Goal: Task Accomplishment & Management: Use online tool/utility

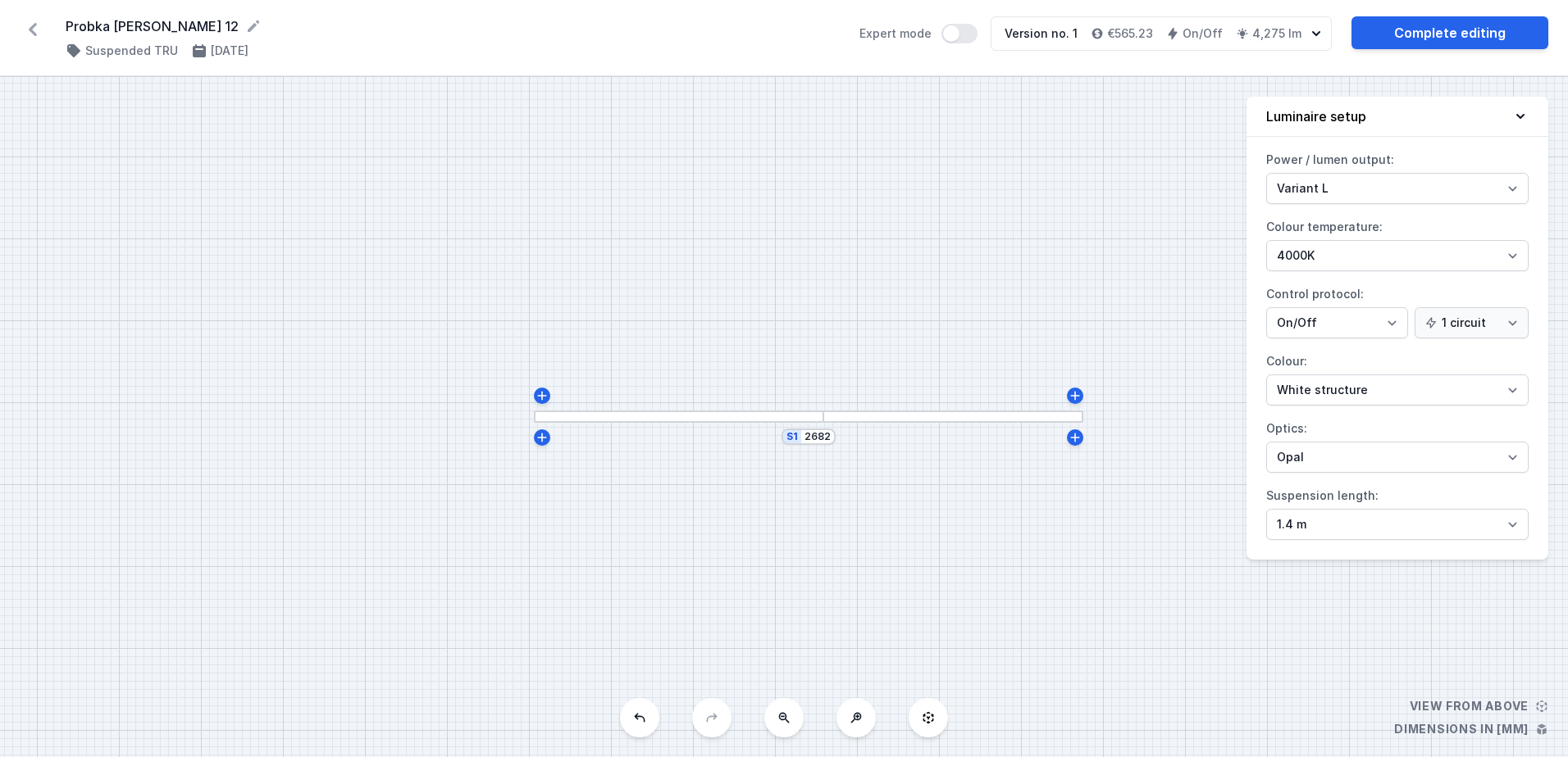
select select "opal"
click at [33, 38] on icon at bounding box center [33, 30] width 27 height 27
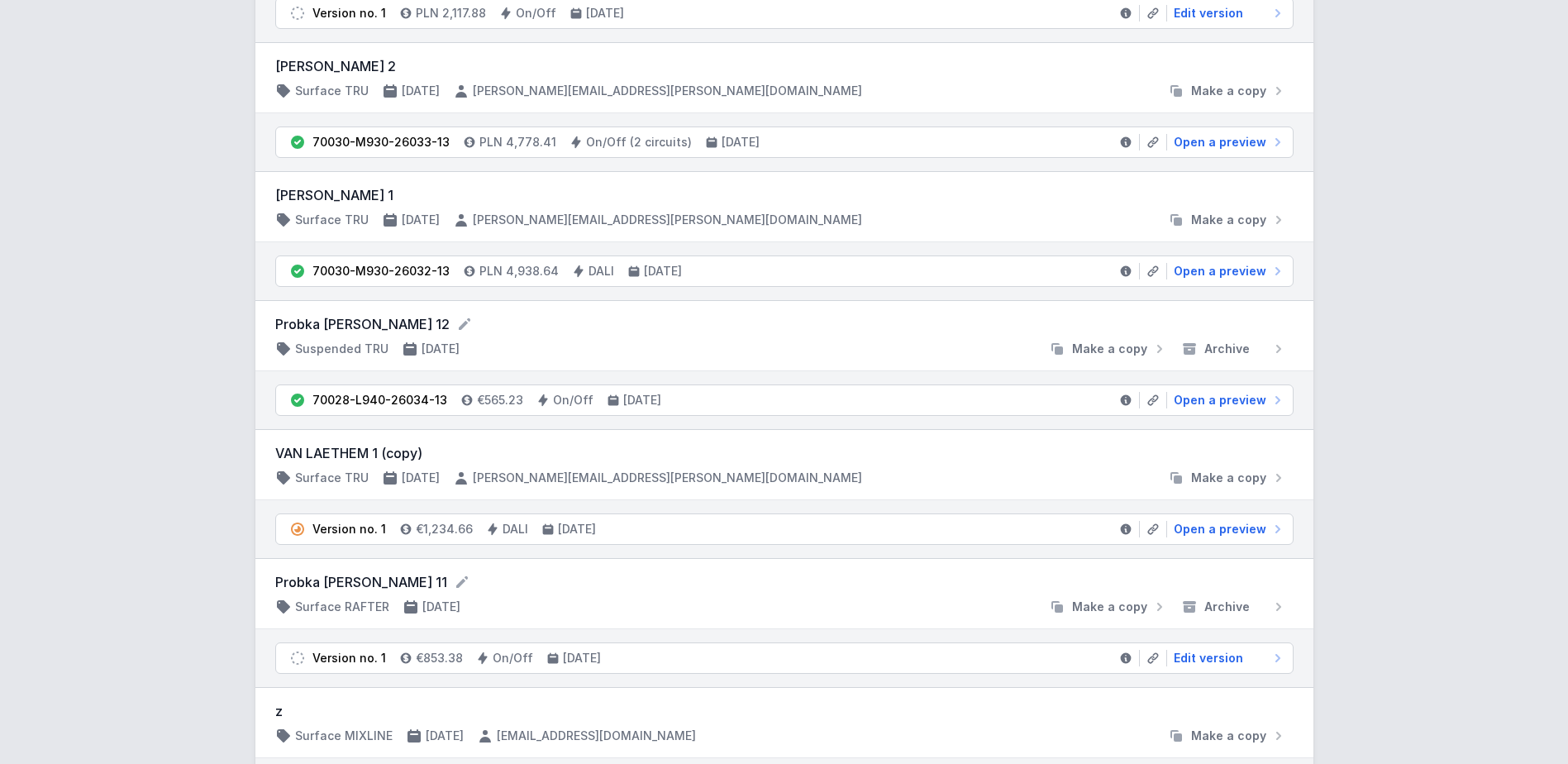
scroll to position [413, 0]
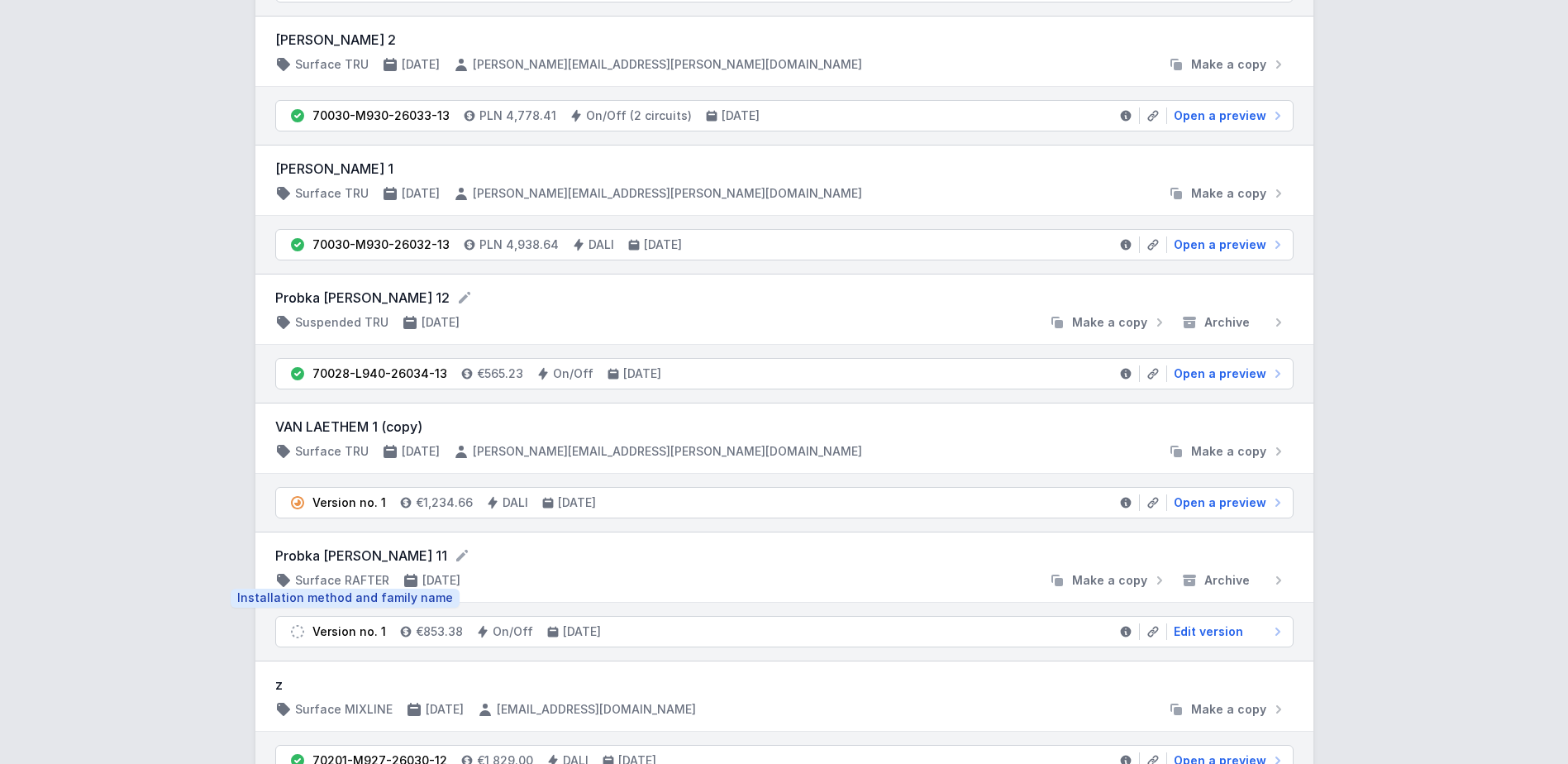
click at [361, 582] on h4 "Surface RAFTER" at bounding box center [341, 581] width 95 height 17
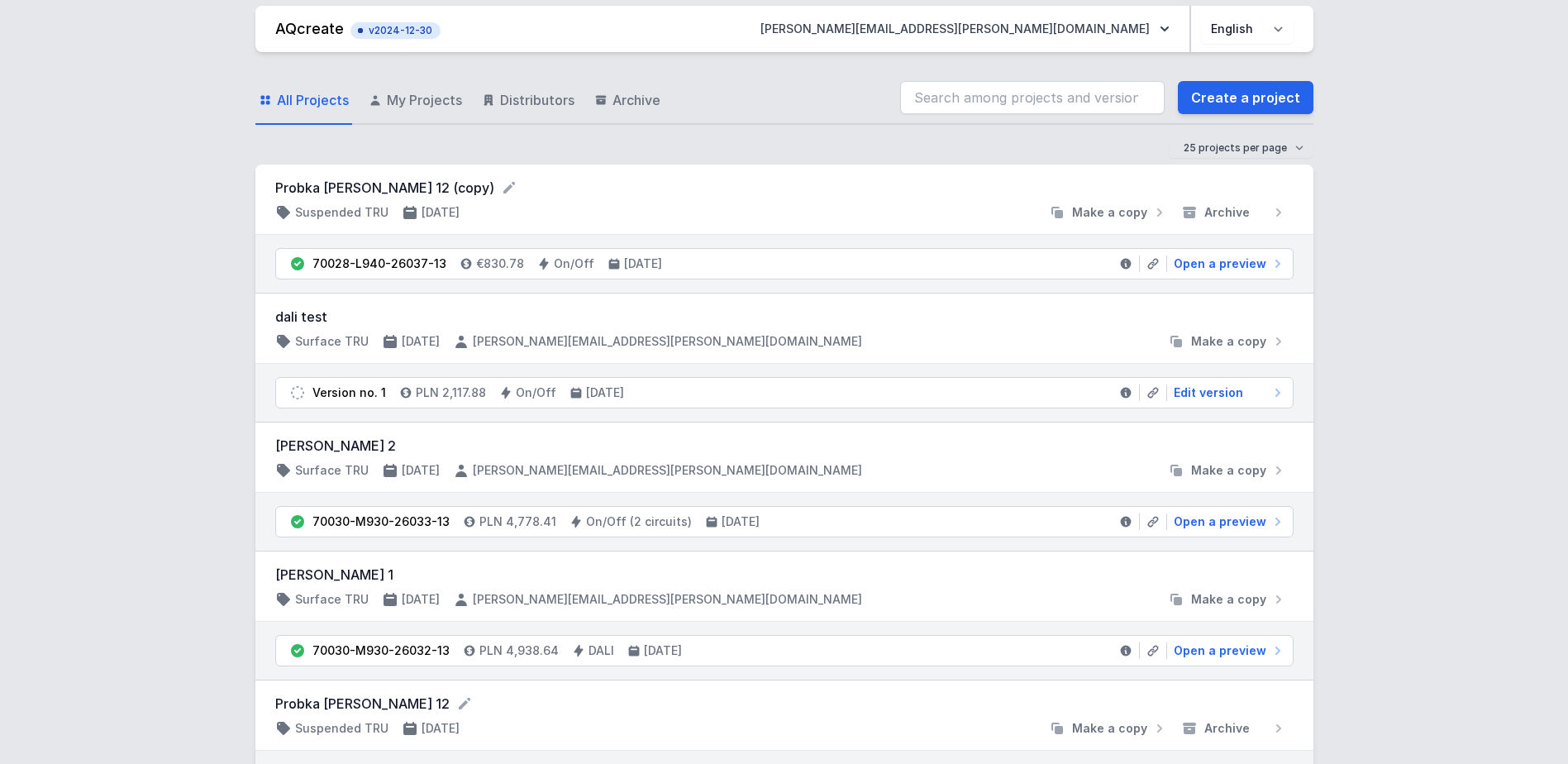
scroll to position [0, 0]
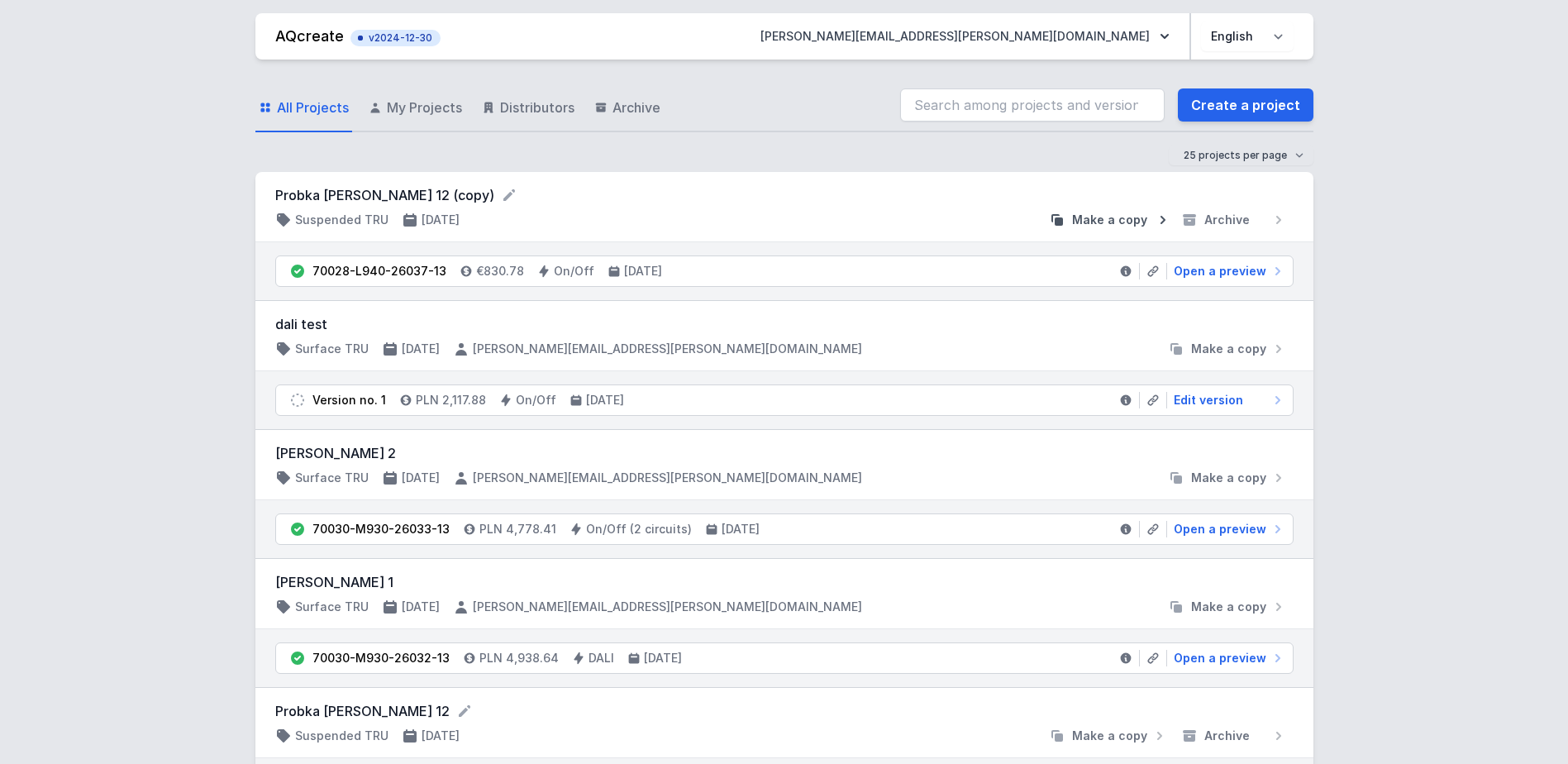
click at [1115, 222] on span "Make a copy" at bounding box center [1110, 220] width 76 height 17
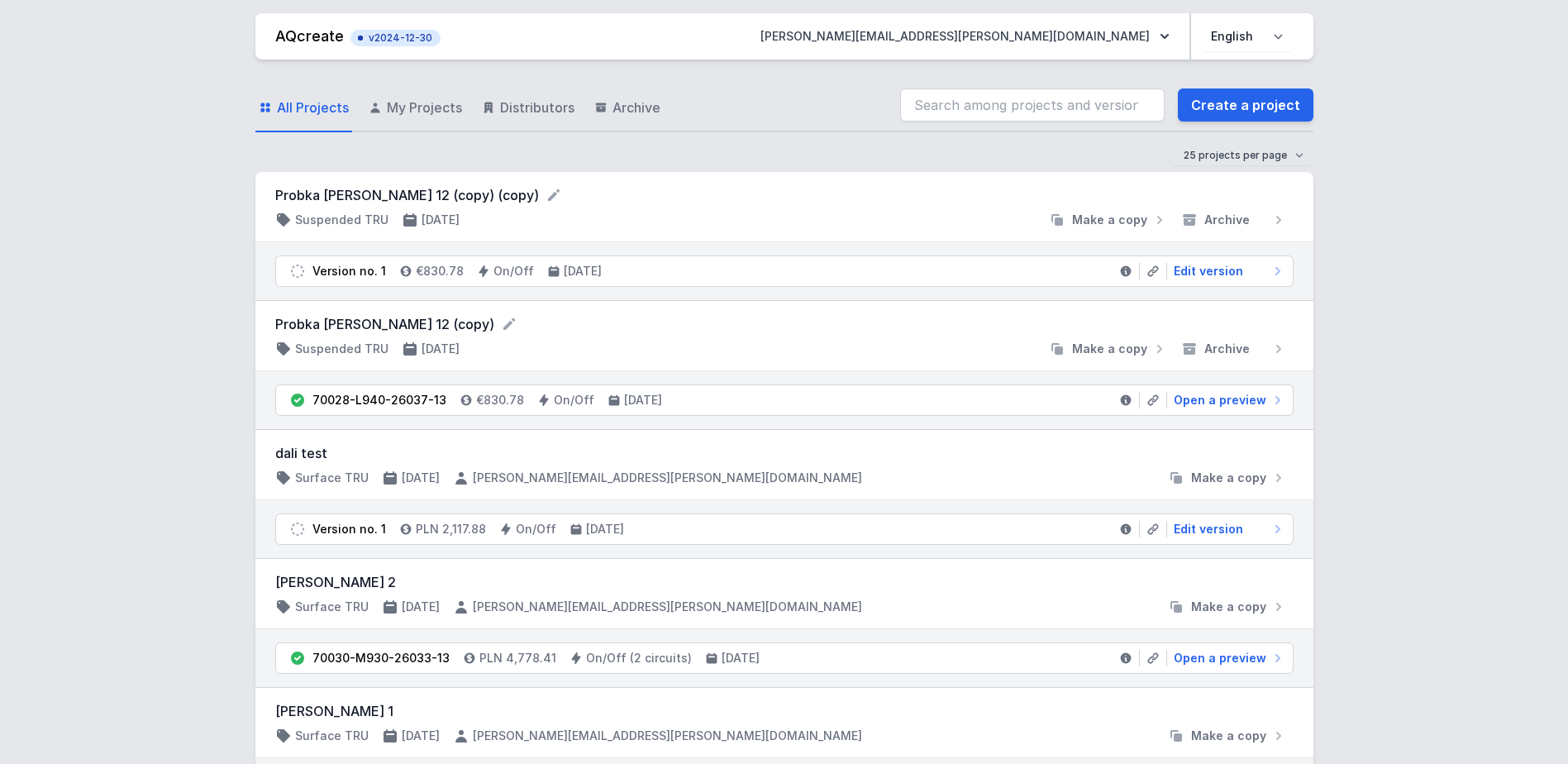
click at [423, 200] on form "Probka [PERSON_NAME] 12 (copy) (copy)" at bounding box center [784, 195] width 1018 height 20
drag, startPoint x: 423, startPoint y: 200, endPoint x: 320, endPoint y: 224, distance: 105.8
click at [320, 224] on h4 "Suspended TRU" at bounding box center [341, 220] width 94 height 17
click at [360, 224] on h4 "Suspended TRU" at bounding box center [341, 220] width 94 height 17
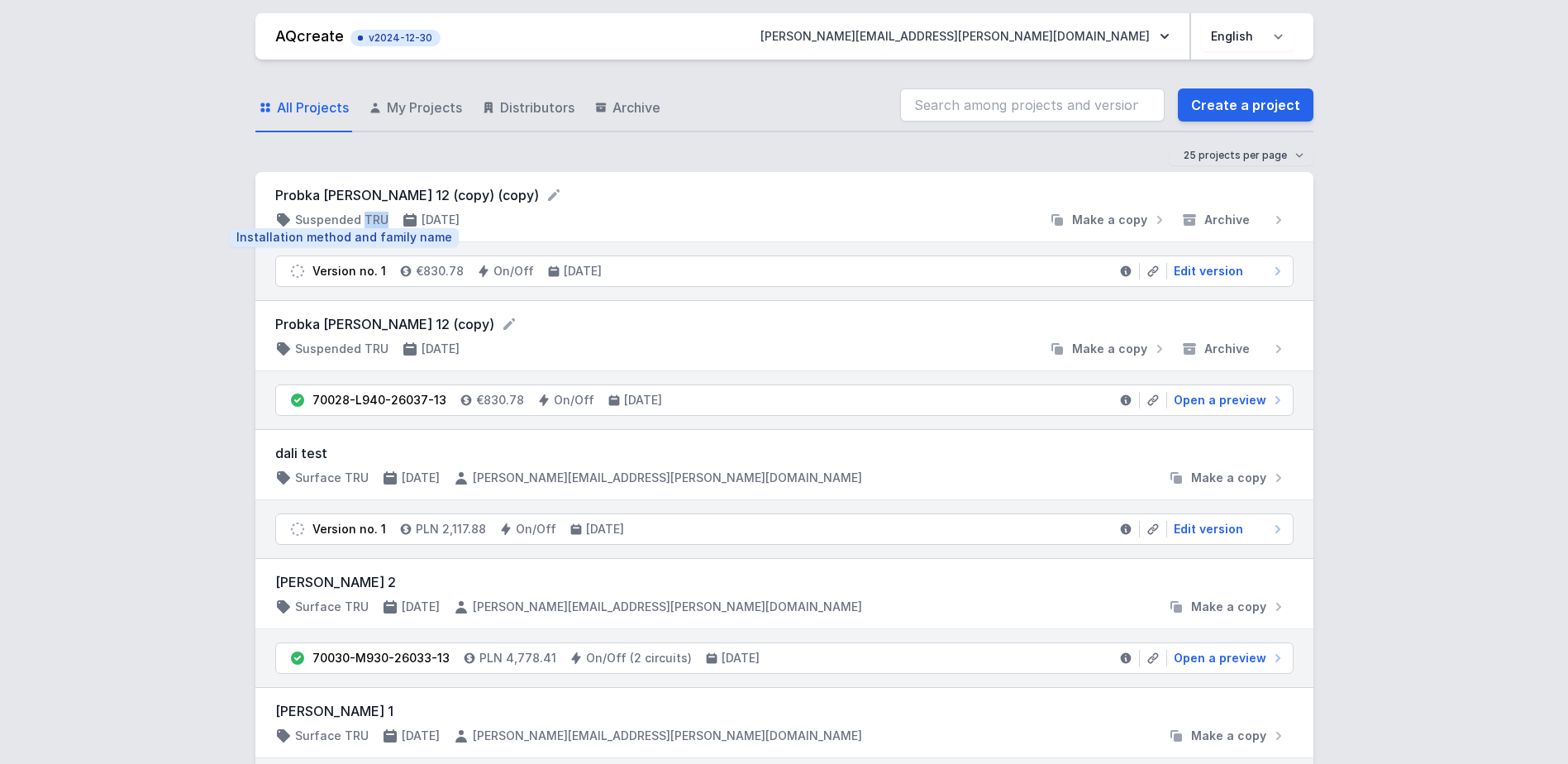
click at [360, 224] on h4 "Suspended TRU" at bounding box center [341, 220] width 94 height 17
drag, startPoint x: 360, startPoint y: 224, endPoint x: 343, endPoint y: 206, distance: 24.8
click at [343, 206] on div "Probka [PERSON_NAME] 12 (copy) (copy) Suspended TRU [DATE] Make a copy Archive" at bounding box center [784, 206] width 1018 height 43
drag, startPoint x: 343, startPoint y: 206, endPoint x: 489, endPoint y: 196, distance: 146.3
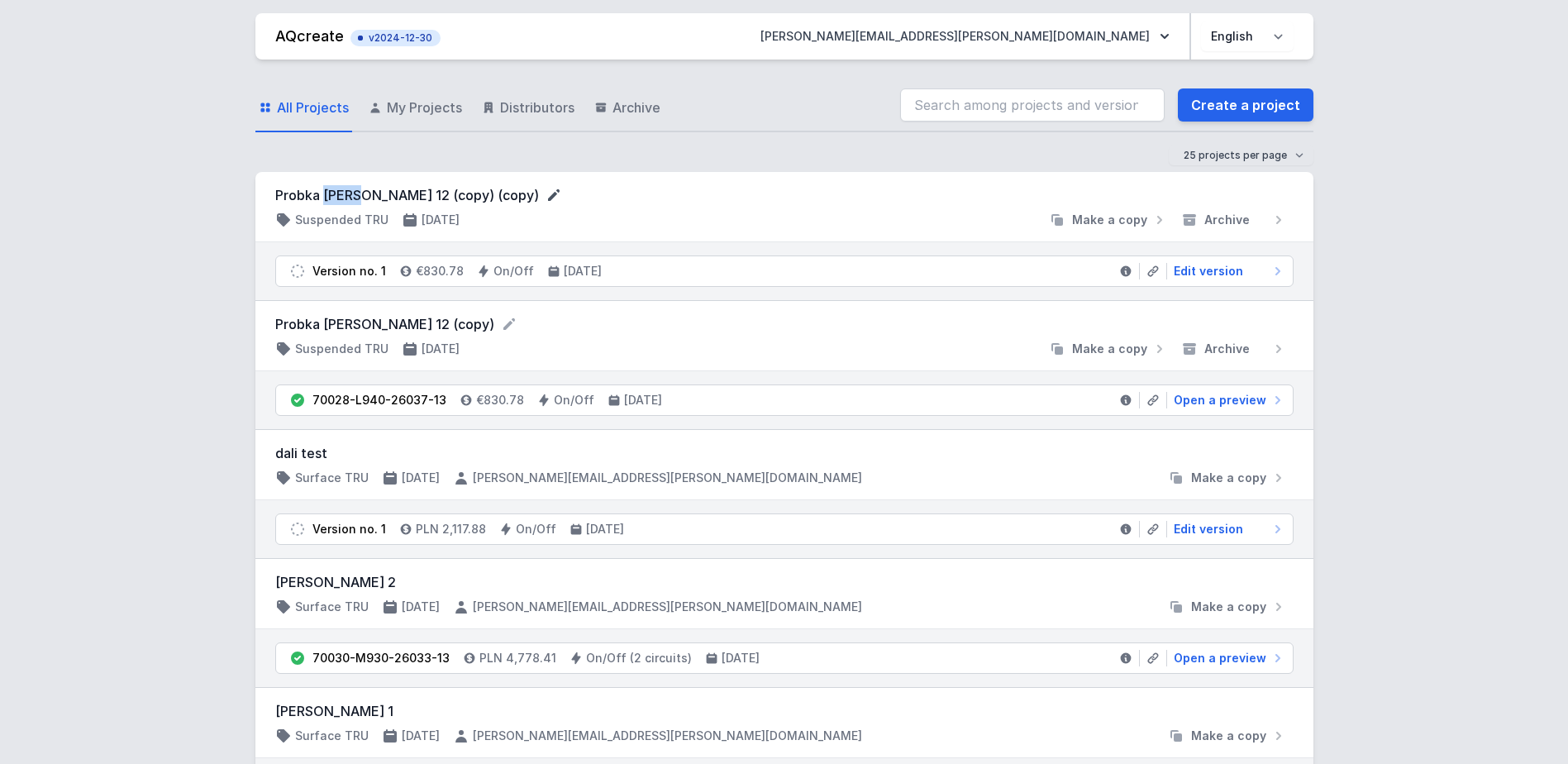
click at [546, 196] on icon at bounding box center [554, 195] width 17 height 17
drag, startPoint x: 1308, startPoint y: 243, endPoint x: 1229, endPoint y: 222, distance: 81.7
click at [1308, 243] on div "Probka [PERSON_NAME] 12 (copy) (copy) Suspended TRU [DATE] Make a copy Archive" at bounding box center [784, 208] width 1058 height 72
click at [1229, 222] on span "Archive" at bounding box center [1228, 220] width 46 height 17
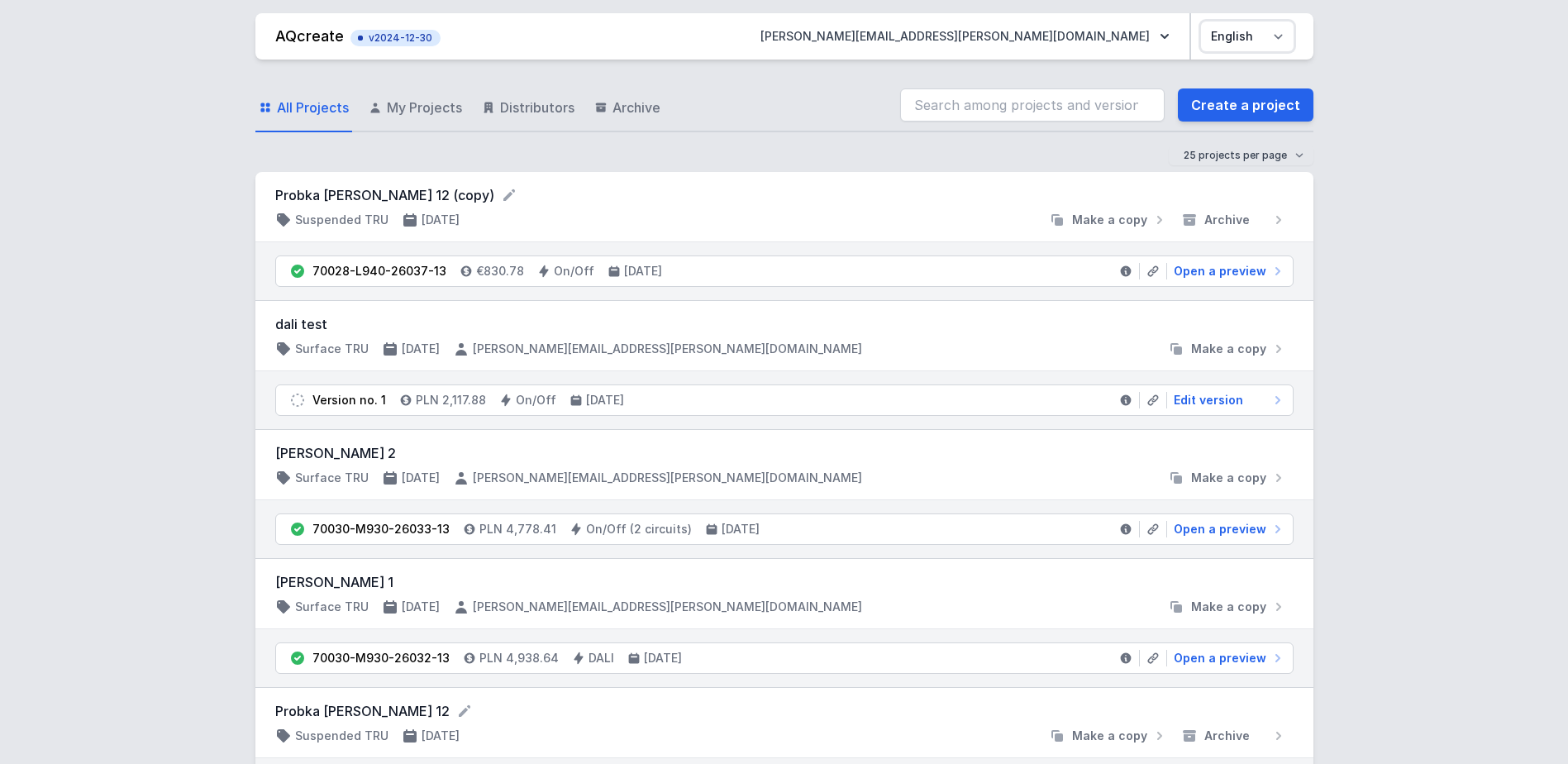
click at [1283, 42] on select "Polski English" at bounding box center [1246, 37] width 93 height 30
select select "pl"
click at [1201, 22] on select "Polski English" at bounding box center [1246, 37] width 93 height 30
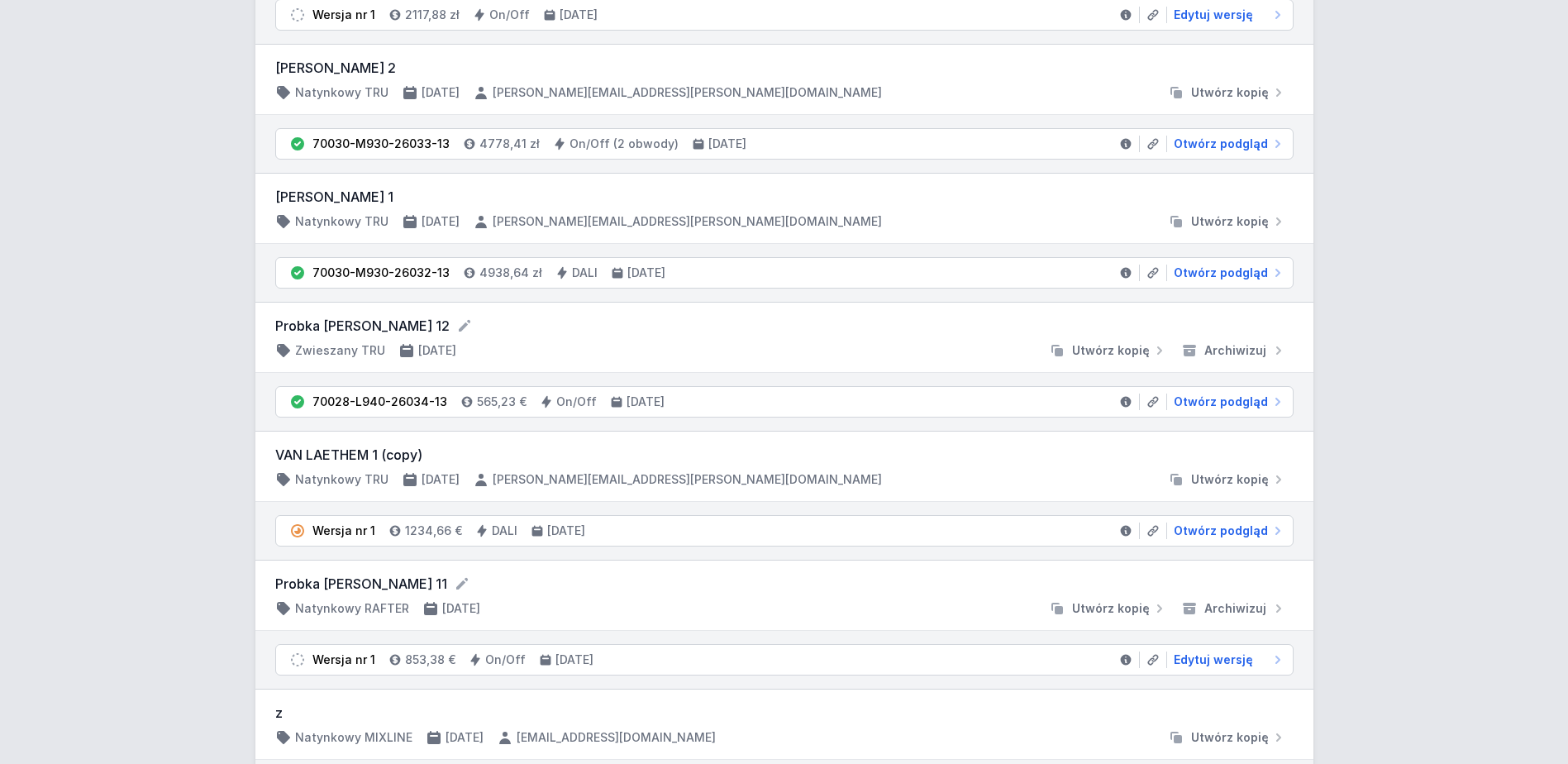
scroll to position [413, 0]
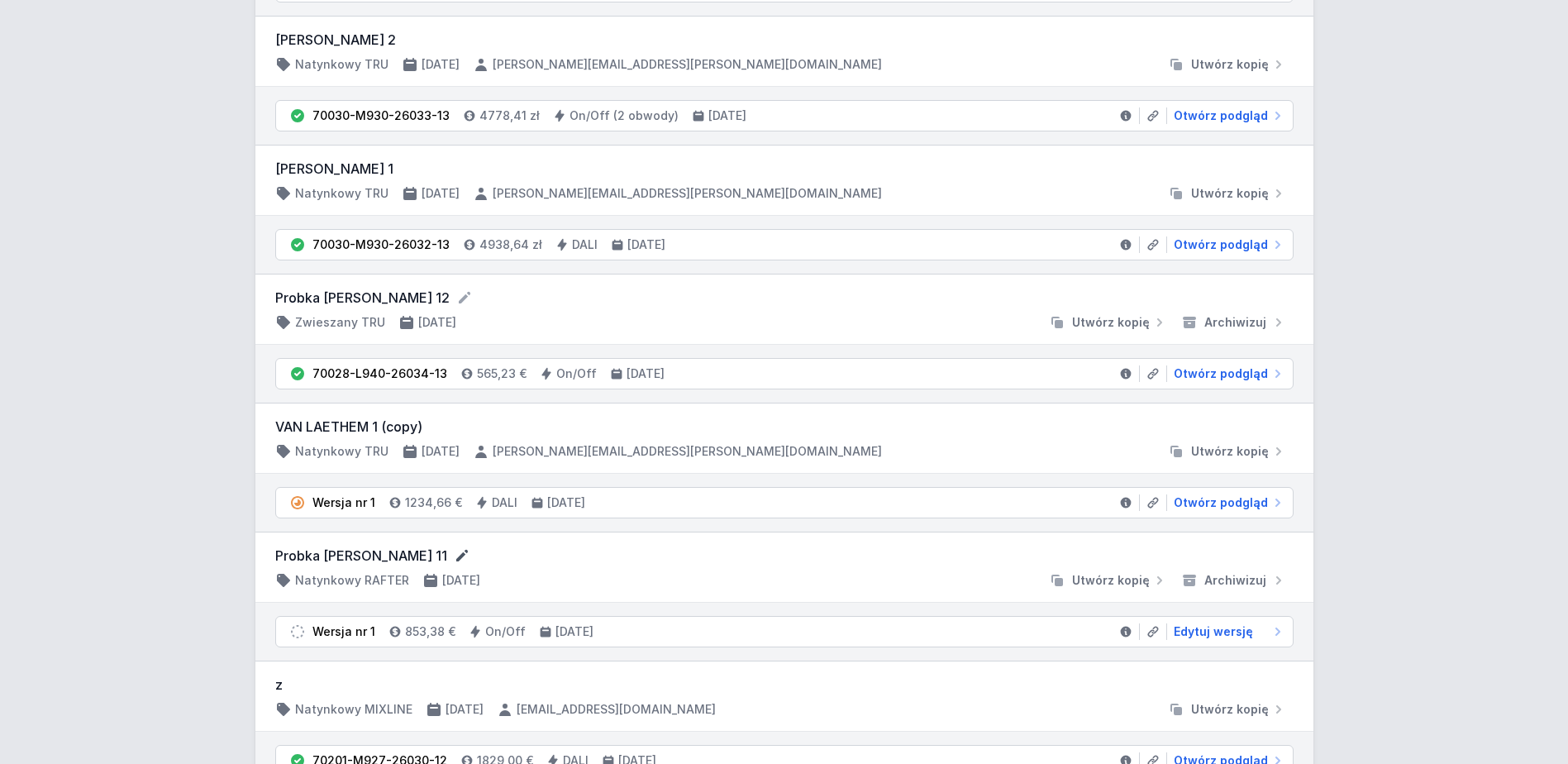
click at [456, 557] on icon at bounding box center [462, 556] width 12 height 12
click at [640, 598] on div "Probka [PERSON_NAME] 11 Natynkowy RAFTER [DATE] Utwórz kopię Archiwizuj" at bounding box center [784, 569] width 1058 height 72
click at [1193, 634] on span "Edytuj wersję" at bounding box center [1214, 634] width 80 height 17
click at [1280, 631] on icon at bounding box center [1281, 632] width 5 height 8
select select "M"
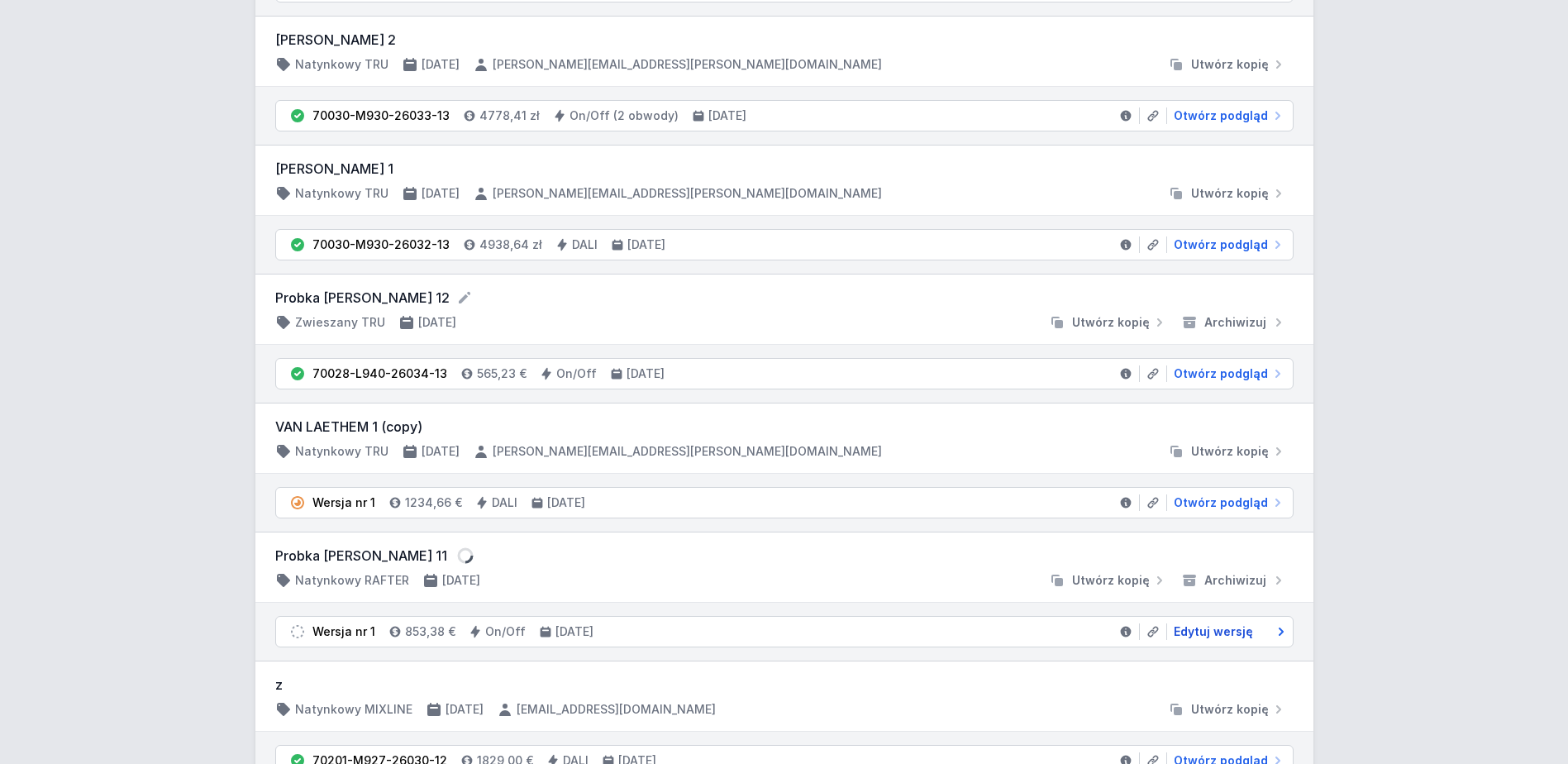
select select "3000"
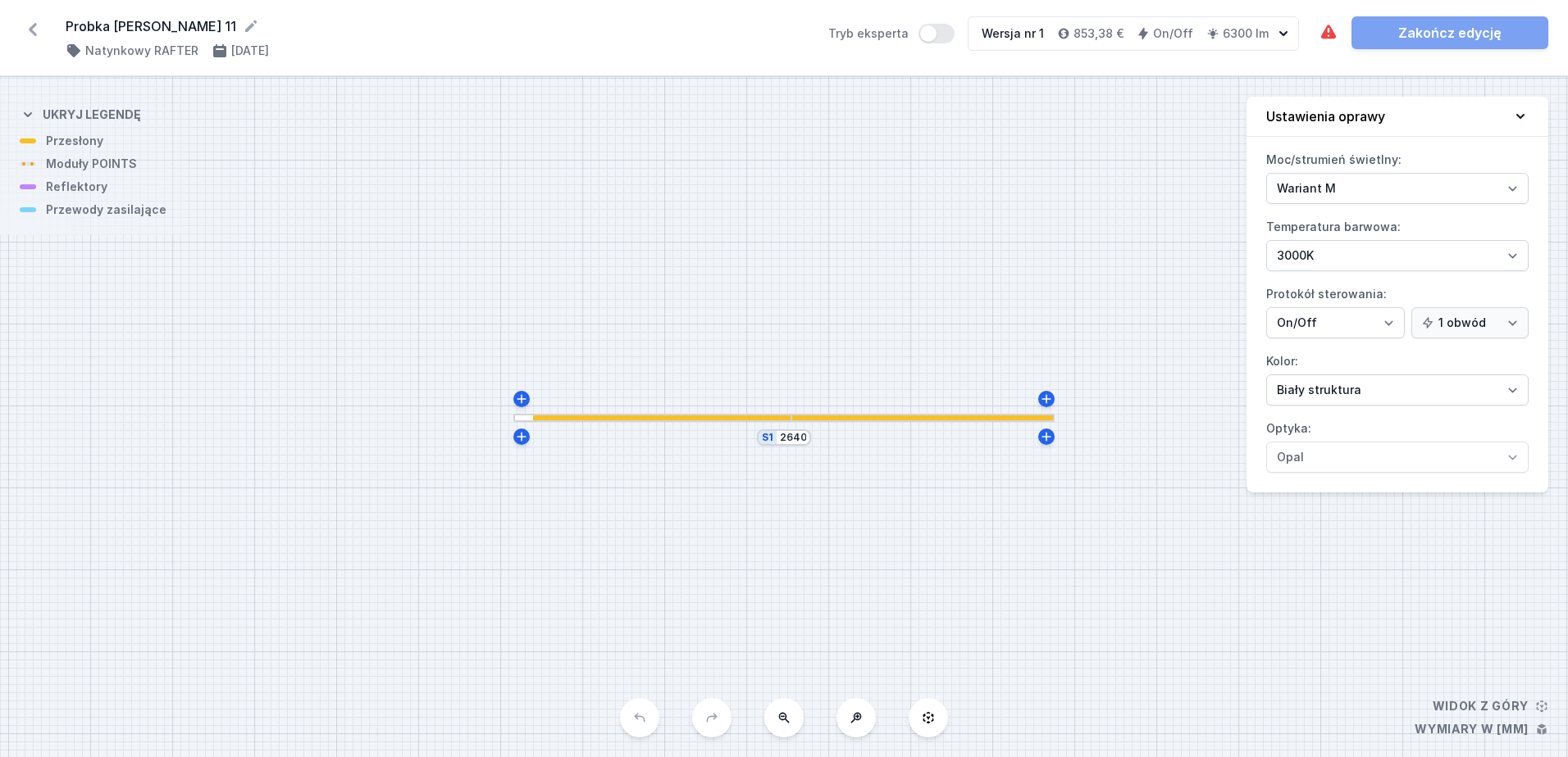
click at [29, 27] on icon at bounding box center [33, 30] width 27 height 27
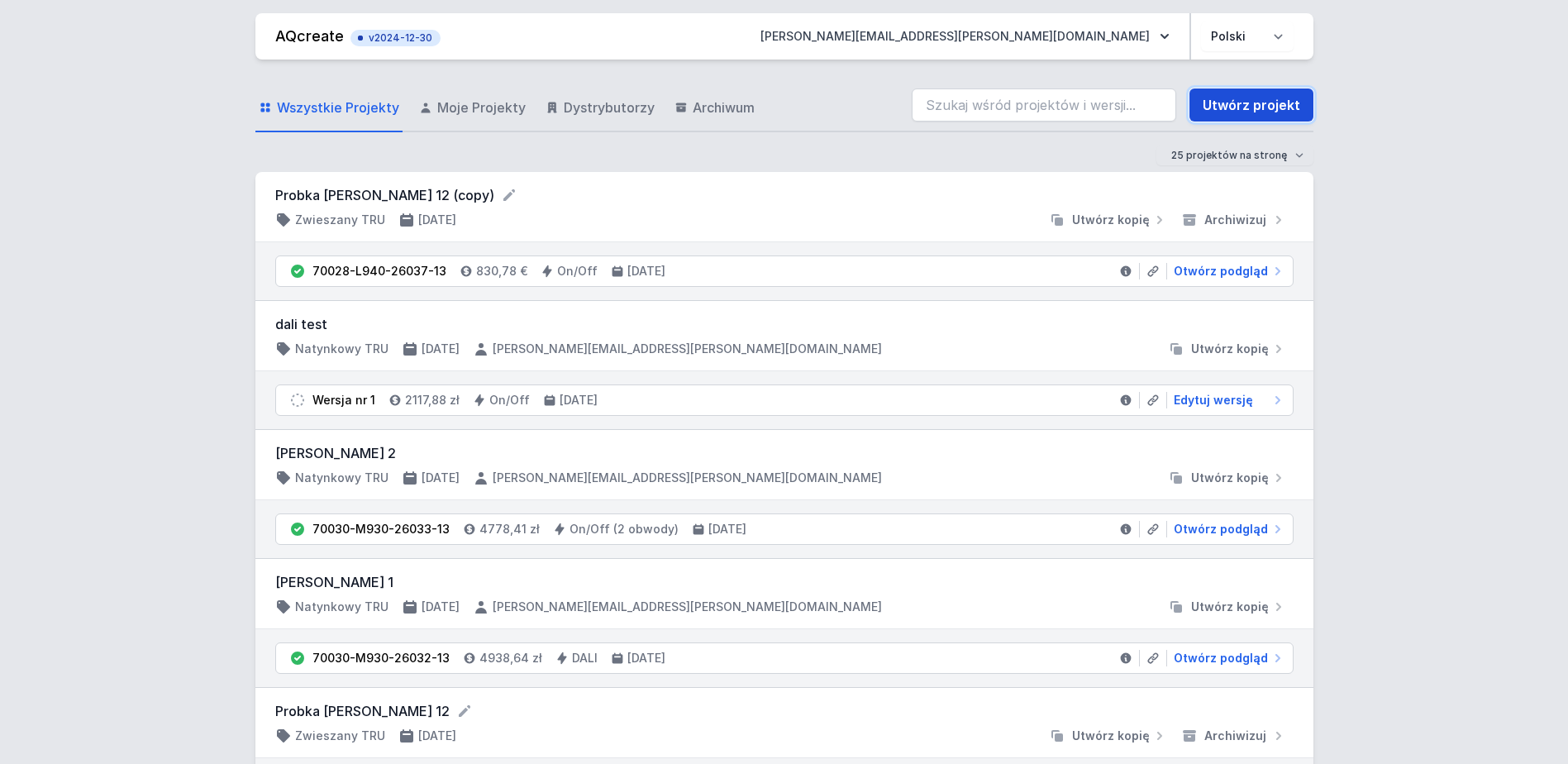
click at [1281, 106] on link "Utwórz projekt" at bounding box center [1251, 105] width 124 height 33
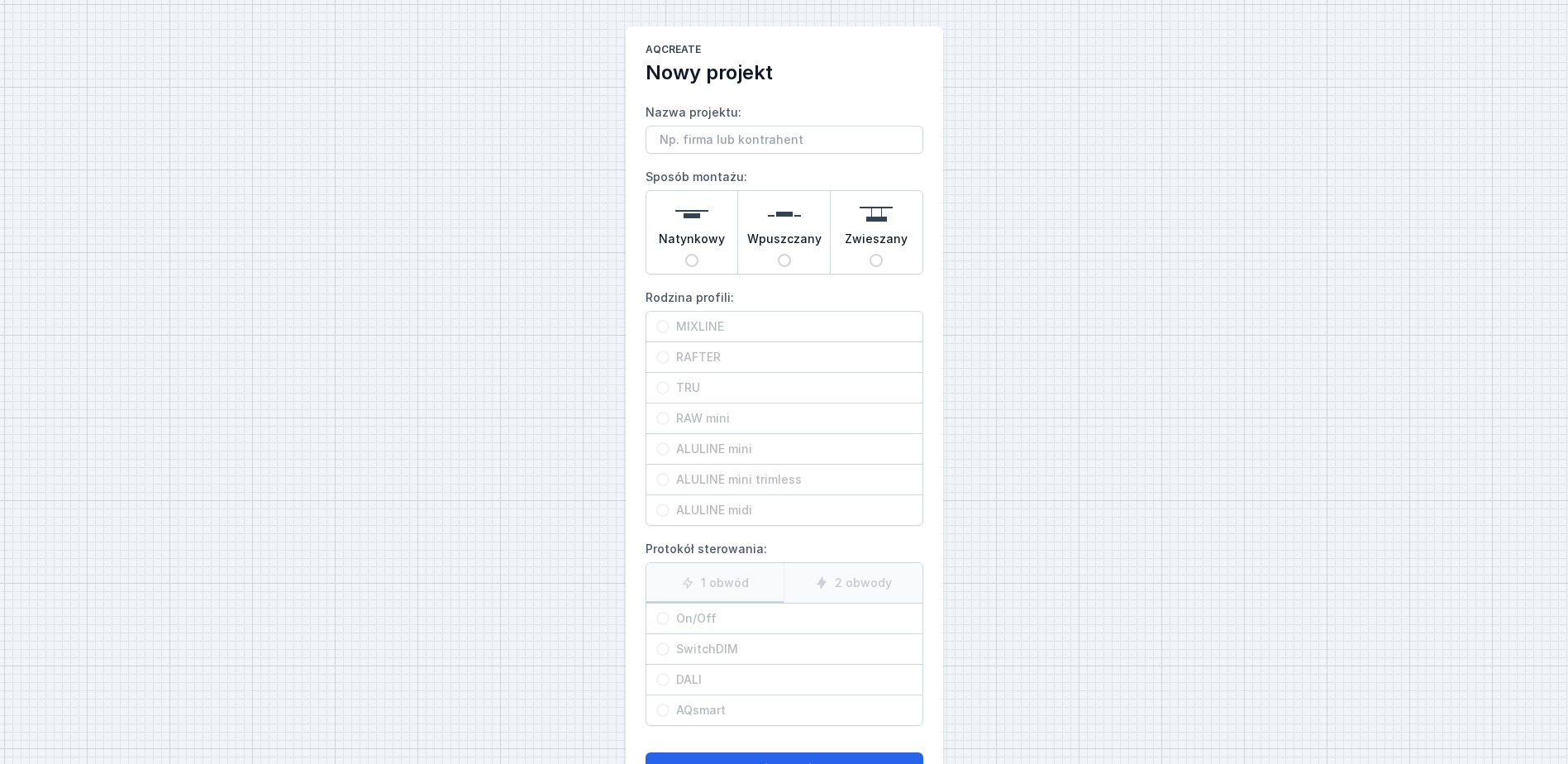
click at [881, 238] on span "Zwieszany" at bounding box center [876, 242] width 63 height 23
click at [881, 254] on input "Zwieszany" at bounding box center [876, 260] width 13 height 13
radio input "true"
click at [694, 357] on span "RAFTER" at bounding box center [791, 357] width 243 height 17
click at [670, 357] on input "RAFTER" at bounding box center [662, 357] width 13 height 13
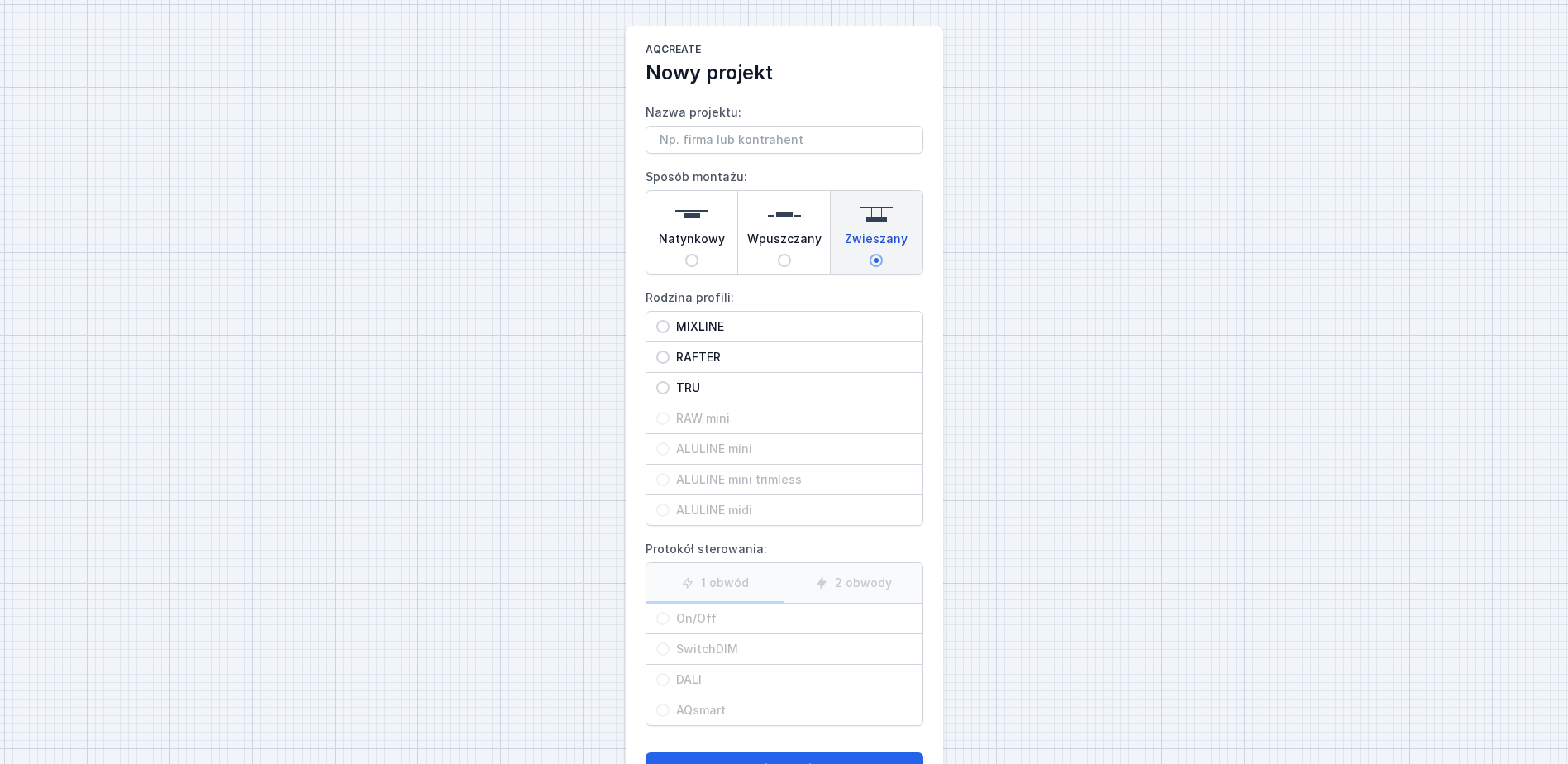
radio input "true"
click at [665, 618] on input "On/Off" at bounding box center [662, 618] width 13 height 13
radio input "true"
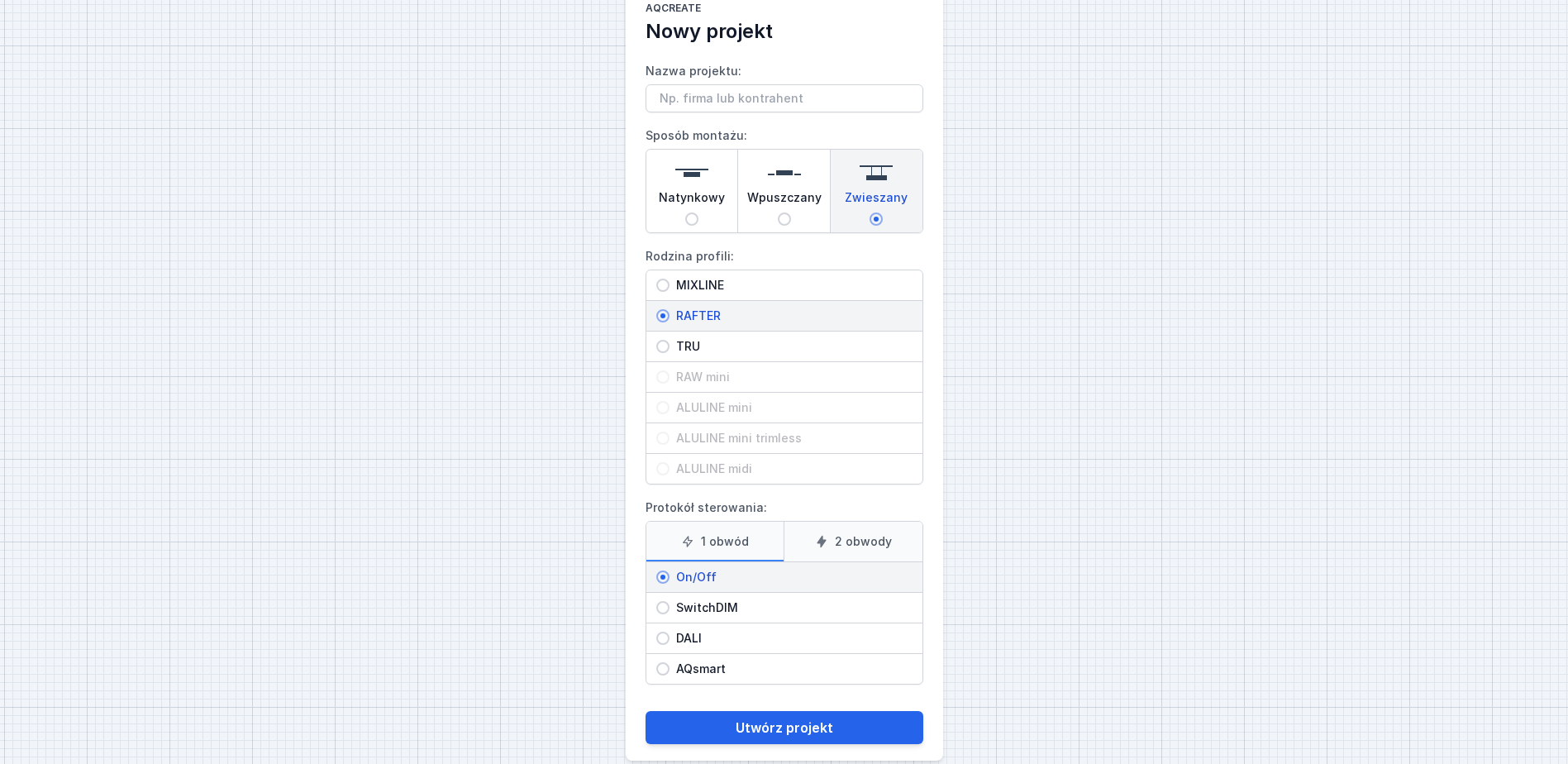
scroll to position [65, 0]
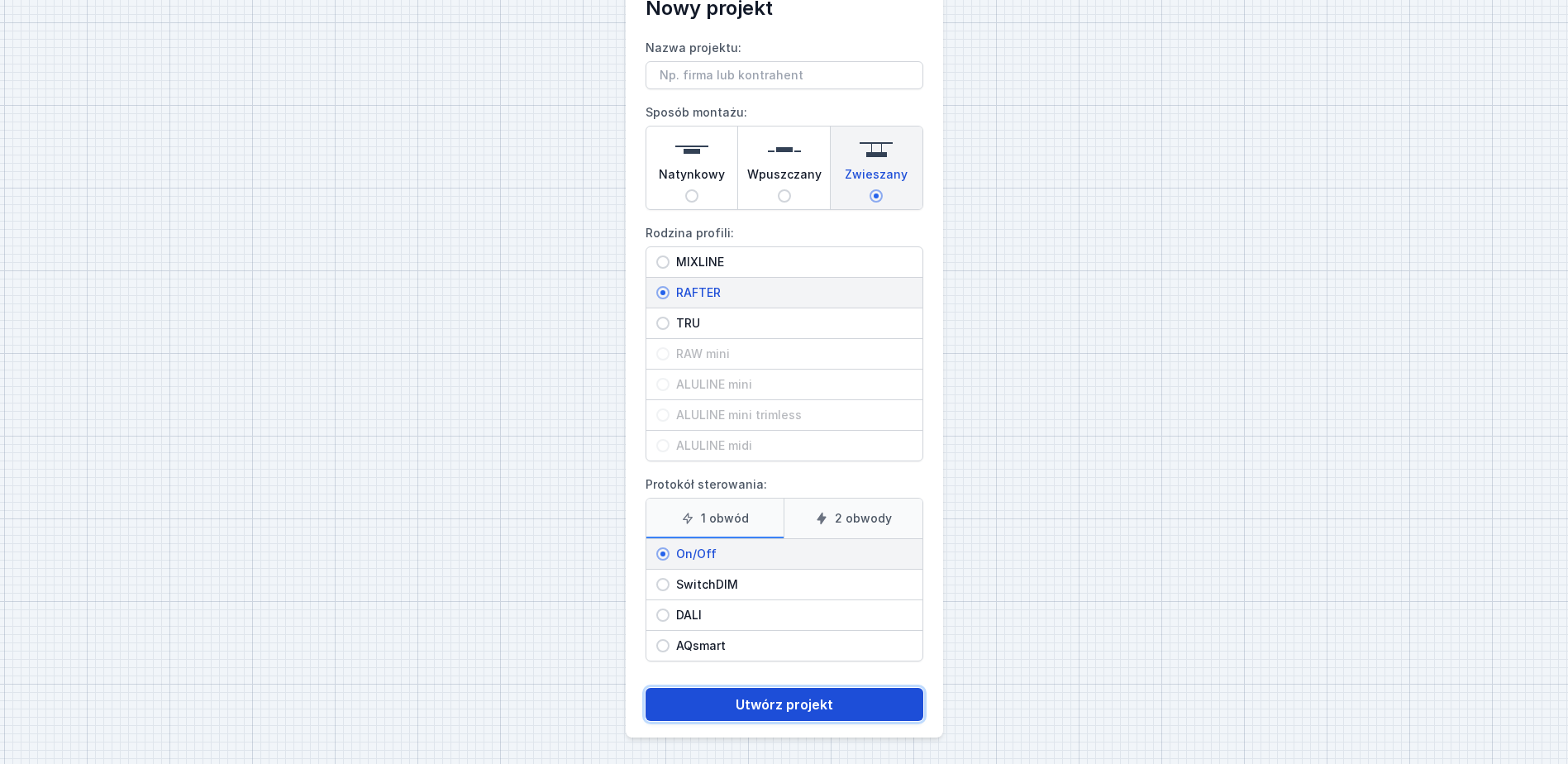
click at [818, 702] on button "Utwórz projekt" at bounding box center [784, 704] width 278 height 33
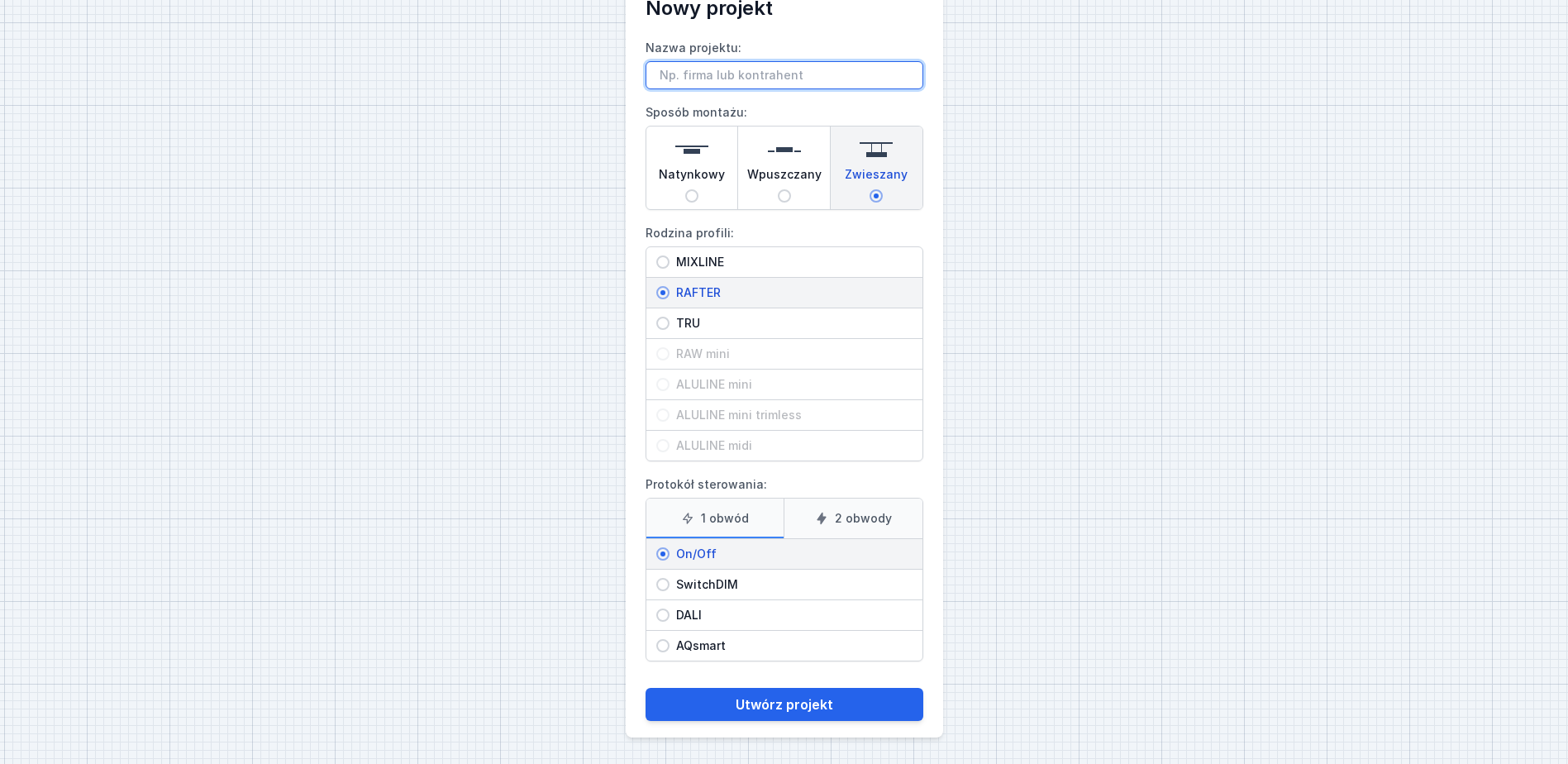
click at [702, 75] on input "Nazwa projektu:" at bounding box center [784, 75] width 278 height 28
type input "P"
click at [692, 79] on input "Projket Honor Germany RAFTER 4m" at bounding box center [784, 75] width 278 height 28
type input "PR Honor Germany RAFTER 4m"
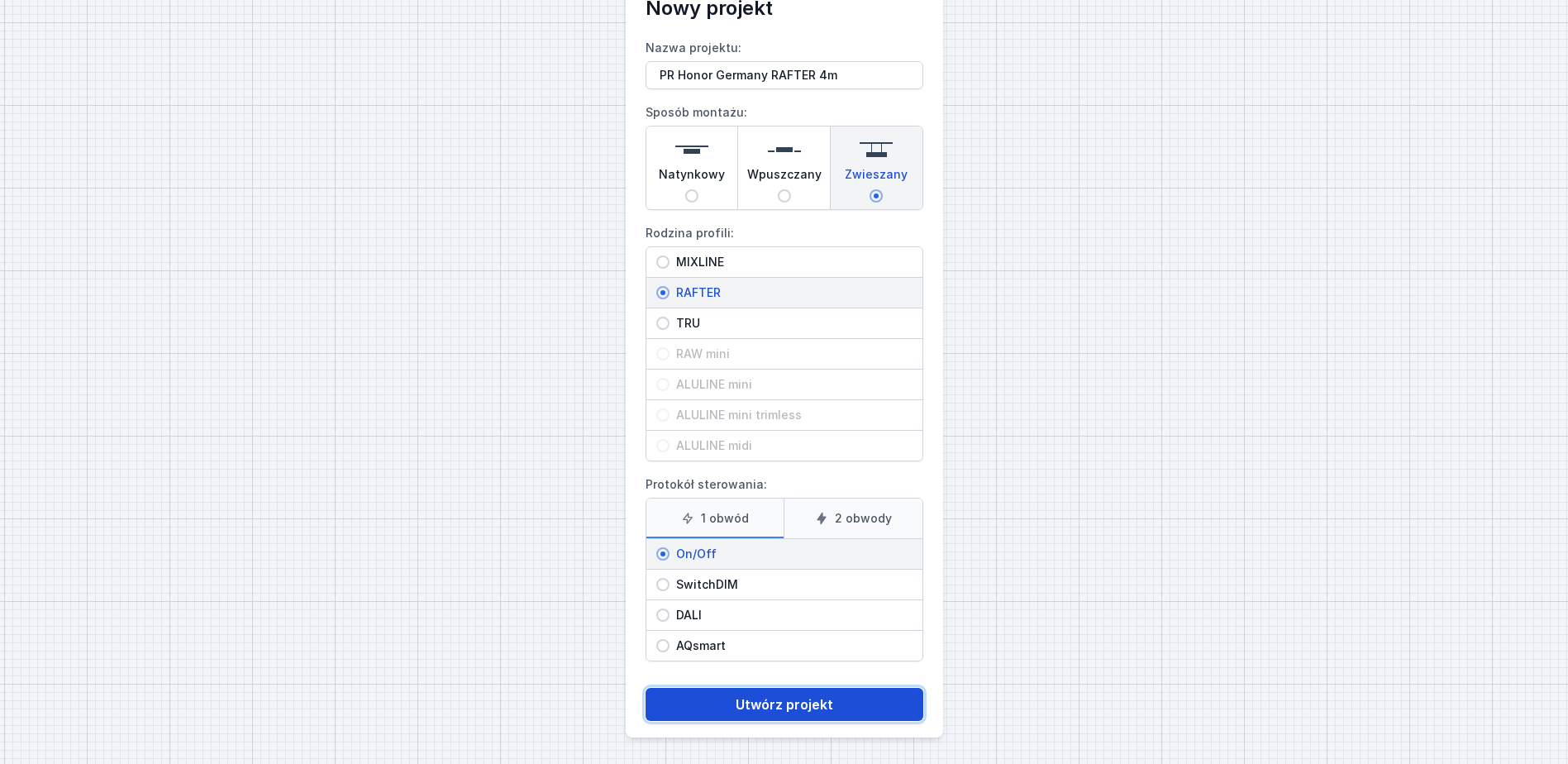
click at [793, 700] on button "Utwórz projekt" at bounding box center [784, 704] width 278 height 33
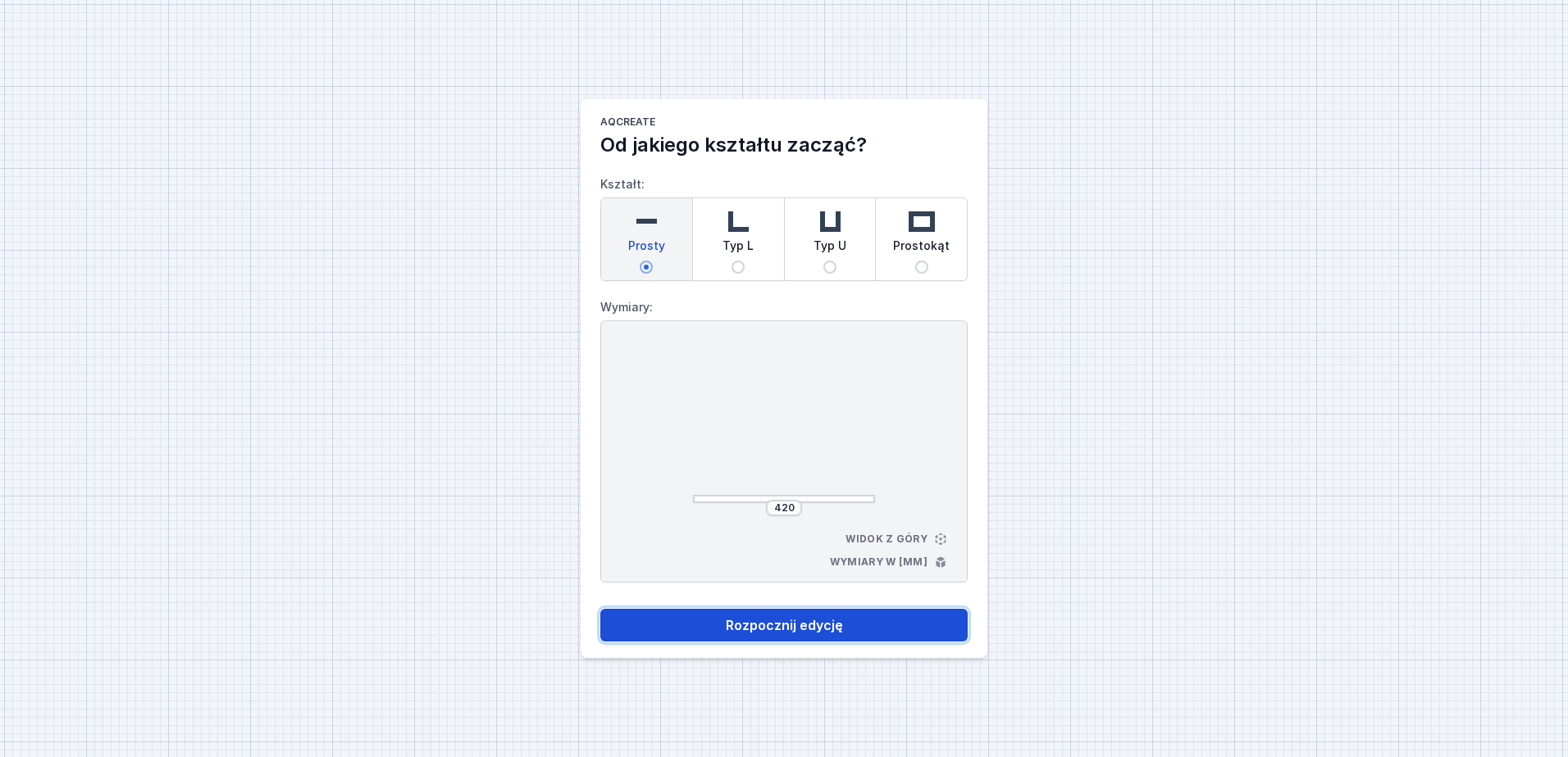
click at [793, 629] on button "Rozpocznij edycję" at bounding box center [784, 625] width 367 height 33
select select "M"
select select "3000"
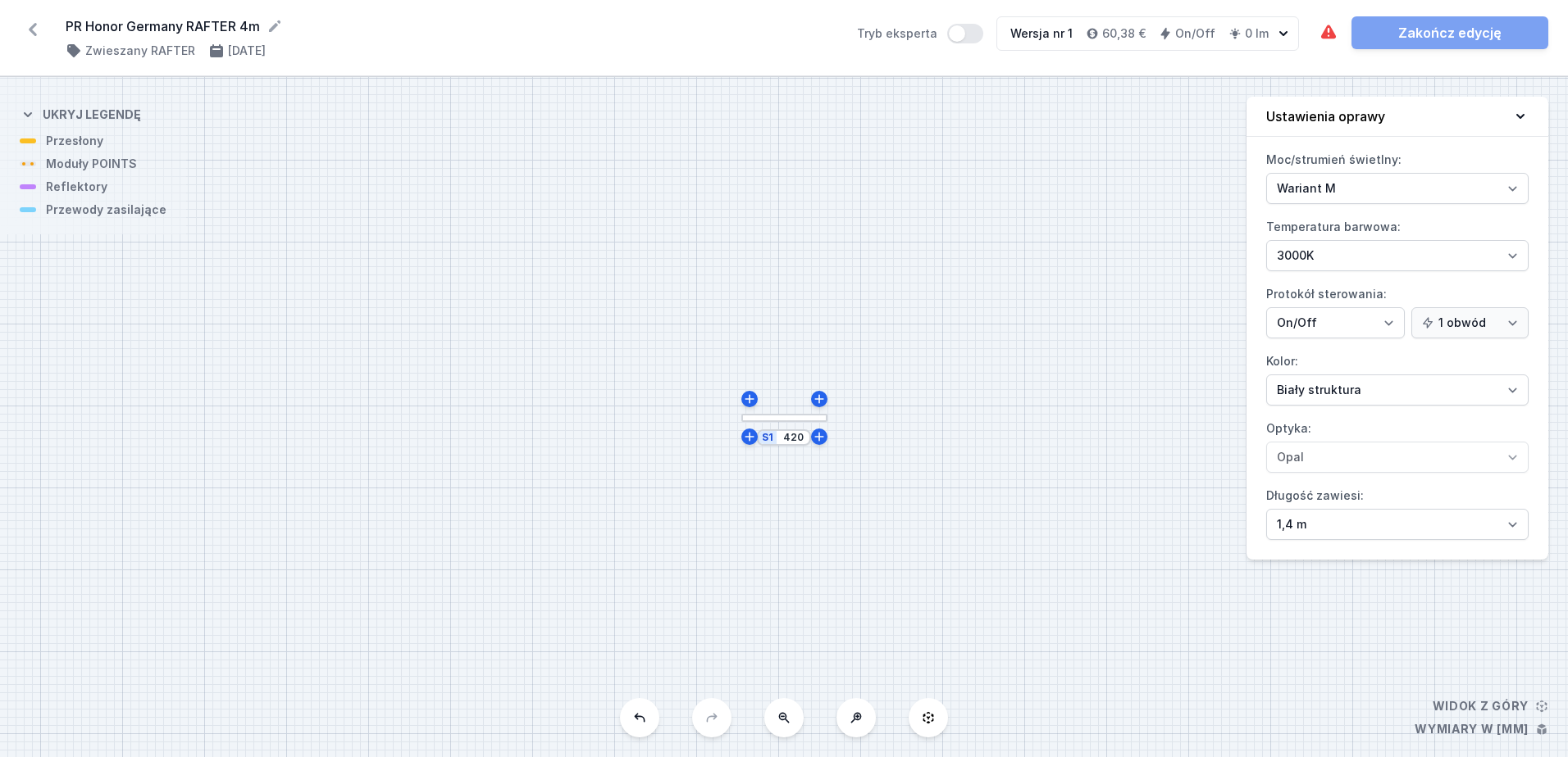
click at [799, 444] on div "S1 420" at bounding box center [783, 437] width 54 height 17
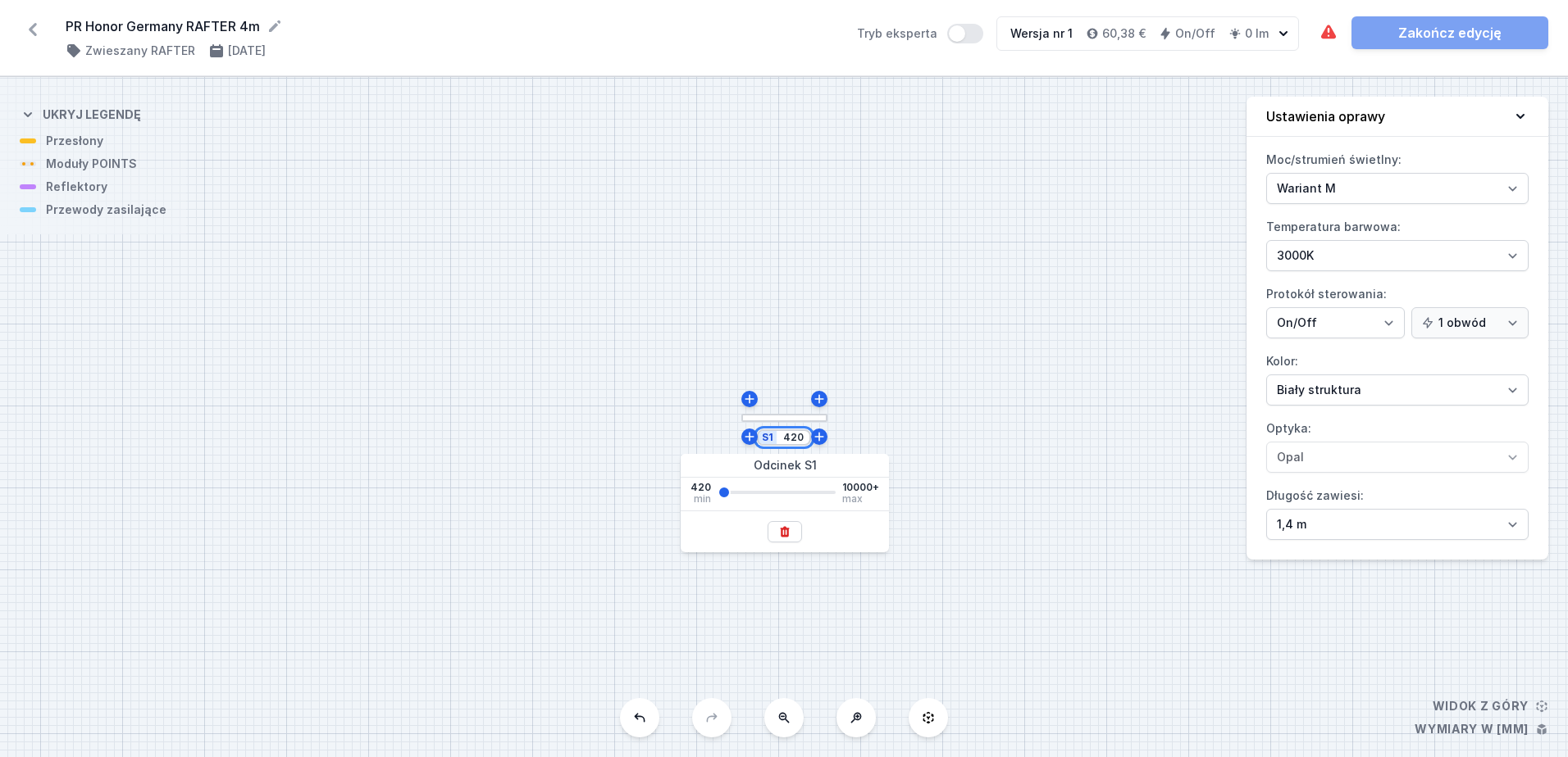
click at [798, 439] on input "420" at bounding box center [793, 437] width 27 height 13
type input "1046"
type input "1195"
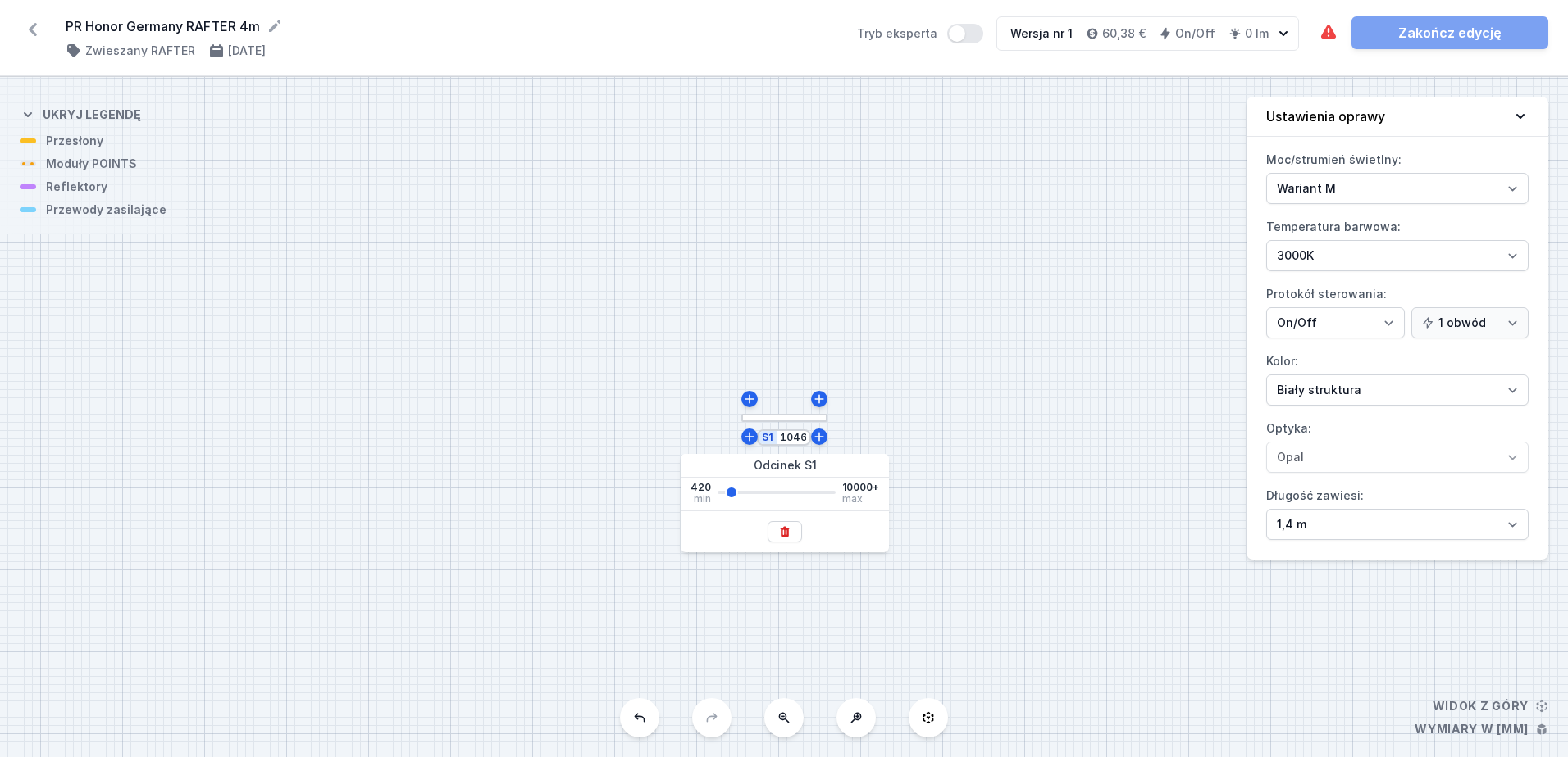
type input "1195"
type input "1495"
type input "1719"
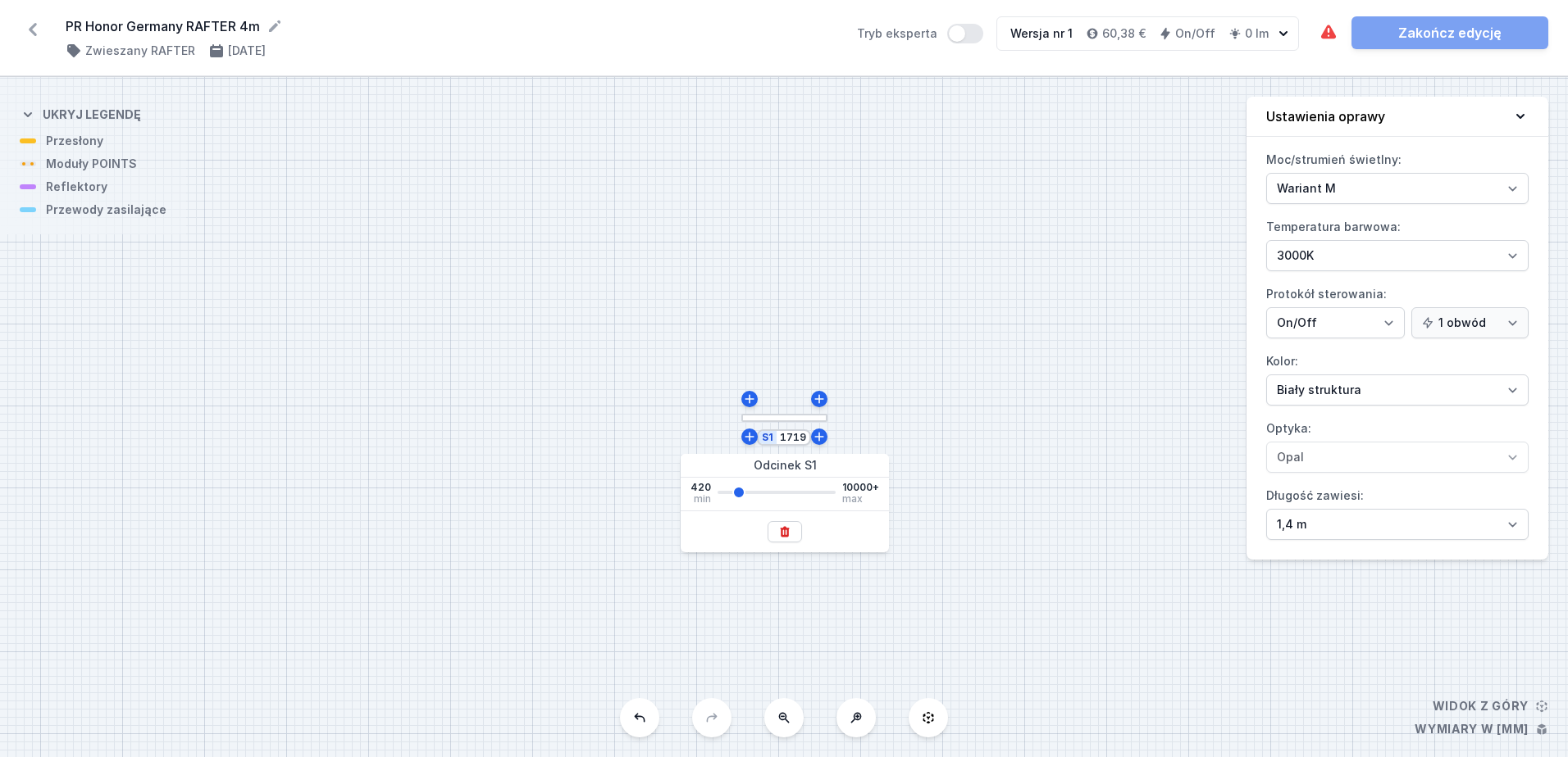
type input "1869"
type input "2019"
type input "2168"
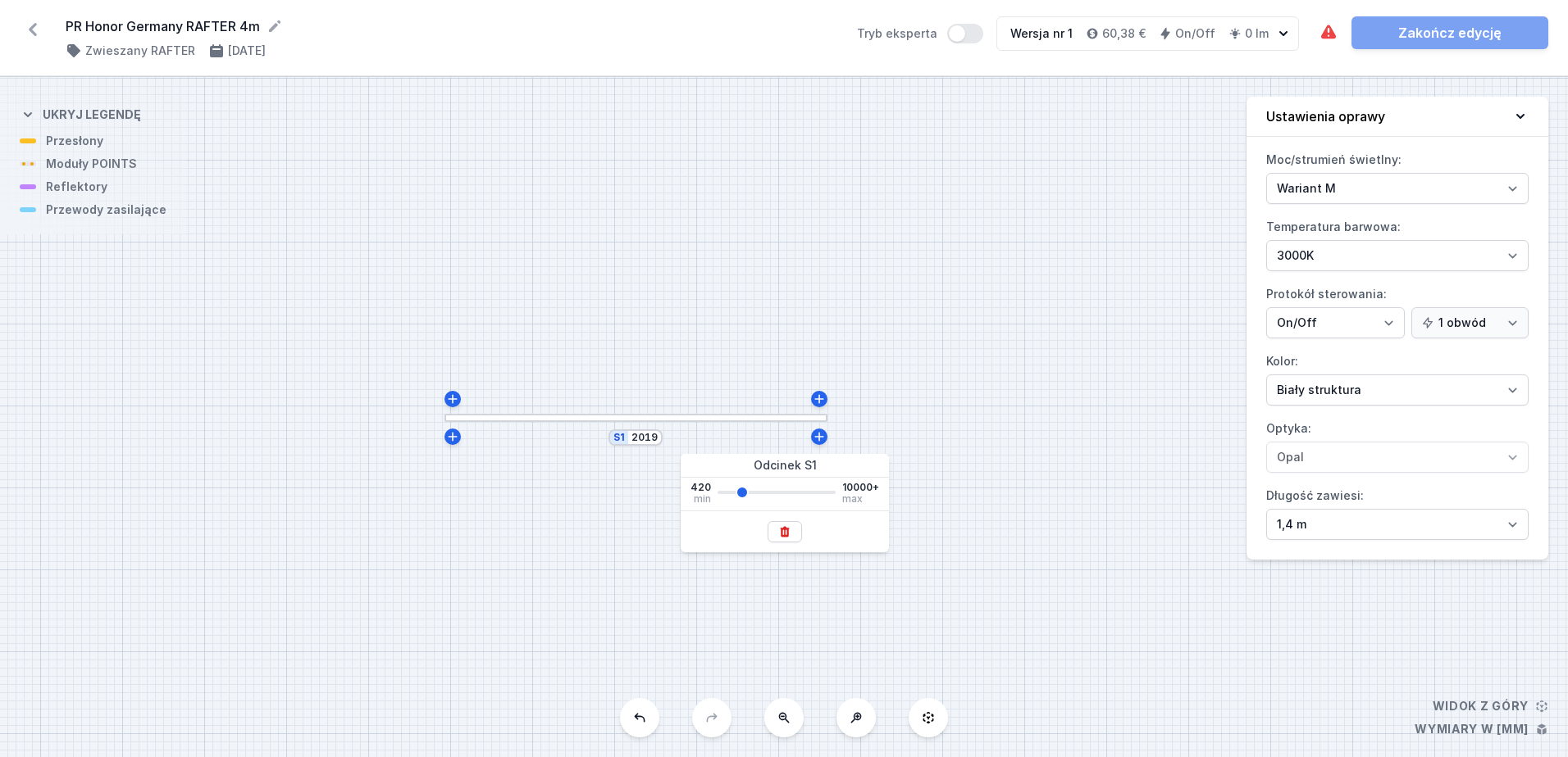
type input "2168"
type input "2243"
type input "2318"
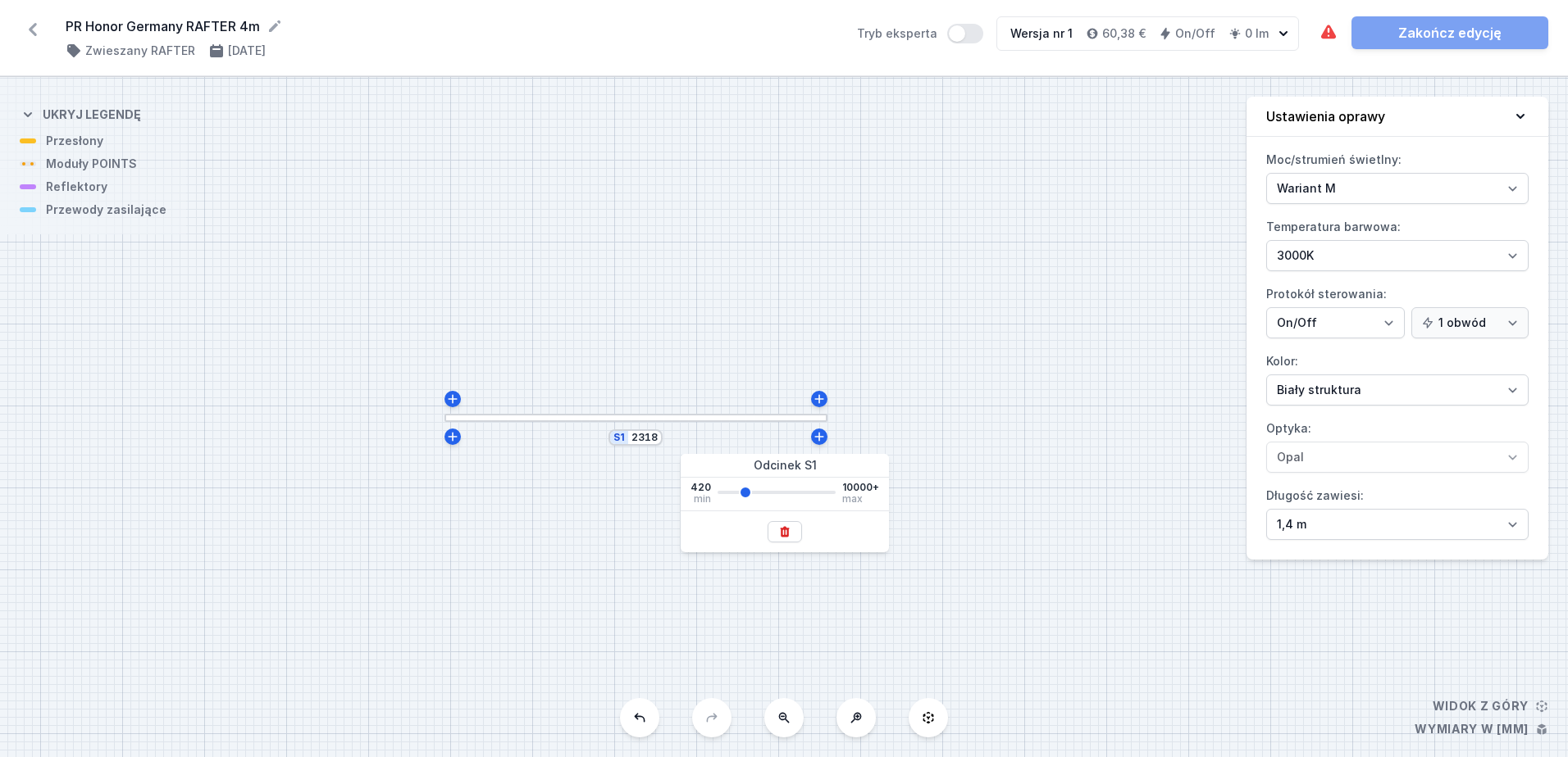
type input "2468"
type input "2543"
type input "2617"
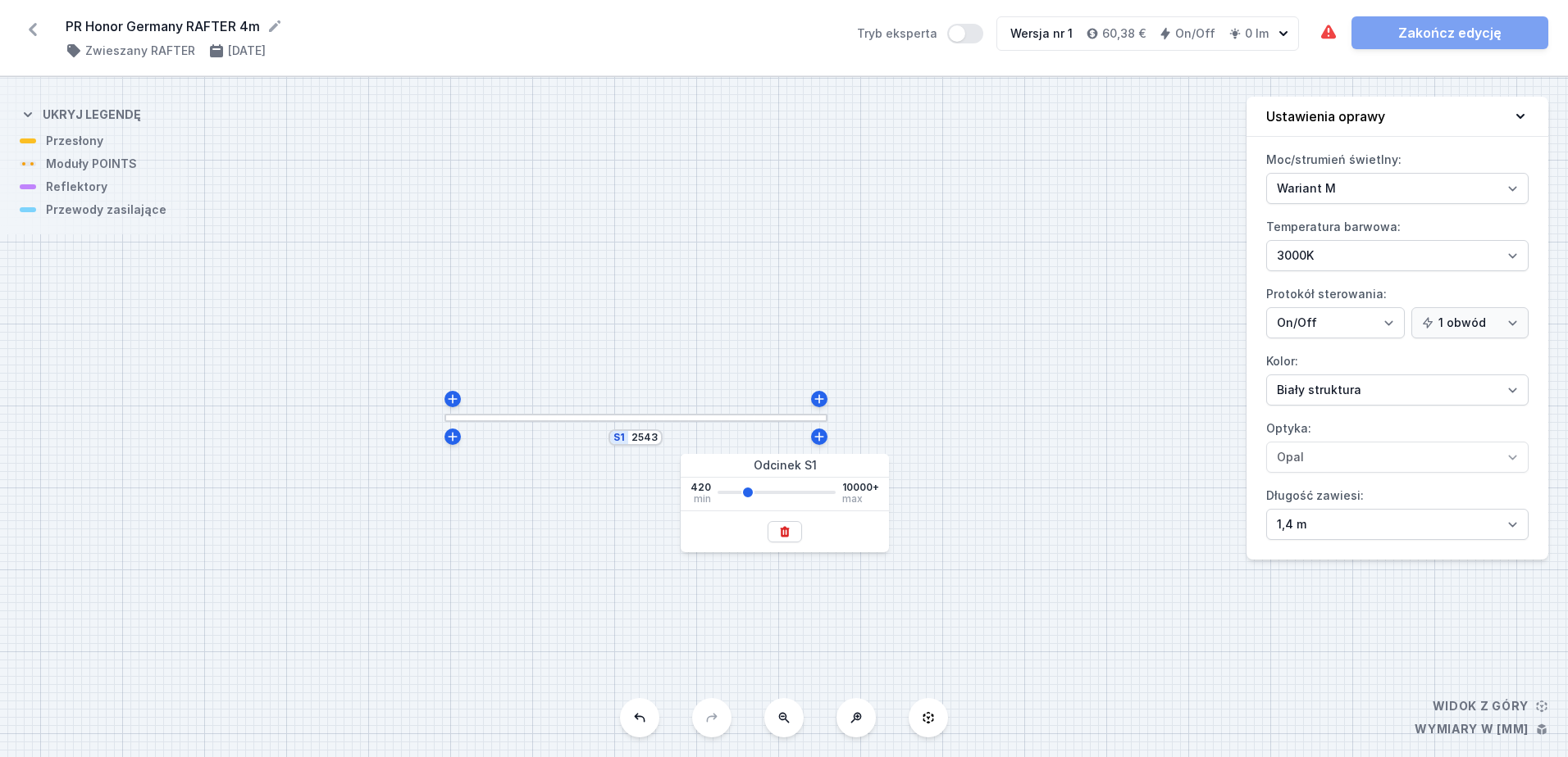
type input "2617"
type input "2692"
type input "2767"
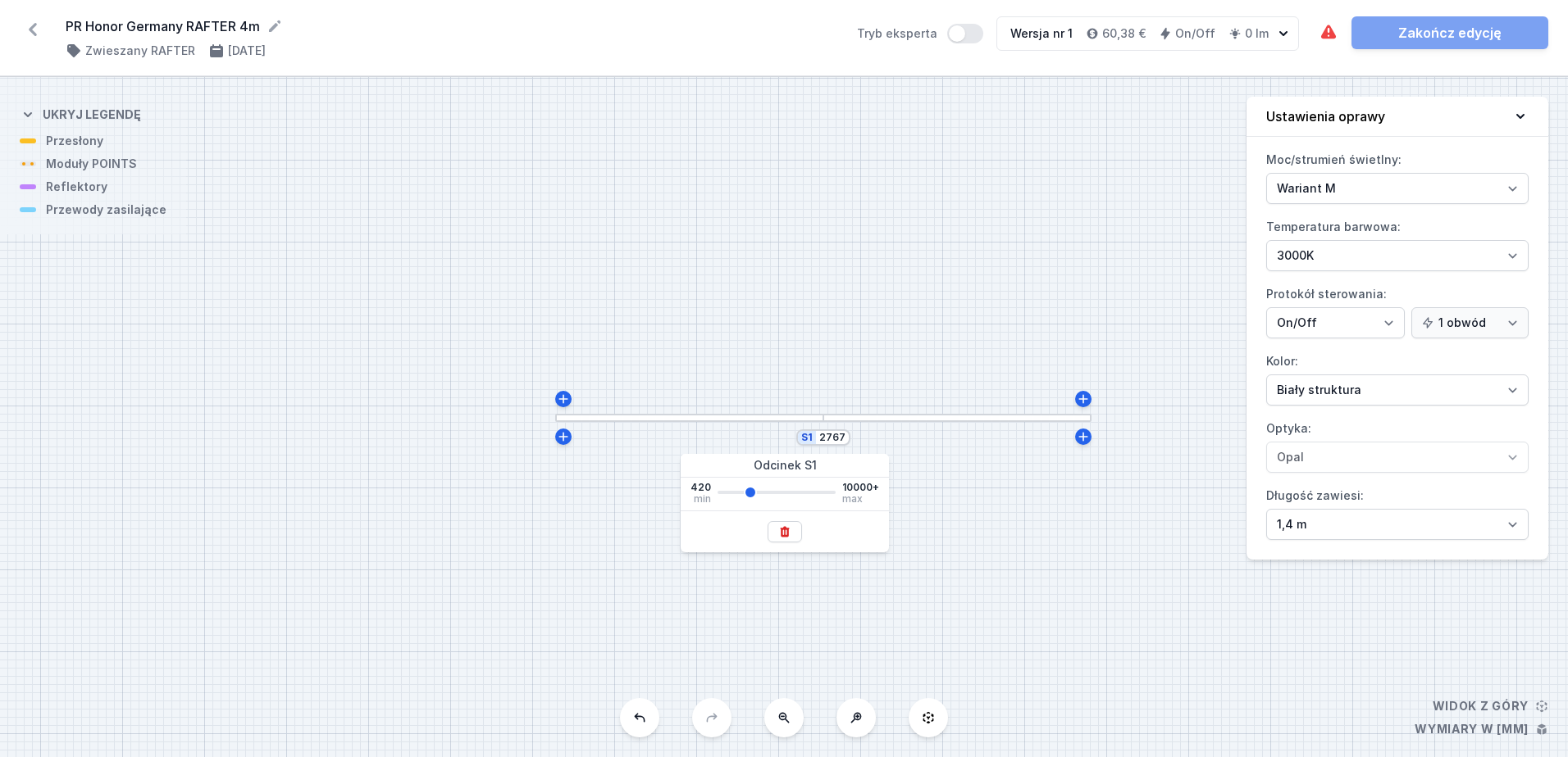
type input "3141"
type input "3216"
type input "3441"
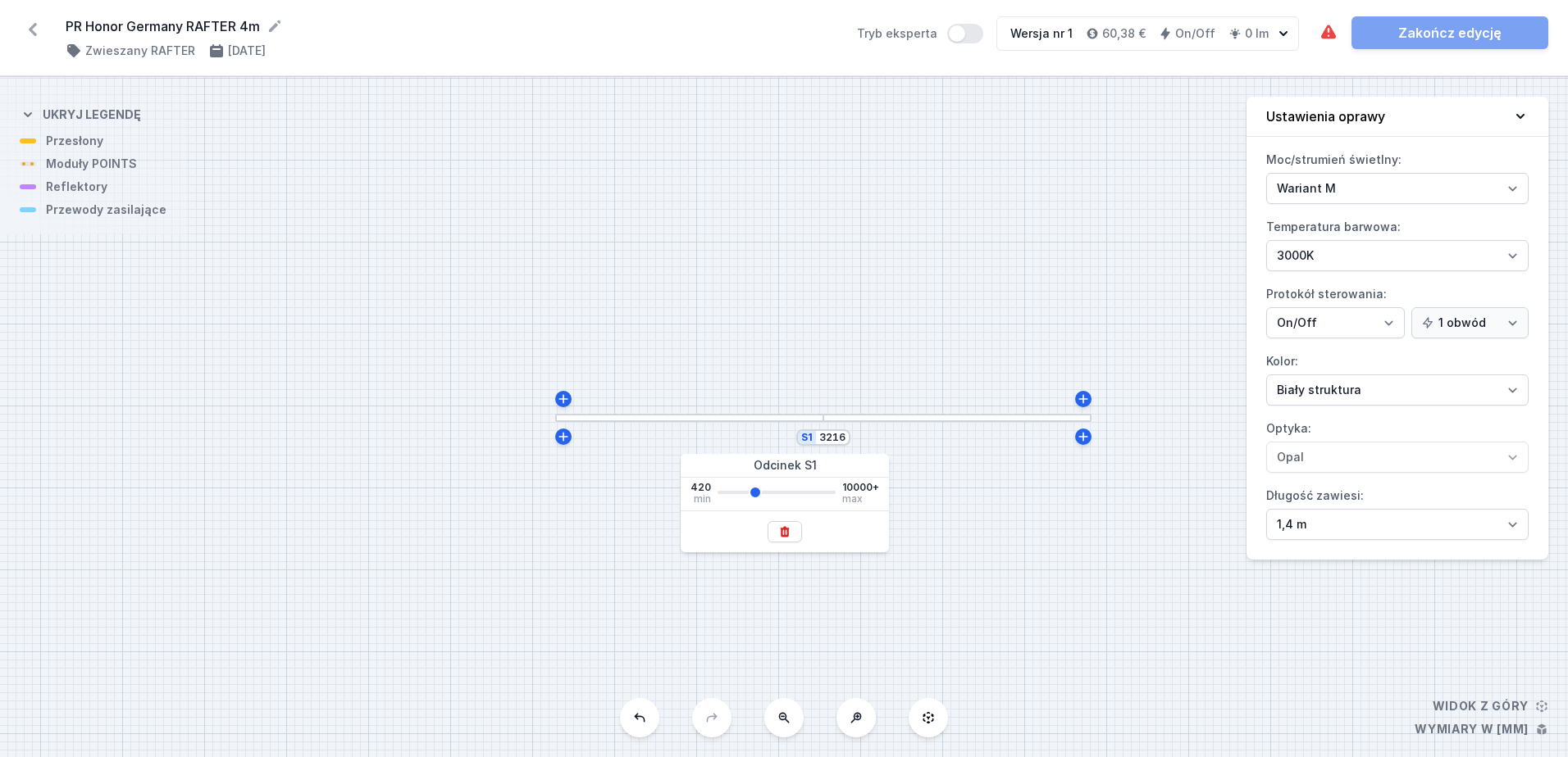
type input "3441"
type input "3590"
type input "3665"
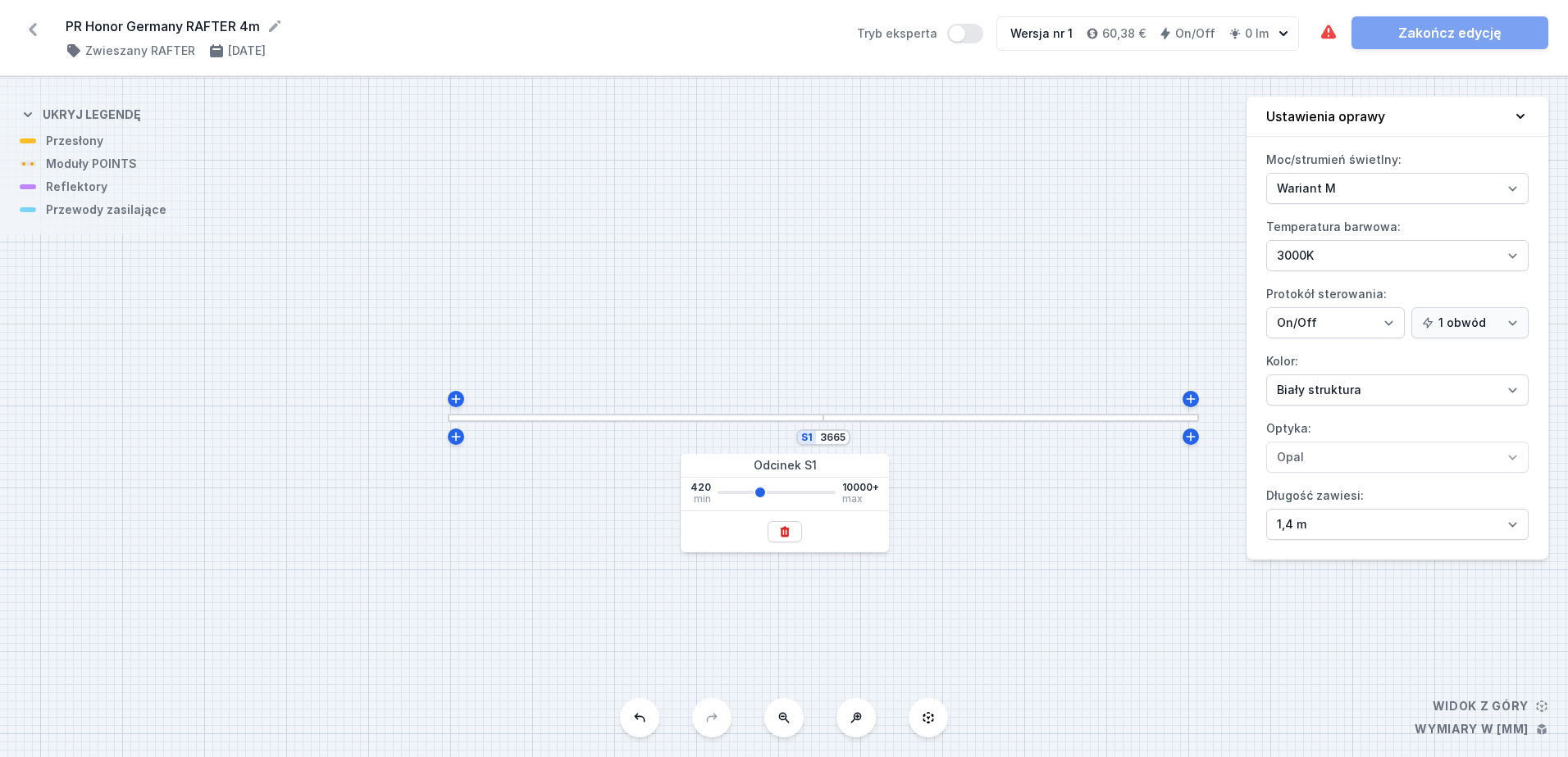
type input "3740"
type input "3815"
type input "3890"
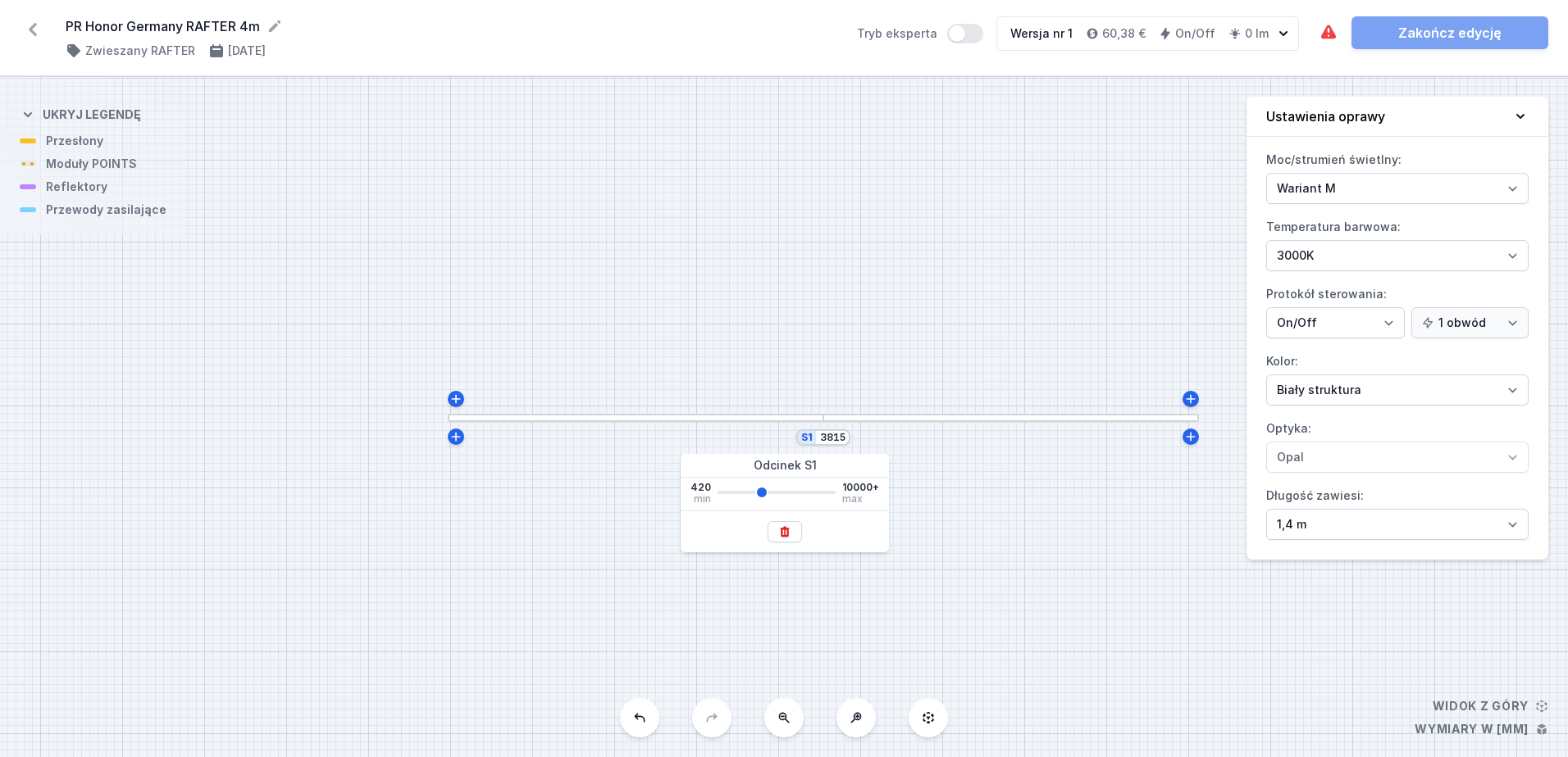
type input "3890"
type input "3965"
type input "4039"
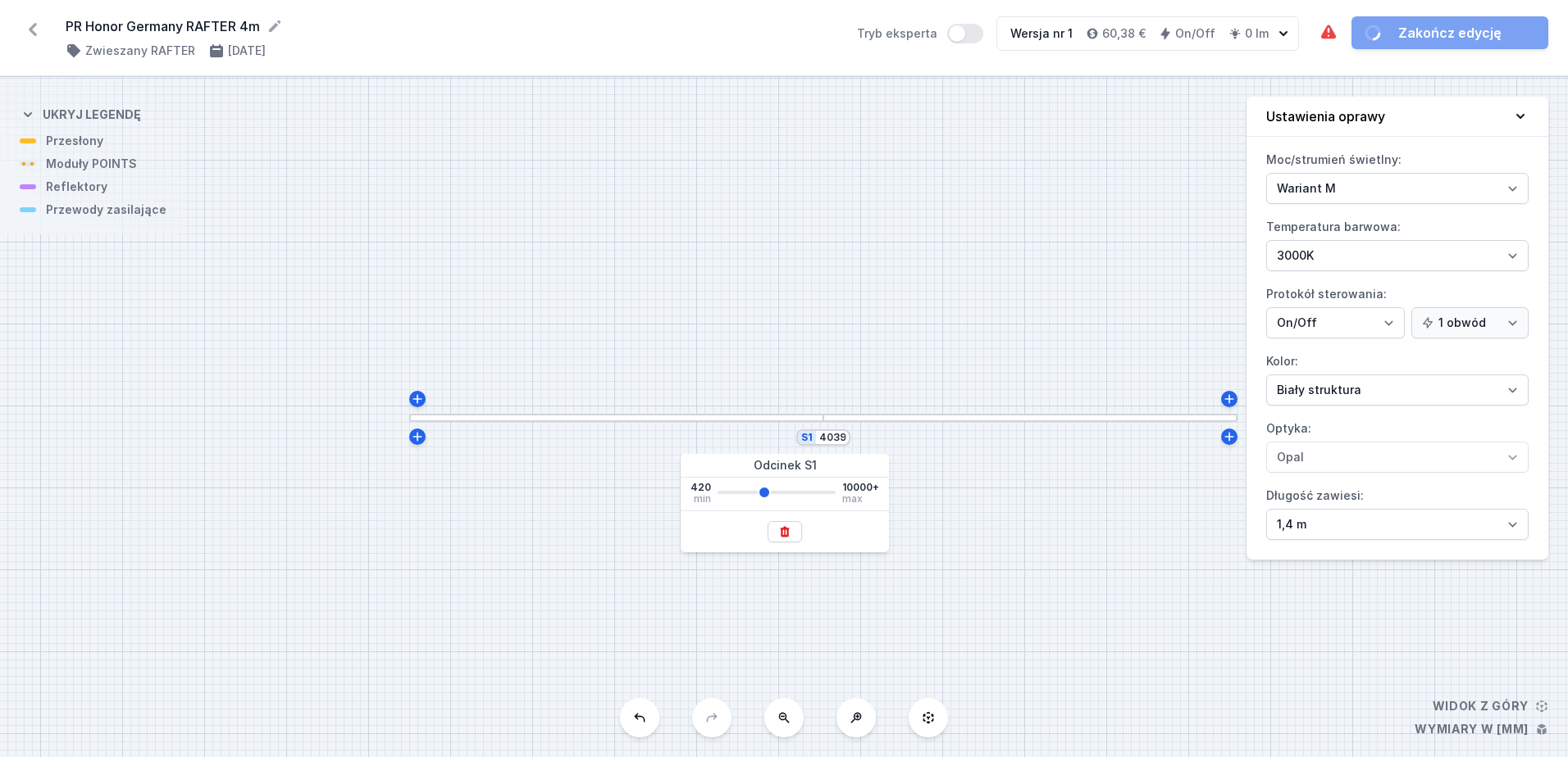
type input "4114"
type input "4039"
type input "3965"
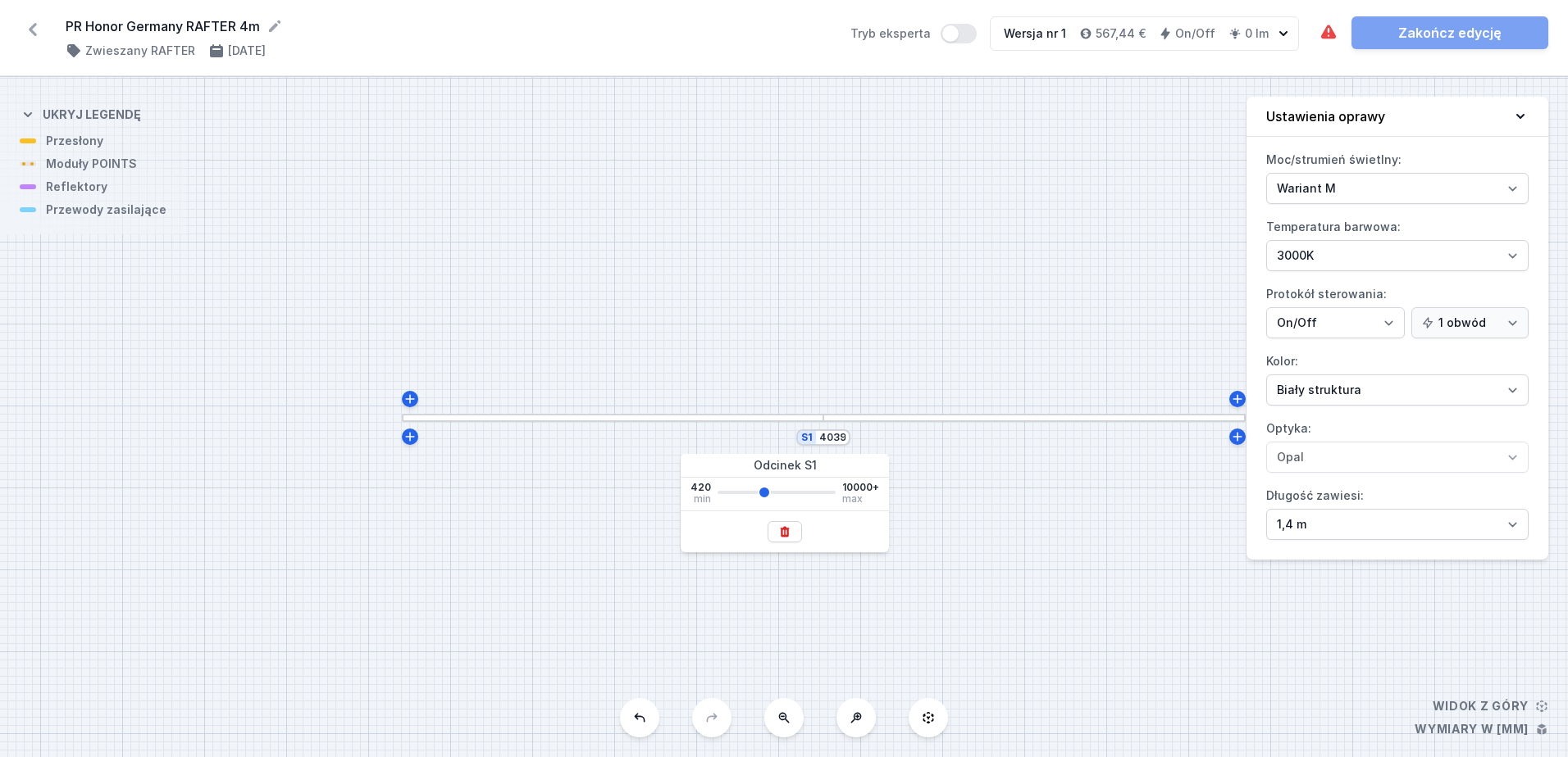
type input "3965"
type input "4039"
type input "4114"
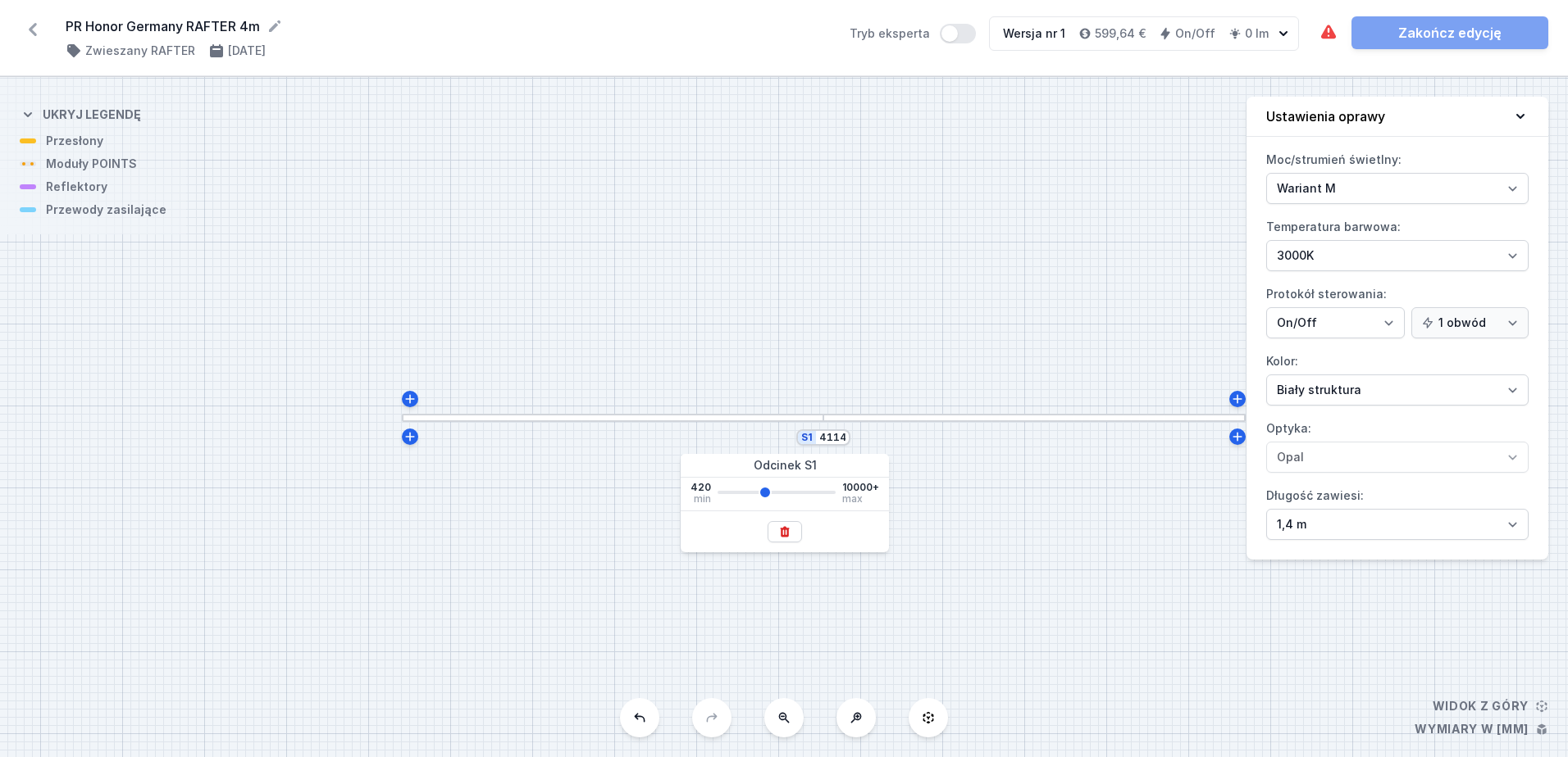
type input "4039"
type input "3965"
type input "4039"
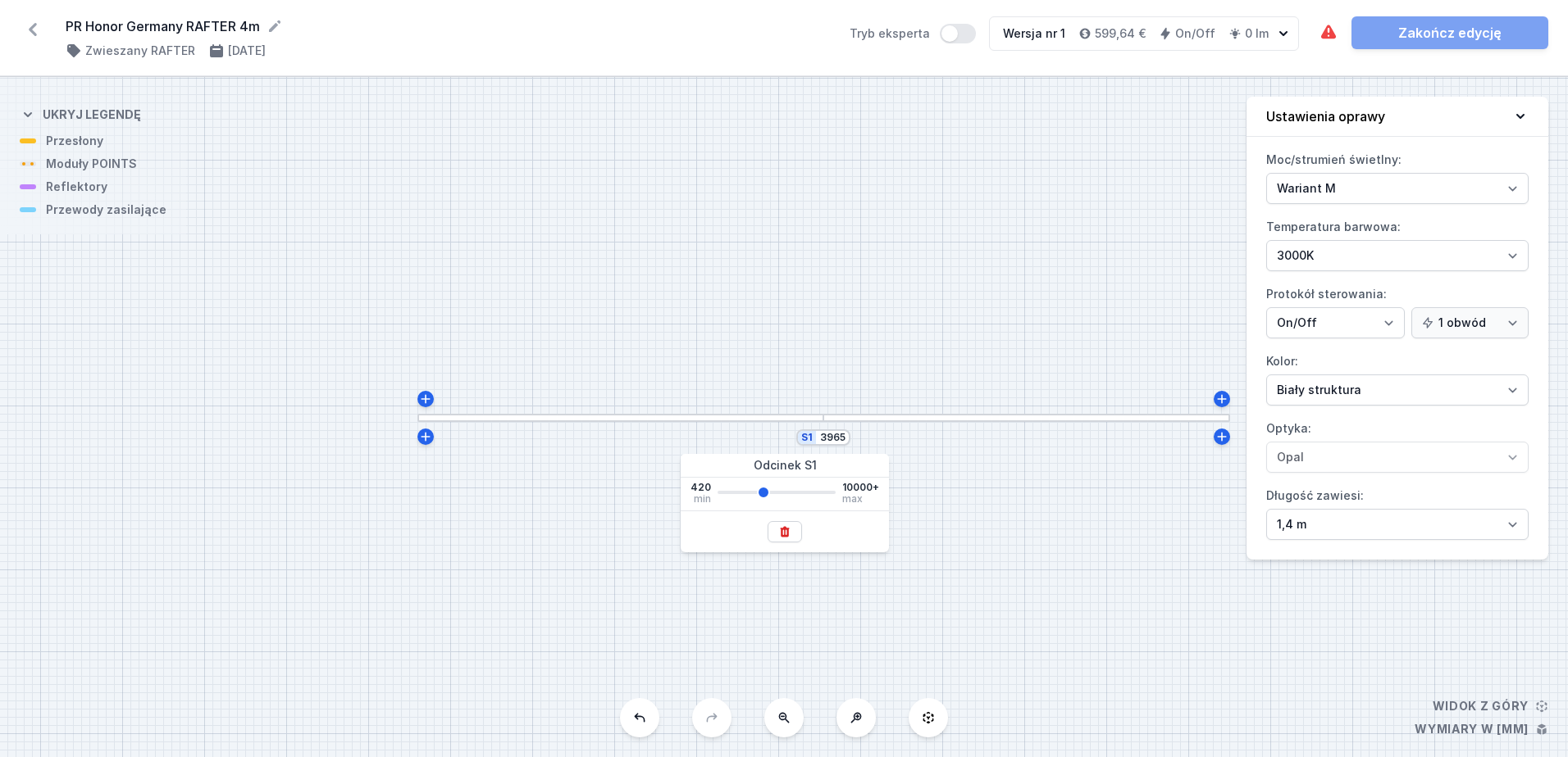
type input "4039"
type input "4114"
type input "4189"
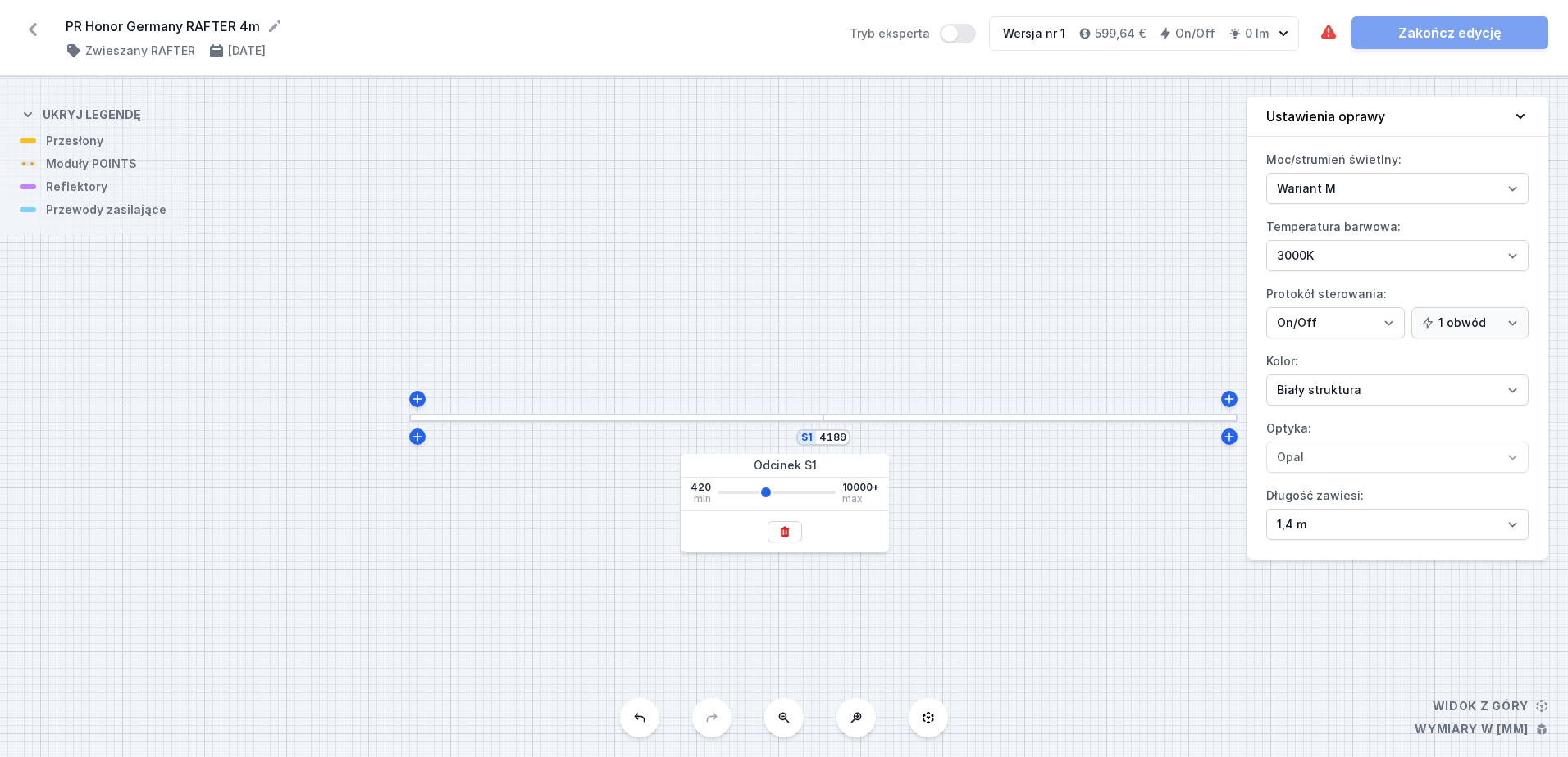
type input "4264"
type input "4189"
type input "4114"
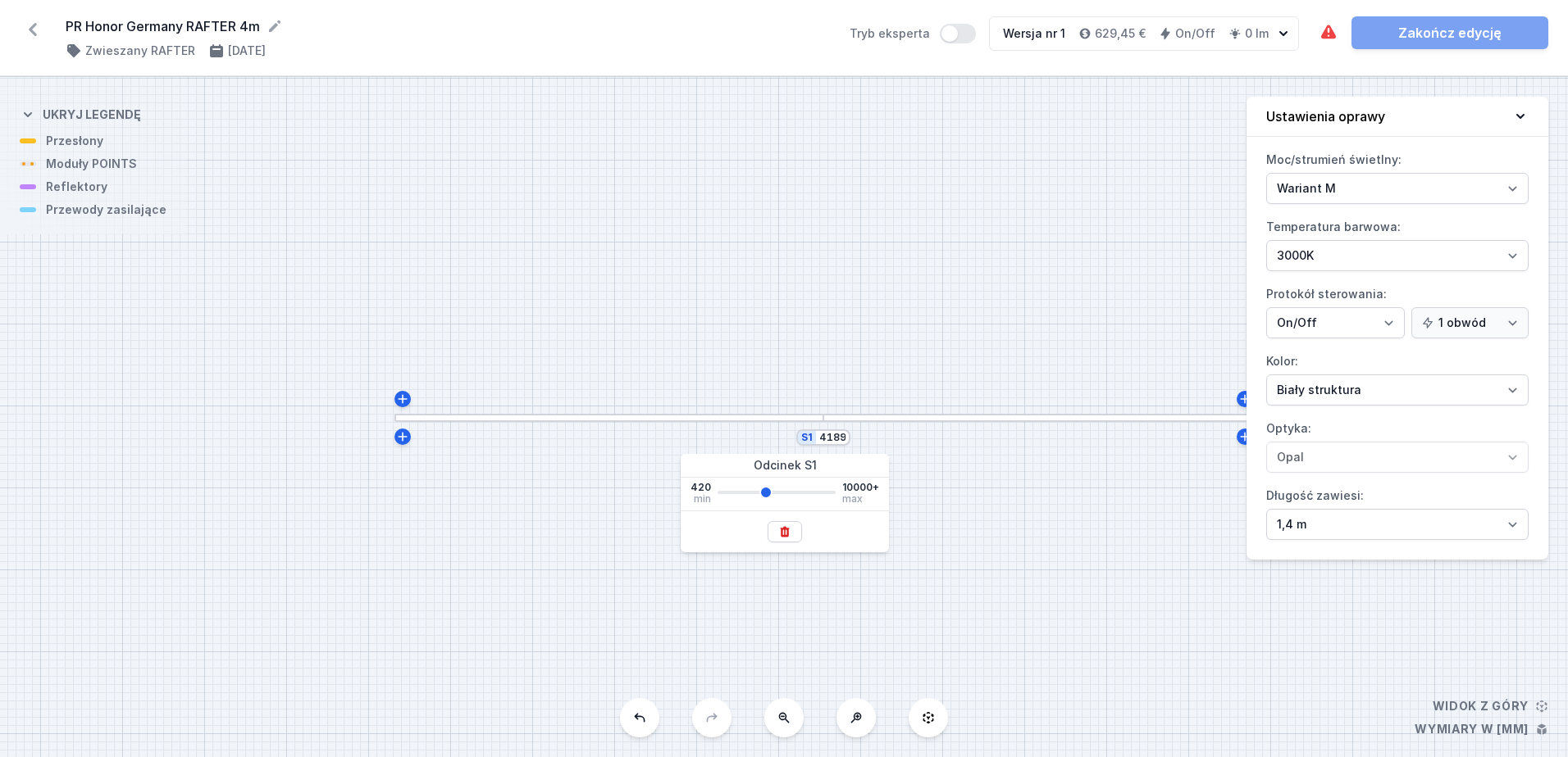
type input "4114"
type input "4039"
type input "3965"
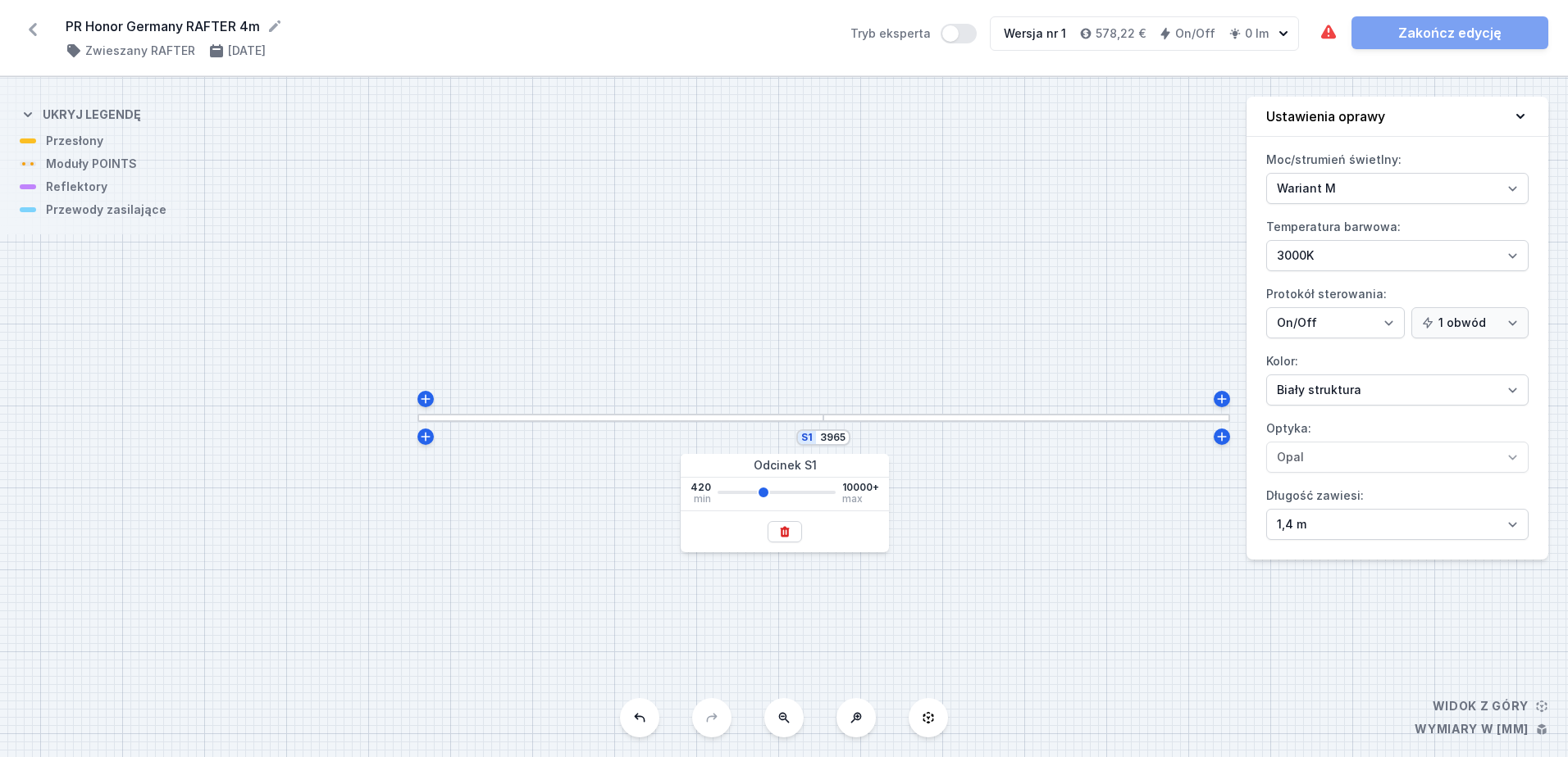
type input "4039"
type input "4114"
type input "4189"
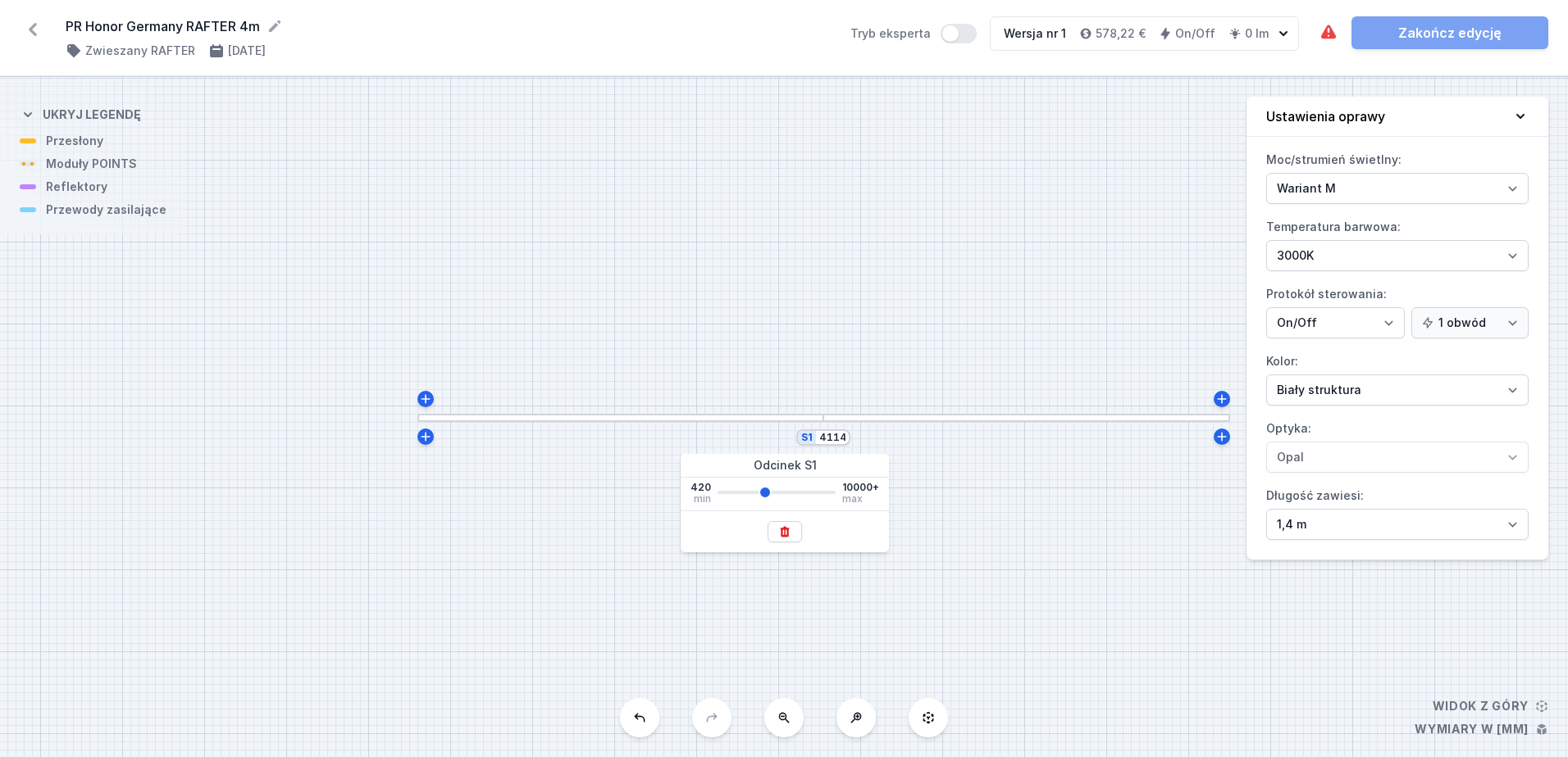
type input "4189"
type input "4264"
type input "4189"
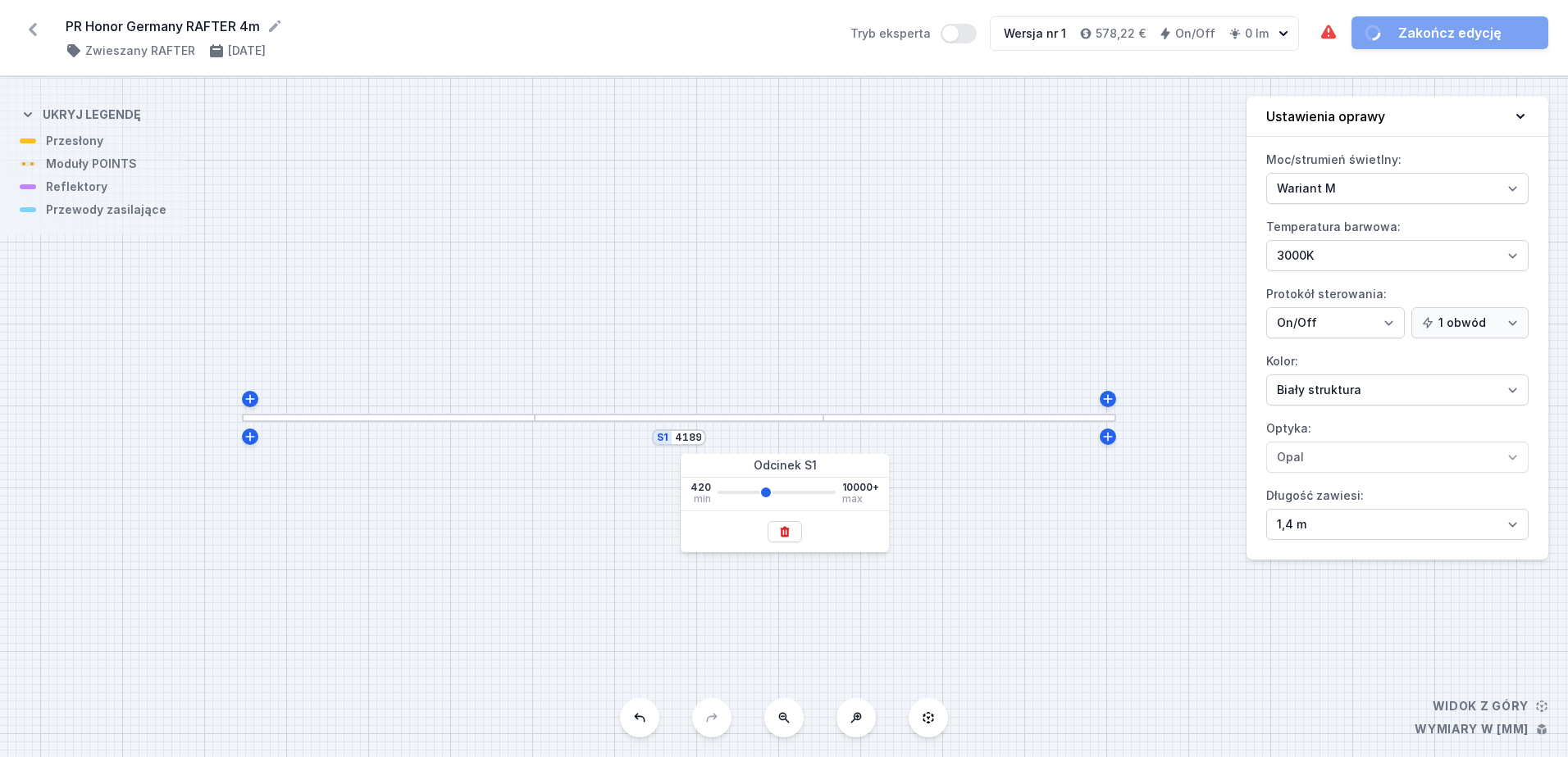
type input "4114"
type input "4039"
type input "4114"
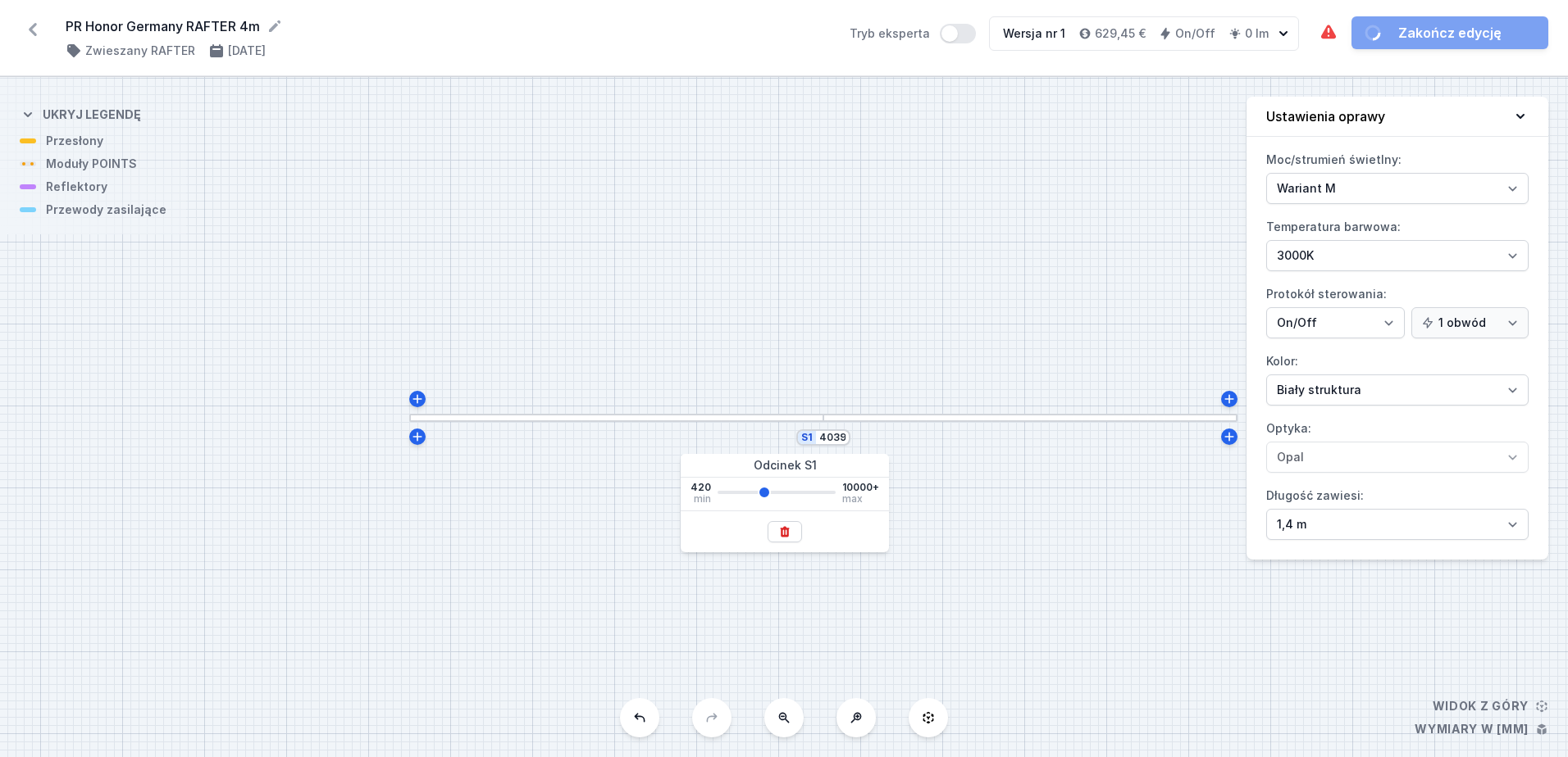
type input "4114"
type input "4189"
type input "4114"
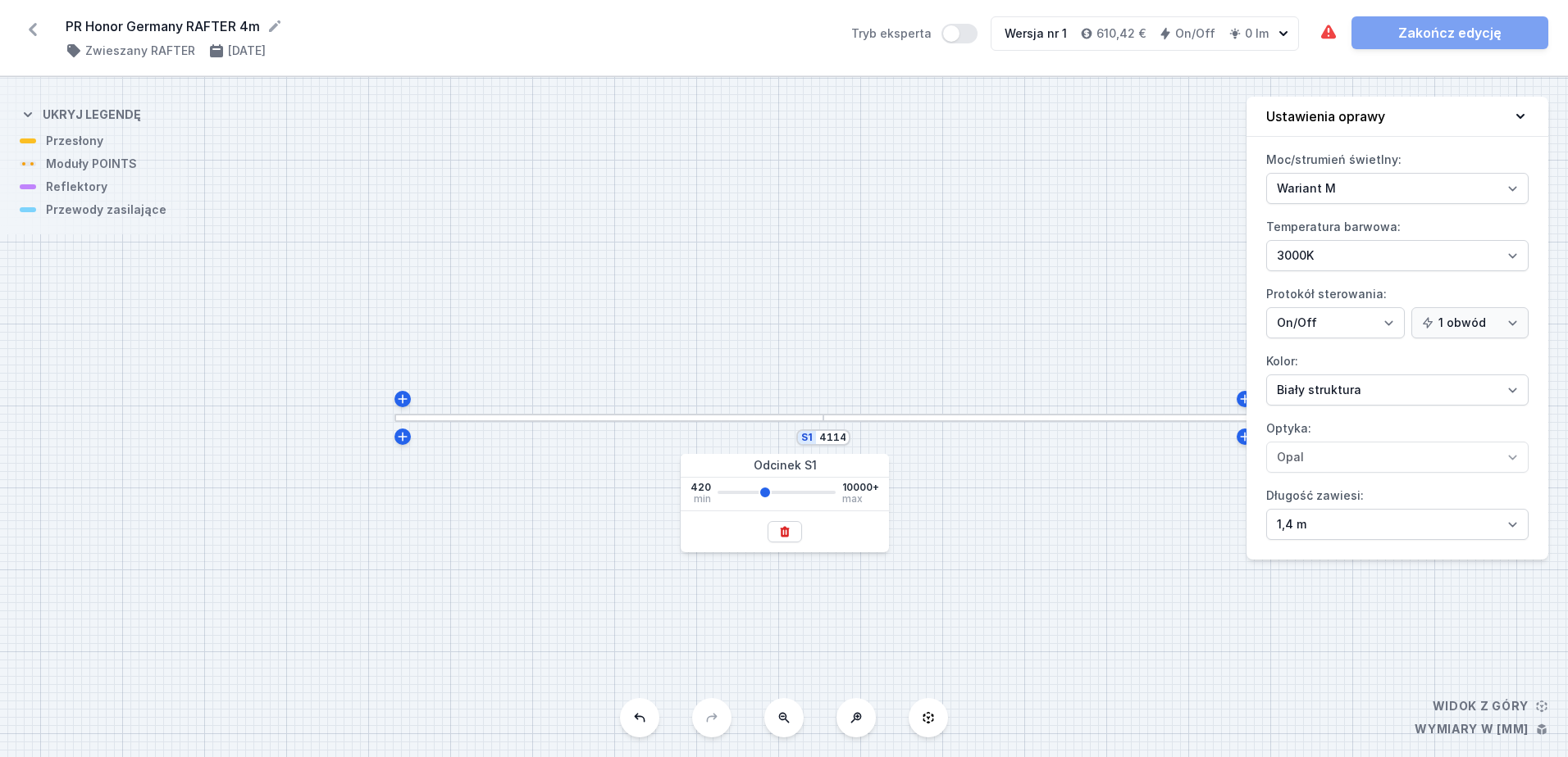
type input "4039"
type input "3965"
type input "4039"
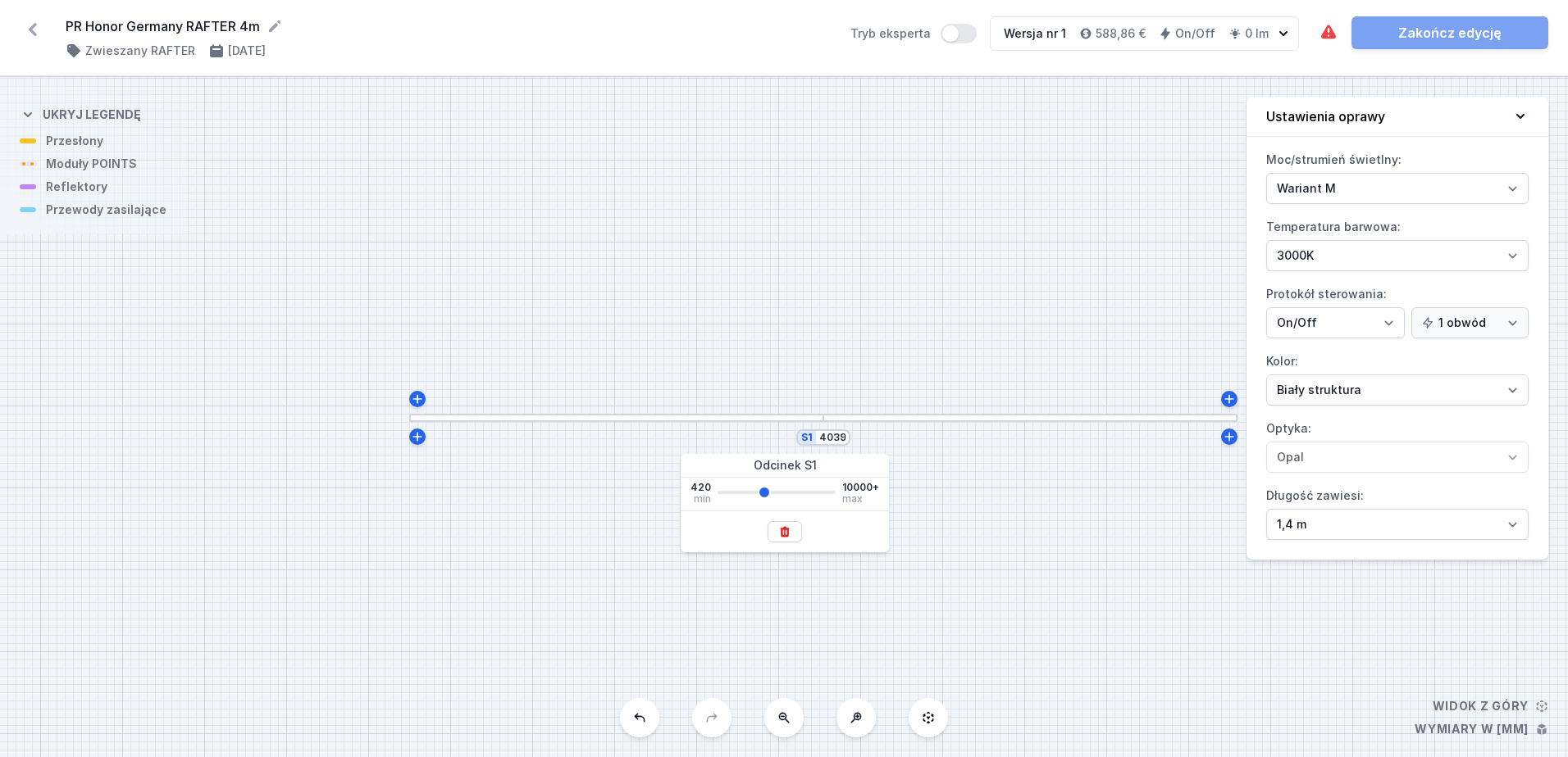
drag, startPoint x: 726, startPoint y: 491, endPoint x: 762, endPoint y: 491, distance: 36.0
type input "4039"
click at [762, 491] on input "range" at bounding box center [777, 492] width 118 height 3
click at [983, 532] on div "S1 4039" at bounding box center [784, 416] width 1568 height 680
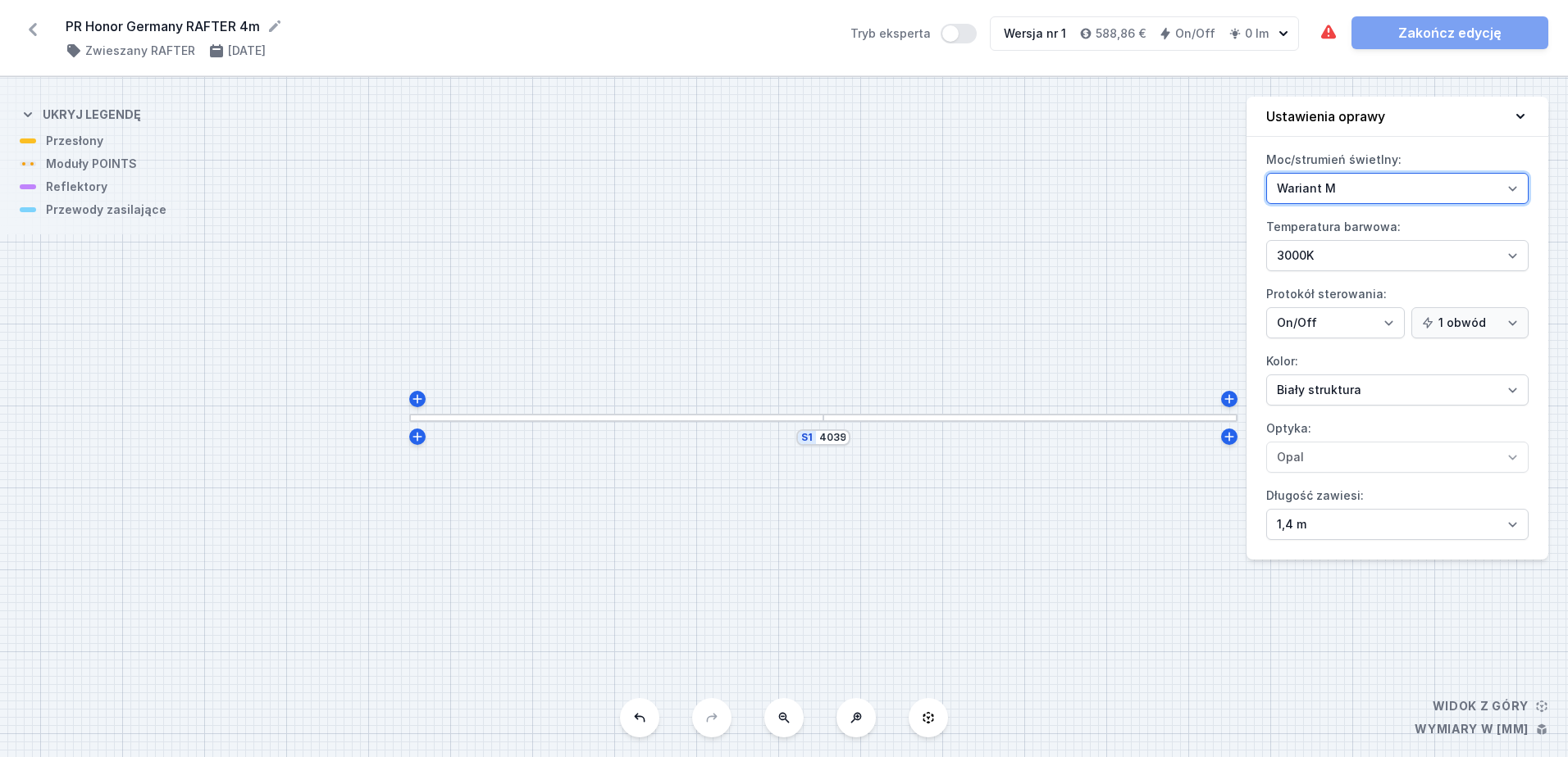
click at [1517, 188] on select "Wariant L Wariant M" at bounding box center [1397, 189] width 263 height 32
click at [1266, 173] on select "Wariant L Wariant M" at bounding box center [1397, 189] width 263 height 32
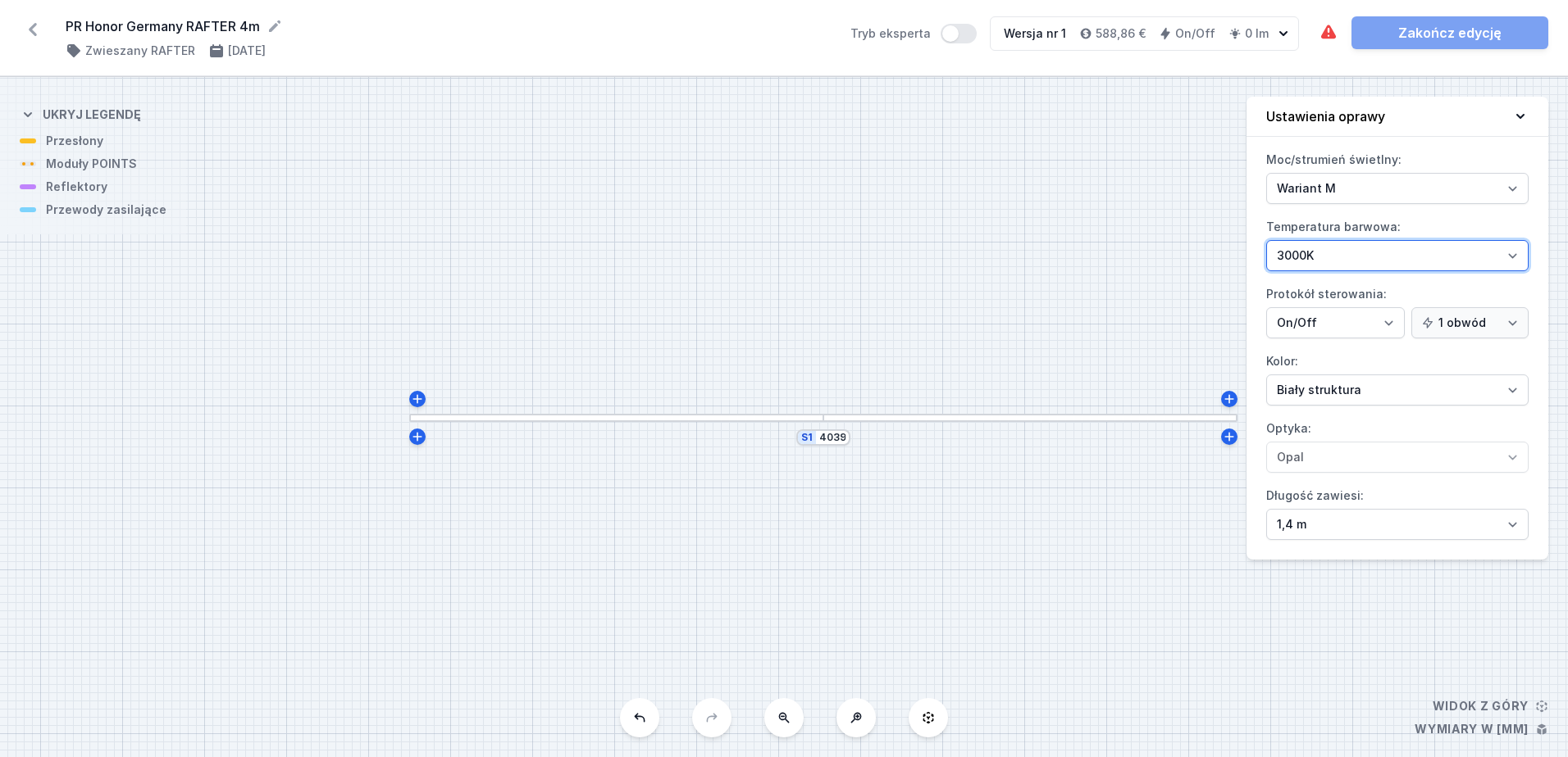
click at [1511, 257] on select "2700K 3000K 4000K" at bounding box center [1397, 256] width 263 height 32
click at [1435, 341] on div "Moc/strumień świetlny: Wariant L Wariant M Temperatura barwowa: 2700K 3000K 400…" at bounding box center [1397, 353] width 302 height 413
drag, startPoint x: 1451, startPoint y: 250, endPoint x: 1441, endPoint y: 263, distance: 16.4
click at [1450, 252] on select "2700K 3000K 4000K" at bounding box center [1397, 256] width 263 height 32
select select "4000"
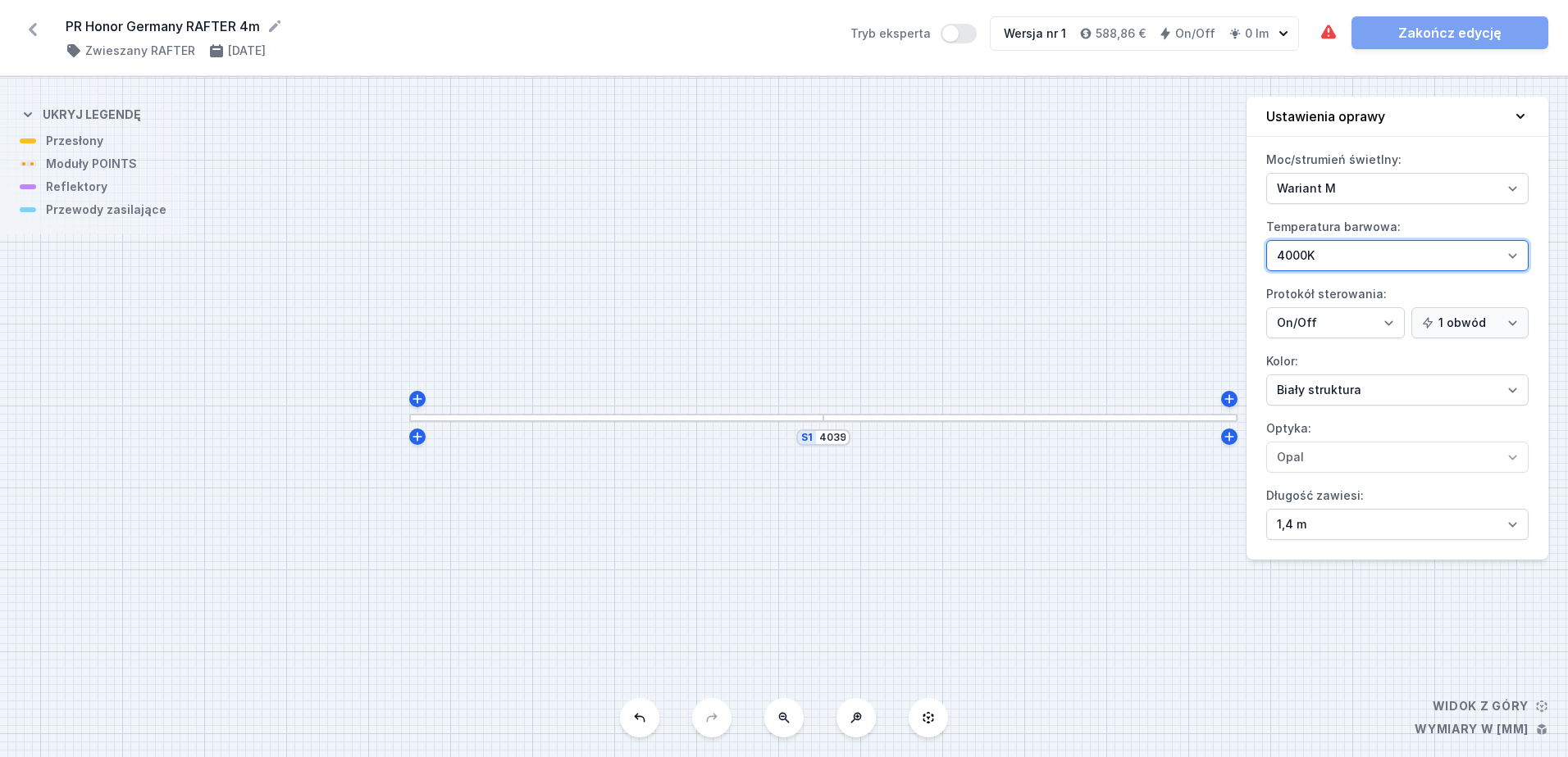
click at [1266, 240] on select "2700K 3000K 4000K" at bounding box center [1397, 256] width 263 height 32
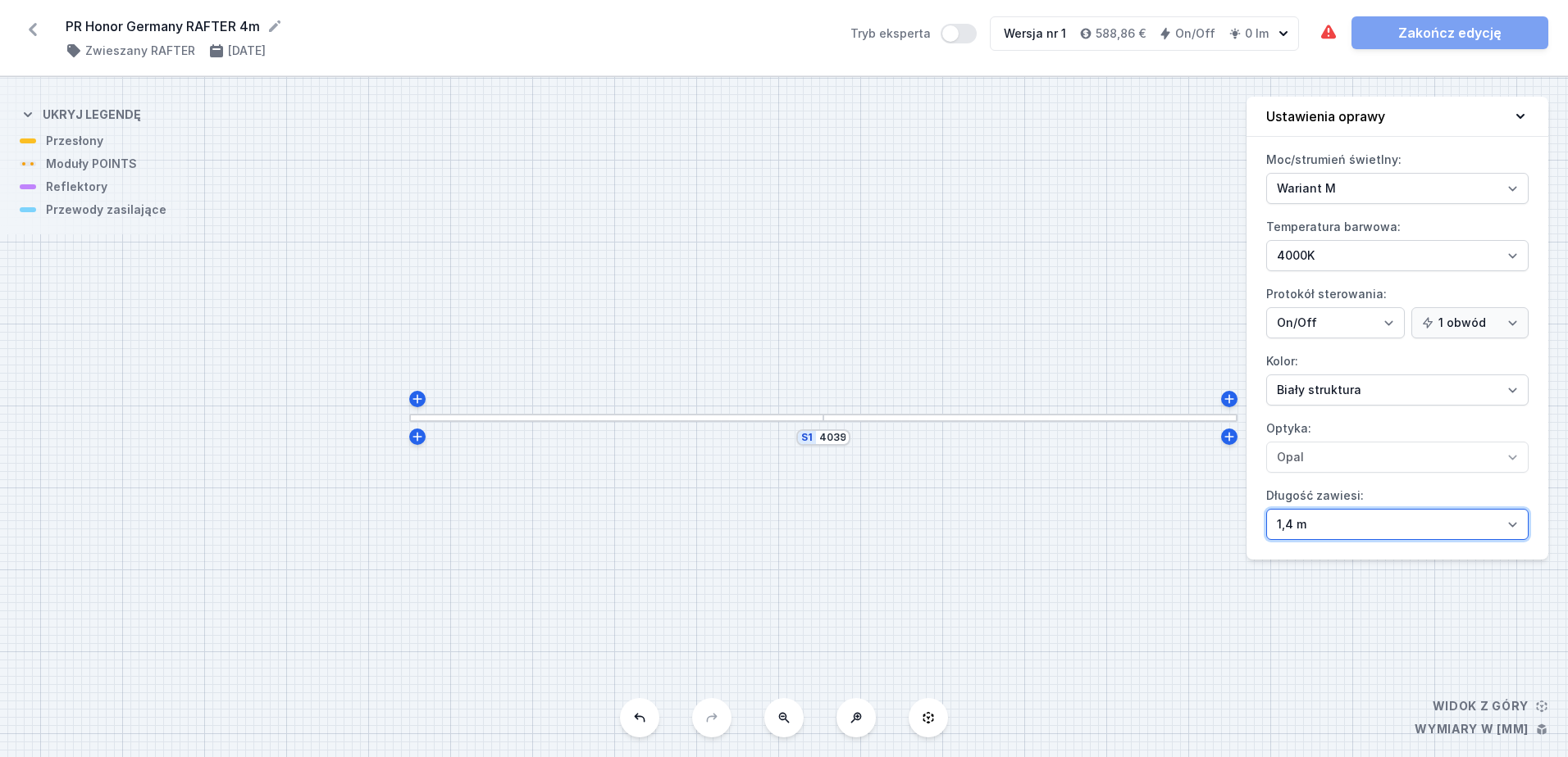
click at [1515, 525] on select "1,4 m 3 m 4 m 5 m" at bounding box center [1397, 525] width 263 height 32
click at [1266, 509] on select "1,4 m 3 m 4 m 5 m" at bounding box center [1397, 525] width 263 height 32
click at [1027, 520] on div "S1 4039" at bounding box center [784, 416] width 1568 height 680
click at [598, 425] on div "S1 4039" at bounding box center [784, 416] width 1568 height 680
click at [596, 422] on div "S1 4039" at bounding box center [784, 416] width 1568 height 680
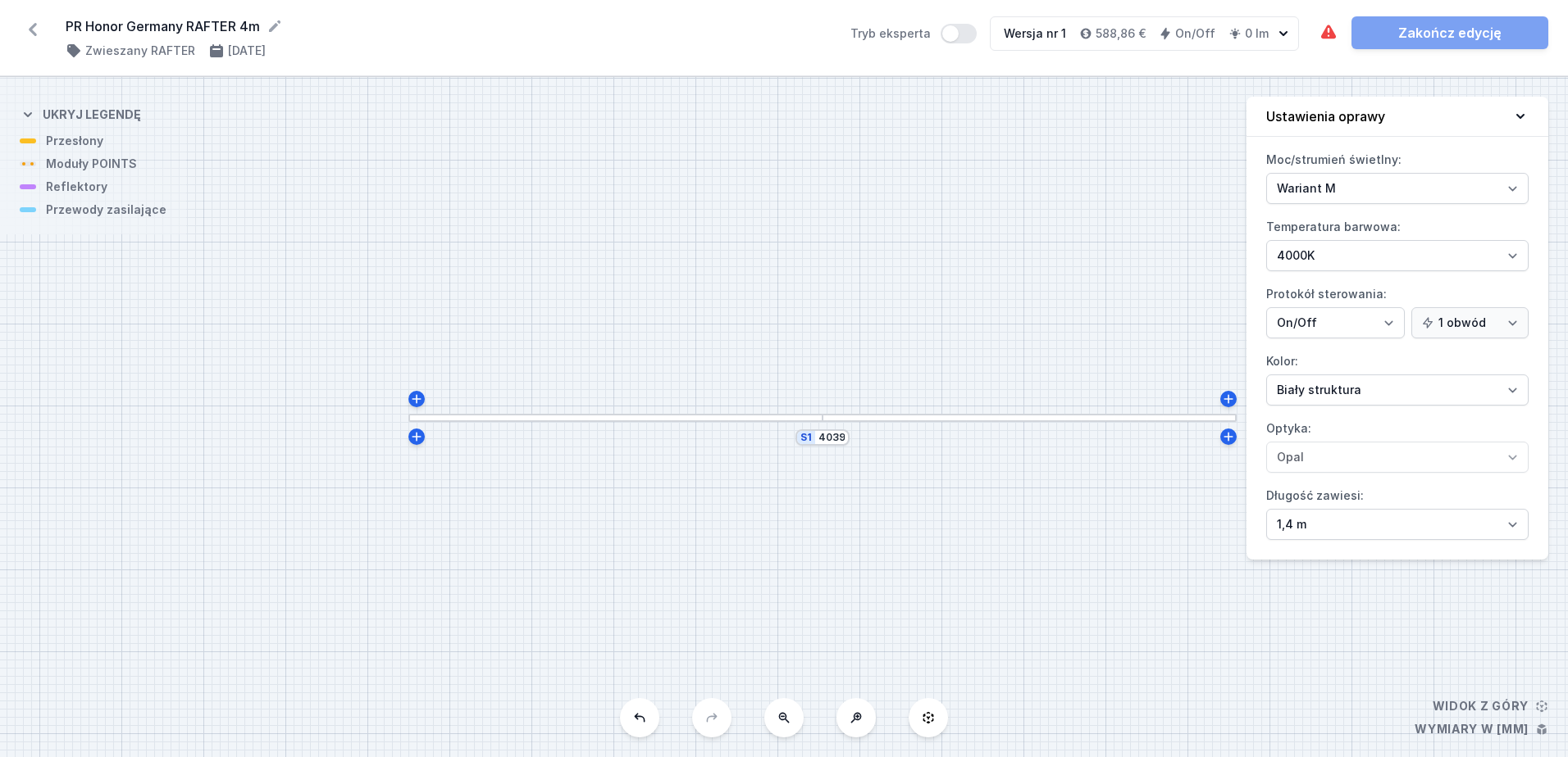
click at [596, 422] on div "S1 4039" at bounding box center [784, 416] width 1568 height 680
click at [825, 419] on div at bounding box center [822, 417] width 25 height 5
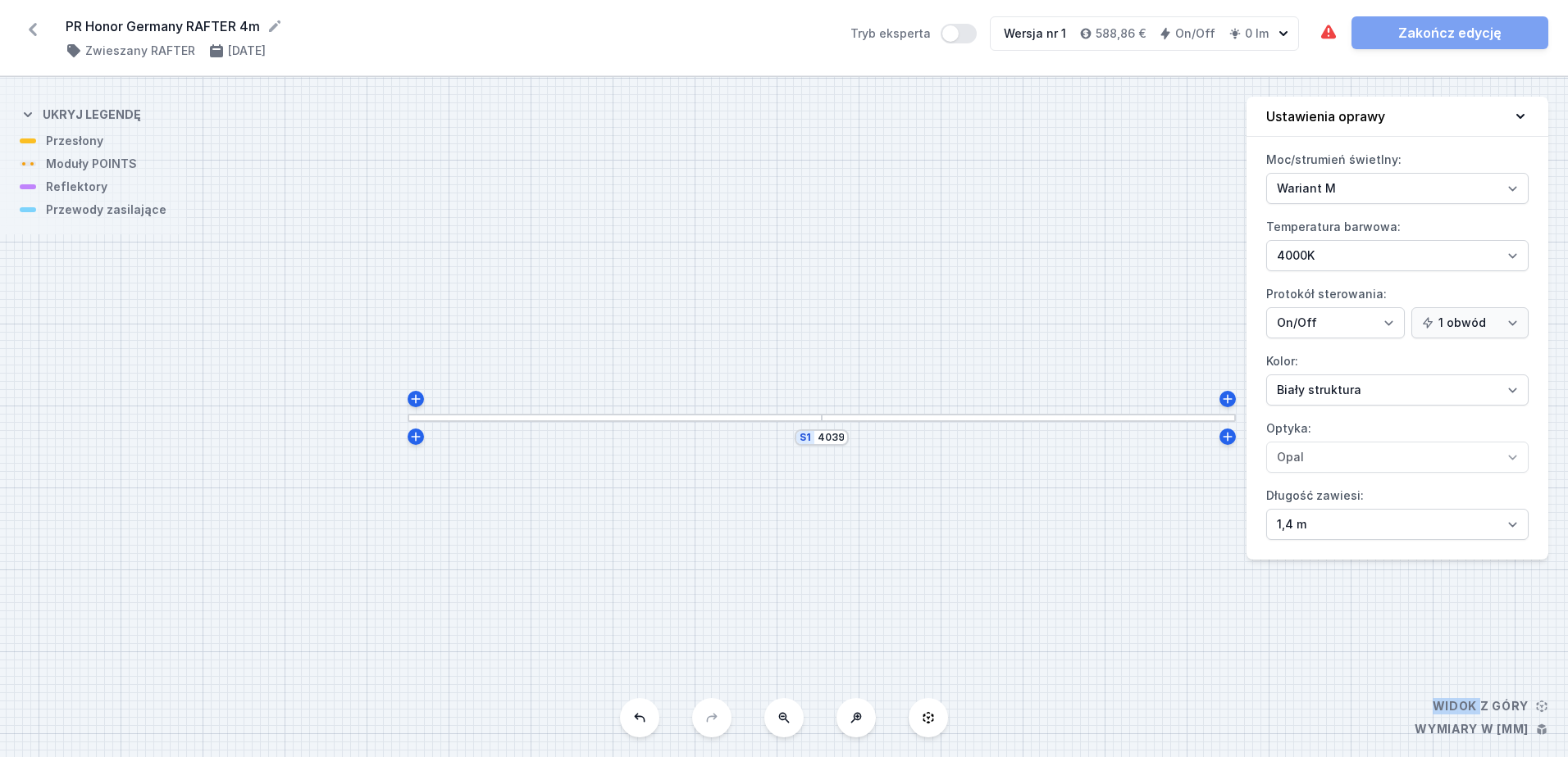
click at [825, 419] on div at bounding box center [822, 417] width 25 height 5
drag, startPoint x: 825, startPoint y: 419, endPoint x: 812, endPoint y: 417, distance: 13.2
click at [812, 417] on div at bounding box center [822, 417] width 25 height 5
click at [452, 416] on div at bounding box center [614, 417] width 414 height 8
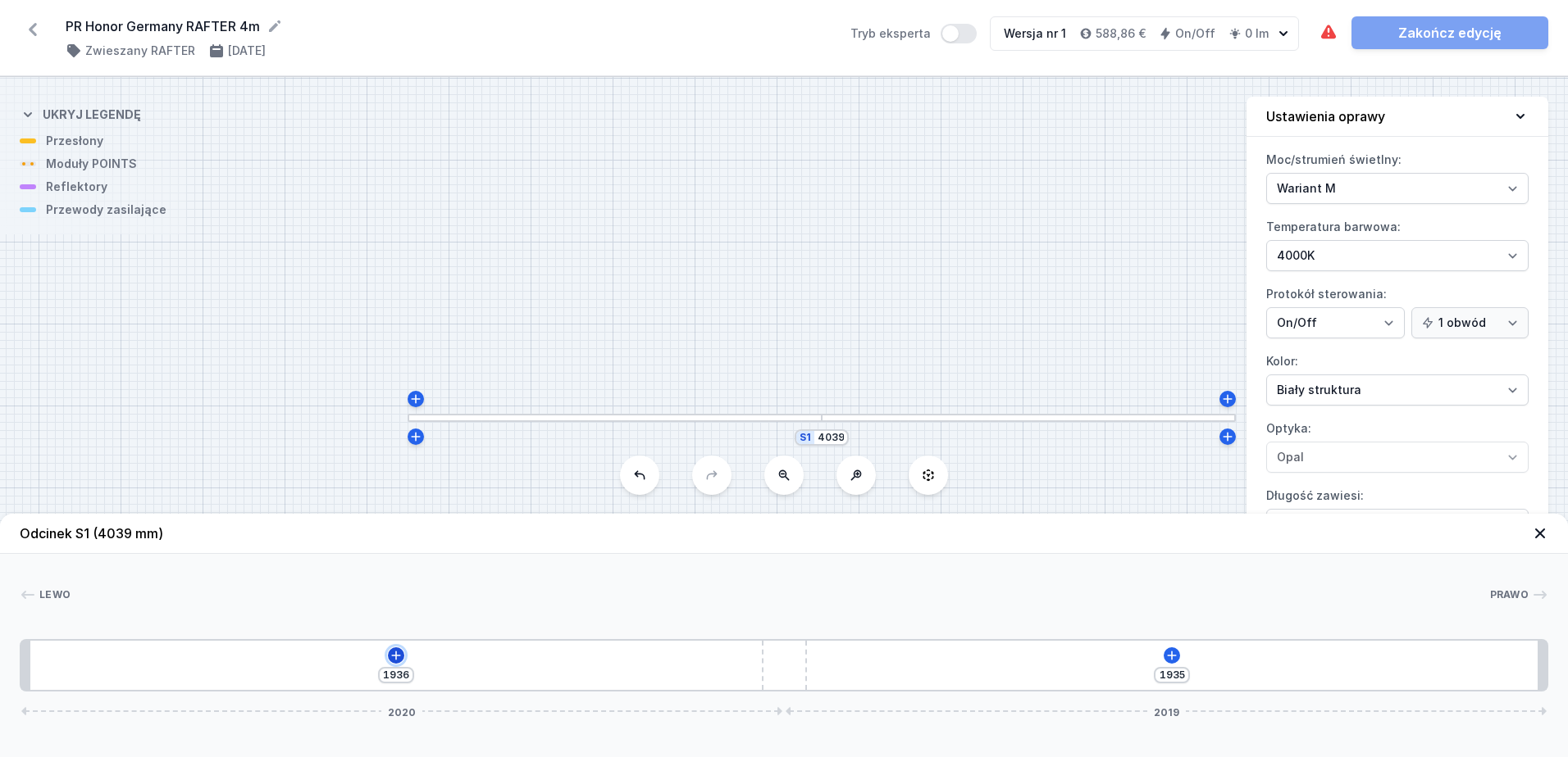
click at [399, 656] on icon at bounding box center [395, 655] width 13 height 13
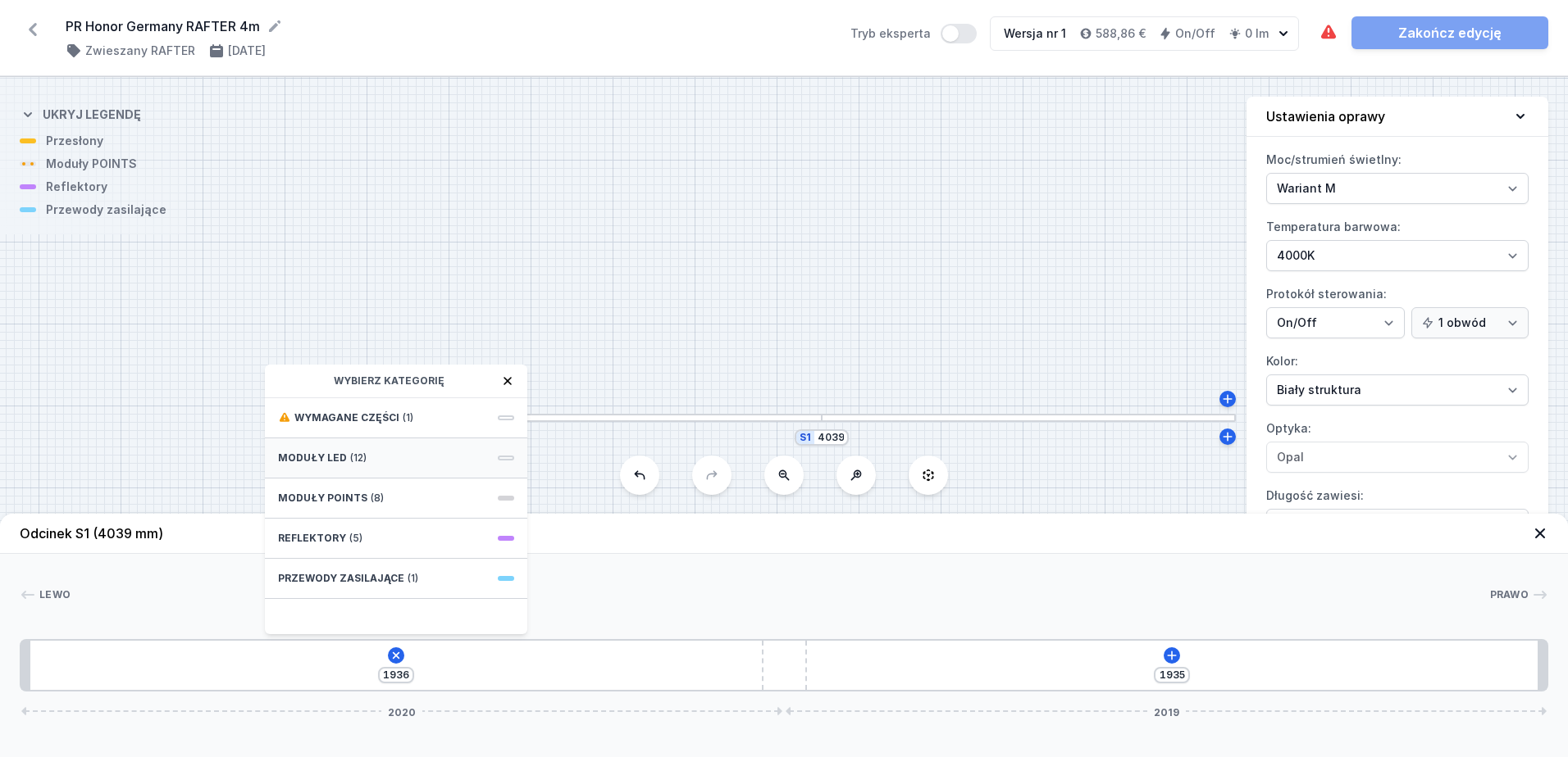
click at [510, 456] on span at bounding box center [506, 458] width 17 height 5
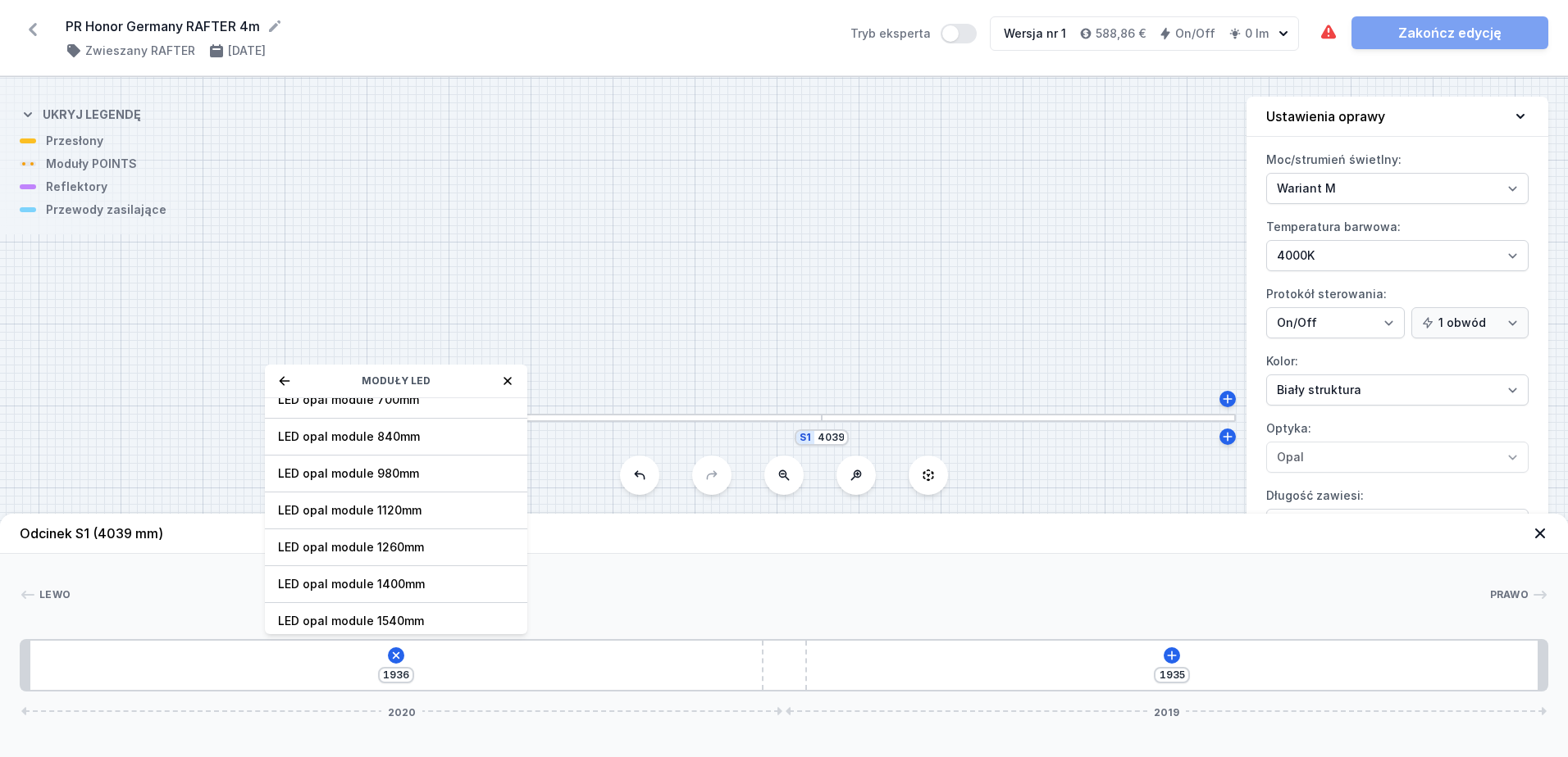
scroll to position [206, 0]
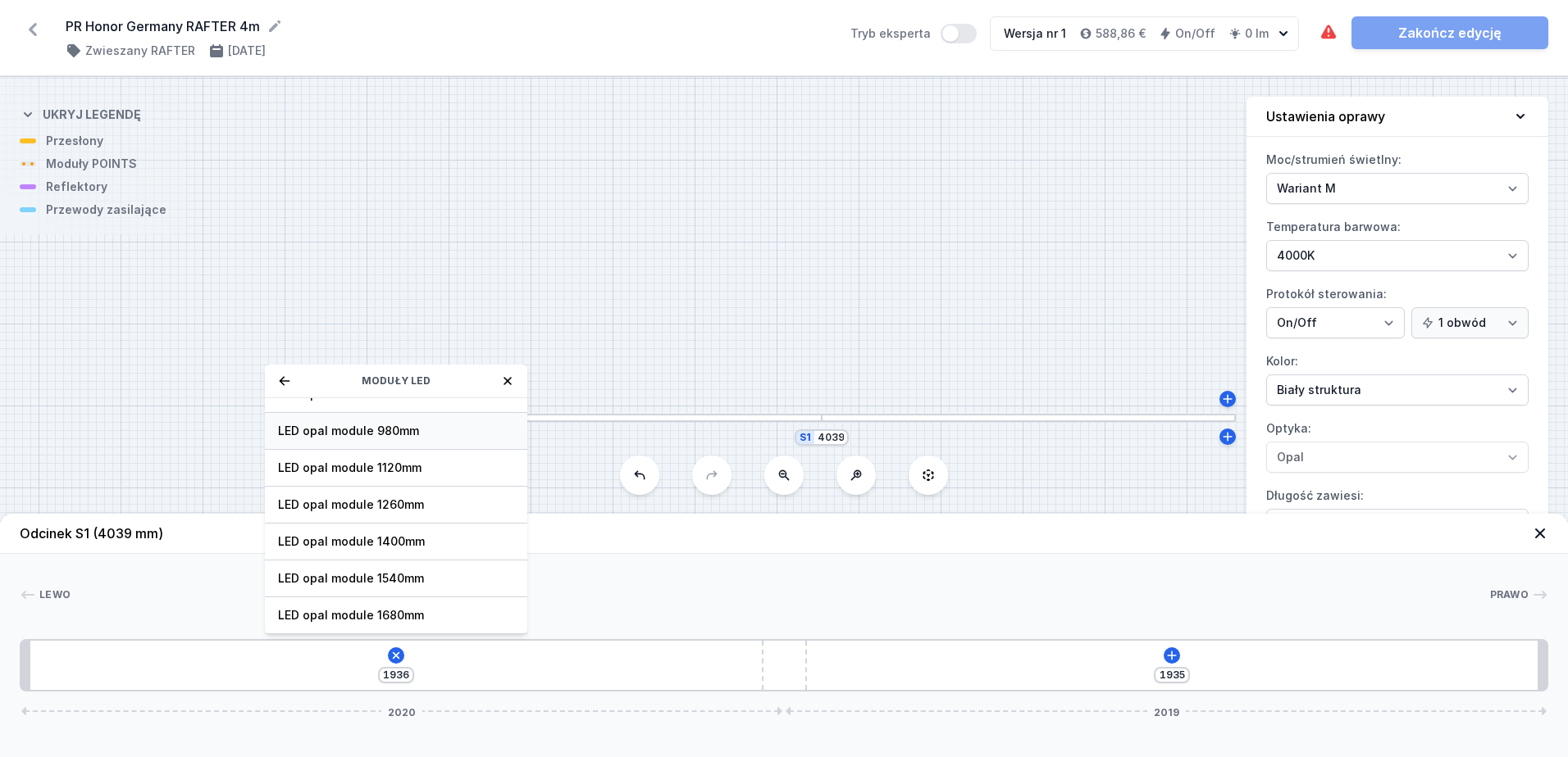
click at [446, 436] on span "LED opal module 980mm" at bounding box center [395, 430] width 236 height 17
type input "968"
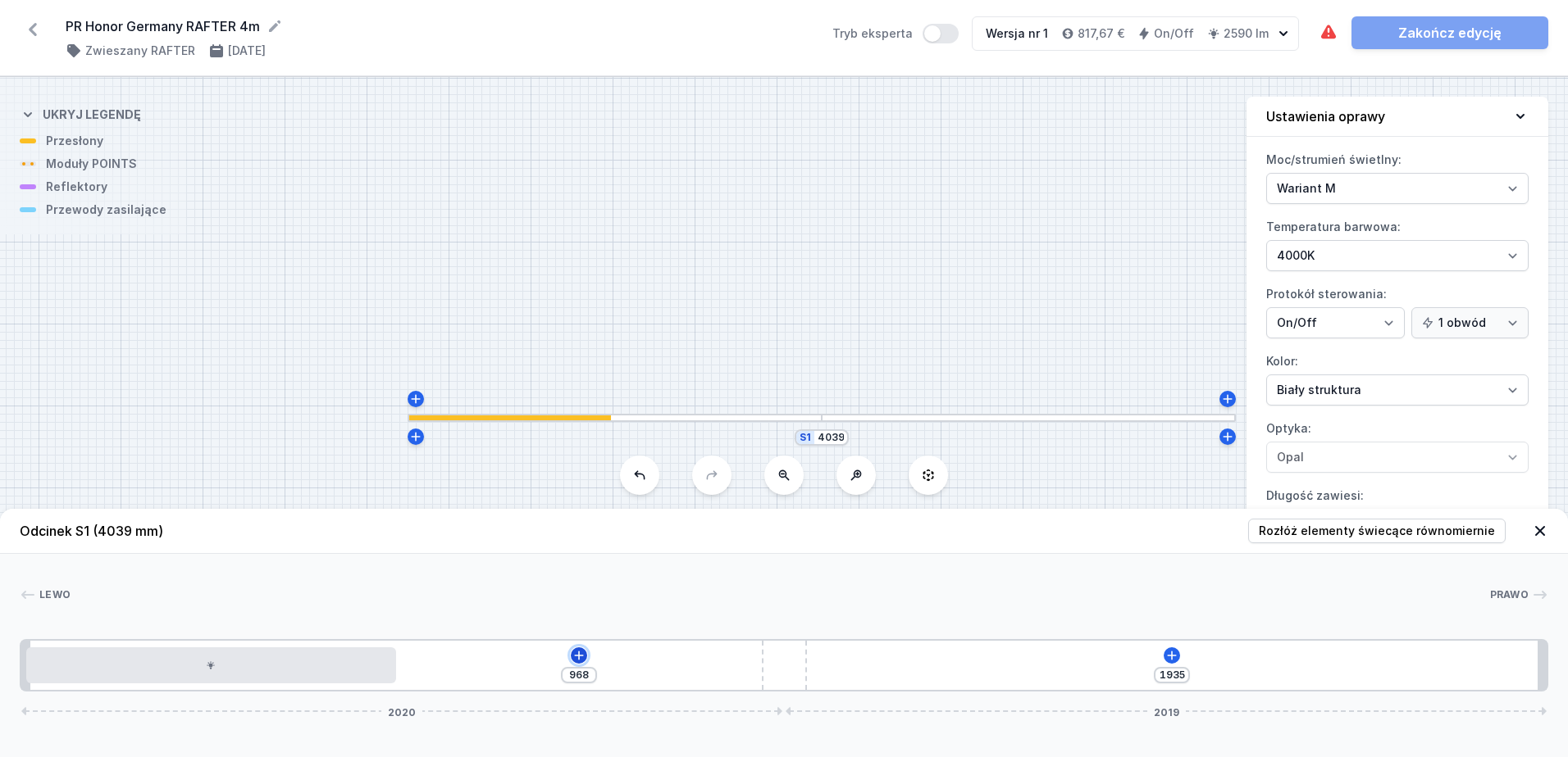
click at [583, 654] on icon at bounding box center [579, 655] width 13 height 13
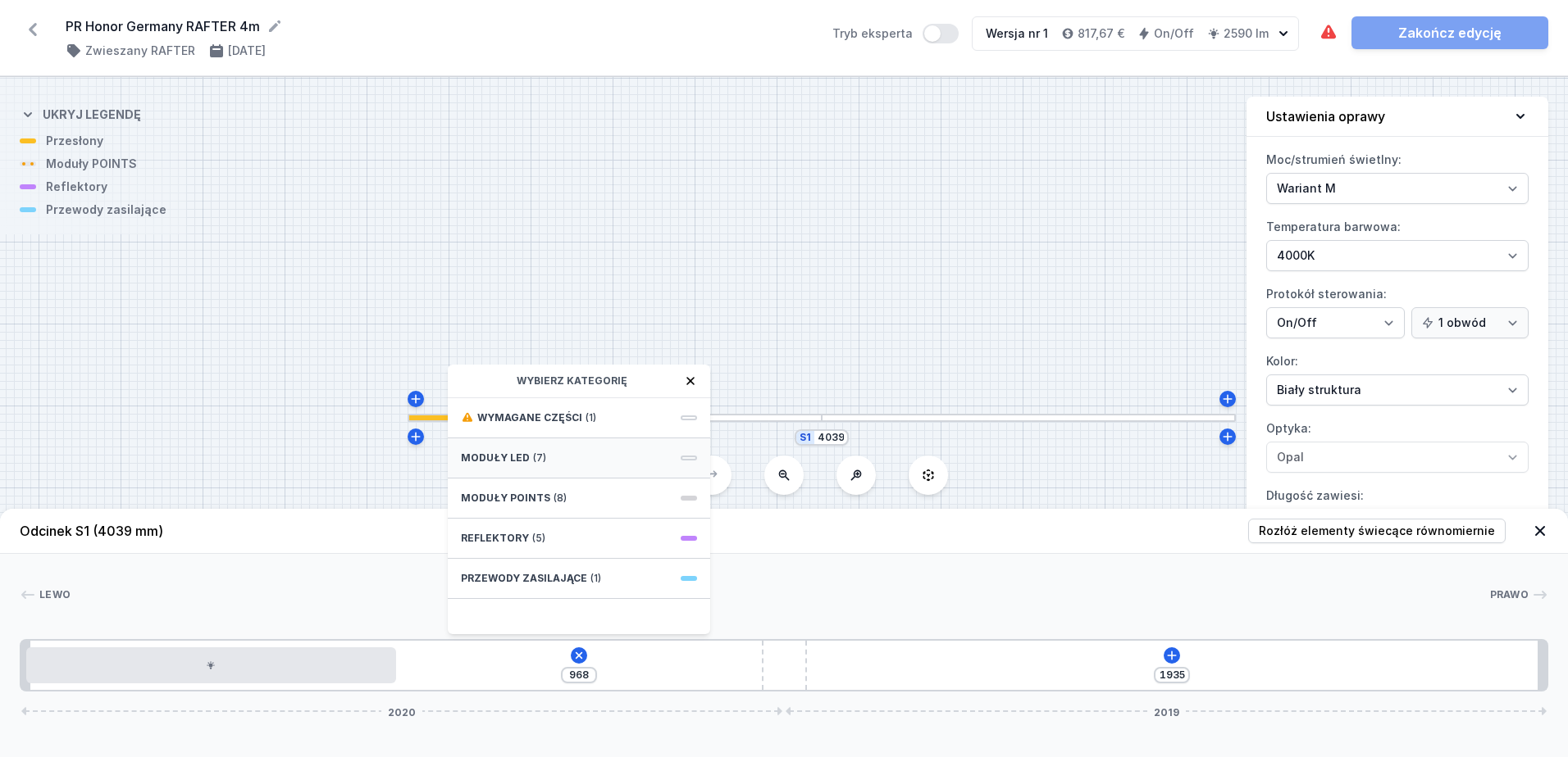
click at [686, 461] on div "Moduły LED (7)" at bounding box center [579, 458] width 263 height 40
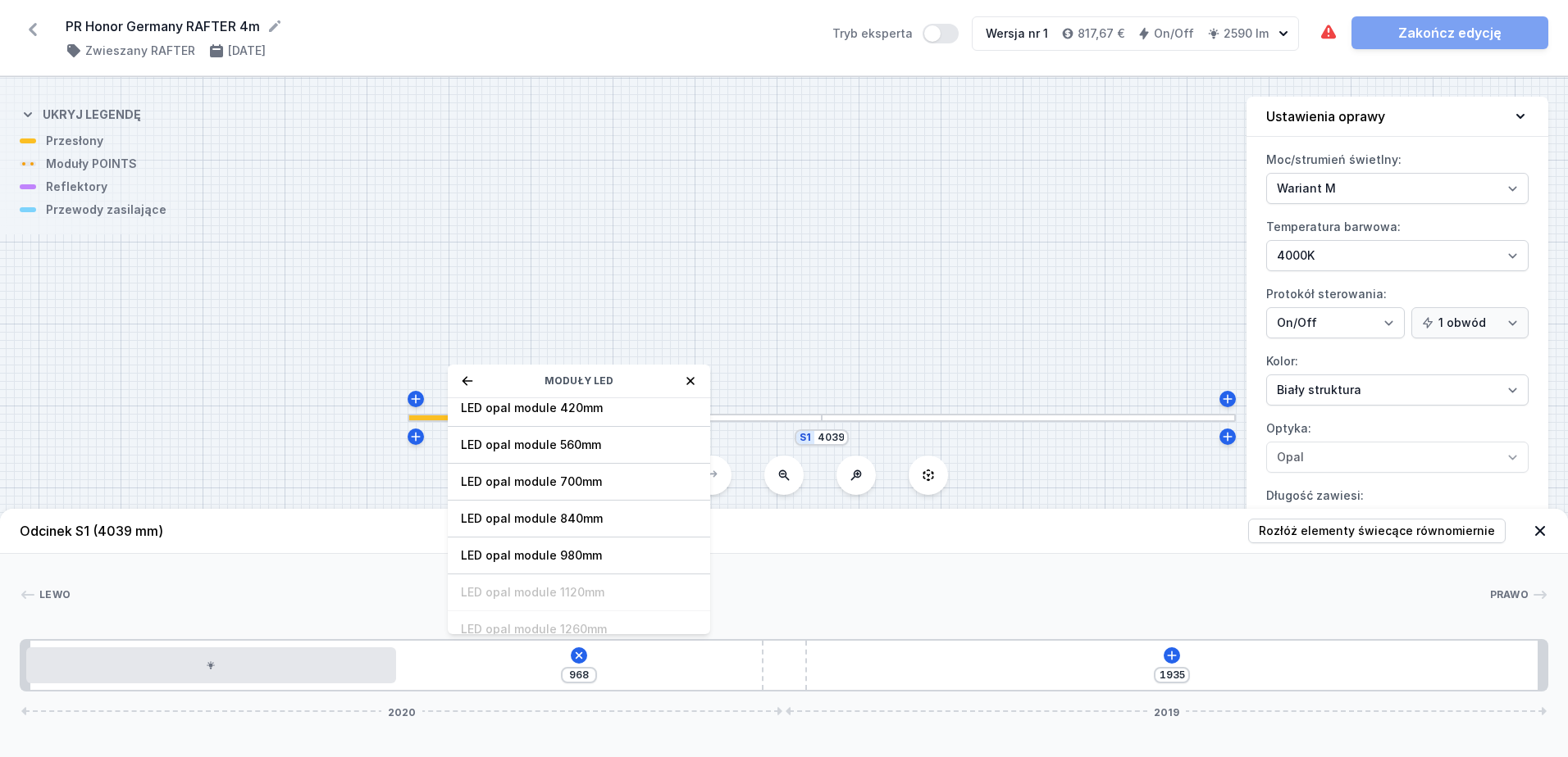
scroll to position [86, 0]
click at [612, 556] on span "LED opal module 980mm" at bounding box center [579, 552] width 236 height 17
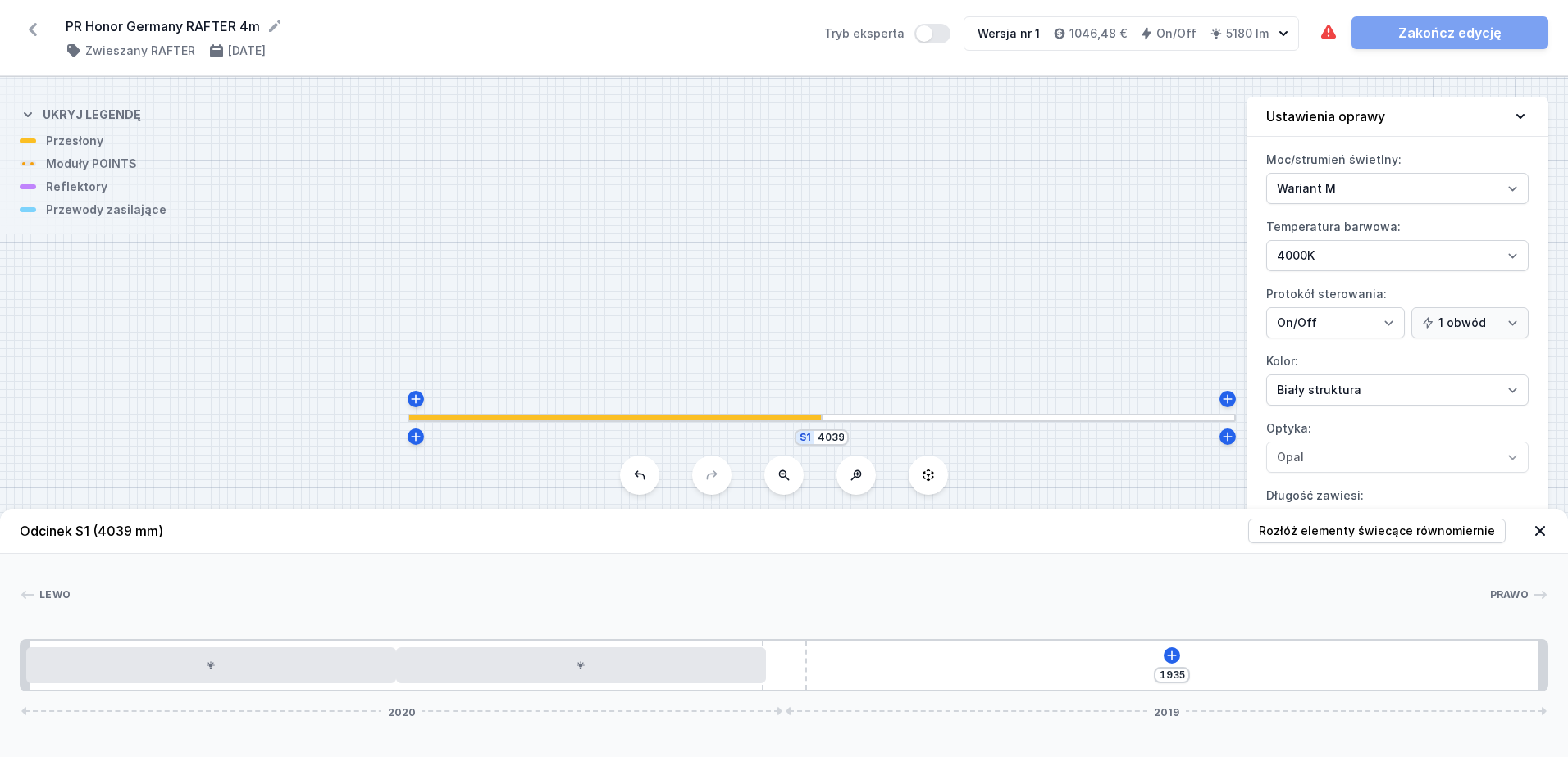
click at [846, 677] on div "1935 2020 2019" at bounding box center [784, 665] width 1529 height 52
click at [1171, 656] on icon at bounding box center [1171, 655] width 13 height 13
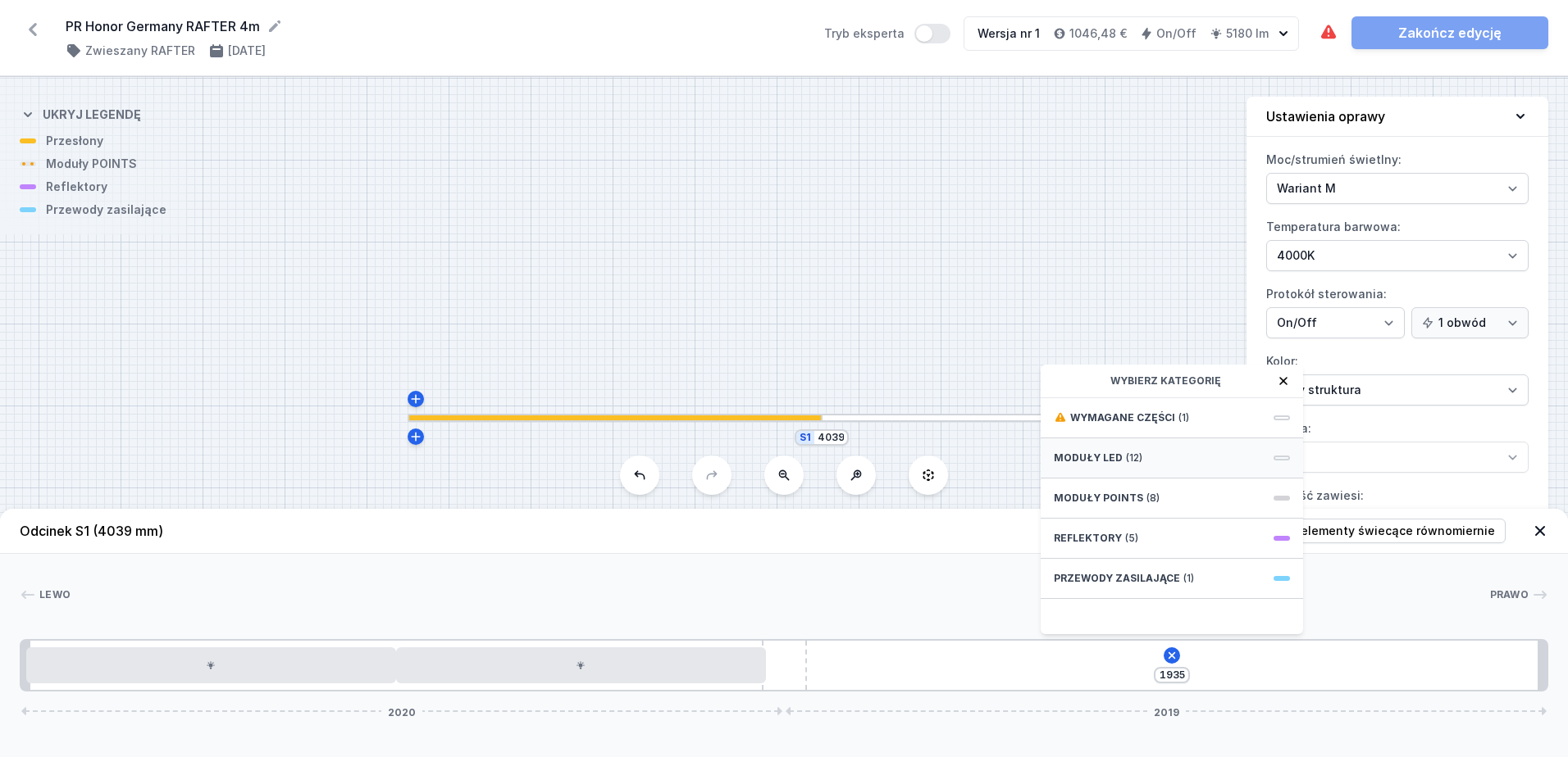
click at [1282, 456] on span at bounding box center [1282, 458] width 17 height 5
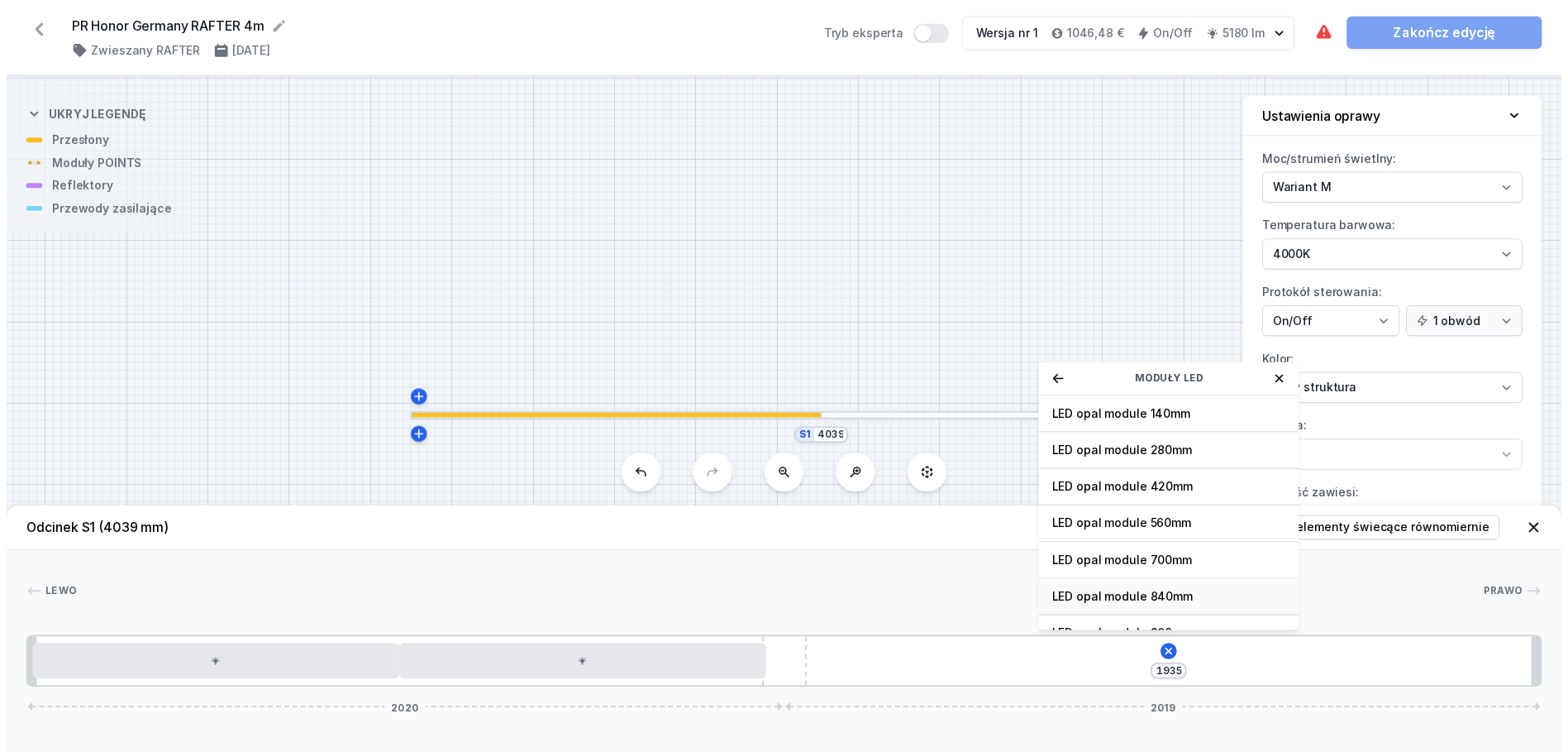
scroll to position [83, 0]
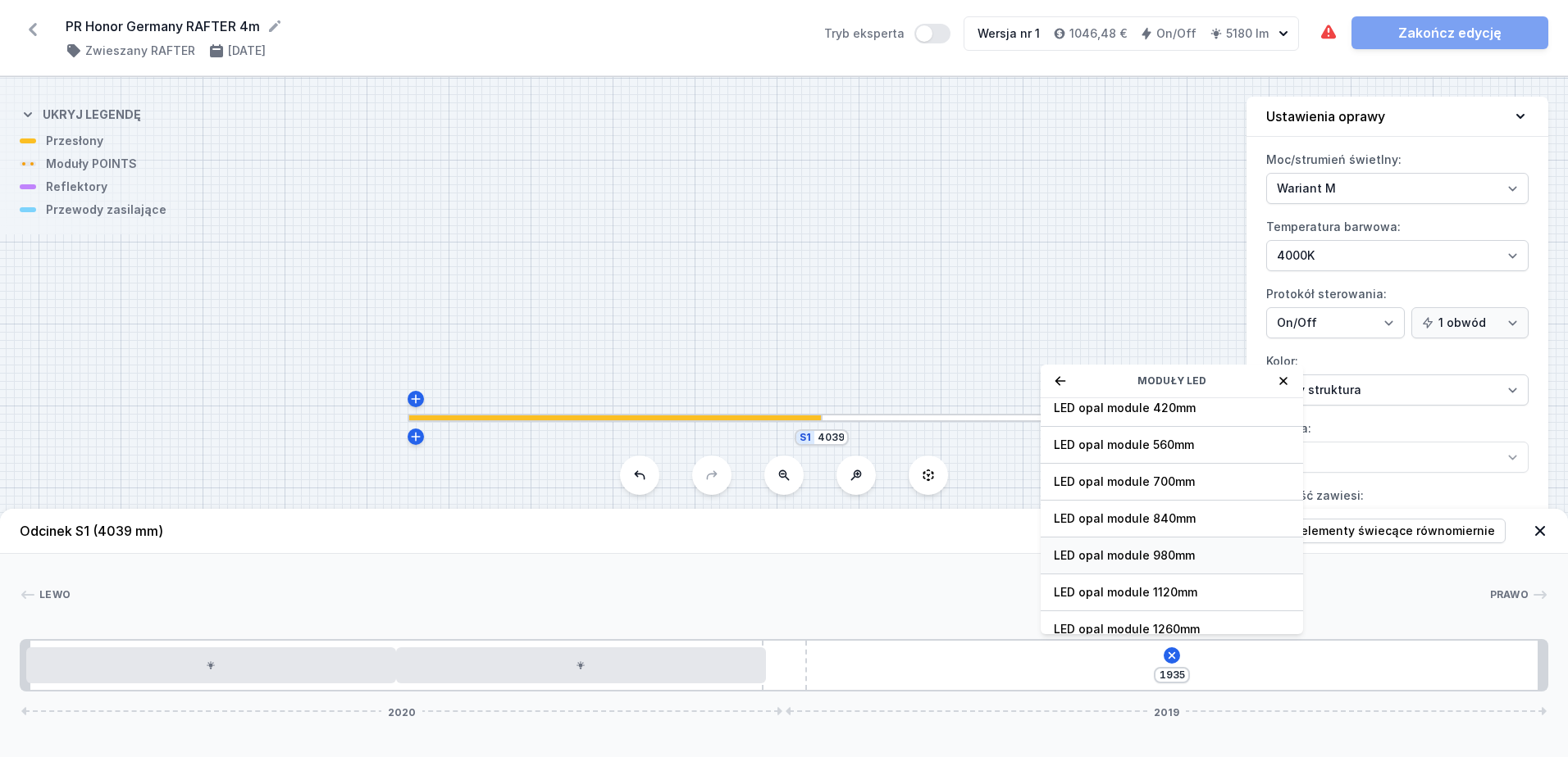
click at [1233, 561] on span "LED opal module 980mm" at bounding box center [1171, 556] width 236 height 17
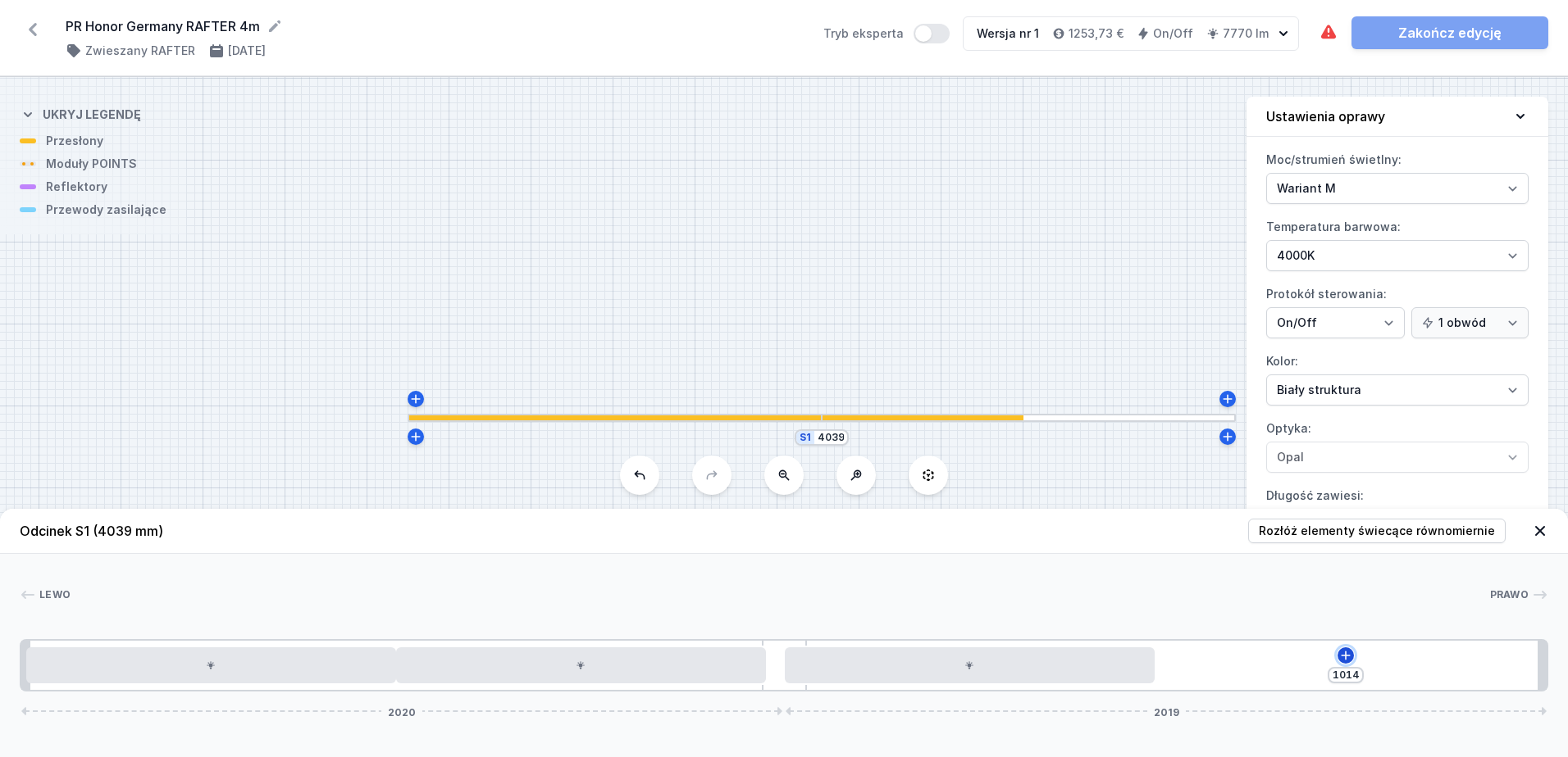
click at [1349, 655] on icon at bounding box center [1345, 654] width 9 height 9
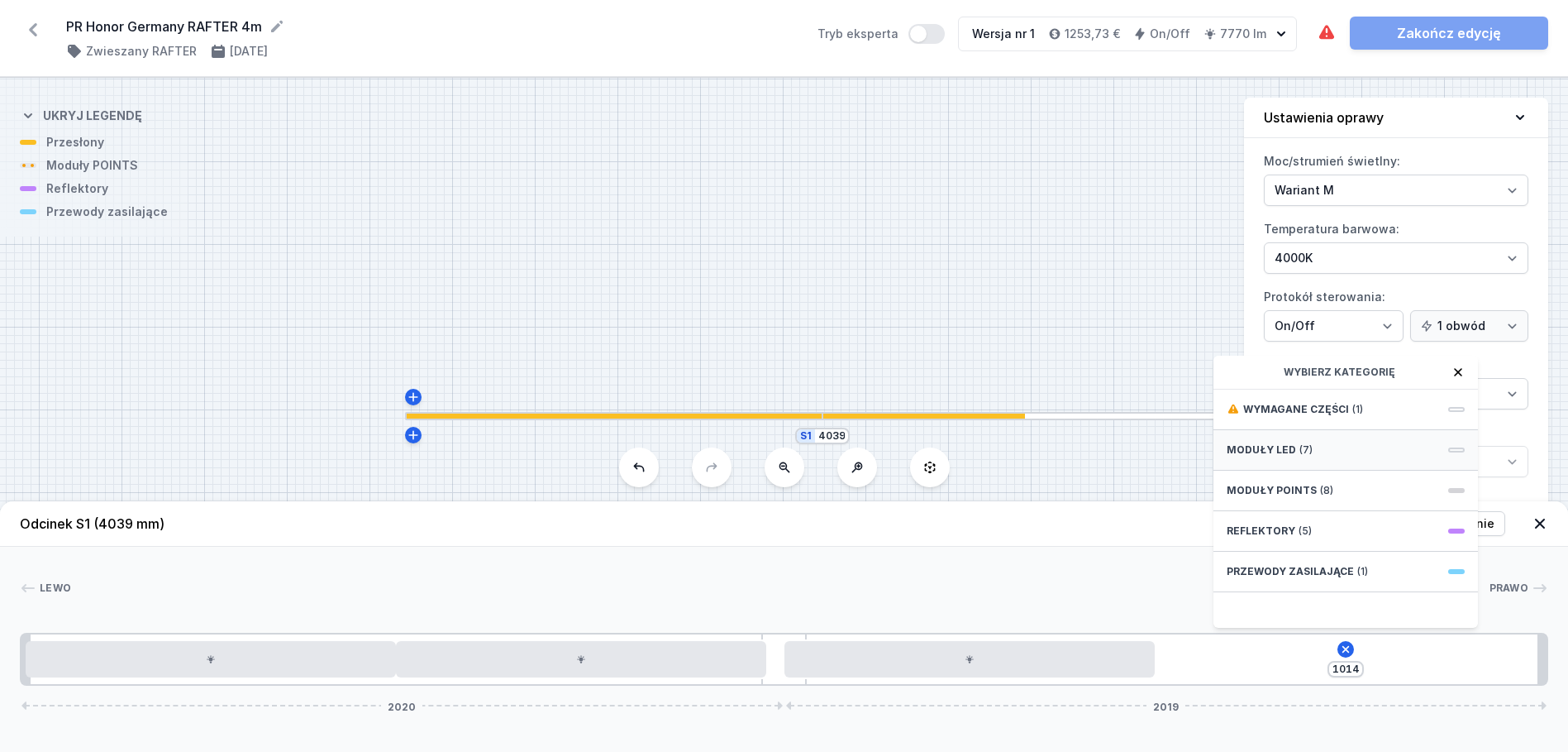
click at [1459, 465] on div "Moduły LED (7)" at bounding box center [1346, 450] width 265 height 41
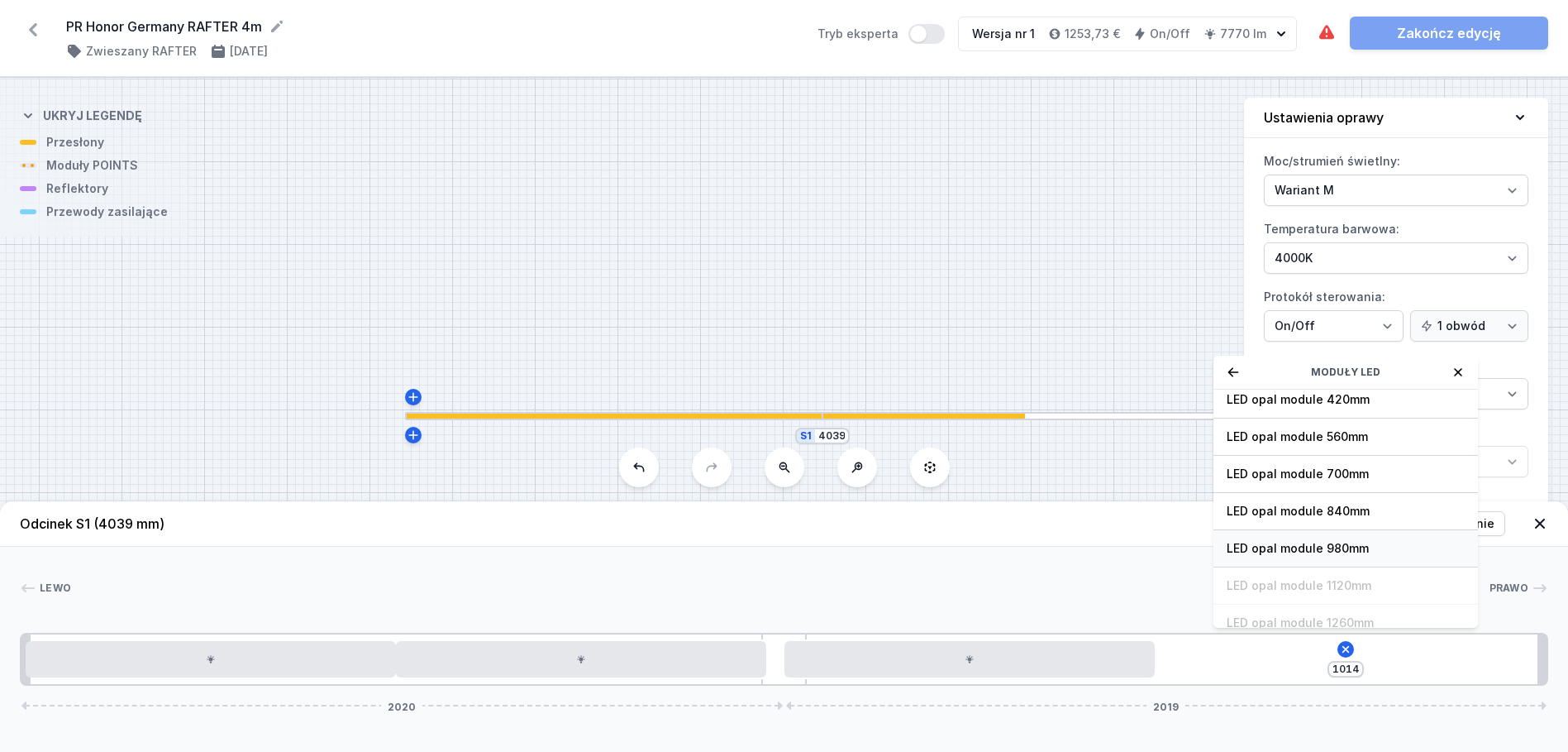
click at [1439, 557] on span "LED opal module 980mm" at bounding box center [1345, 548] width 238 height 17
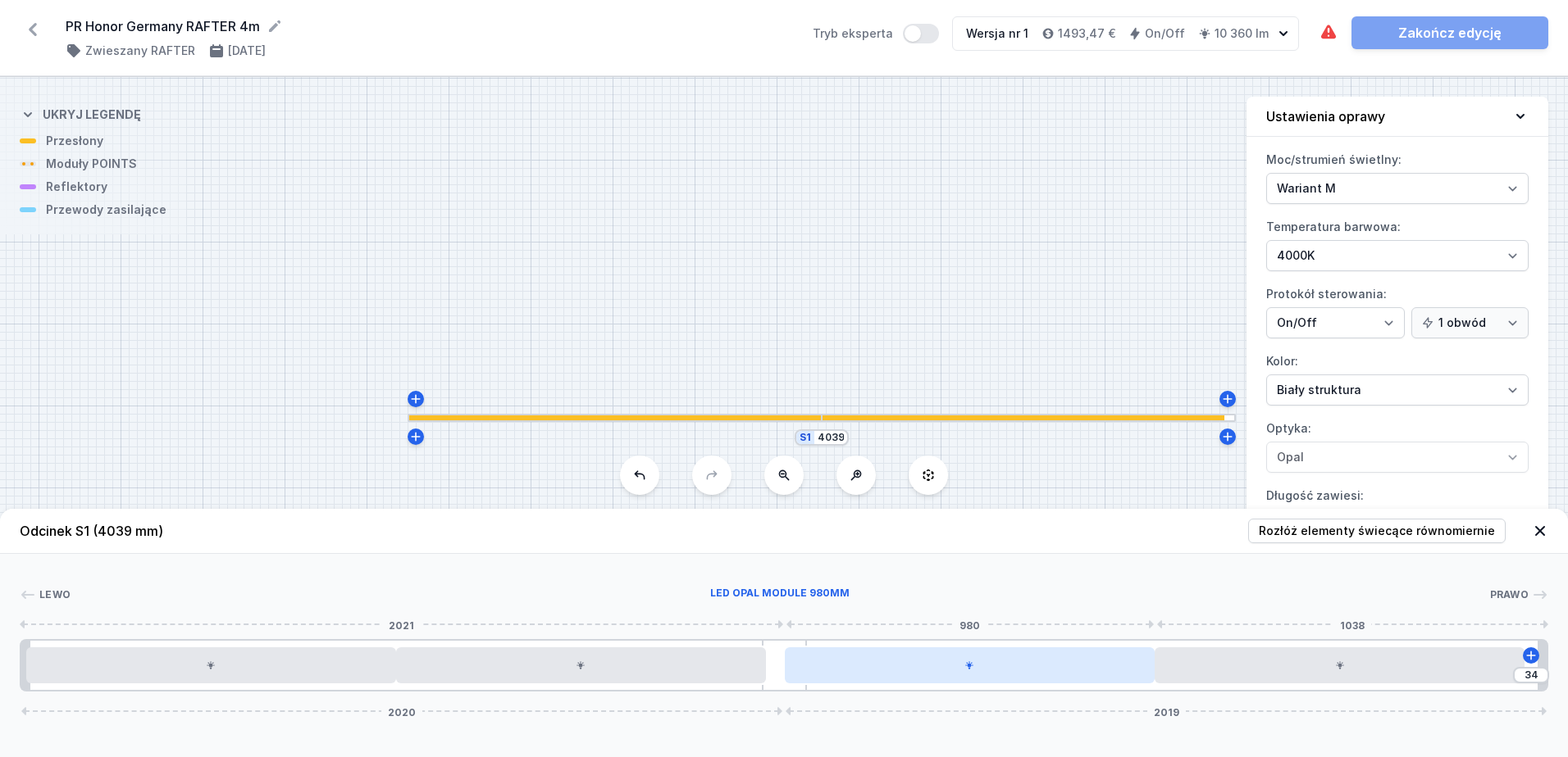
click at [973, 672] on div at bounding box center [970, 665] width 369 height 37
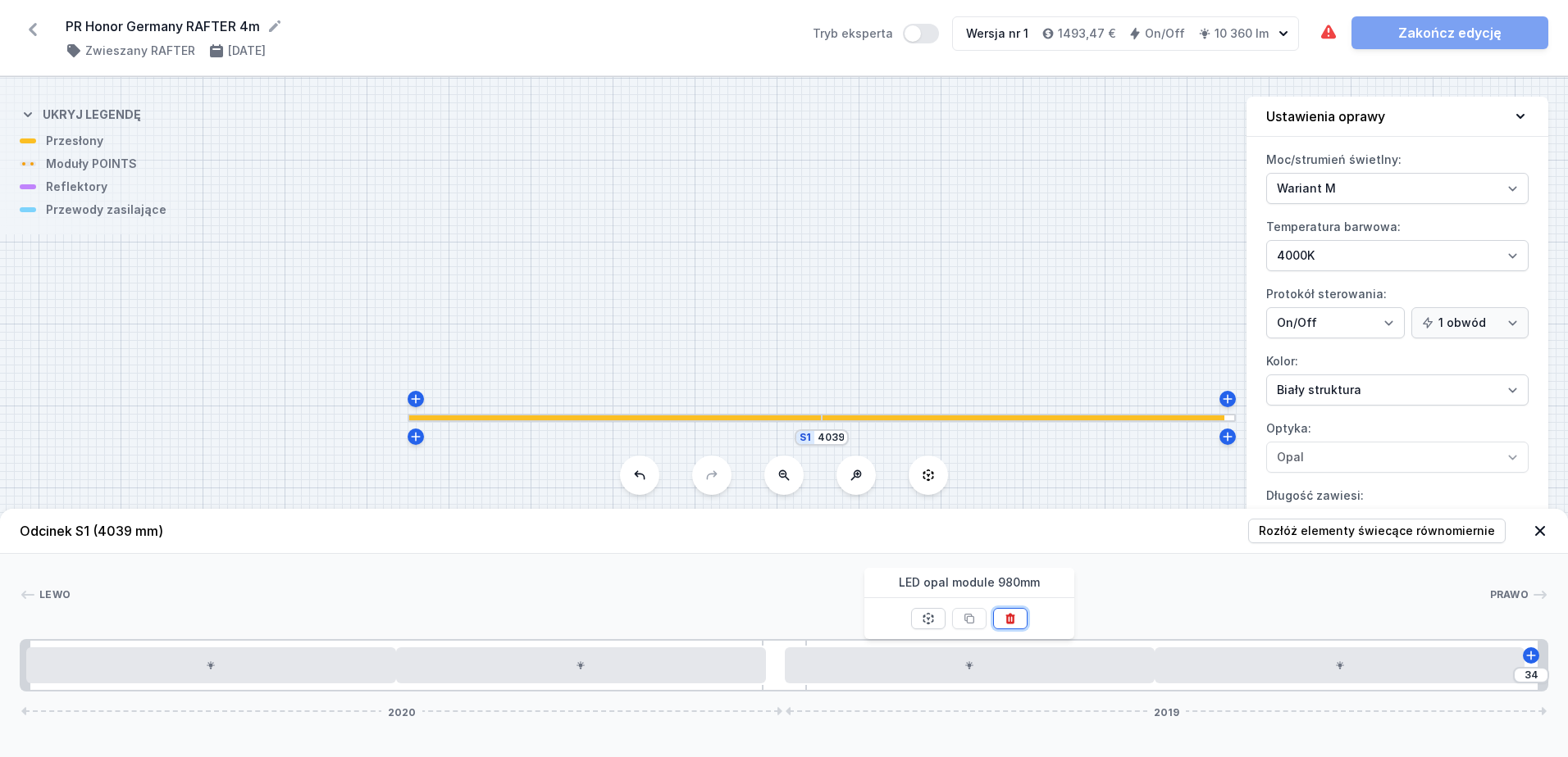
click at [1009, 624] on icon at bounding box center [1010, 619] width 9 height 11
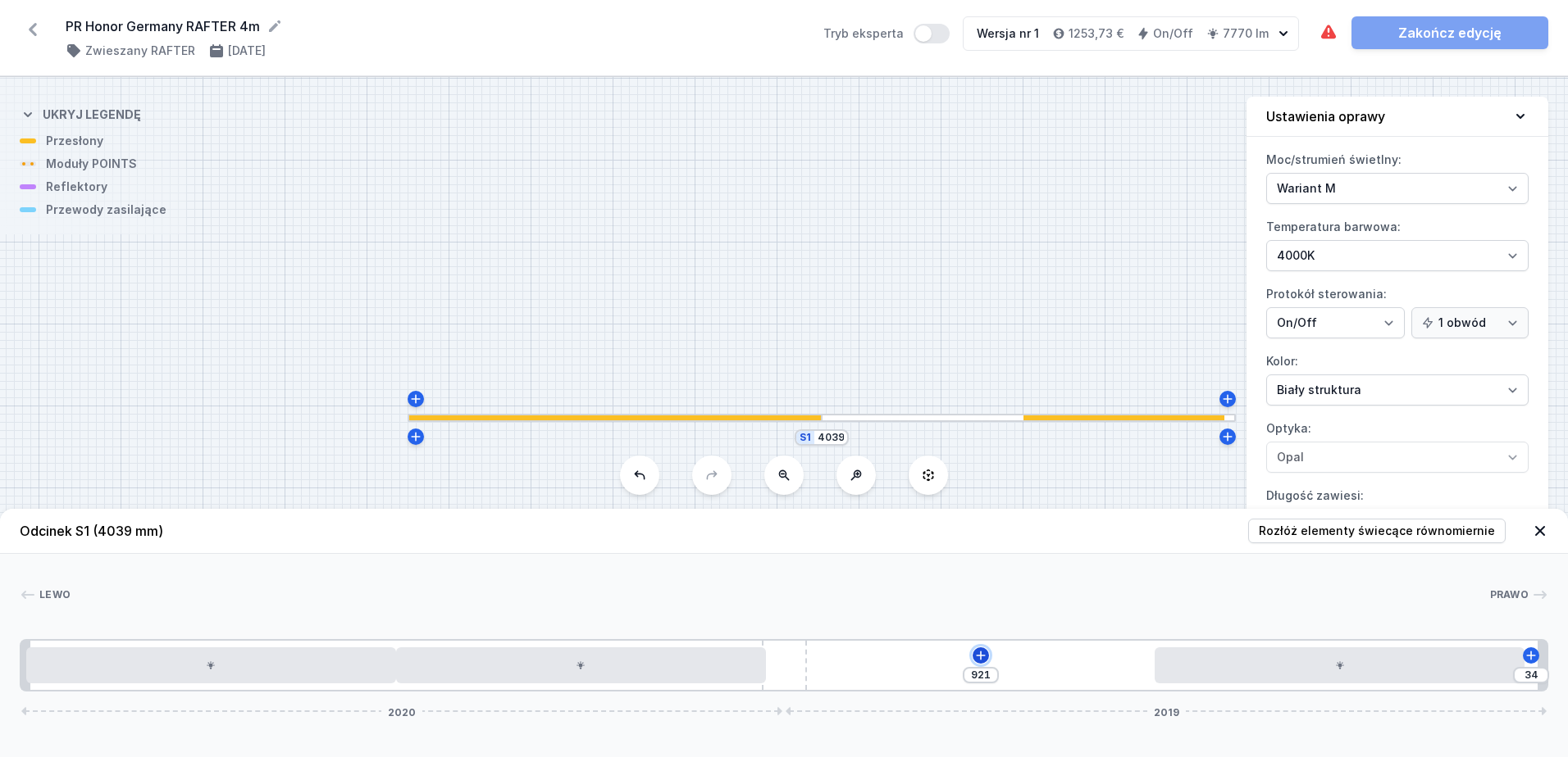
click at [980, 654] on icon at bounding box center [980, 655] width 13 height 13
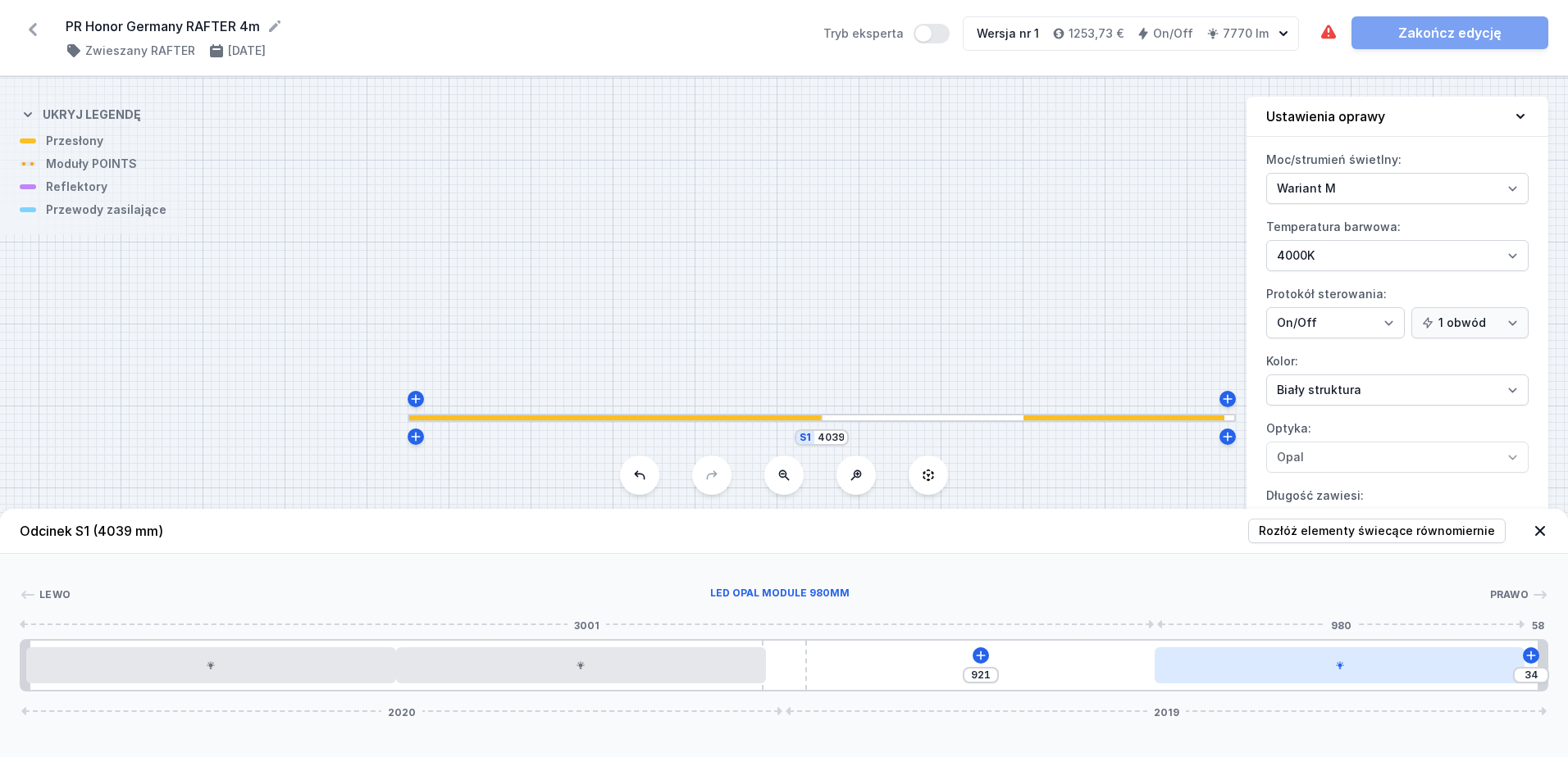
click at [1340, 670] on div at bounding box center [1339, 665] width 369 height 37
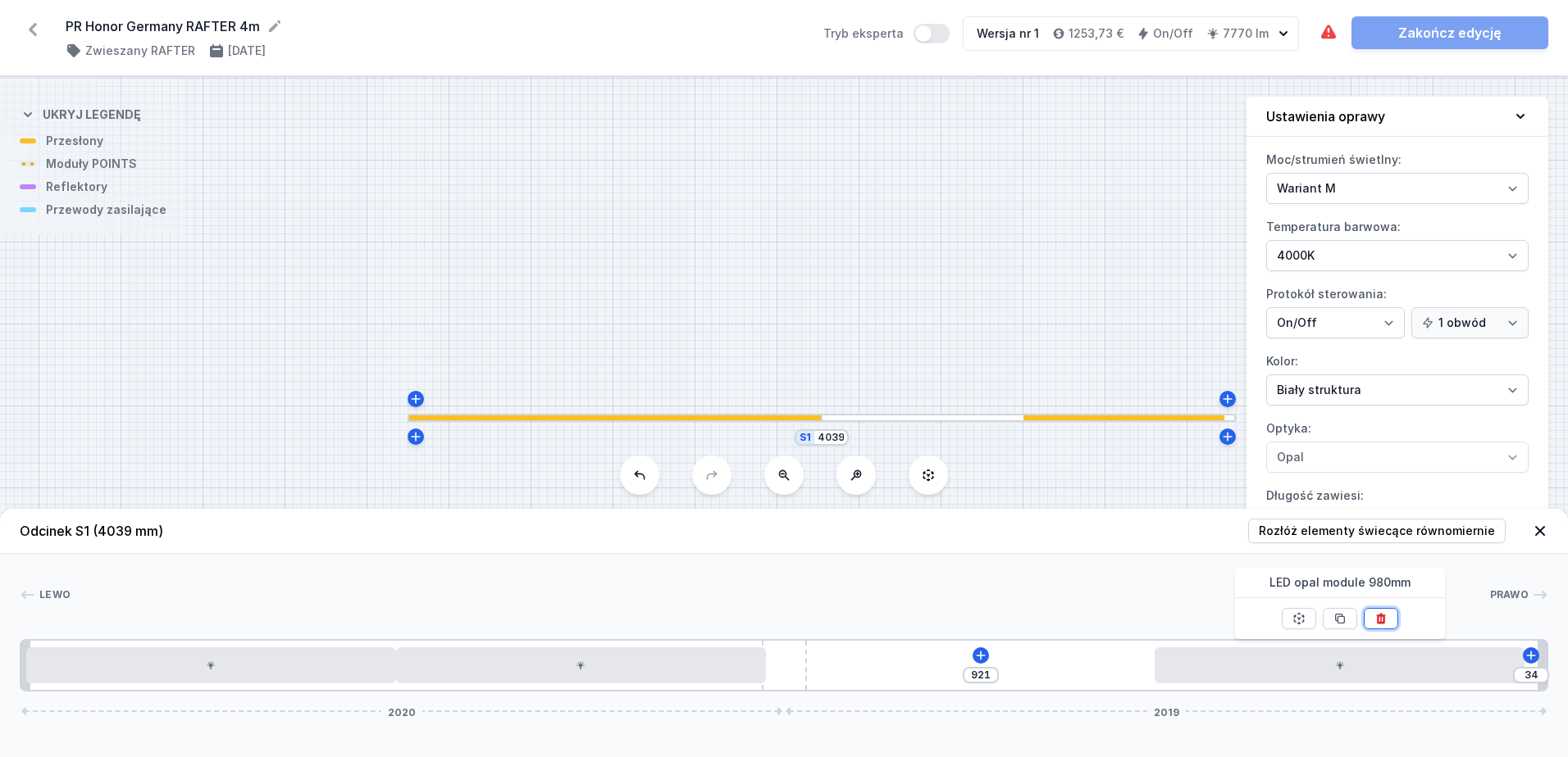
click at [1381, 620] on icon at bounding box center [1380, 618] width 13 height 13
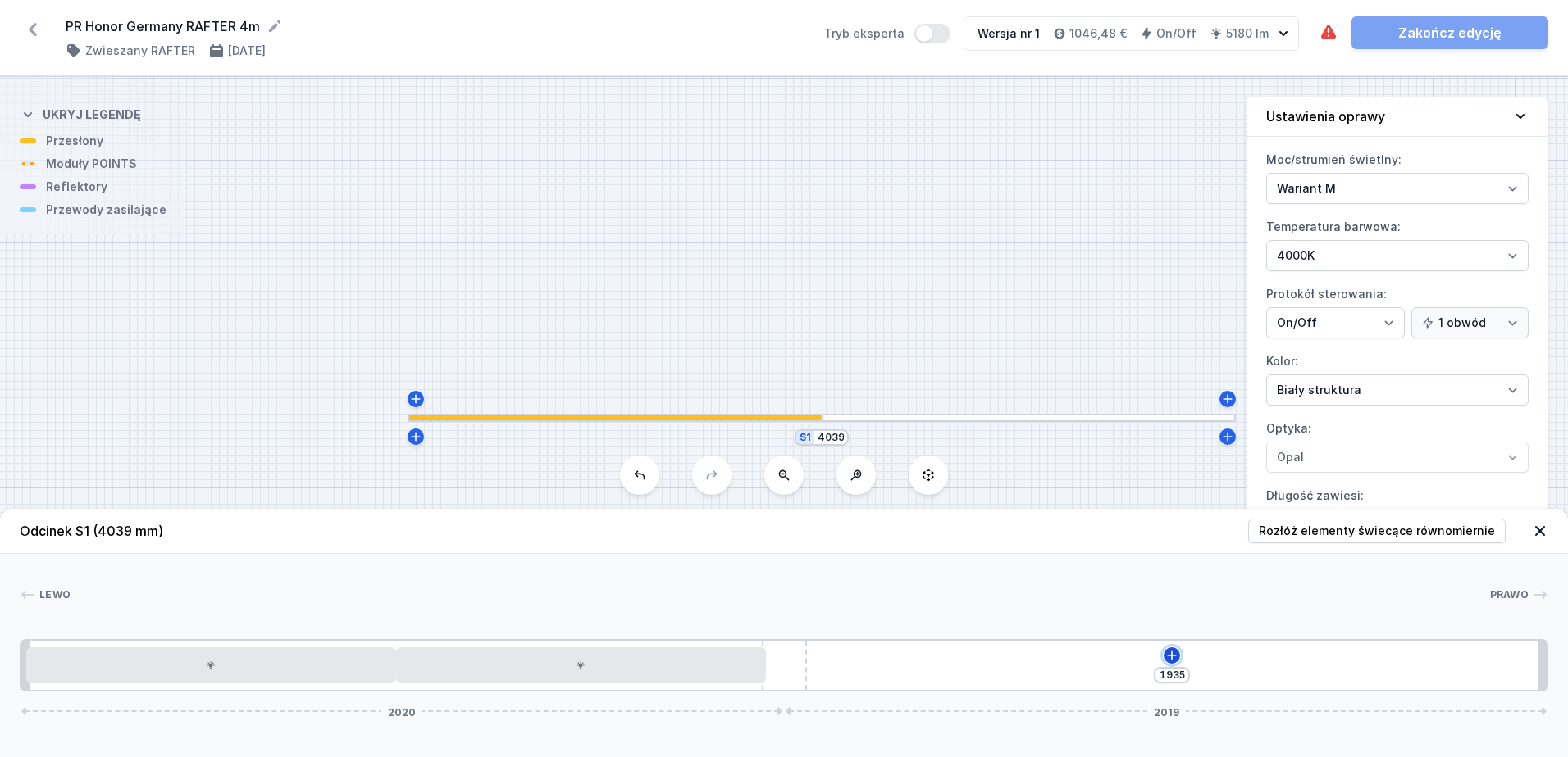
click at [1176, 656] on icon at bounding box center [1171, 655] width 13 height 13
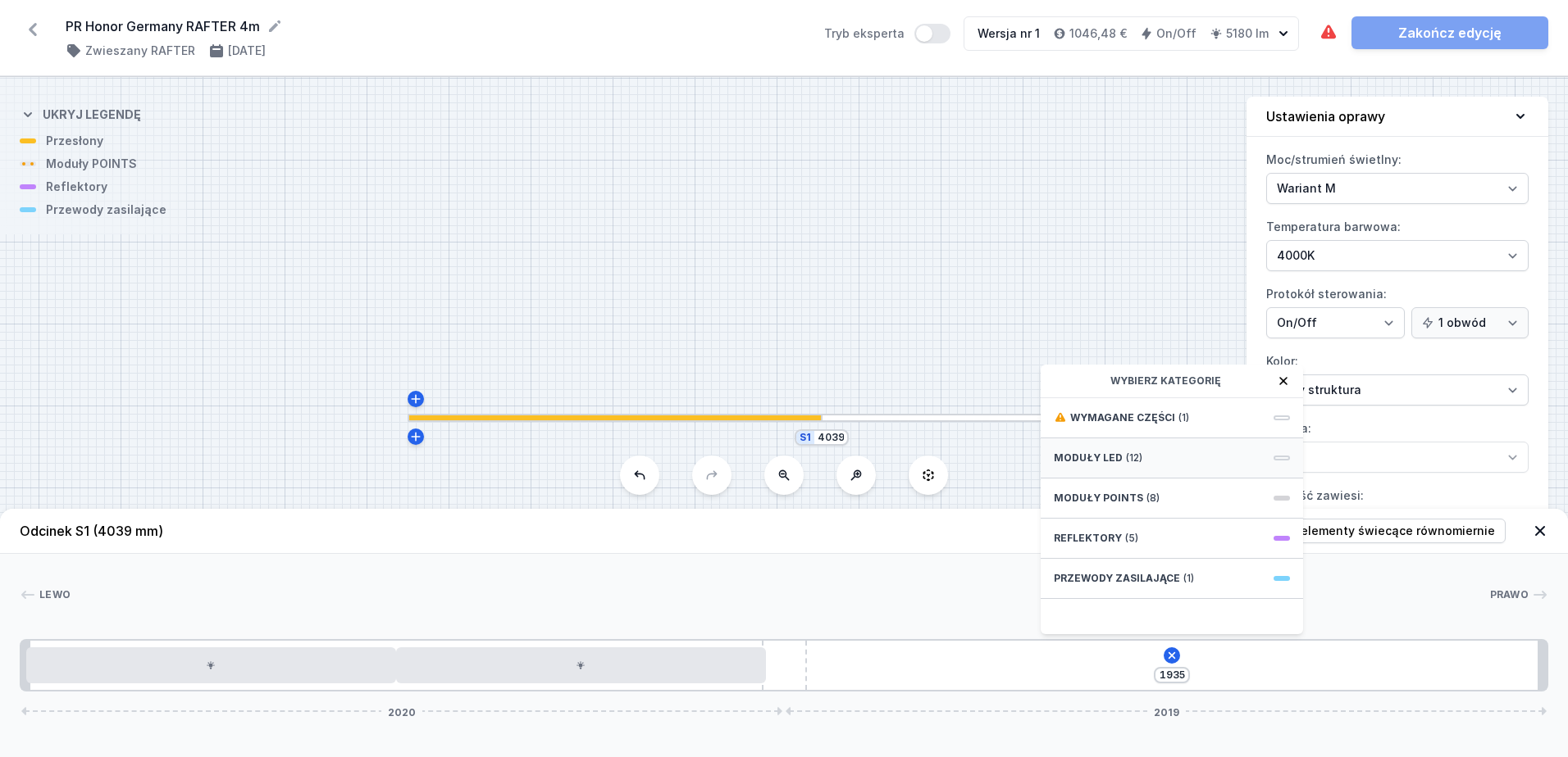
click at [1288, 460] on span at bounding box center [1282, 458] width 17 height 5
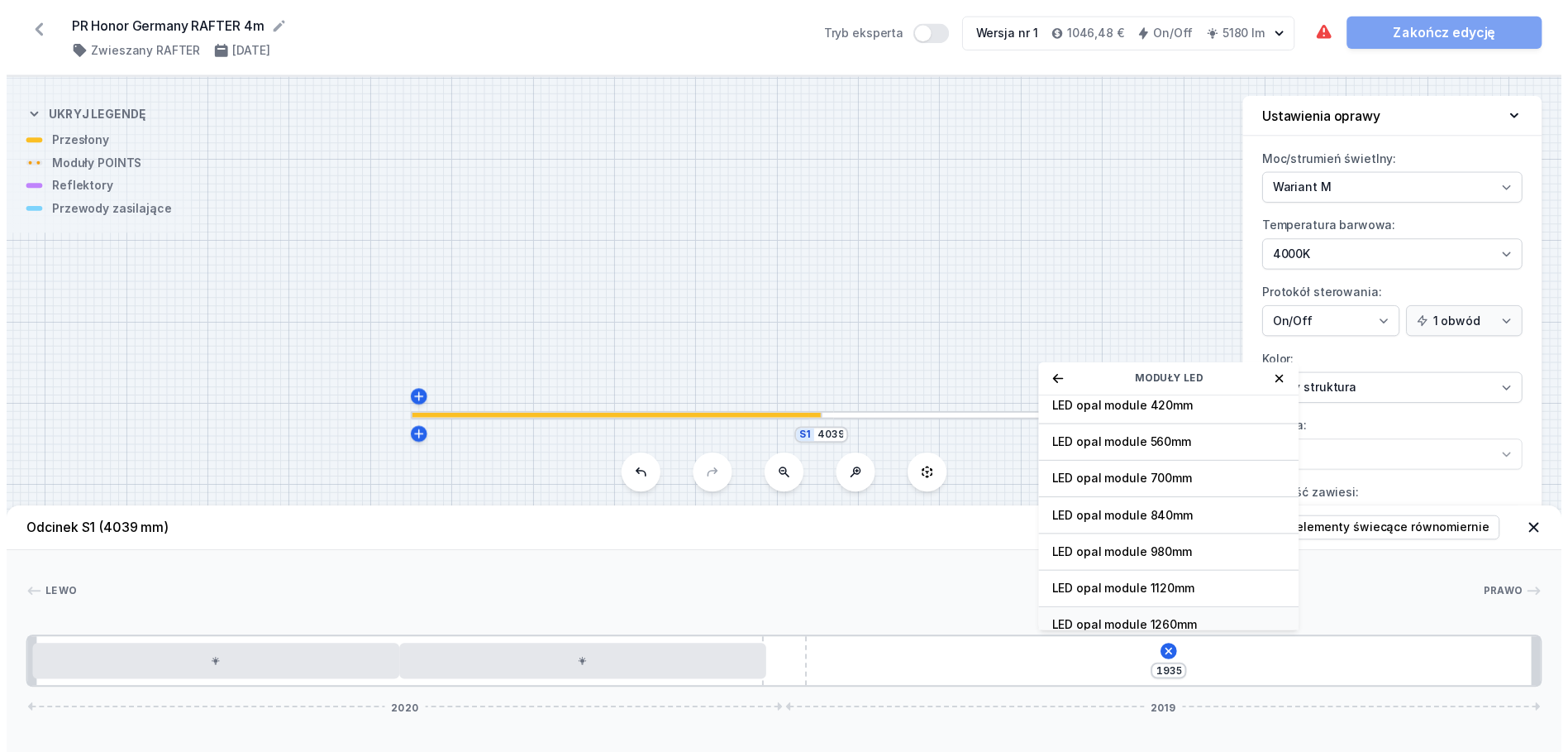
scroll to position [165, 0]
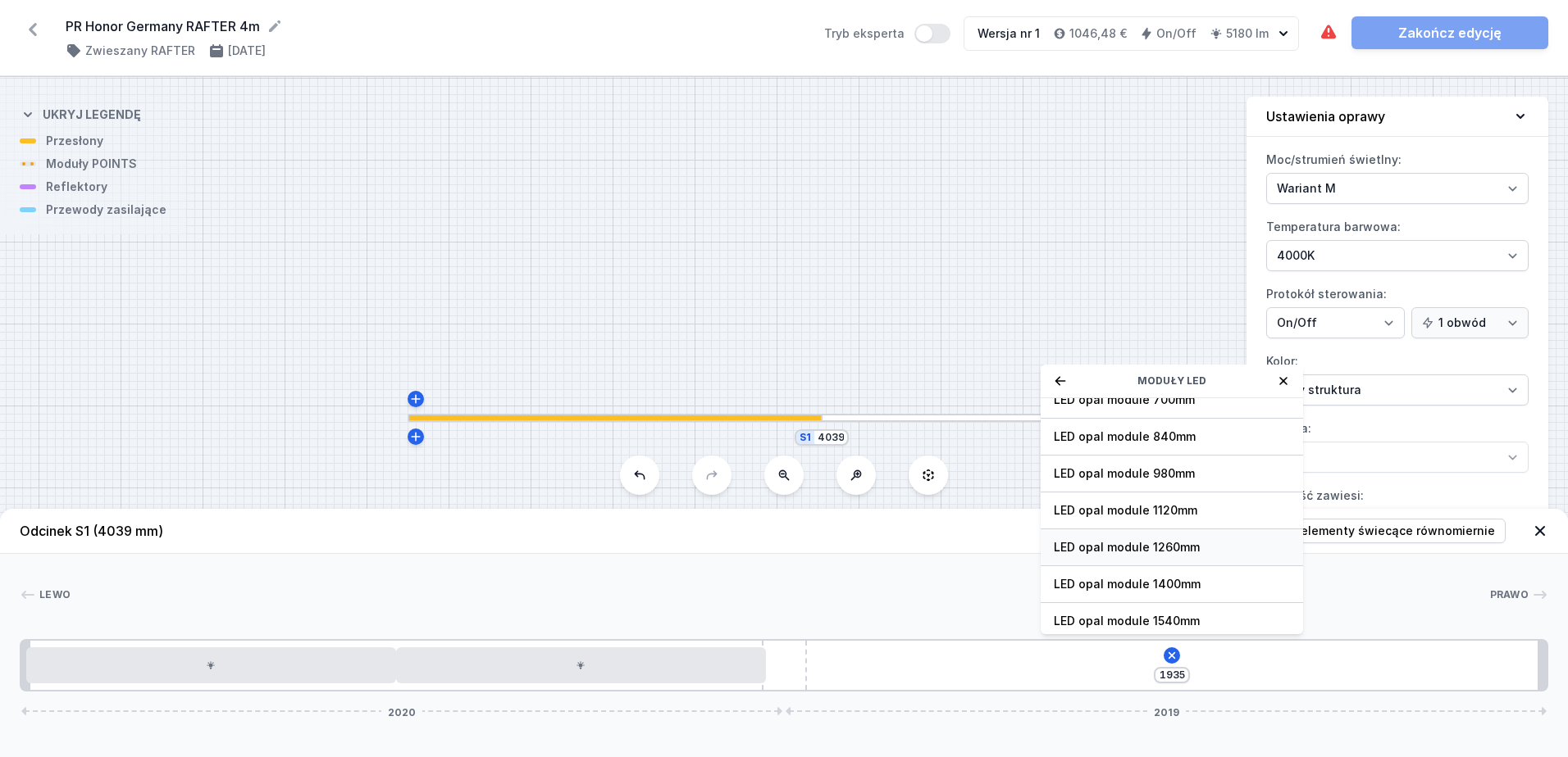
click at [1183, 553] on span "LED opal module 1260mm" at bounding box center [1171, 547] width 236 height 17
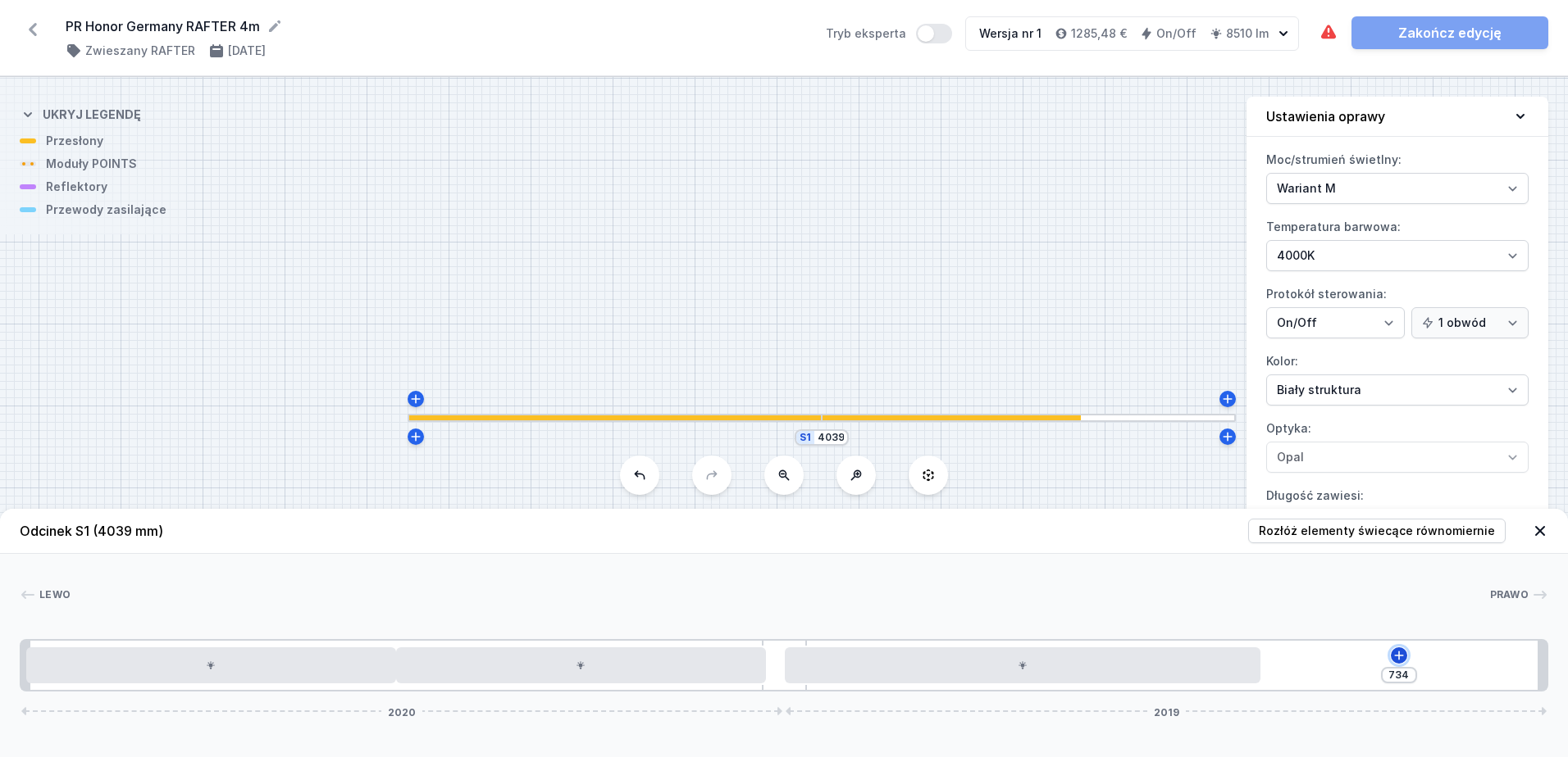
click at [1398, 653] on icon at bounding box center [1398, 655] width 13 height 13
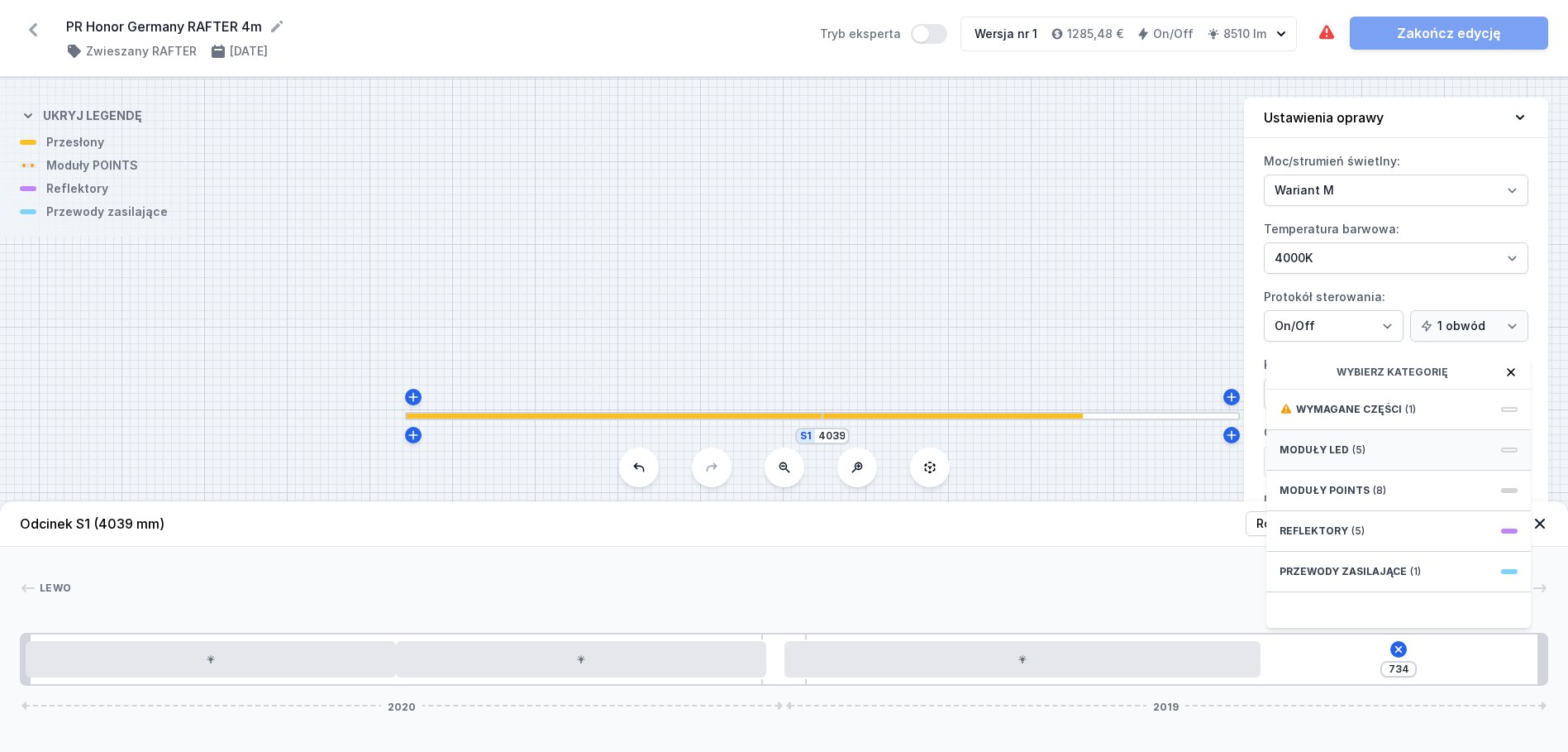
click at [1363, 458] on div "Moduły LED (5)" at bounding box center [1399, 450] width 265 height 41
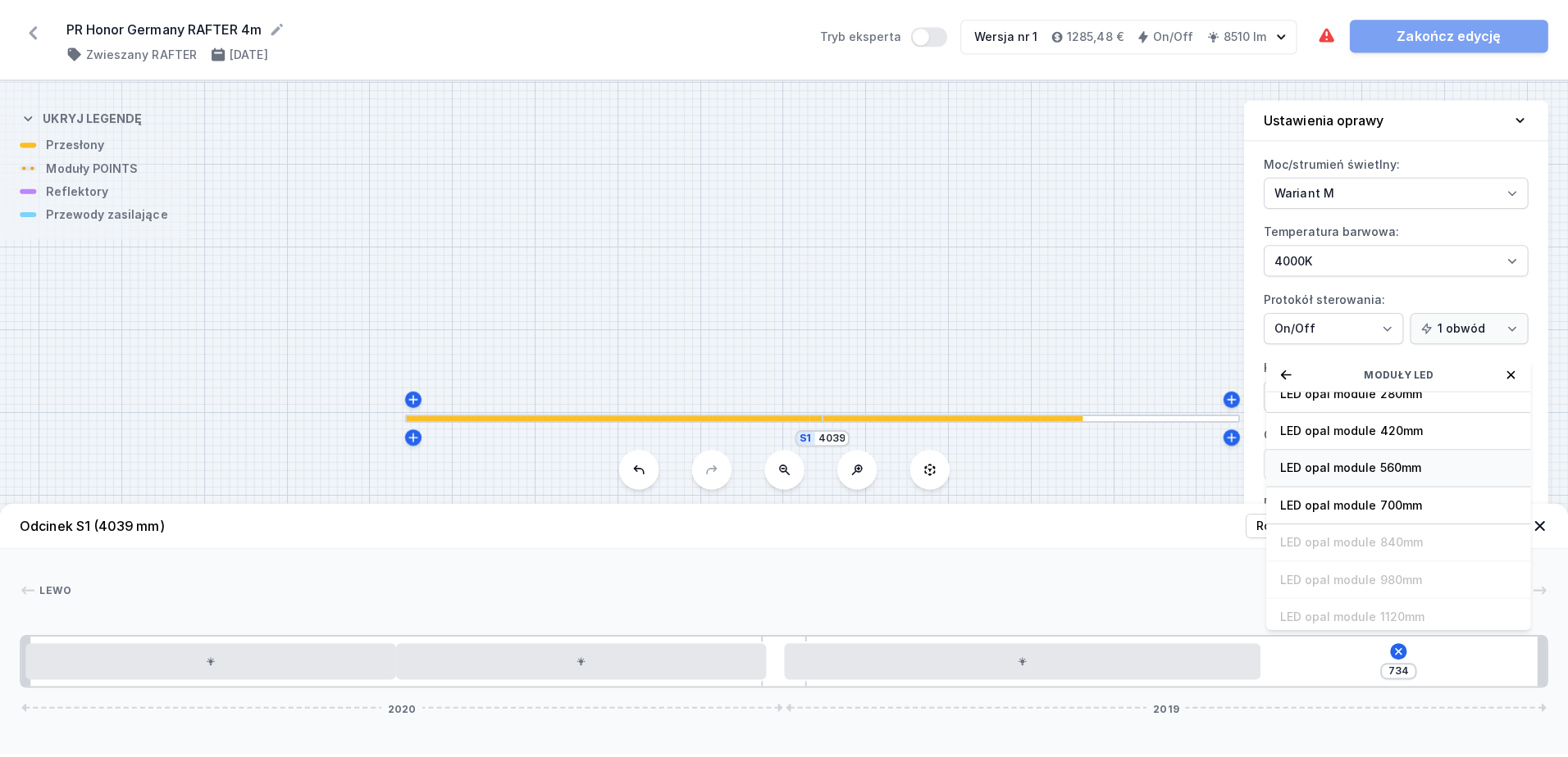
scroll to position [82, 0]
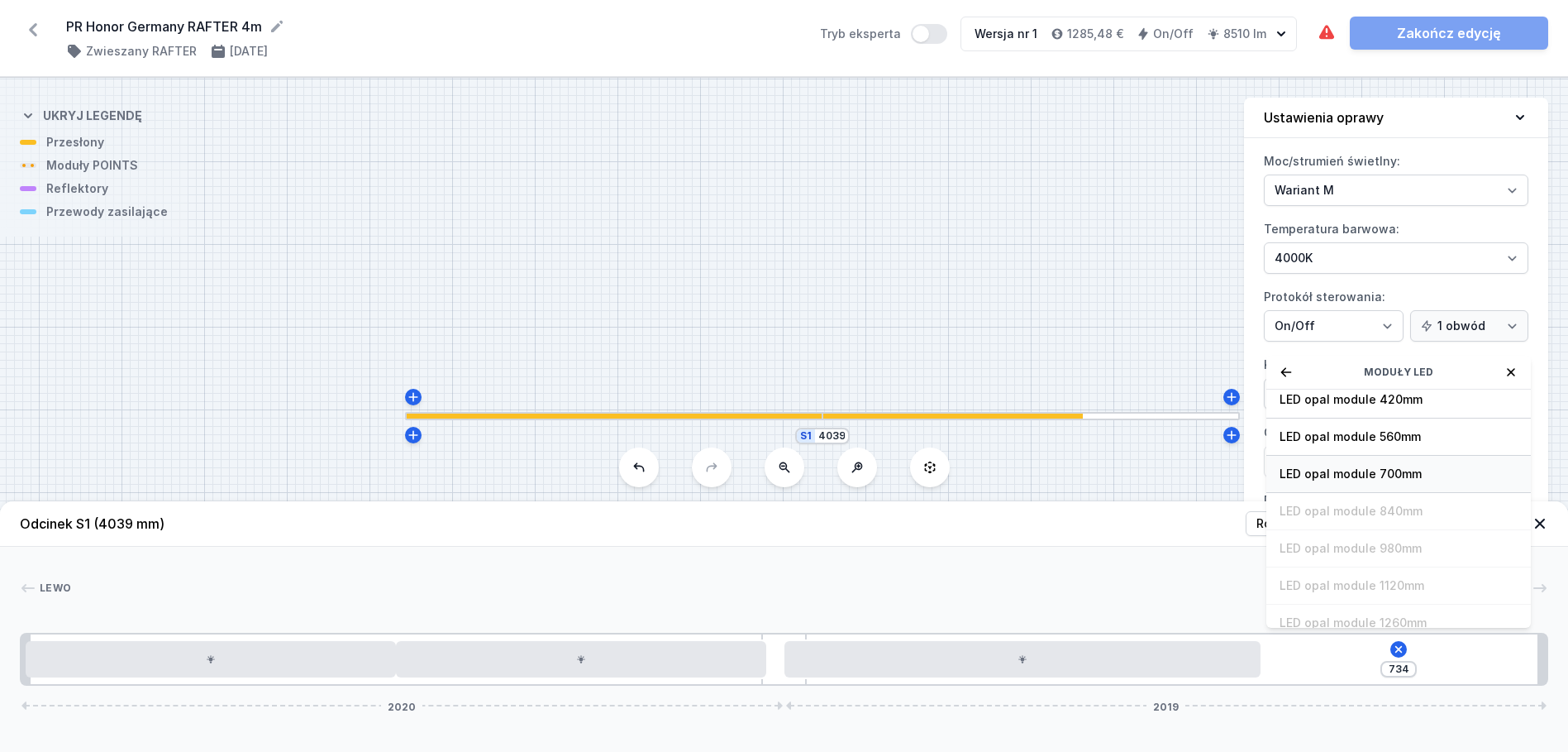
click at [1403, 482] on span "LED opal module 700mm" at bounding box center [1398, 473] width 238 height 17
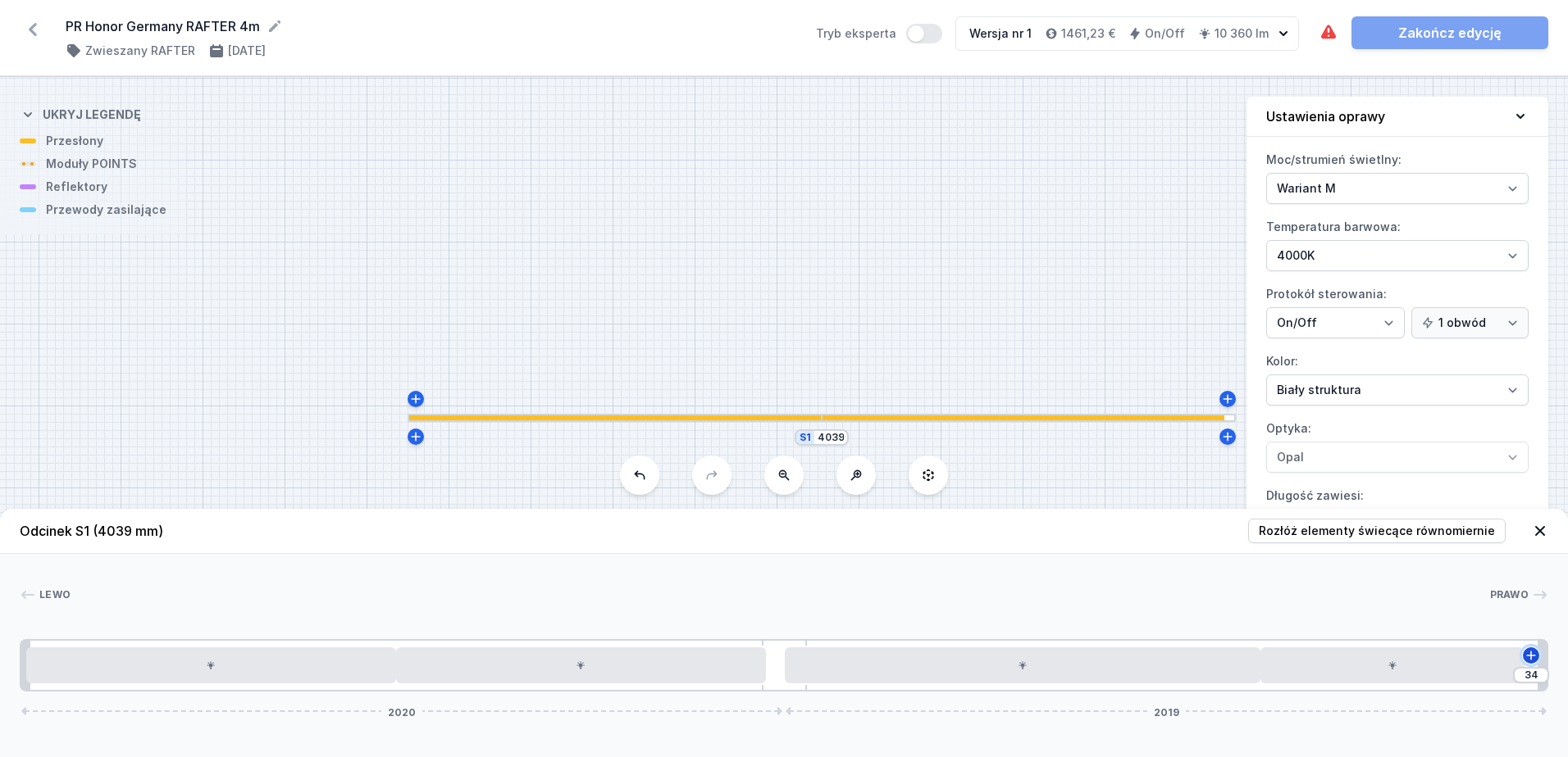
click at [1531, 657] on icon at bounding box center [1530, 655] width 13 height 13
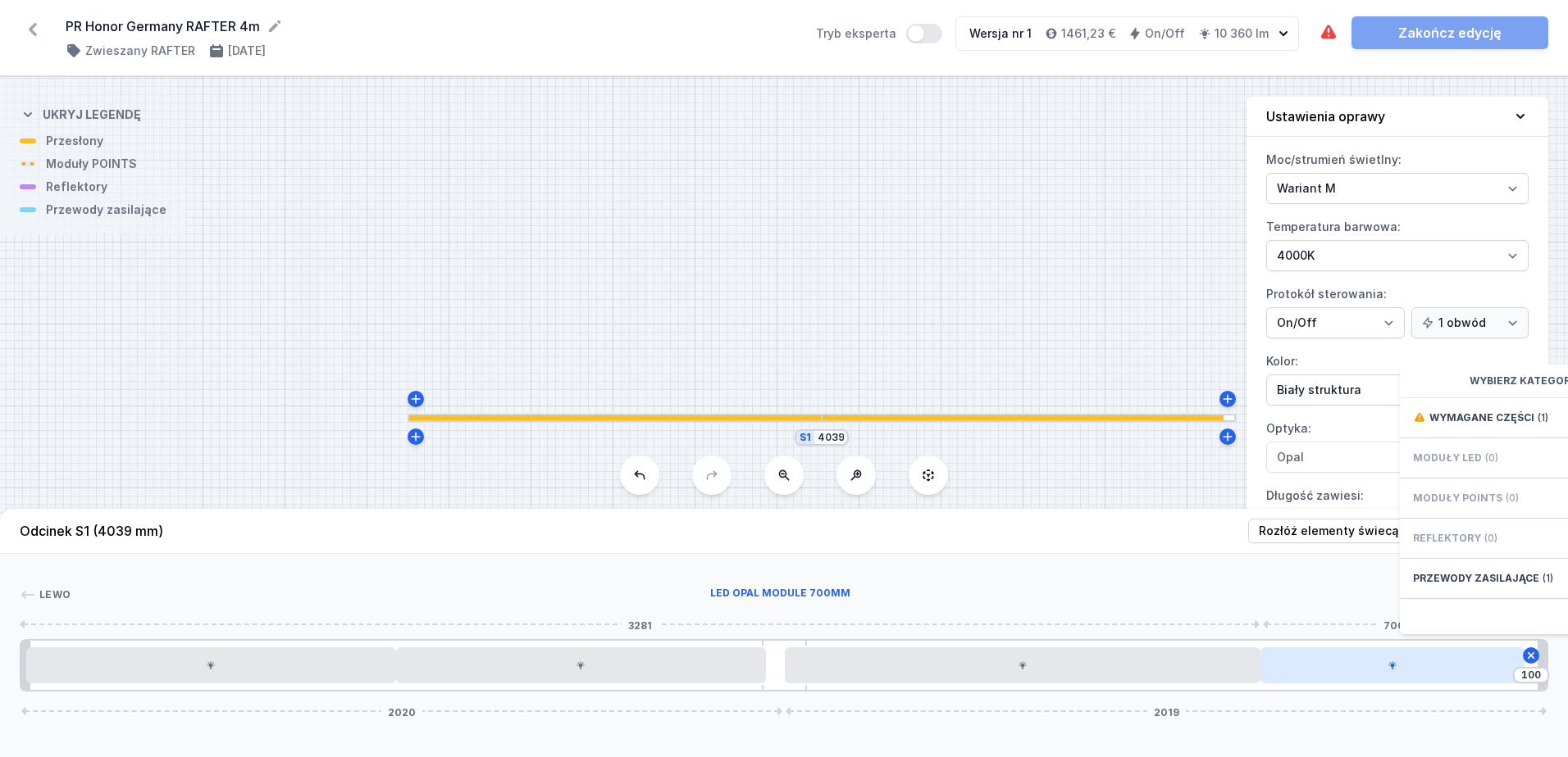
click at [1307, 674] on div at bounding box center [1391, 665] width 264 height 37
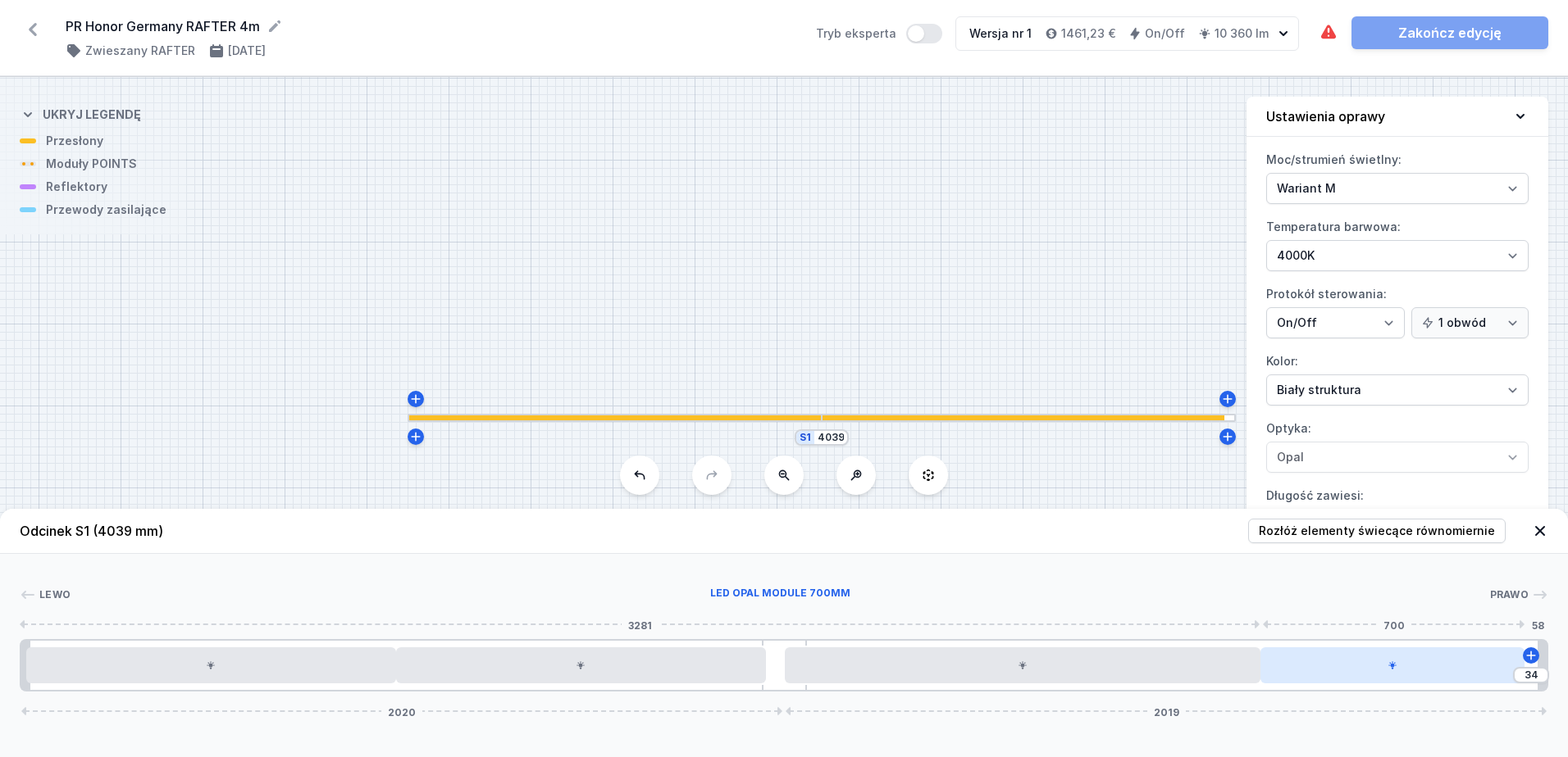
drag, startPoint x: 1317, startPoint y: 674, endPoint x: 1352, endPoint y: 667, distance: 35.7
click at [1352, 667] on div at bounding box center [1391, 665] width 264 height 37
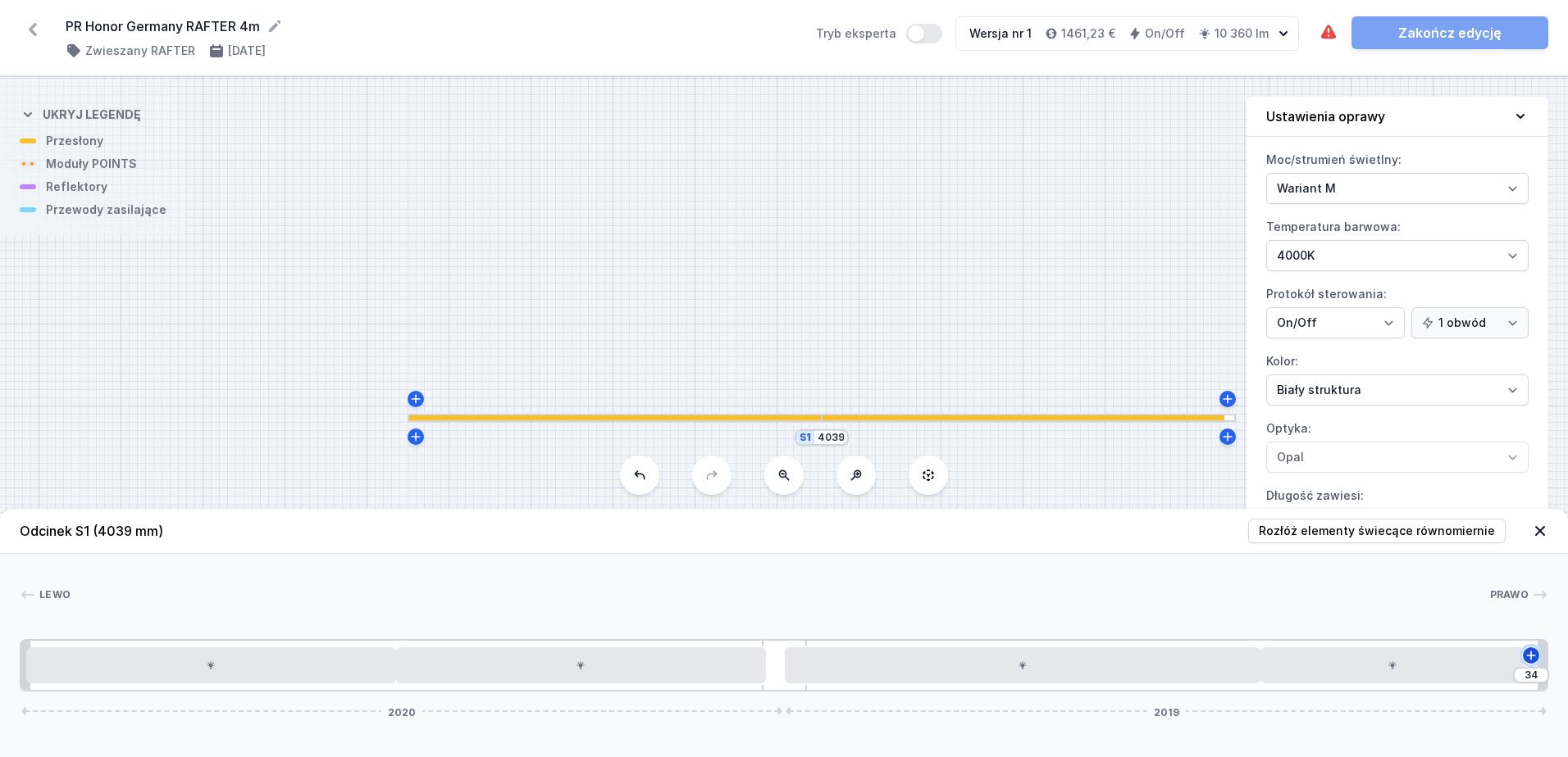
click at [1532, 658] on icon at bounding box center [1530, 655] width 13 height 13
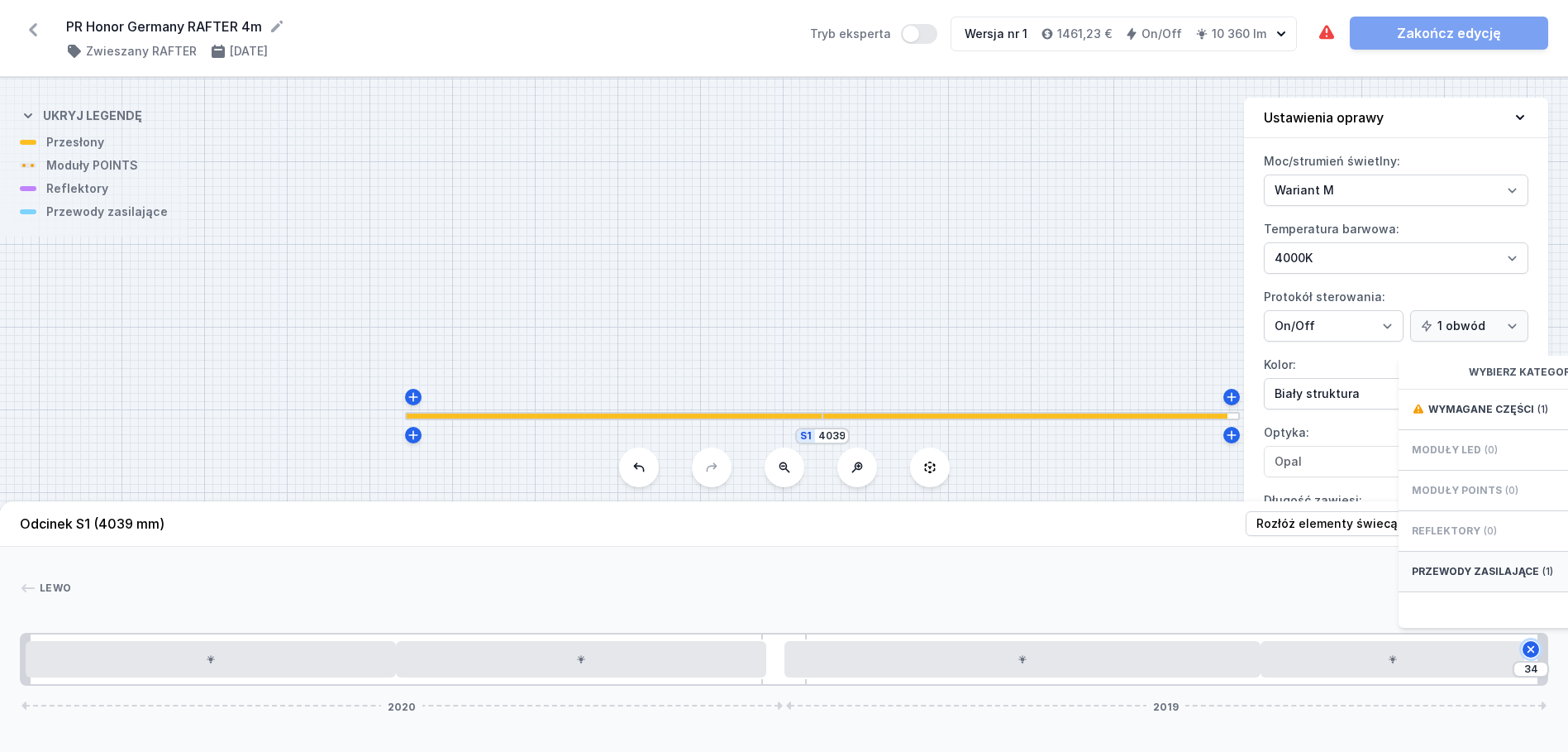
drag, startPoint x: 1532, startPoint y: 660, endPoint x: 1488, endPoint y: 582, distance: 89.6
click at [1513, 634] on div "34 Wybierz kategorię Wymagane części (1) Moduły LED (0) Moduły POINTS (0) Refle…" at bounding box center [1531, 659] width 37 height 50
click at [1488, 578] on span "Przewody zasilające" at bounding box center [1475, 571] width 127 height 13
click at [1476, 430] on span "Power connection box with cable for RAFTER on/off - set 1.5m." at bounding box center [1530, 415] width 238 height 33
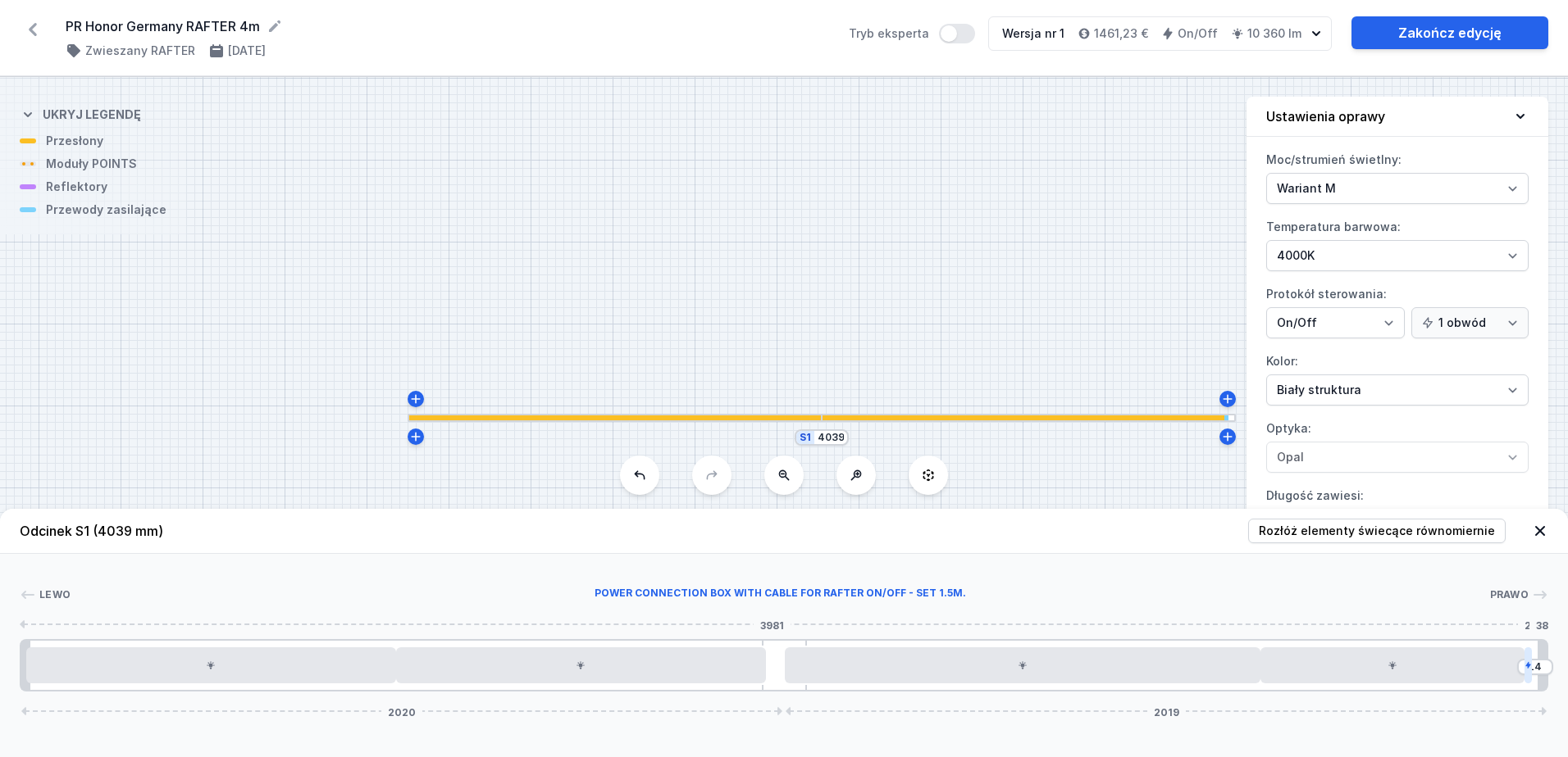
type input "34"
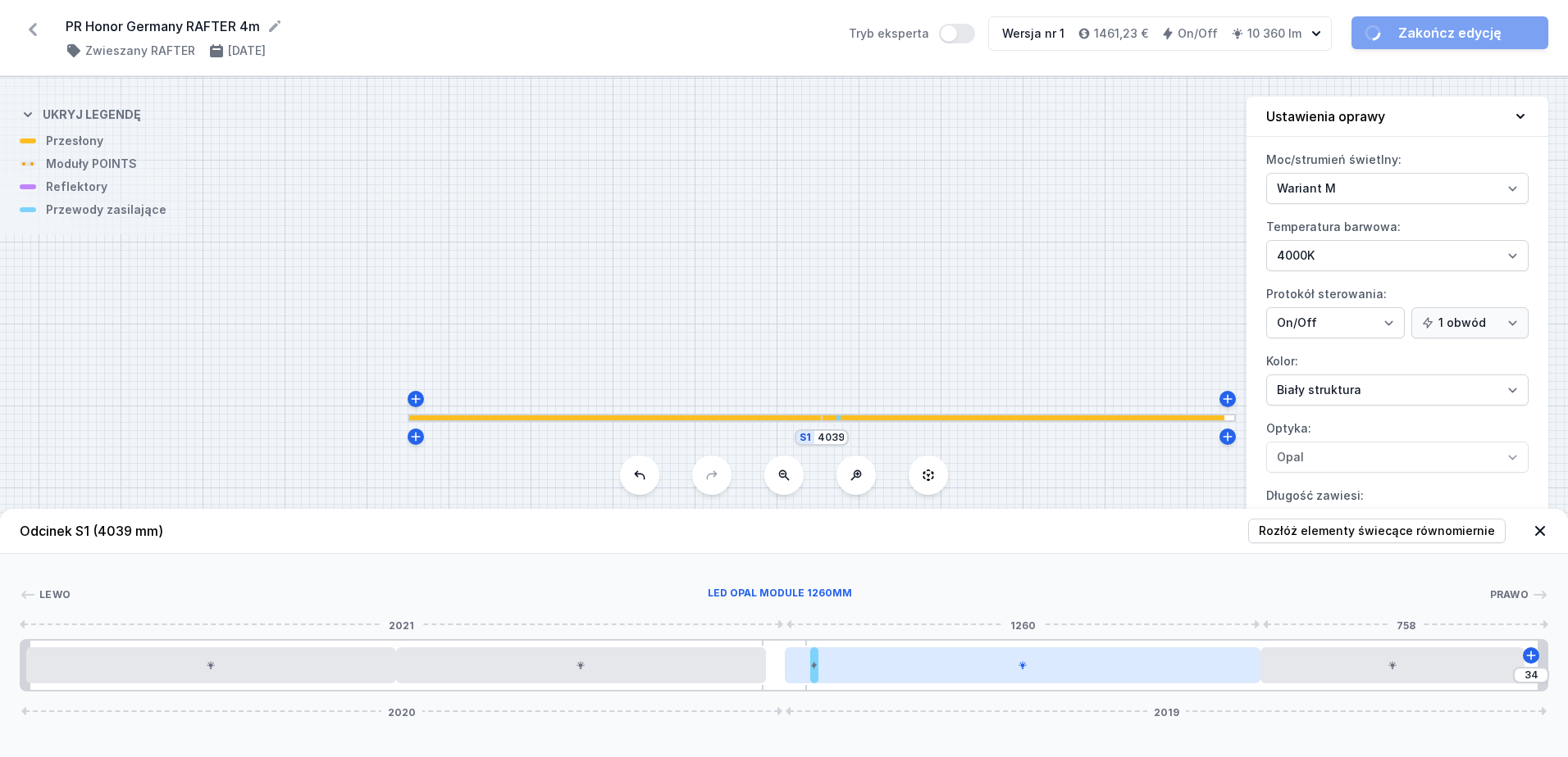
drag, startPoint x: 1529, startPoint y: 671, endPoint x: 795, endPoint y: 678, distance: 734.0
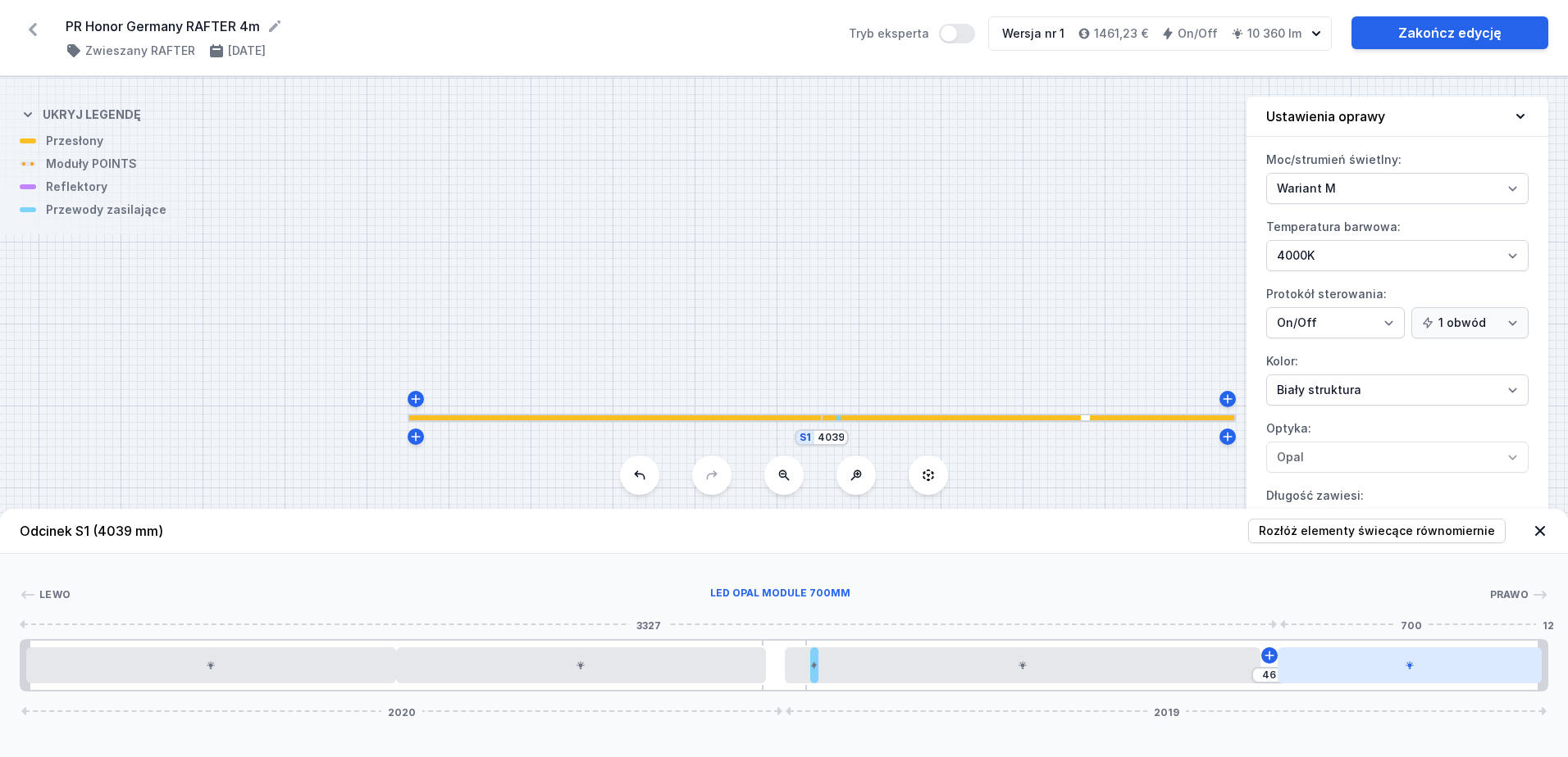
drag, startPoint x: 1355, startPoint y: 674, endPoint x: 1404, endPoint y: 674, distance: 49.0
click at [1425, 674] on div at bounding box center [1409, 665] width 264 height 37
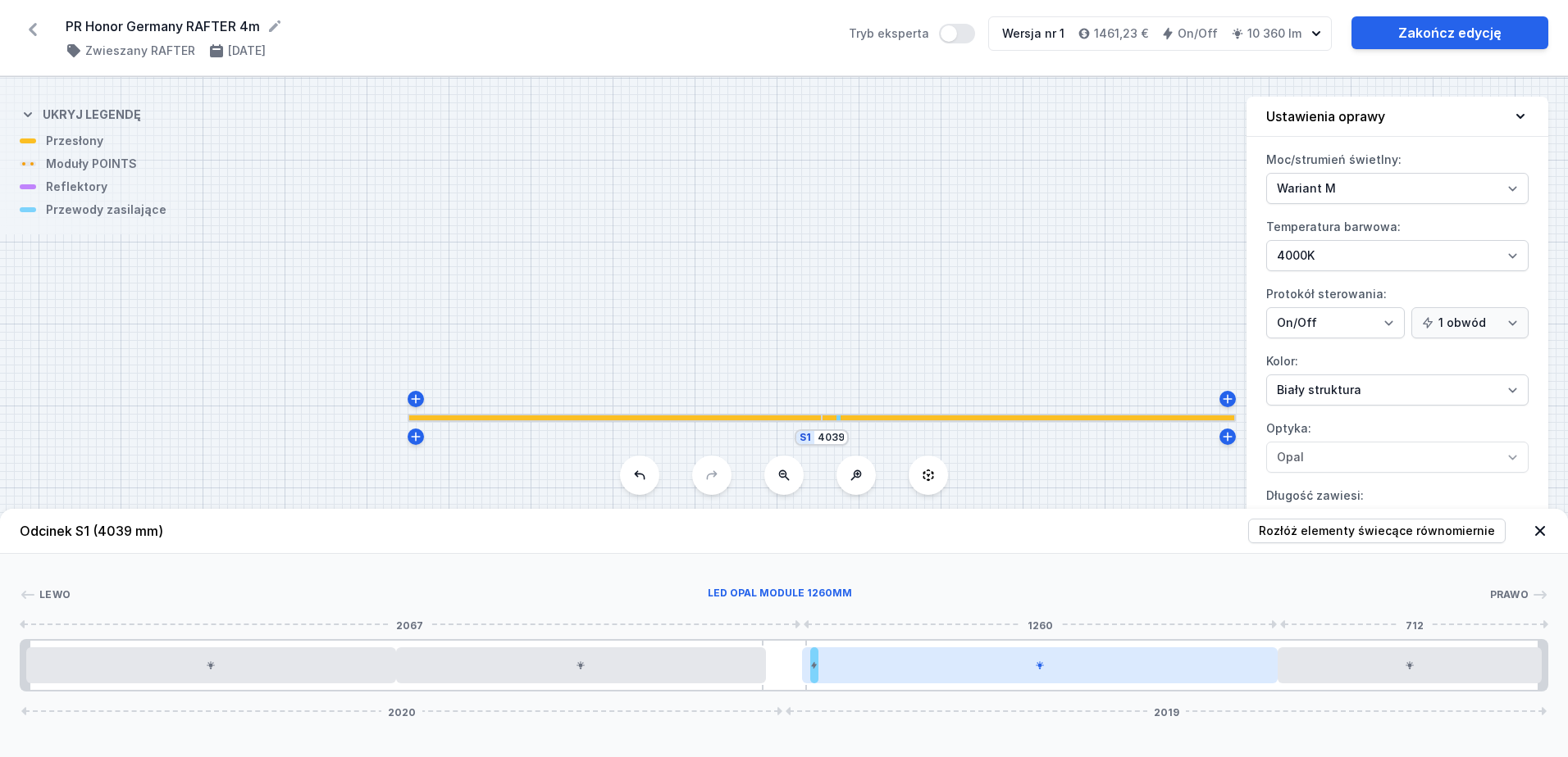
drag, startPoint x: 1129, startPoint y: 679, endPoint x: 1165, endPoint y: 673, distance: 36.5
click at [1165, 673] on div at bounding box center [1040, 665] width 476 height 37
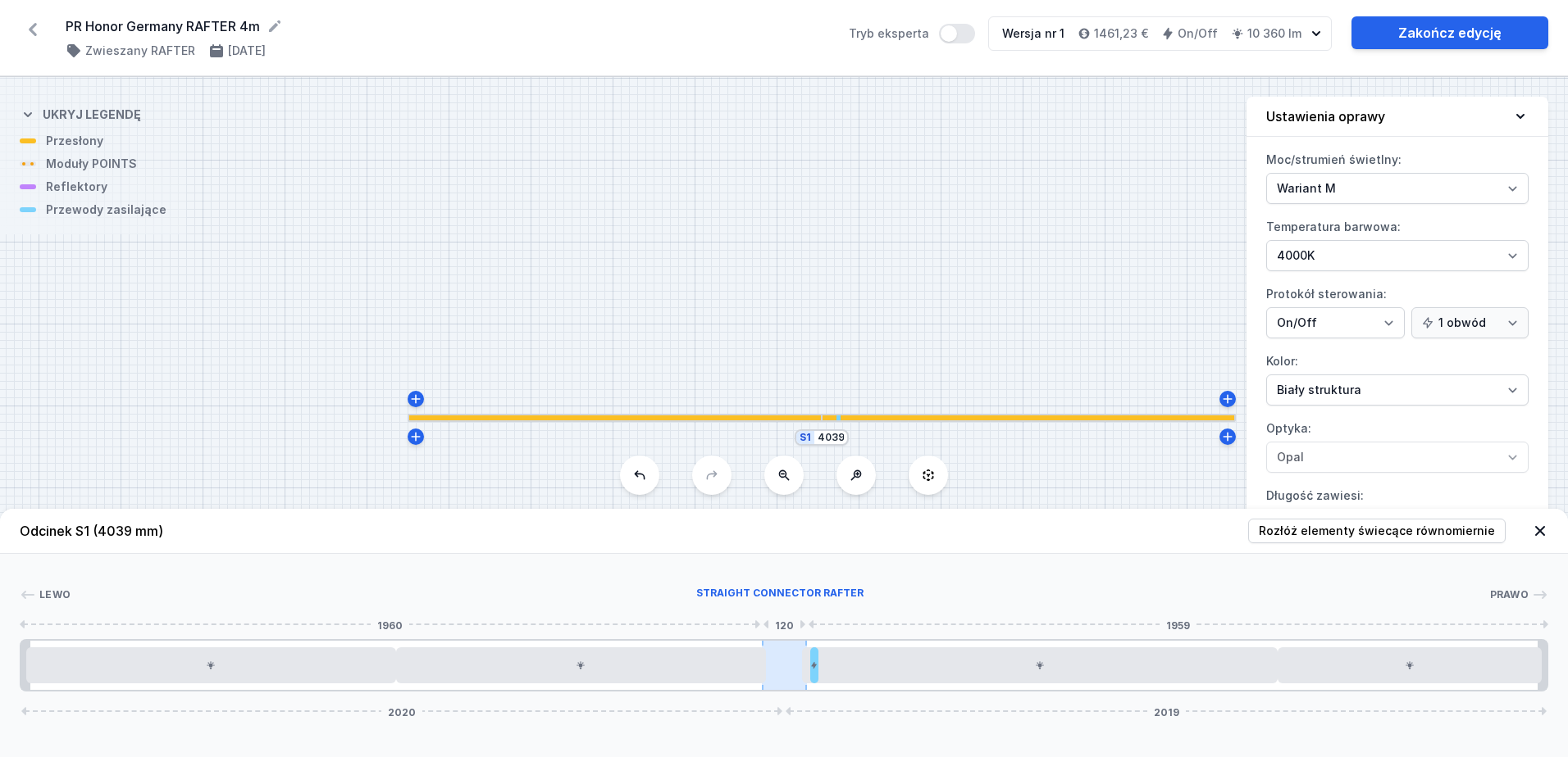
drag, startPoint x: 817, startPoint y: 670, endPoint x: 796, endPoint y: 666, distance: 21.4
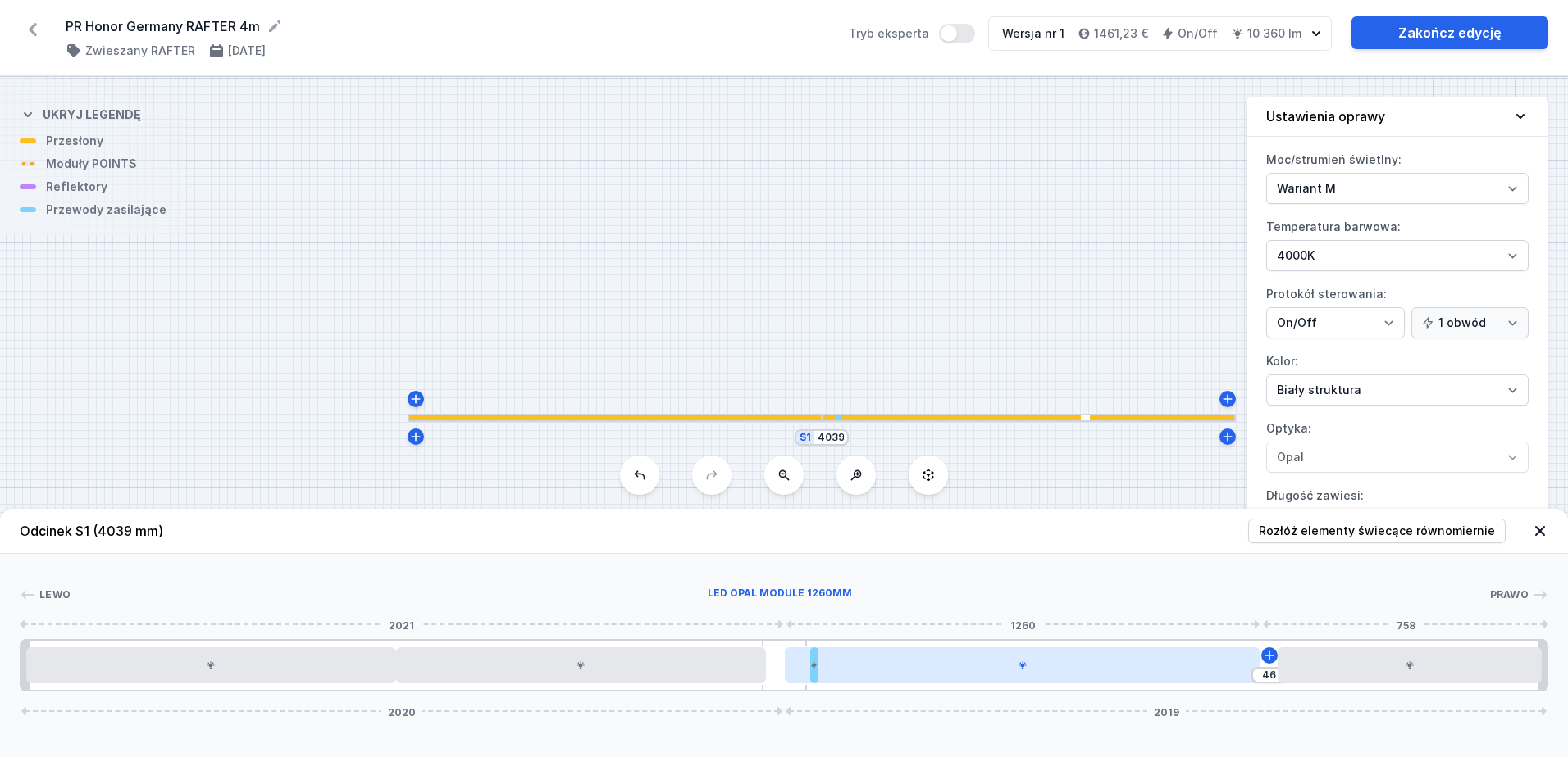
click at [922, 671] on div at bounding box center [1023, 665] width 476 height 37
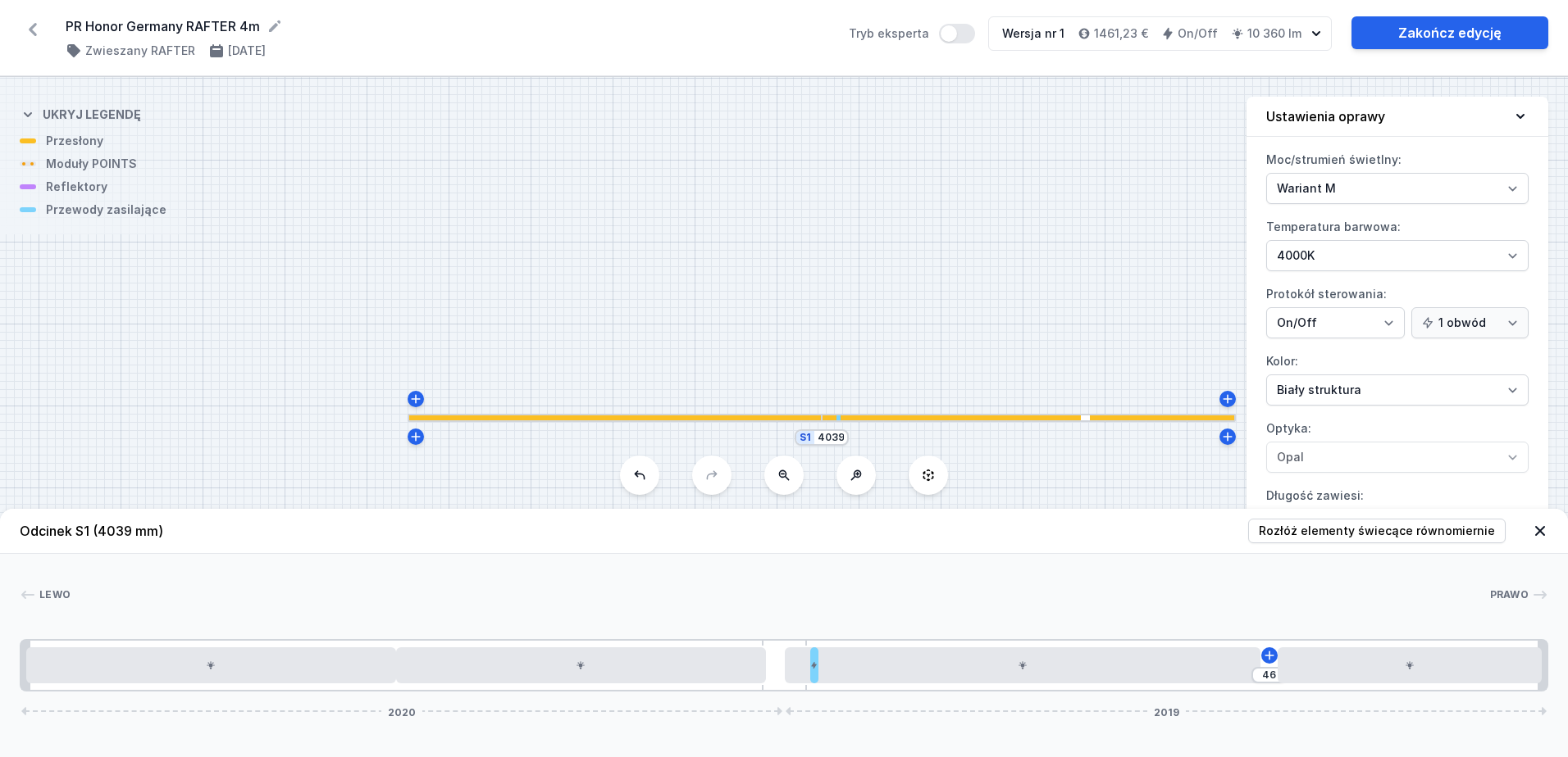
click at [1326, 685] on div "46 2020 2019" at bounding box center [784, 665] width 1529 height 52
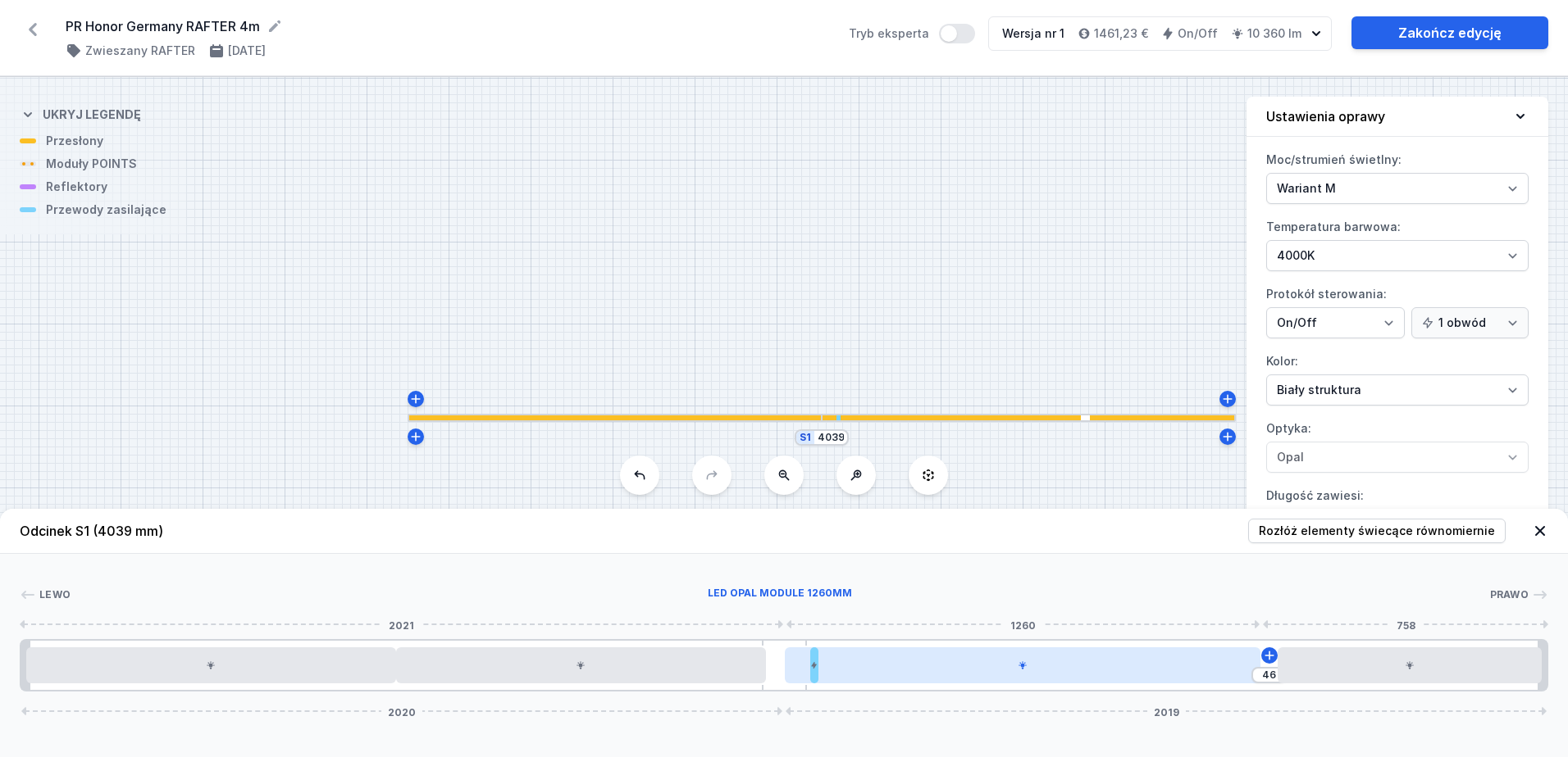
drag, startPoint x: 1114, startPoint y: 670, endPoint x: 1047, endPoint y: 673, distance: 67.1
click at [1047, 673] on div at bounding box center [1023, 665] width 476 height 37
drag, startPoint x: 934, startPoint y: 668, endPoint x: 903, endPoint y: 670, distance: 31.1
click at [907, 670] on div at bounding box center [1023, 665] width 476 height 37
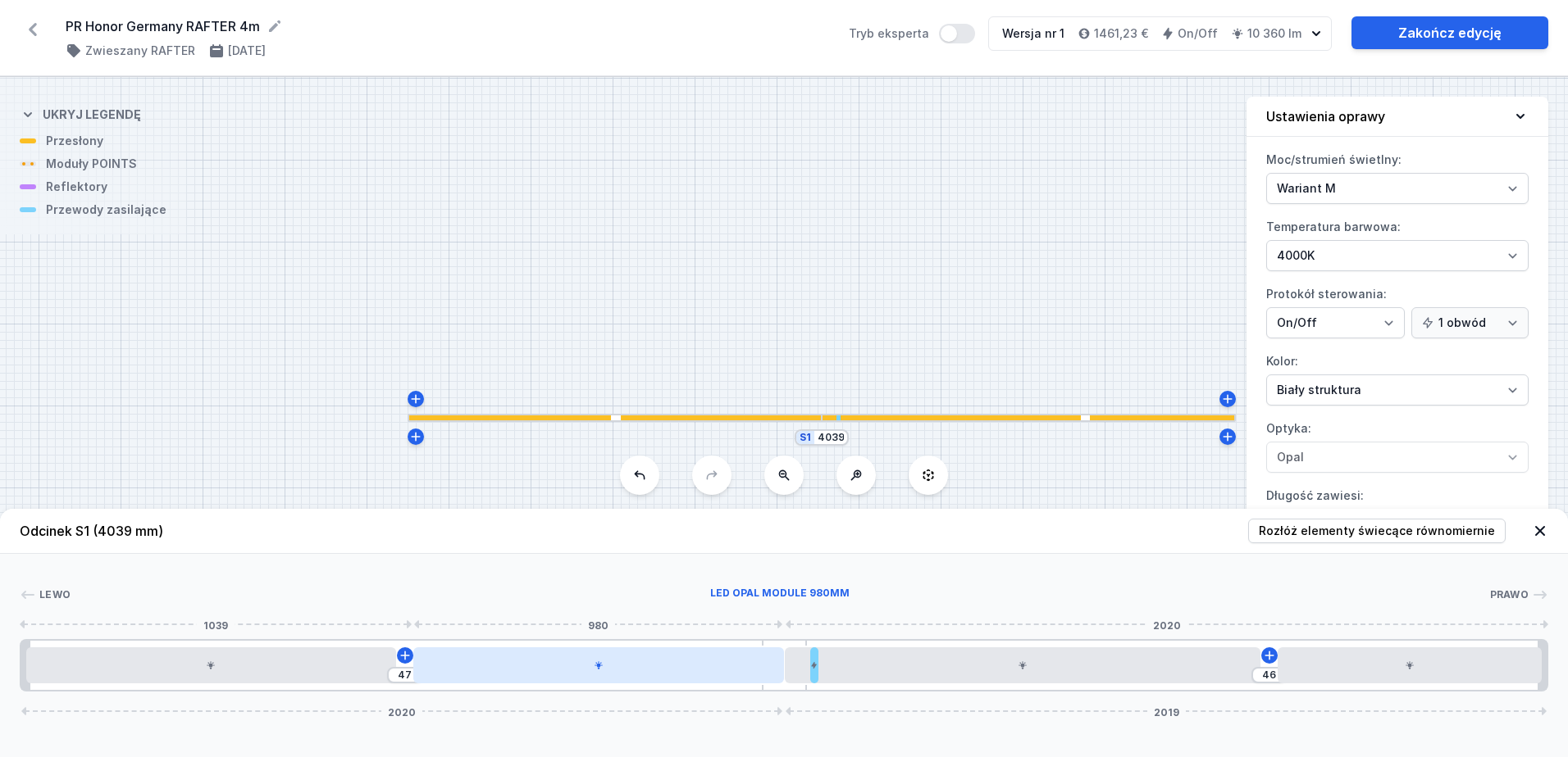
drag, startPoint x: 706, startPoint y: 674, endPoint x: 733, endPoint y: 674, distance: 27.0
click at [733, 674] on div at bounding box center [597, 665] width 369 height 37
drag, startPoint x: 708, startPoint y: 668, endPoint x: 735, endPoint y: 669, distance: 27.0
click at [732, 669] on div at bounding box center [597, 665] width 369 height 37
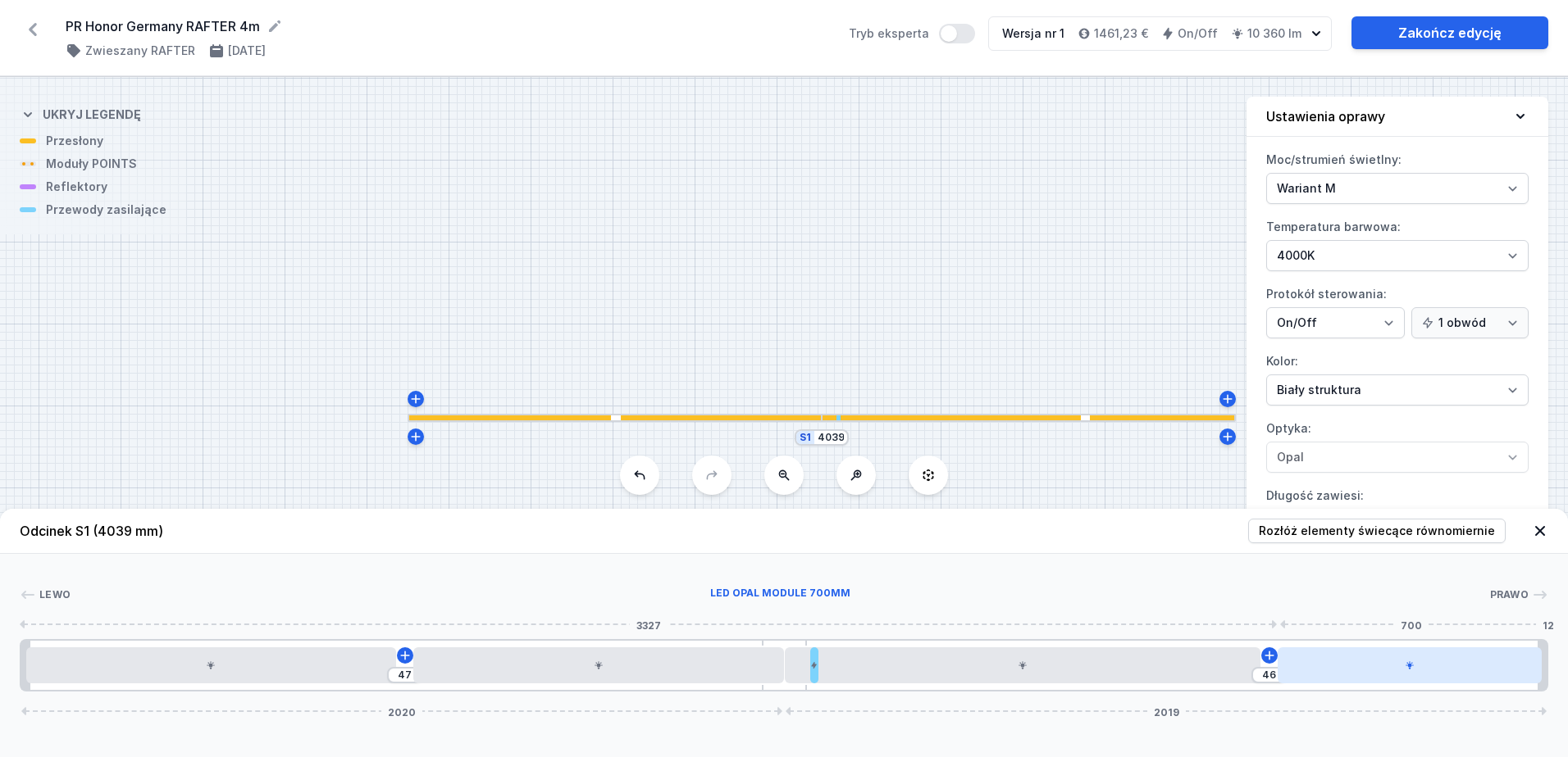
click at [1411, 669] on icon at bounding box center [1409, 665] width 10 height 10
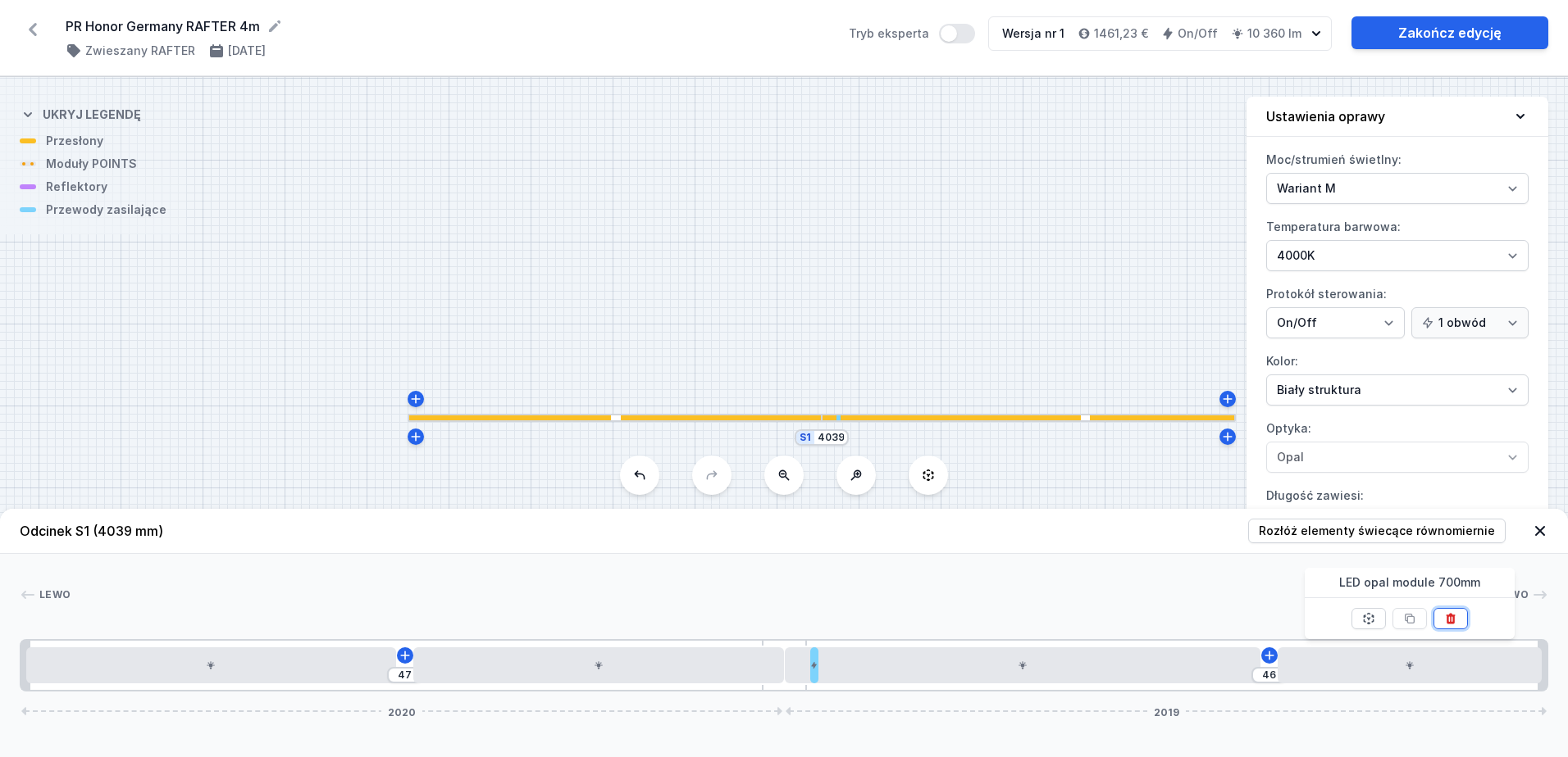
click at [1452, 619] on icon at bounding box center [1450, 618] width 13 height 13
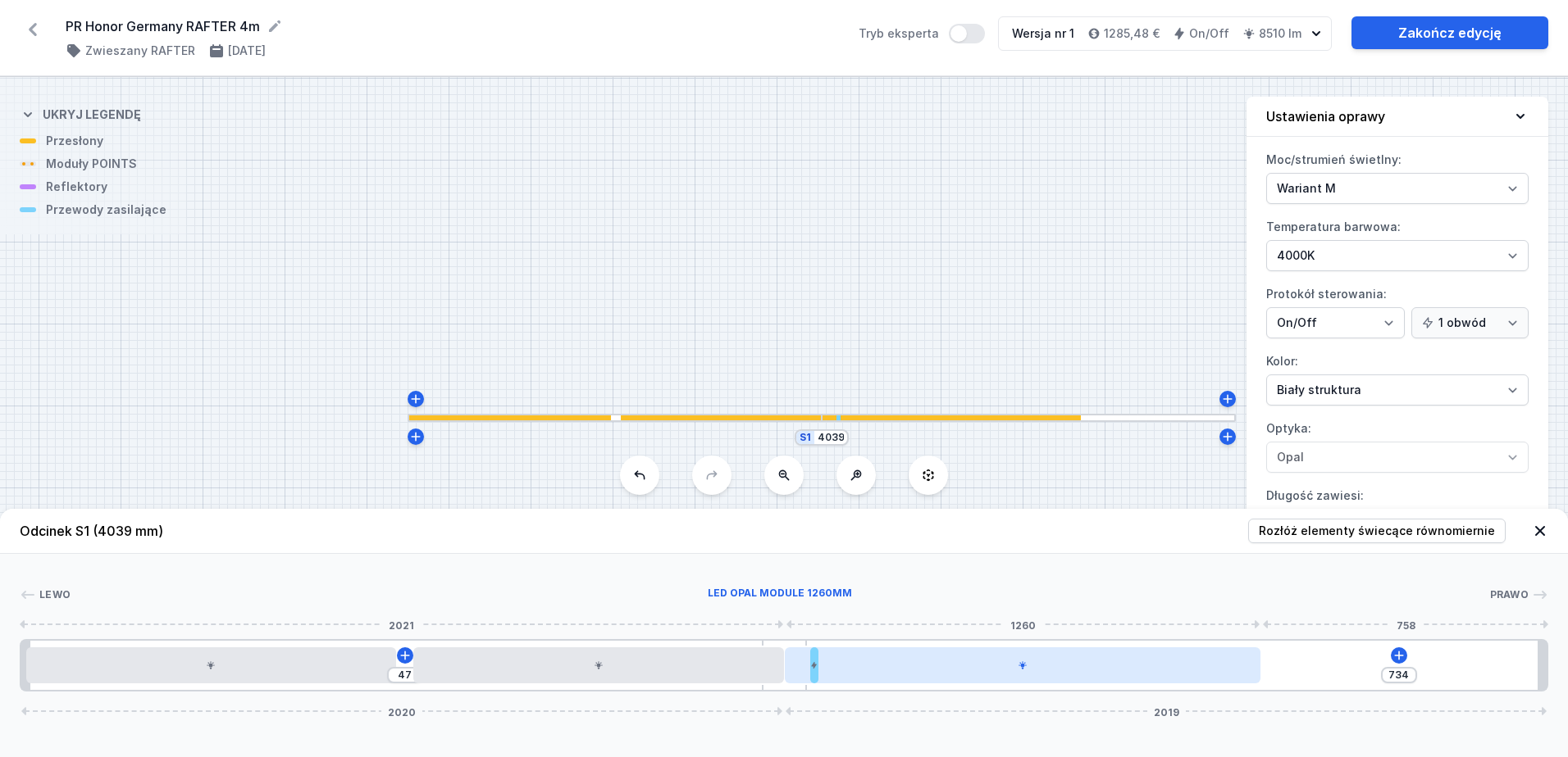
click at [1024, 670] on div at bounding box center [1023, 665] width 476 height 37
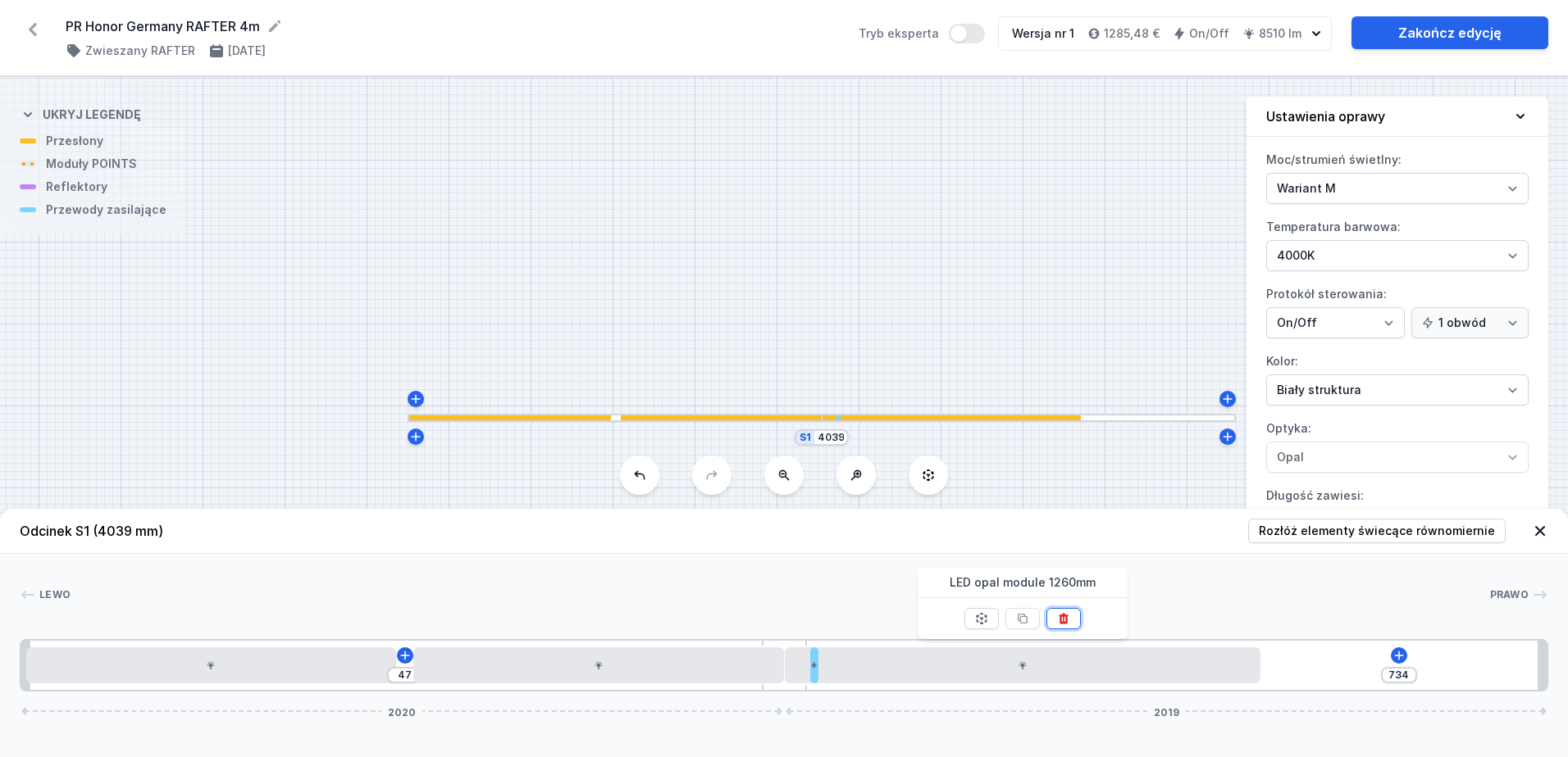
click at [1061, 624] on icon at bounding box center [1062, 619] width 9 height 11
type input "1905"
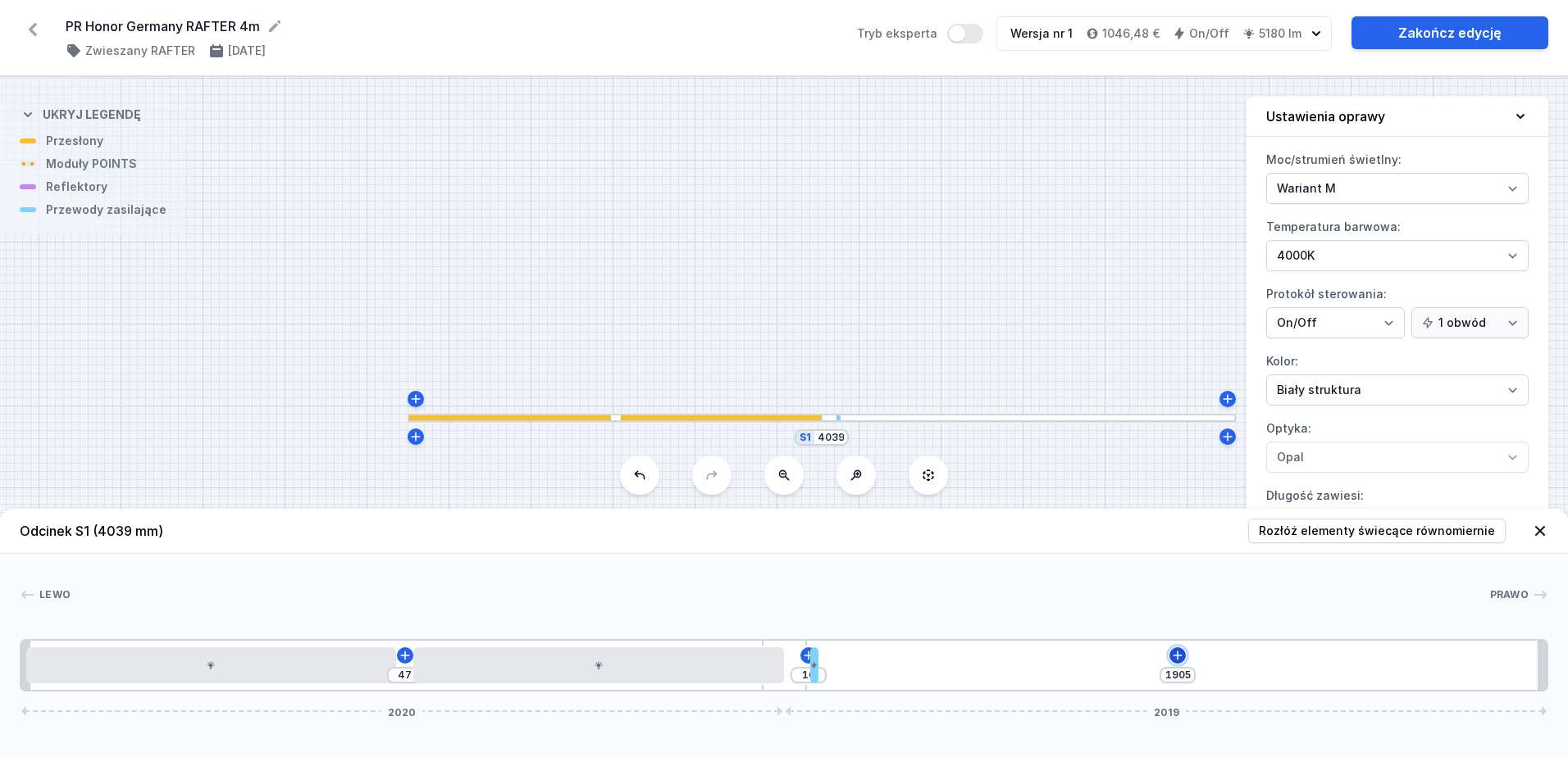
click at [1175, 654] on icon at bounding box center [1177, 655] width 13 height 13
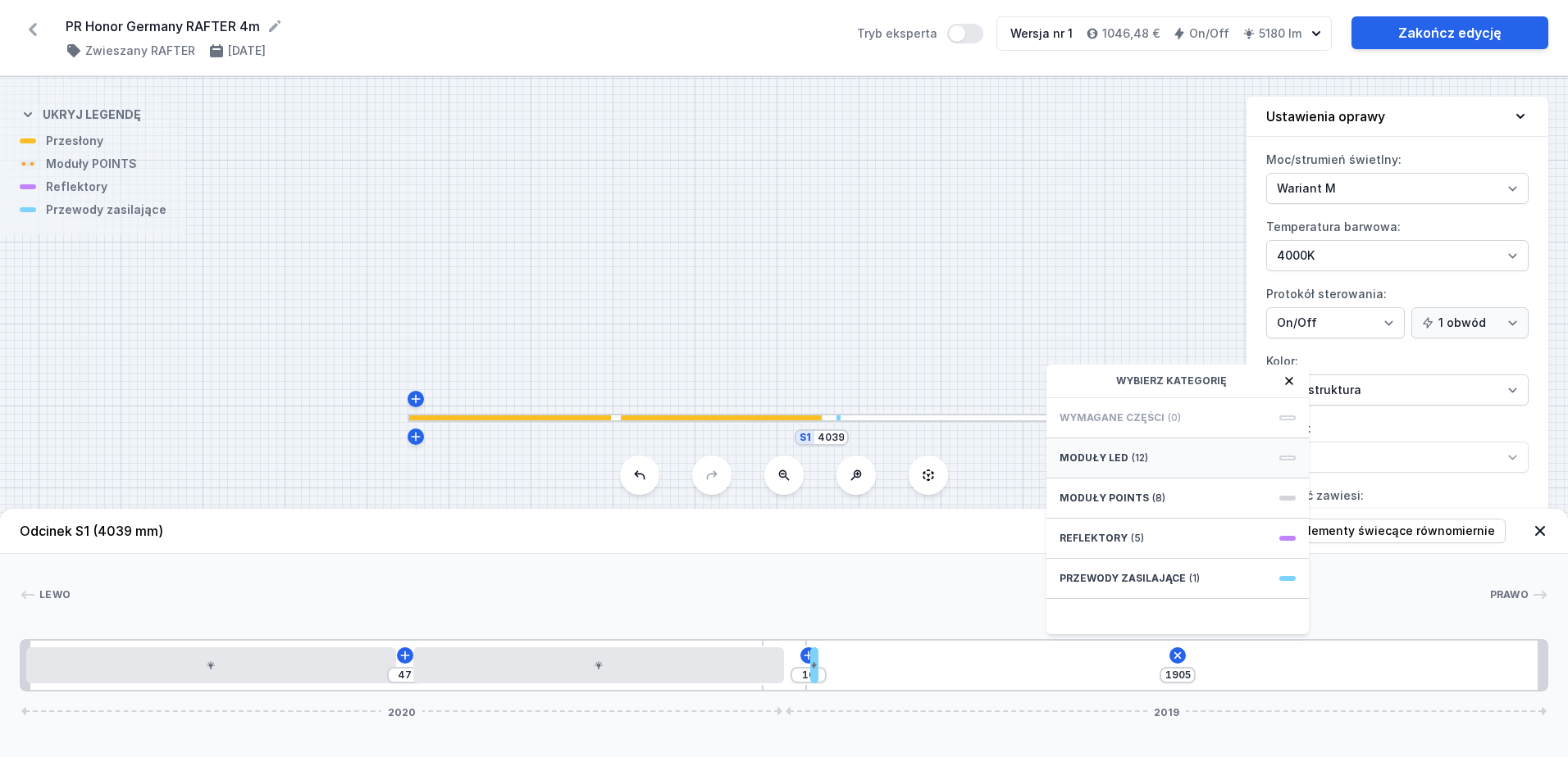
click at [1288, 459] on span at bounding box center [1287, 458] width 17 height 5
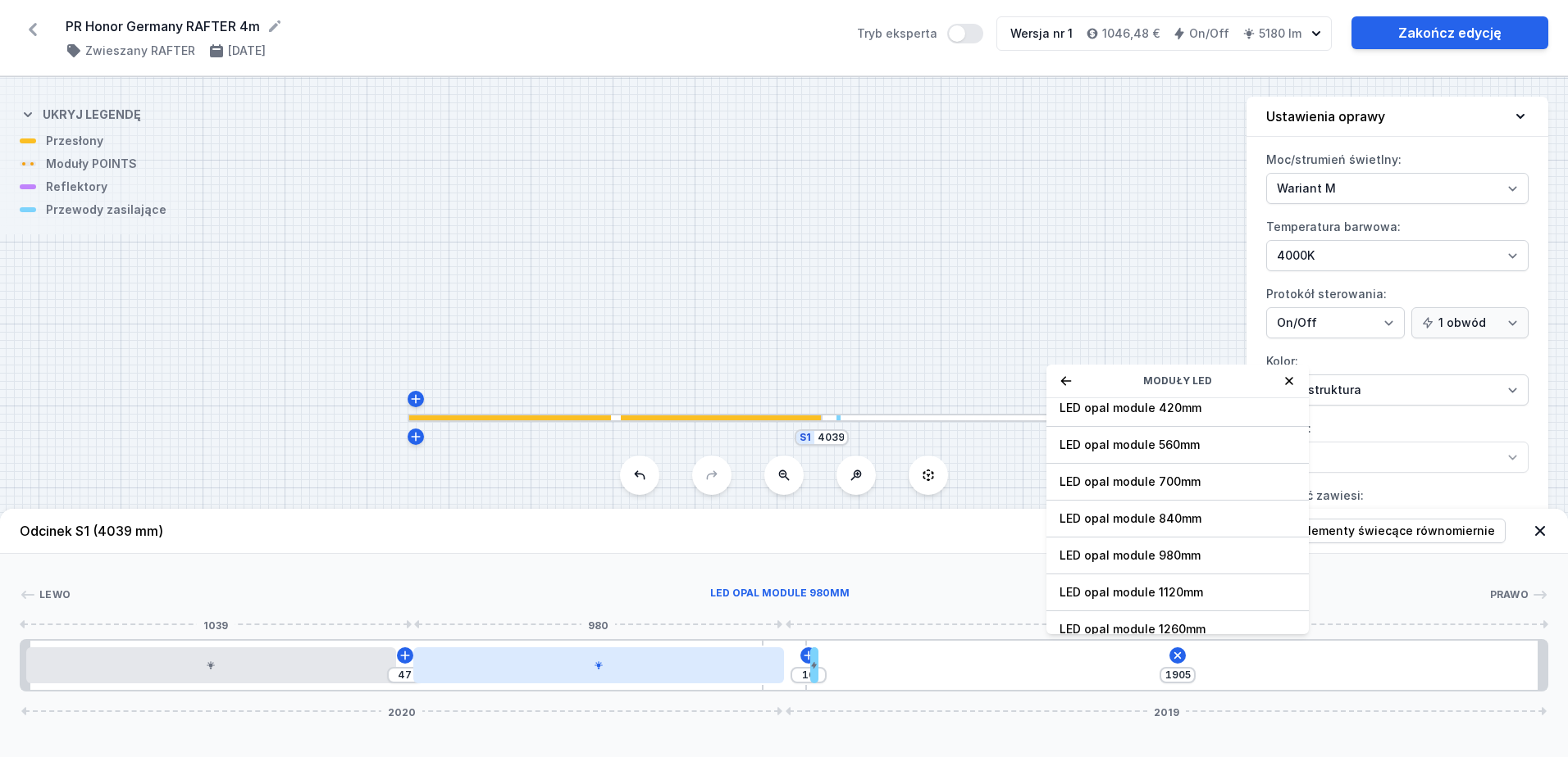
click at [599, 673] on div at bounding box center [597, 665] width 369 height 37
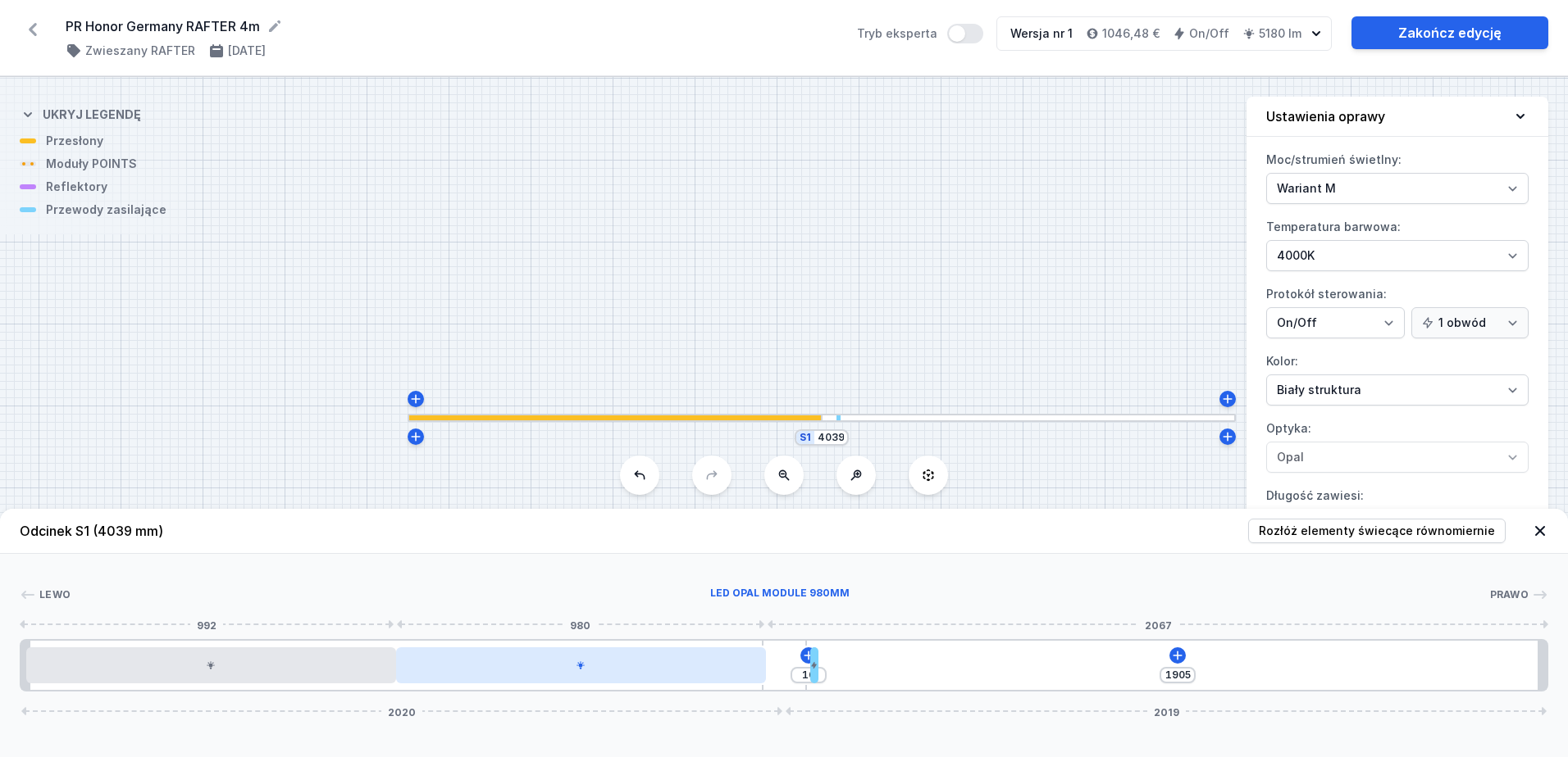
click at [583, 674] on div at bounding box center [581, 665] width 369 height 37
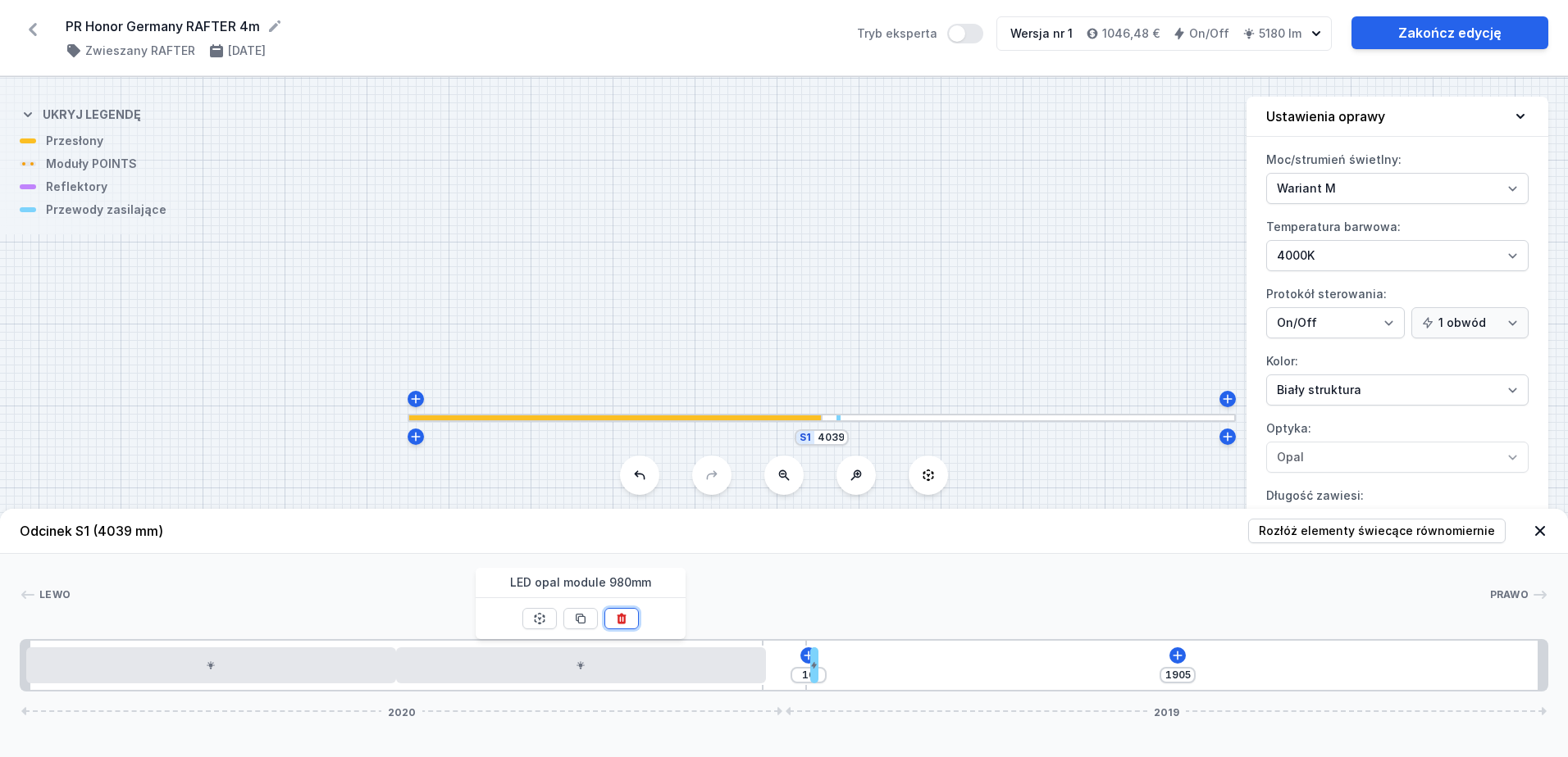
click at [628, 617] on icon at bounding box center [621, 618] width 13 height 13
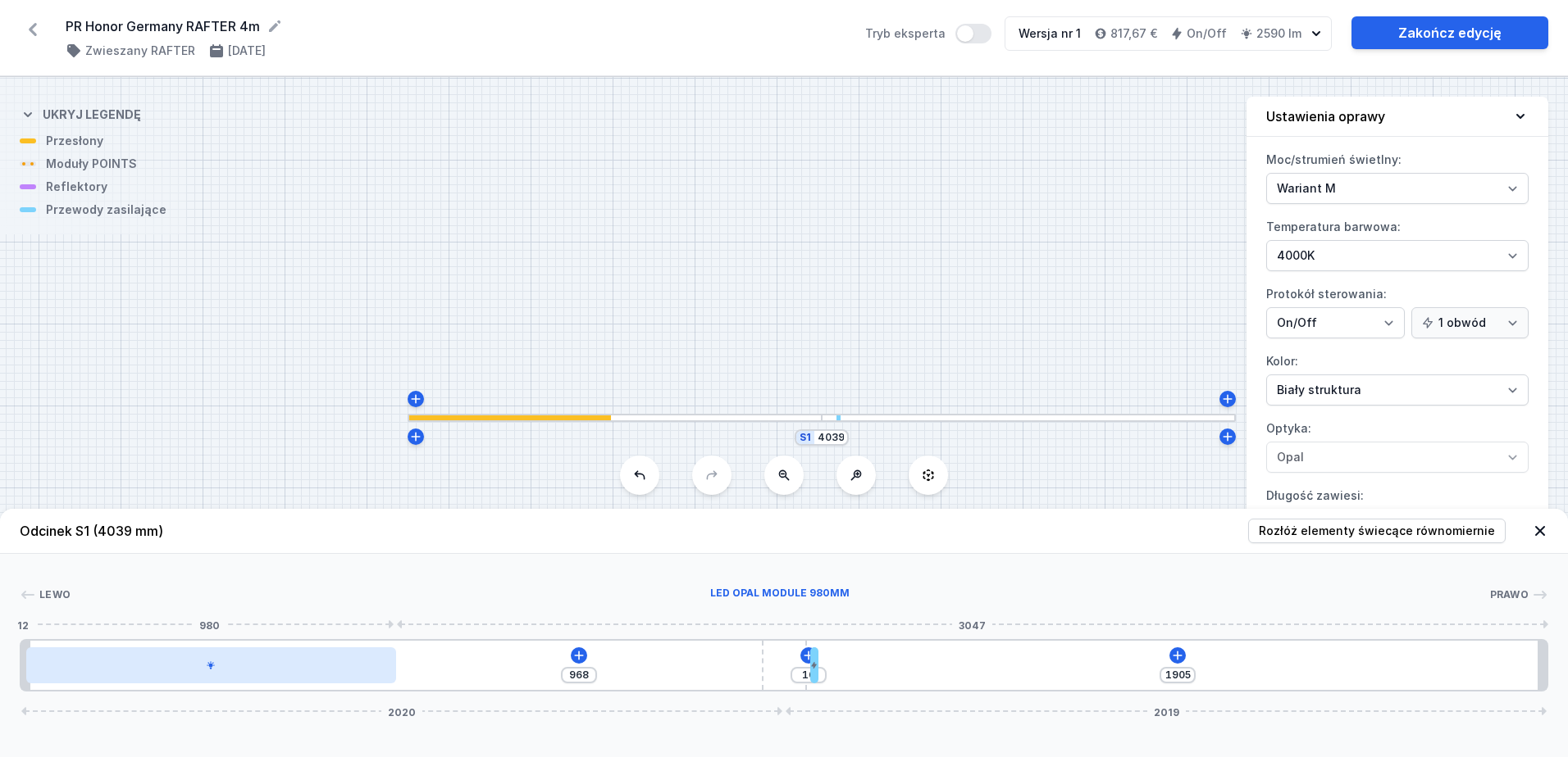
click at [215, 671] on div at bounding box center [211, 665] width 369 height 37
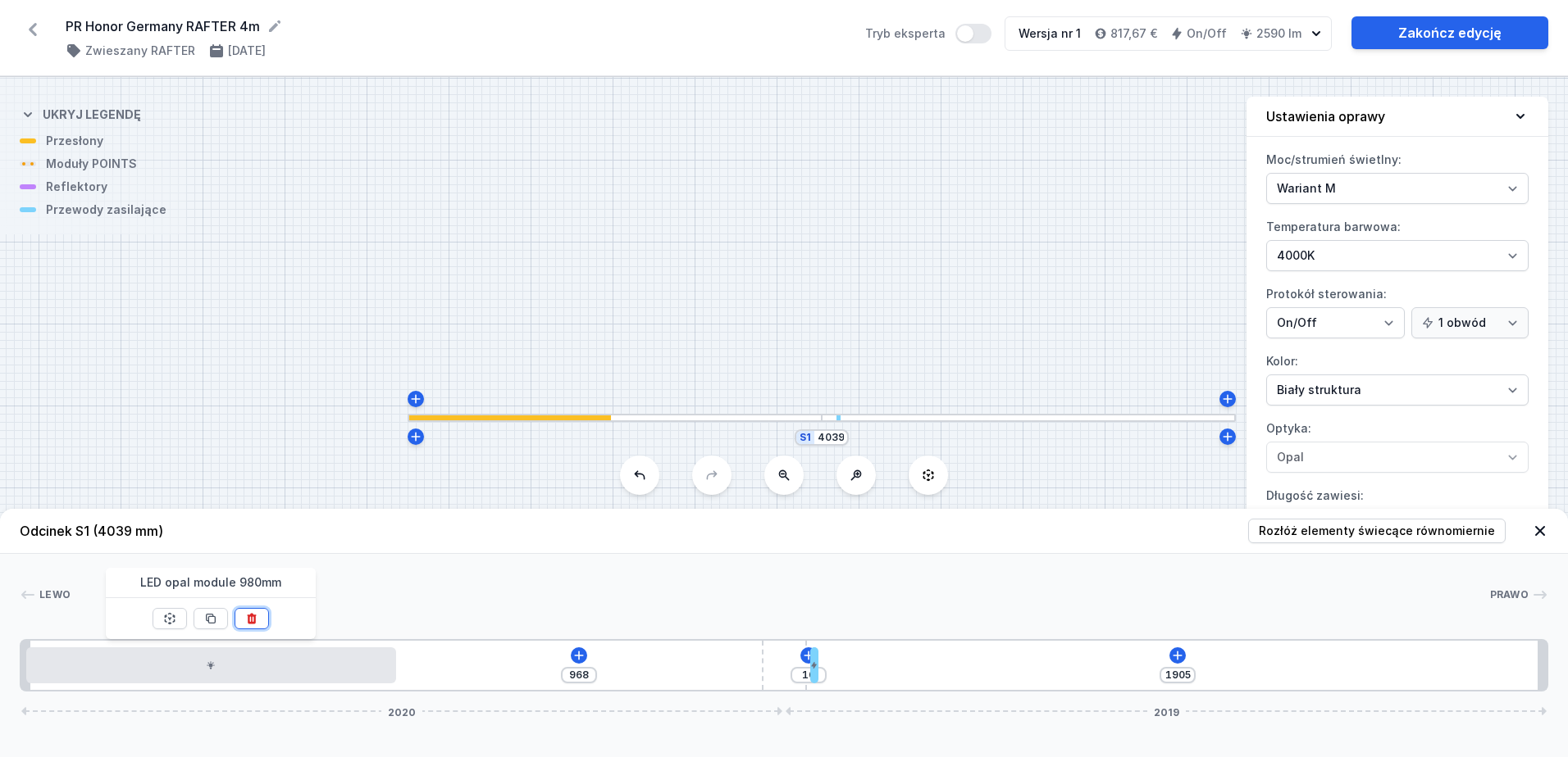
click at [259, 626] on button at bounding box center [251, 619] width 35 height 22
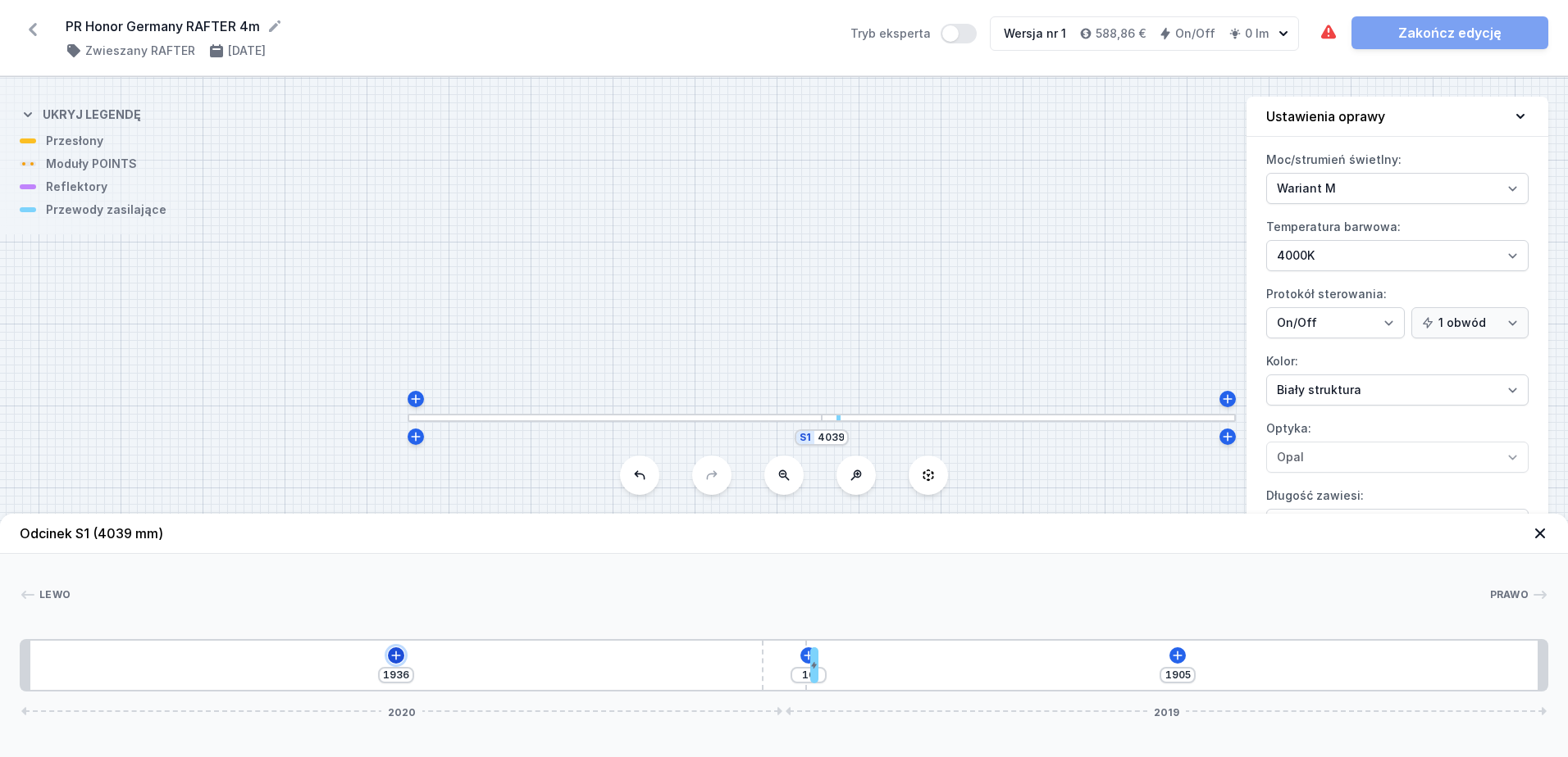
click at [396, 654] on icon at bounding box center [395, 654] width 9 height 9
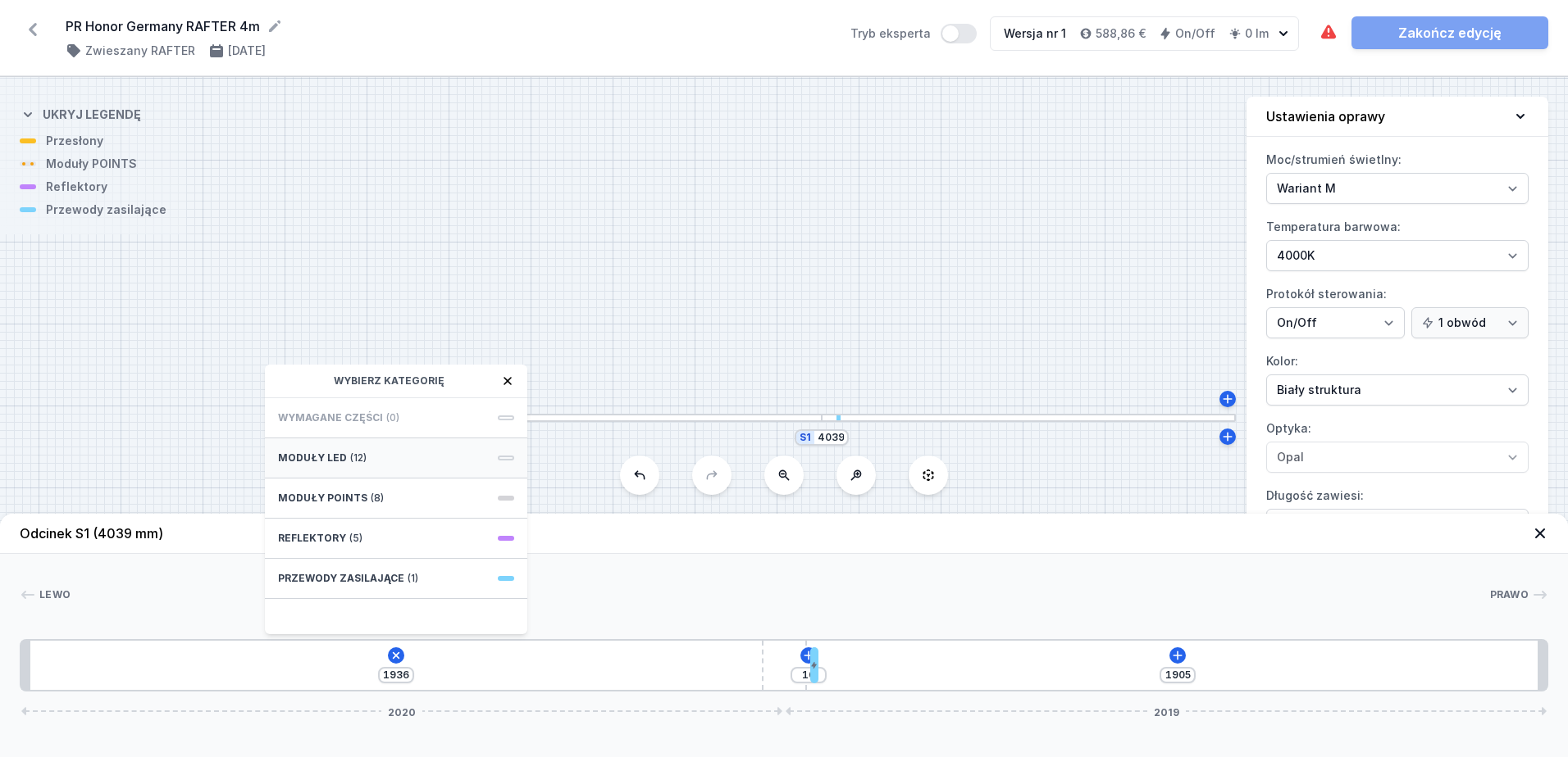
click at [501, 453] on div "Moduły LED (12)" at bounding box center [396, 458] width 263 height 40
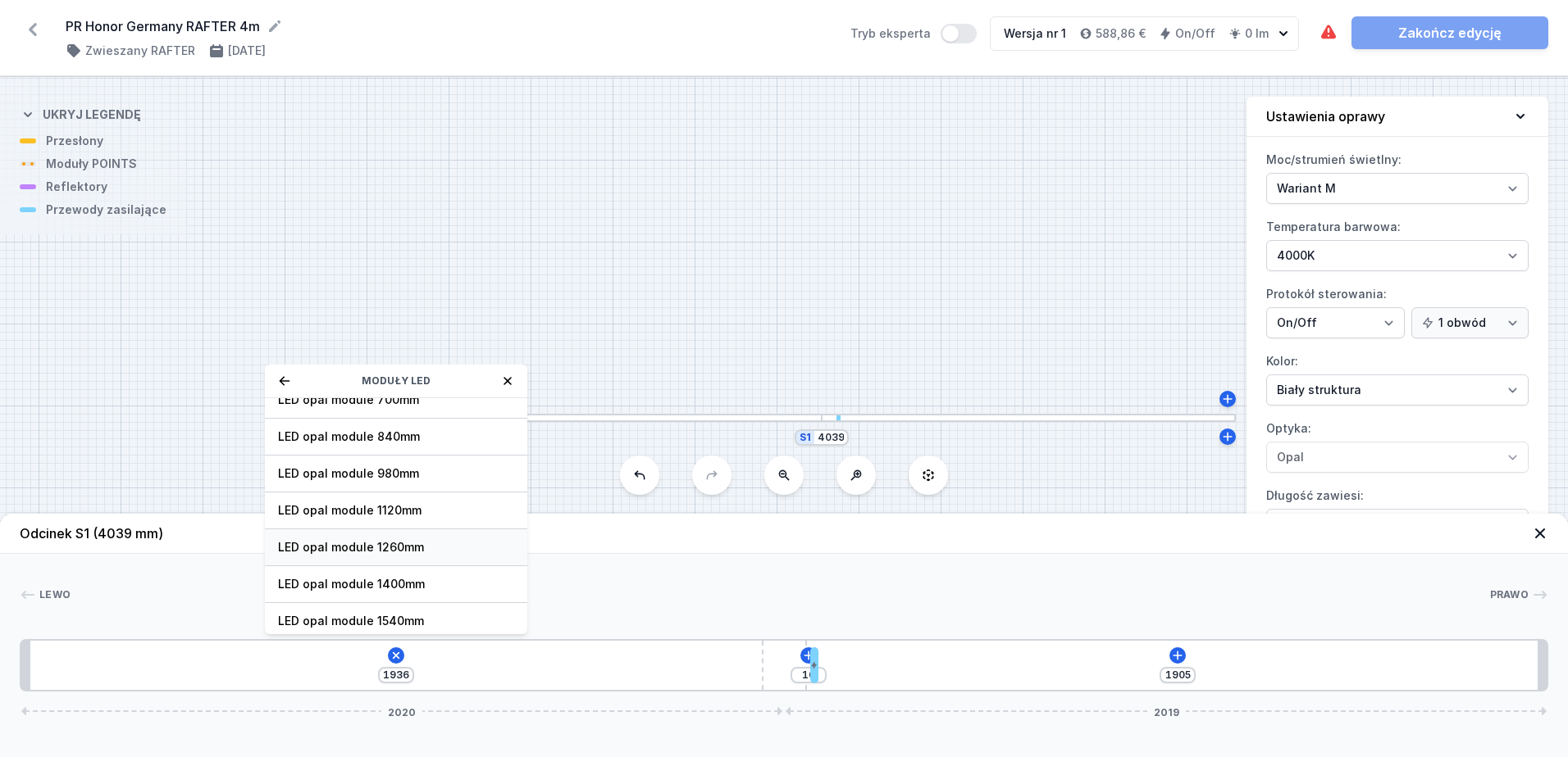
scroll to position [206, 0]
click at [408, 582] on span "LED opal module 1540mm" at bounding box center [395, 578] width 236 height 17
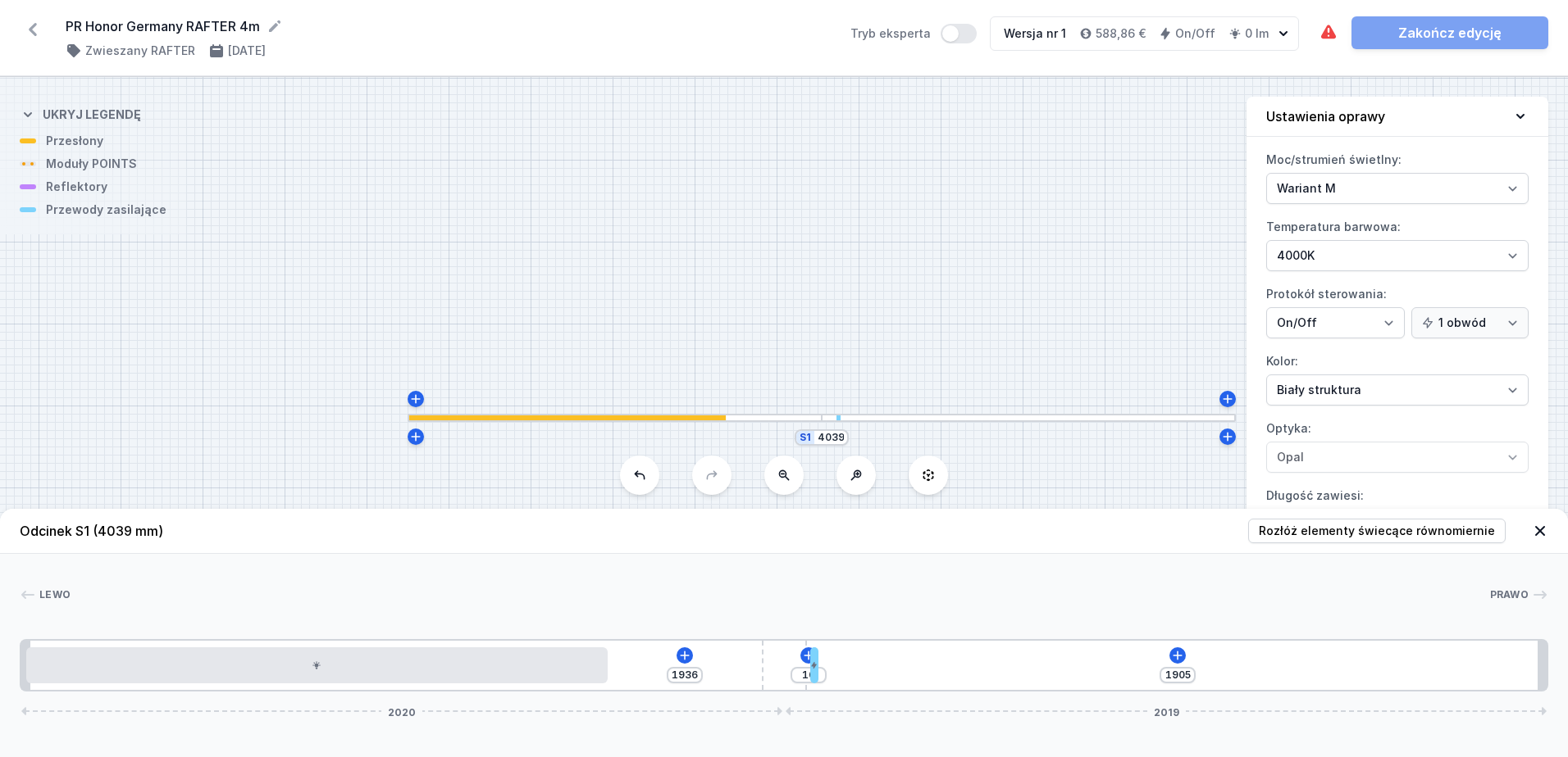
type input "408"
click at [684, 655] on icon at bounding box center [683, 654] width 9 height 9
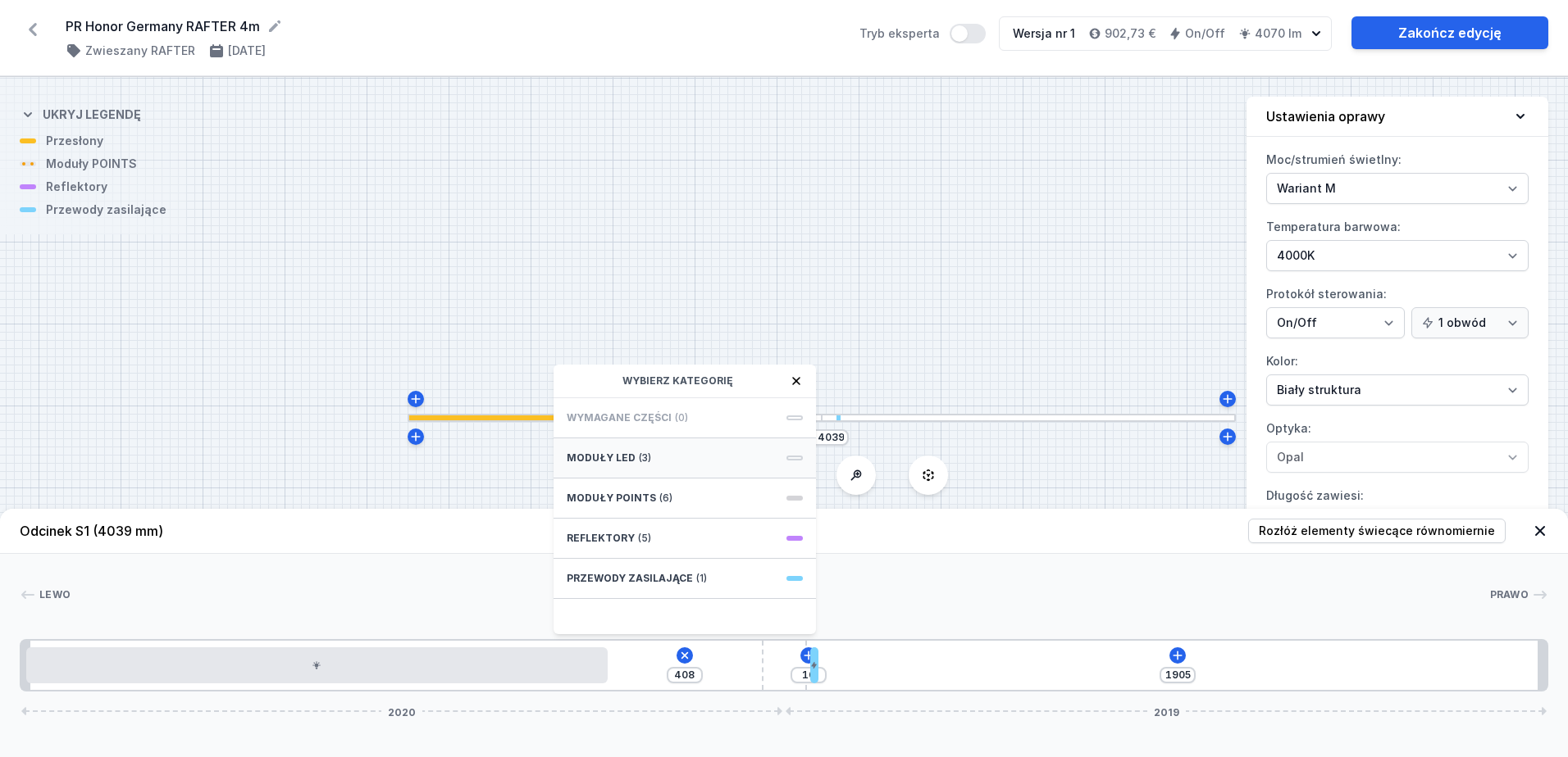
click at [798, 461] on div "Moduły LED (3)" at bounding box center [684, 458] width 263 height 40
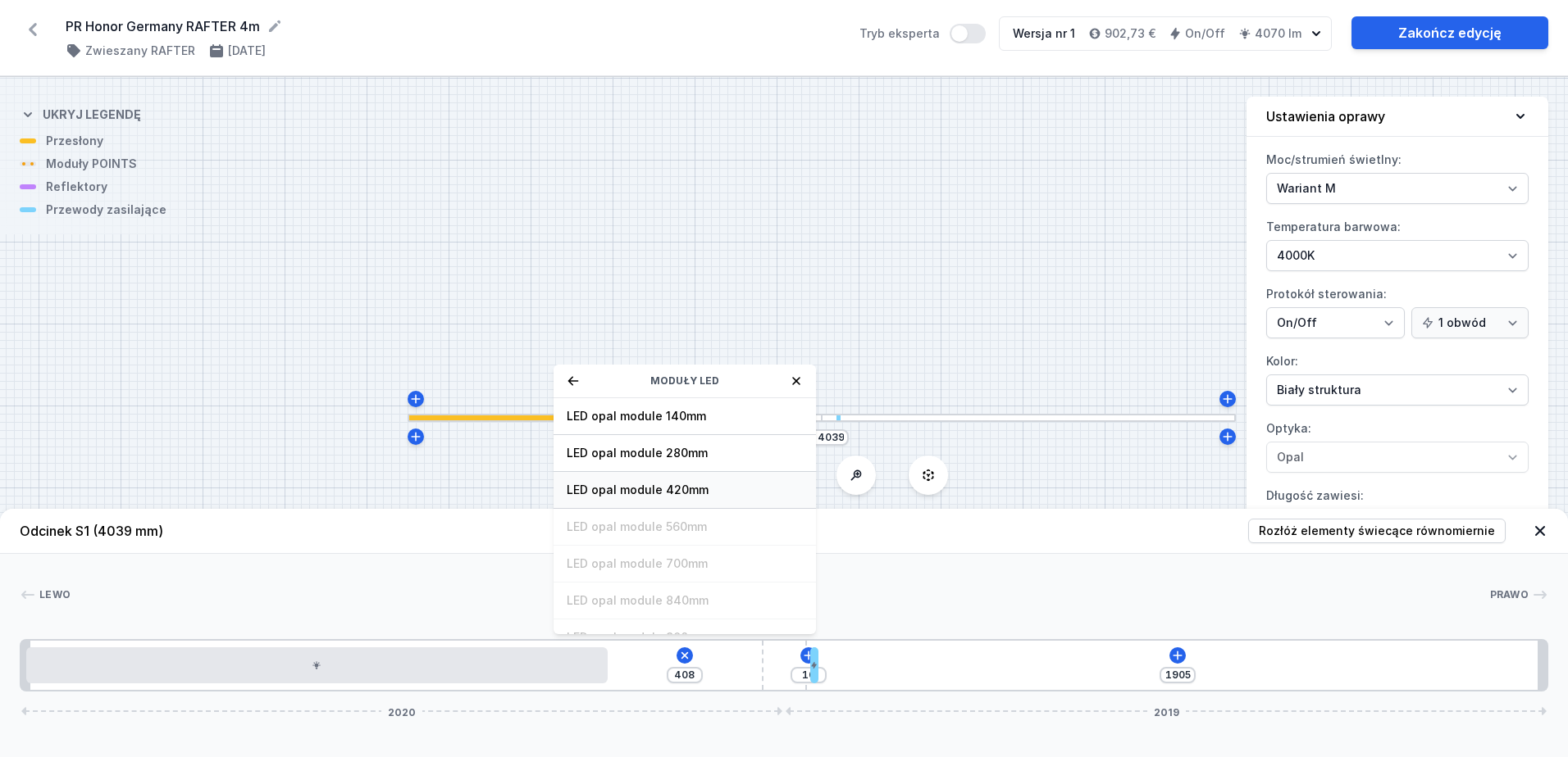
click at [682, 492] on span "LED opal module 420mm" at bounding box center [684, 490] width 236 height 17
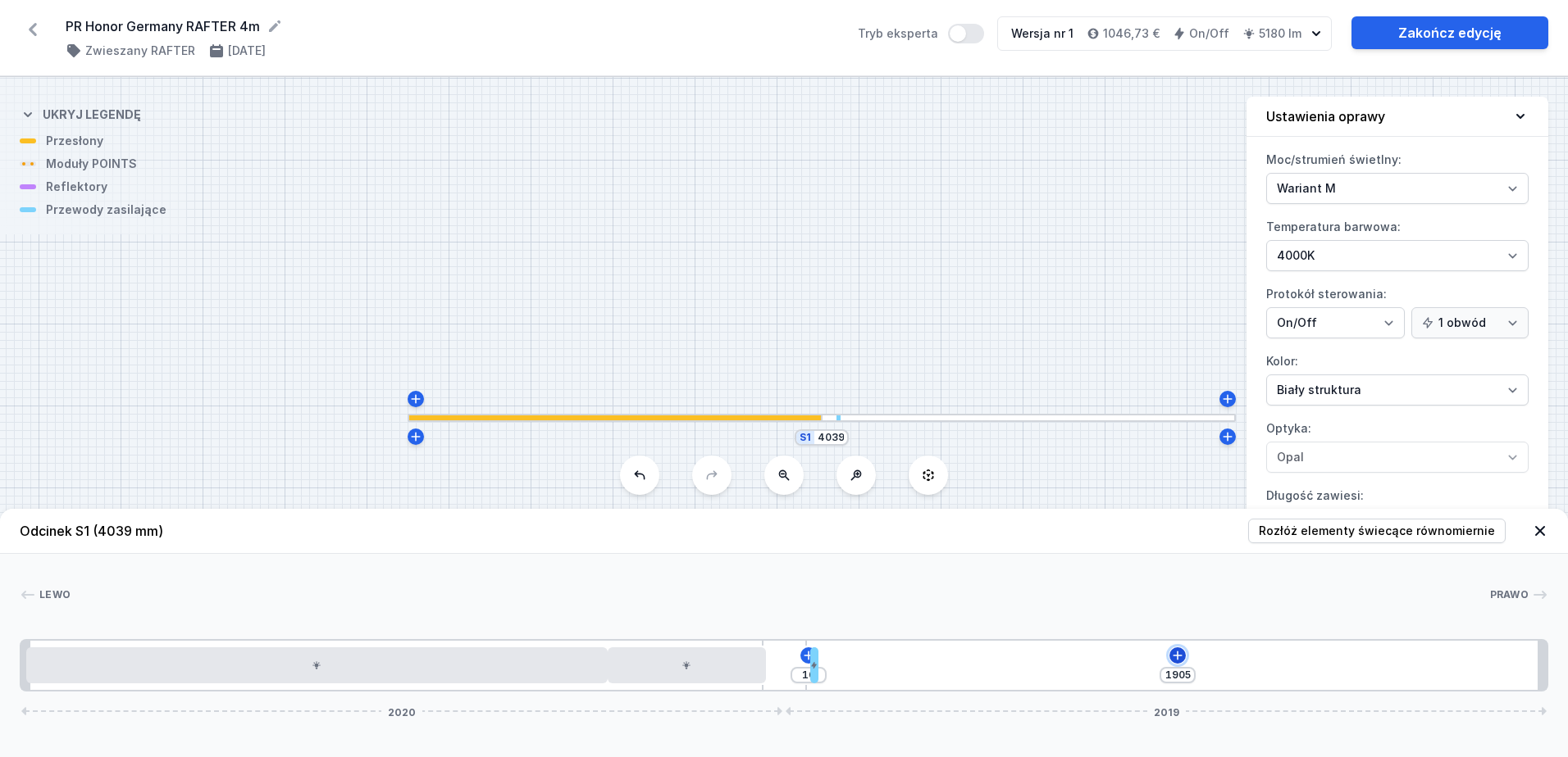
click at [1180, 656] on icon at bounding box center [1177, 655] width 13 height 13
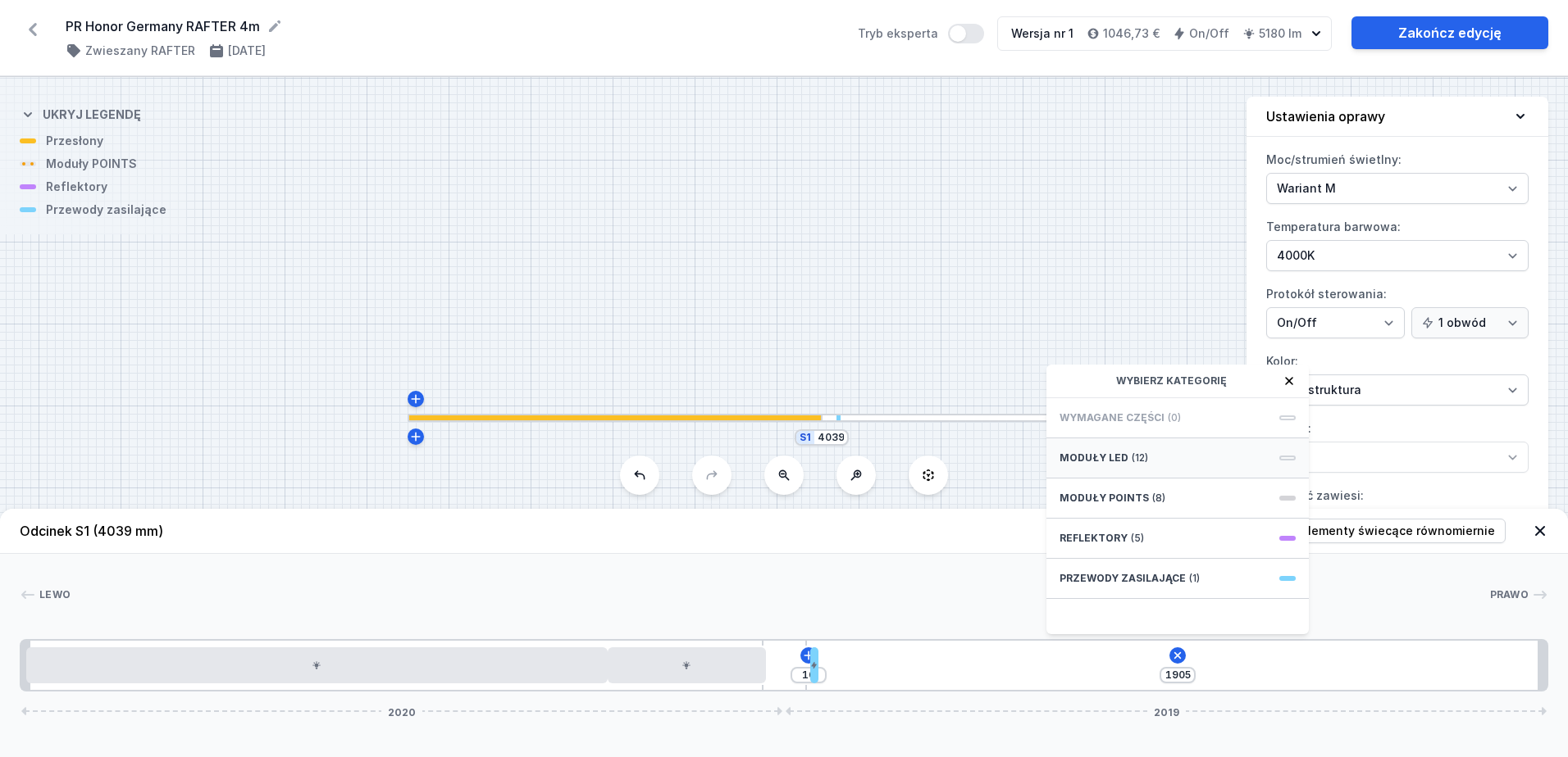
click at [1138, 460] on span "(12)" at bounding box center [1139, 458] width 17 height 13
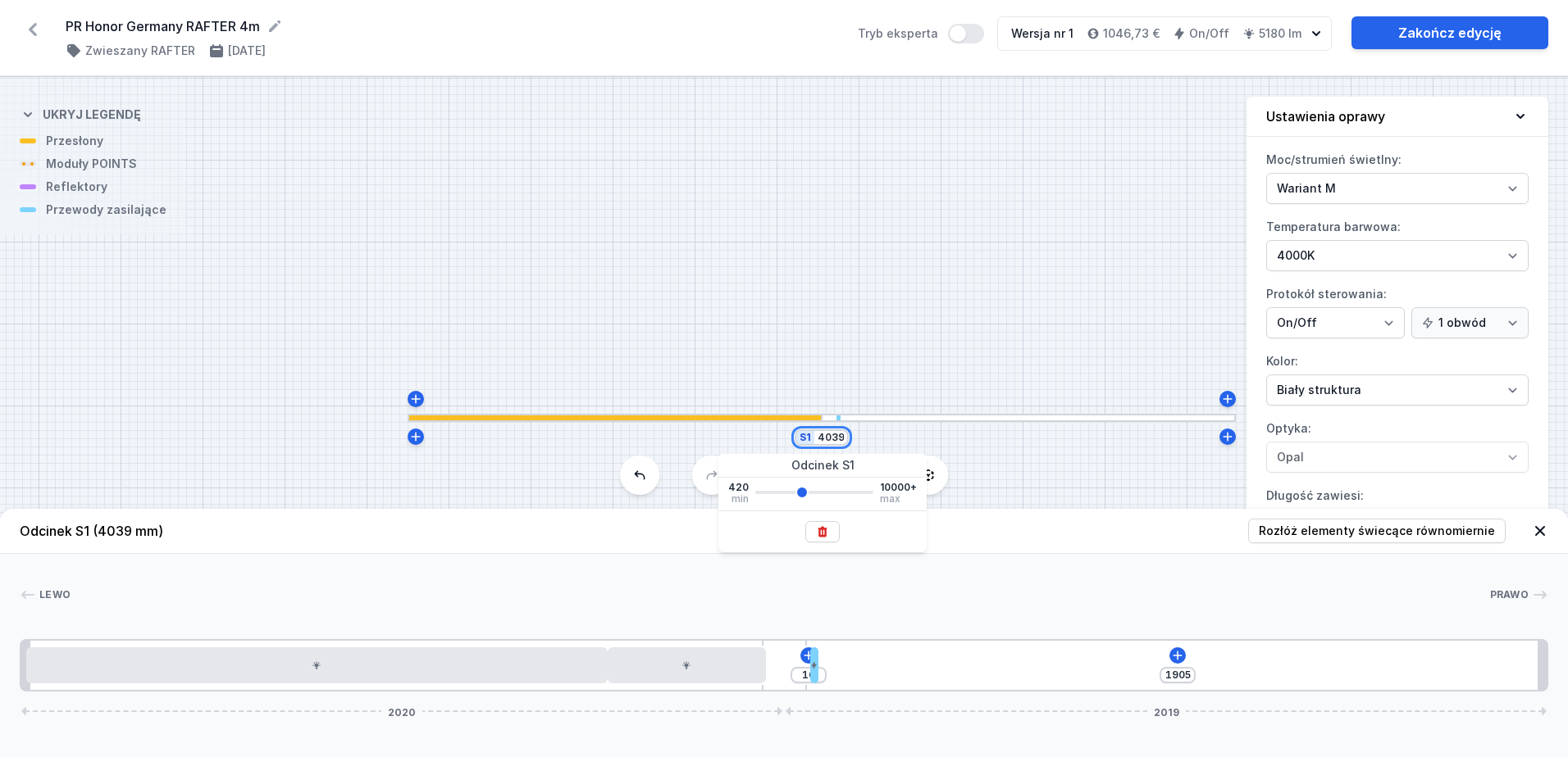
click at [840, 433] on input "4039" at bounding box center [830, 437] width 27 height 13
type input "3441"
type input "1606"
type input "3441"
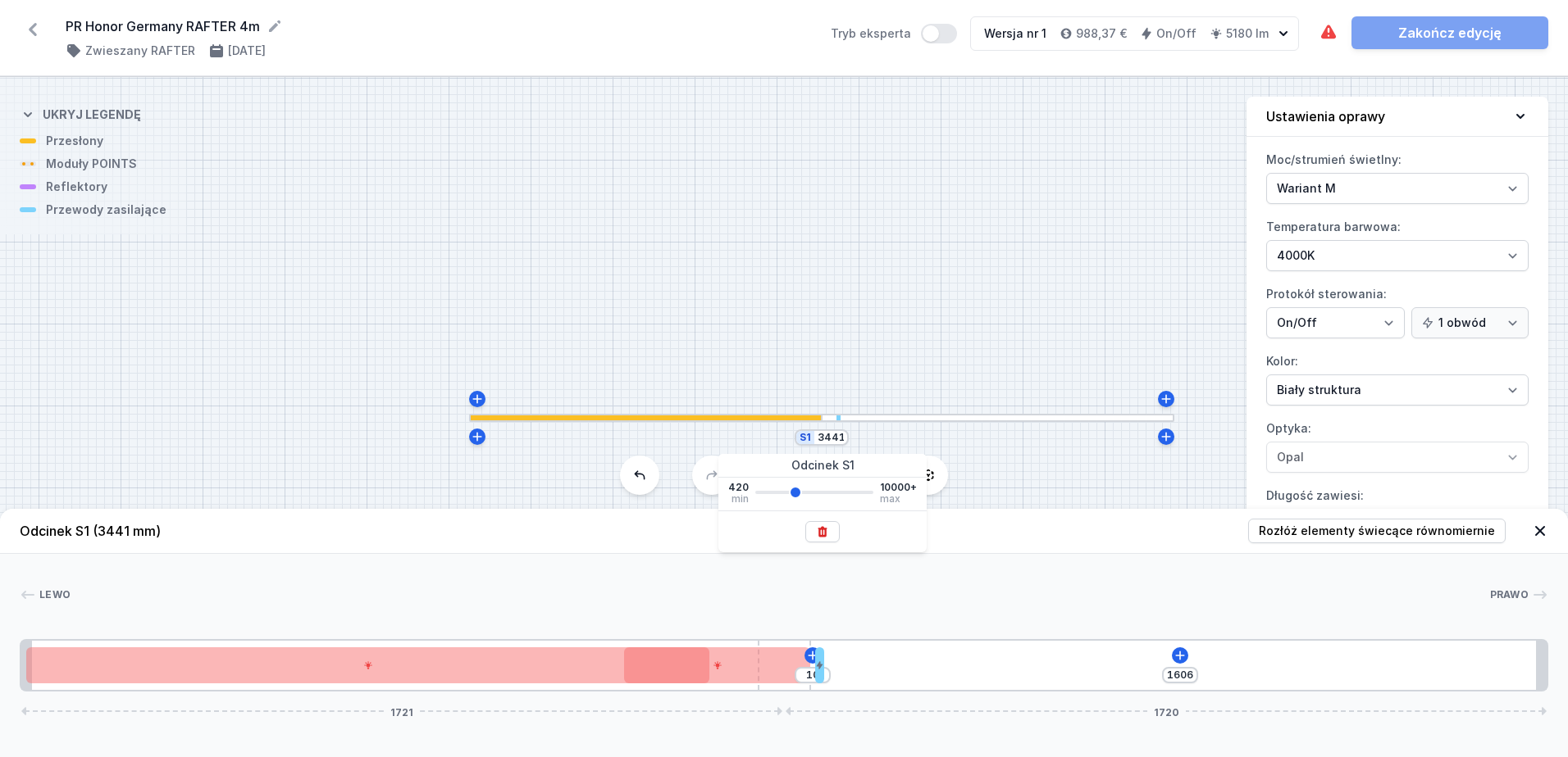
type input "3515"
type input "1643"
type input "3515"
type input "3740"
type input "1756"
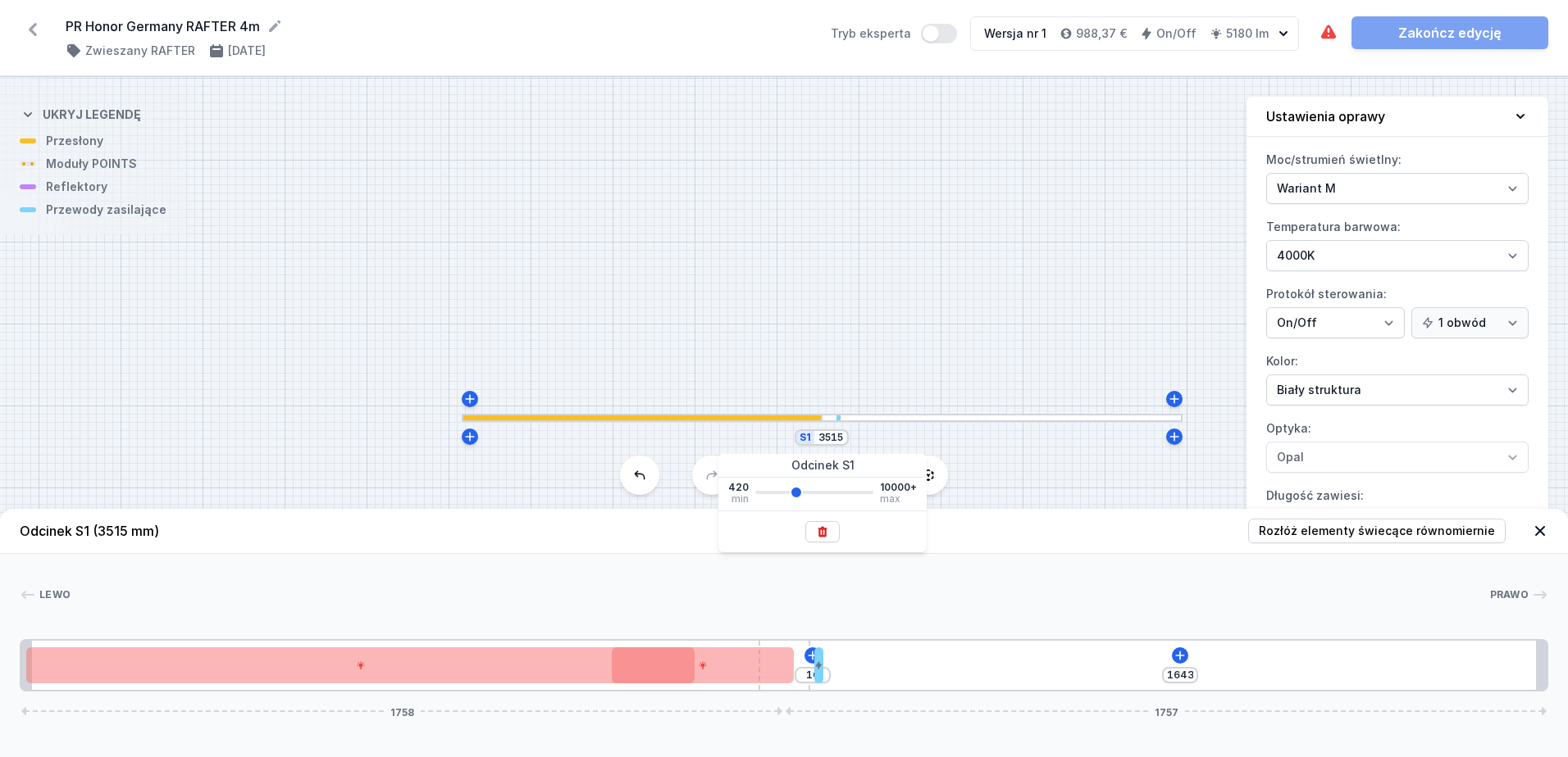
type input "3740"
type input "3815"
type input "1793"
type input "3815"
type input "3890"
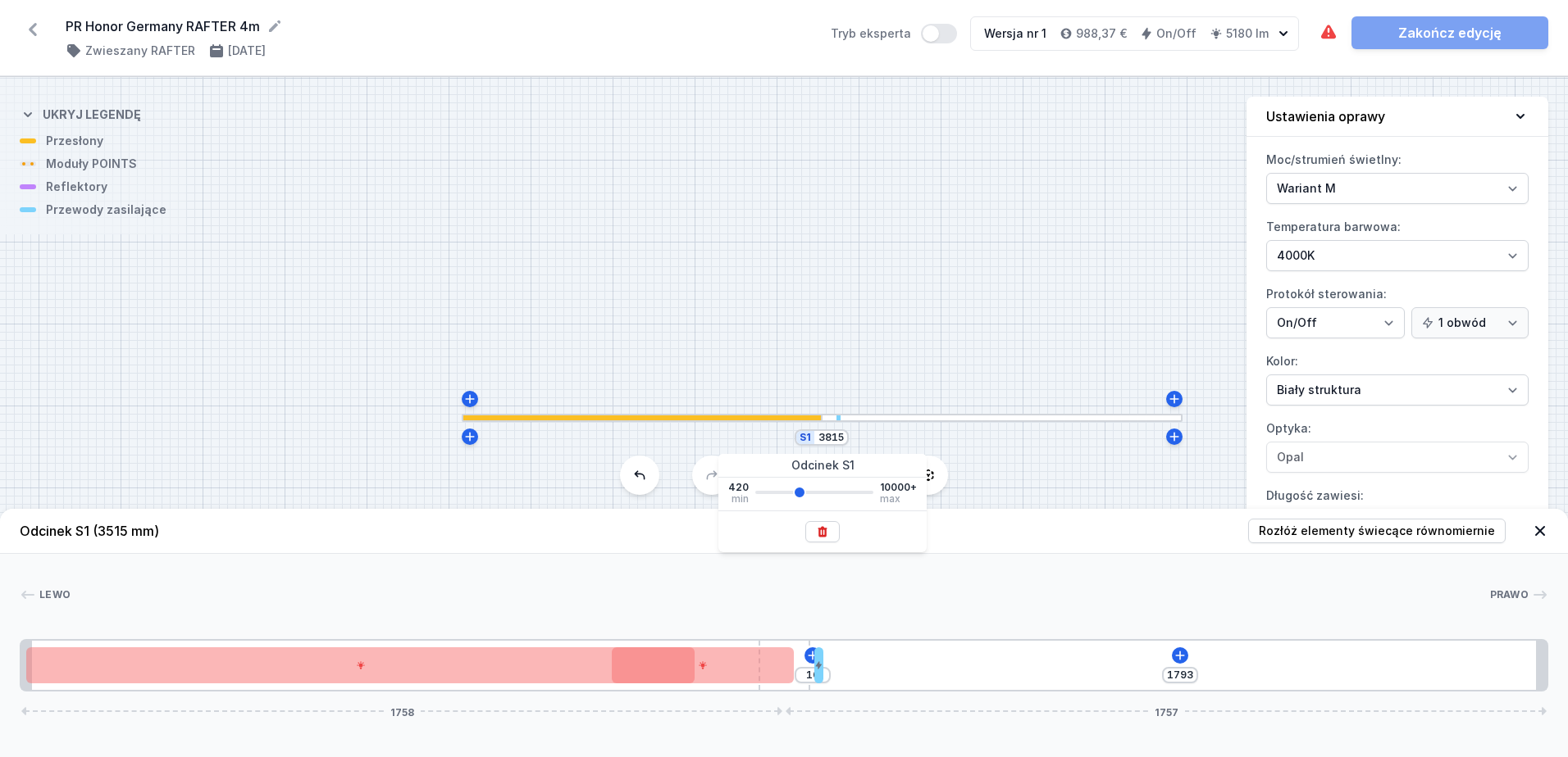
type input "1831"
type input "3890"
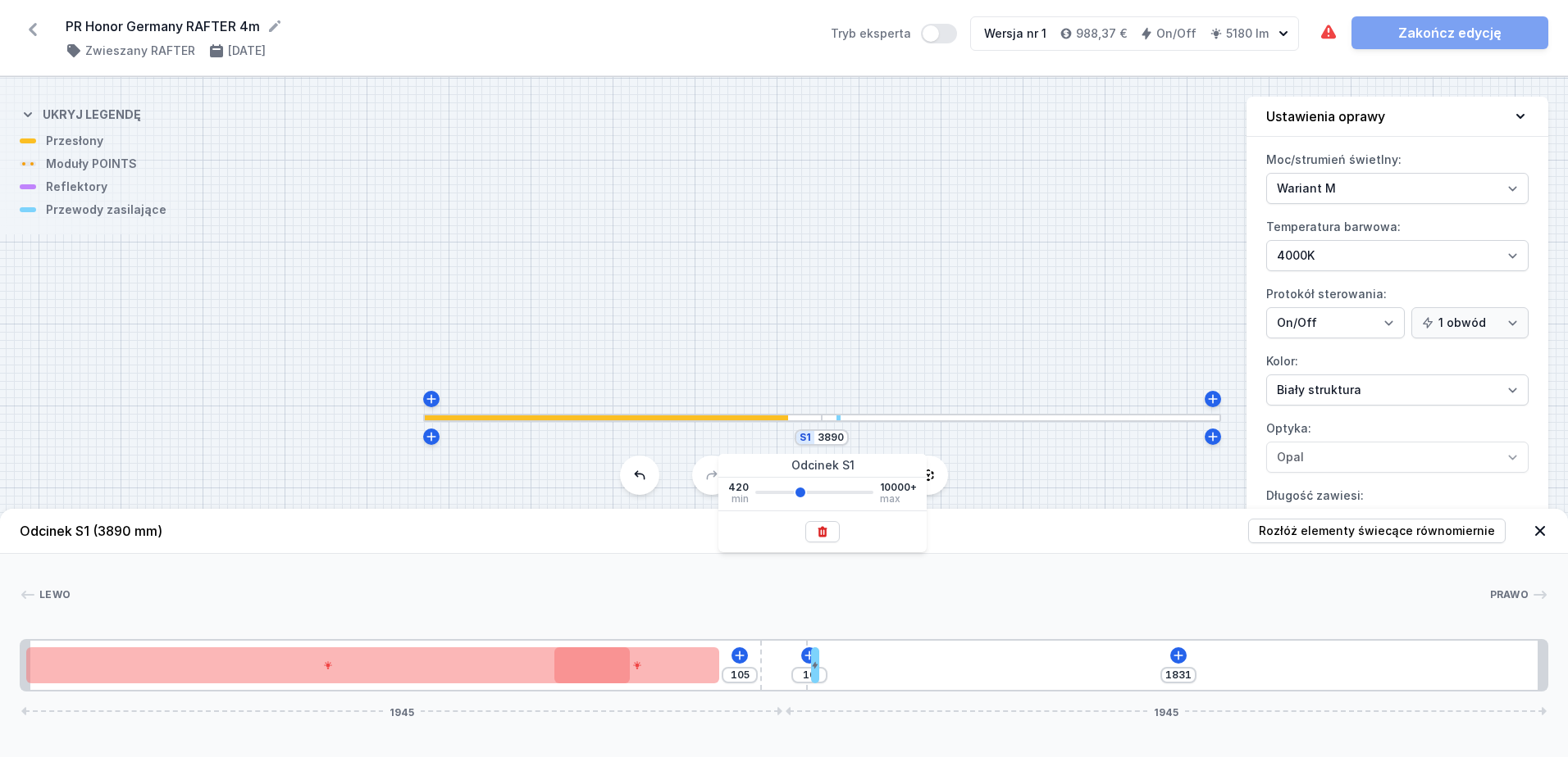
type input "3965"
type input "1868"
type input "3965"
type input "143"
type input "4039"
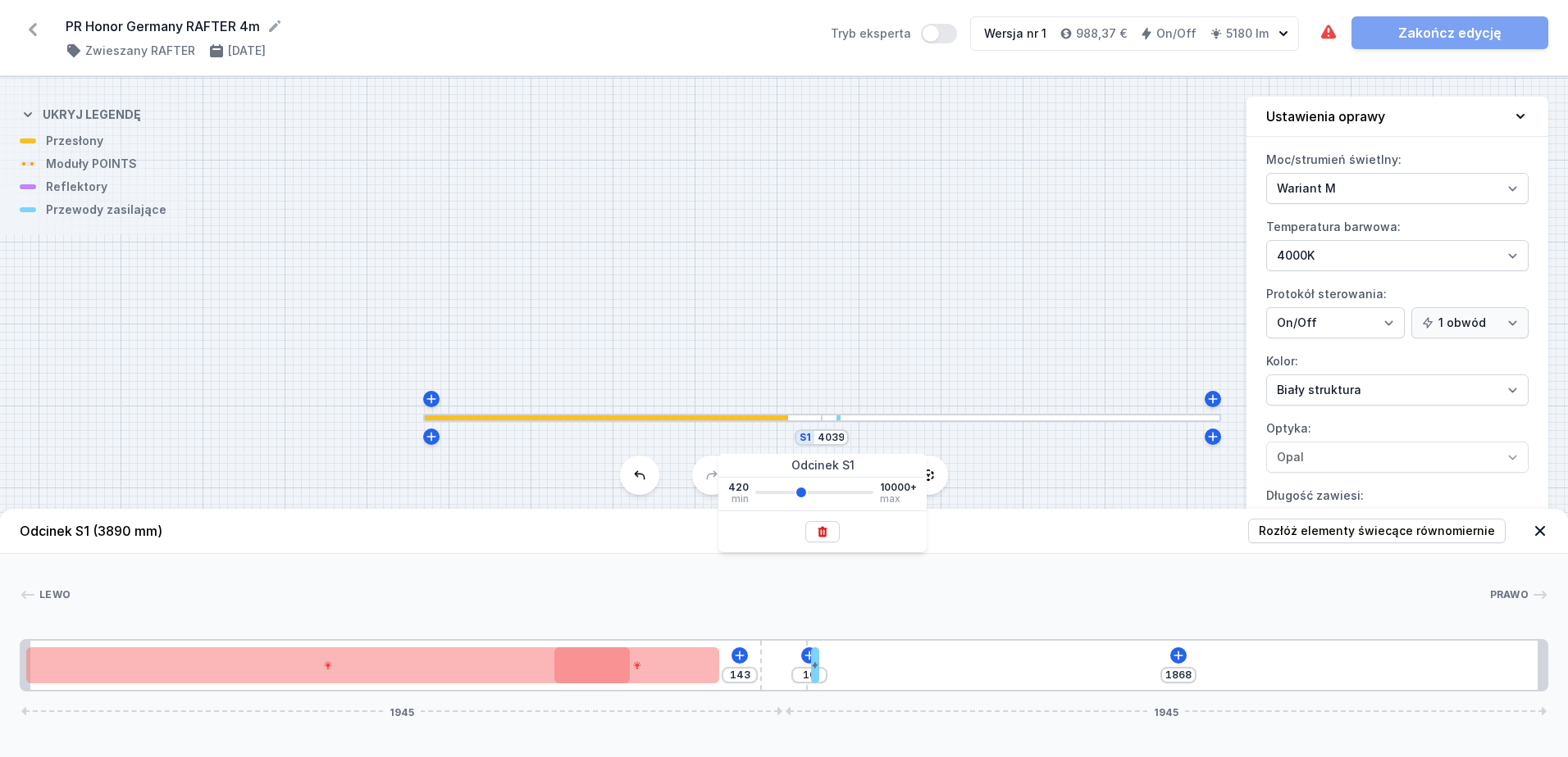
type input "1905"
type input "4039"
type input "180"
type input "4114"
type input "1943"
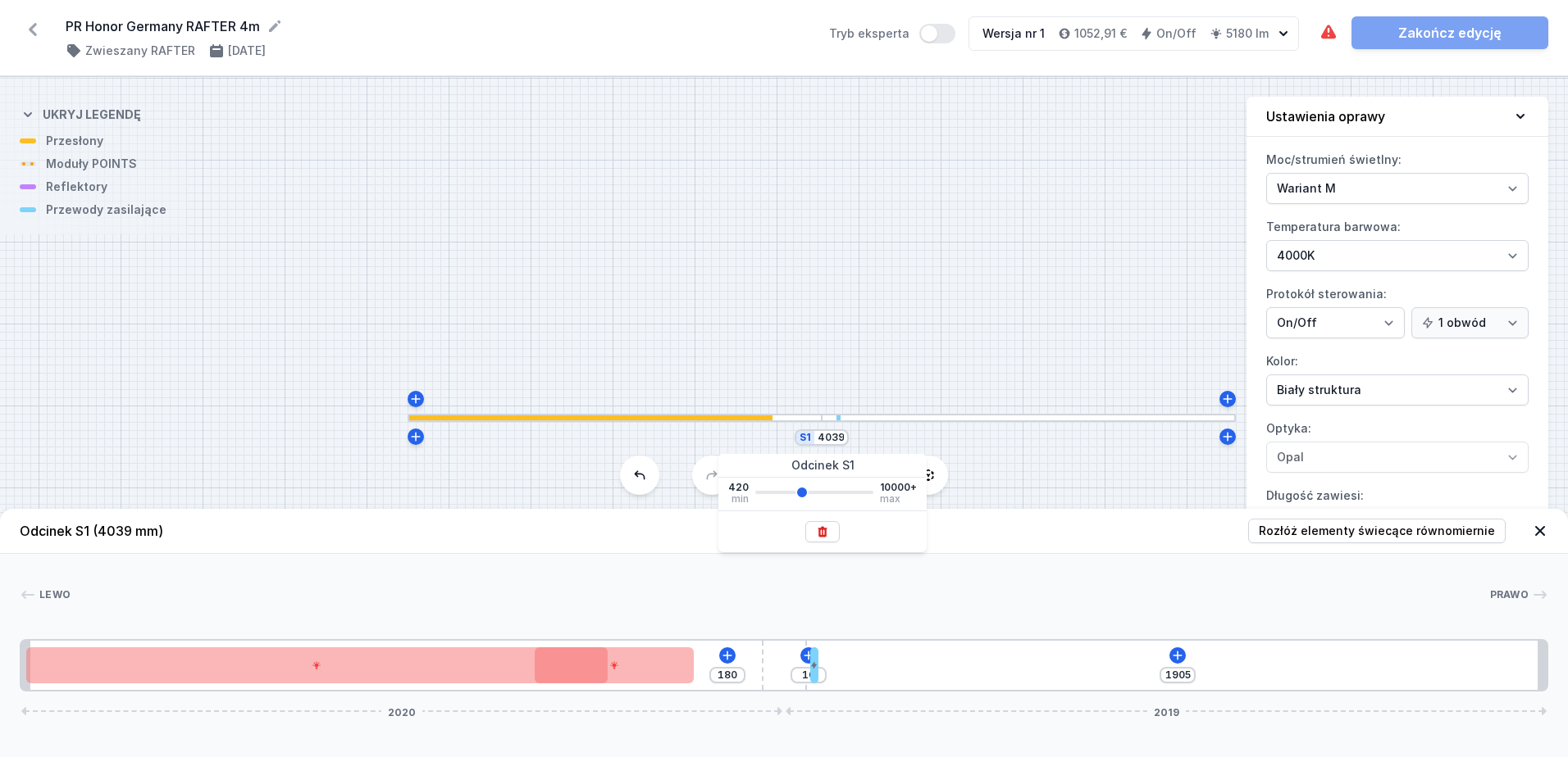
type input "4114"
type input "217"
type input "4039"
type input "1905"
type input "4039"
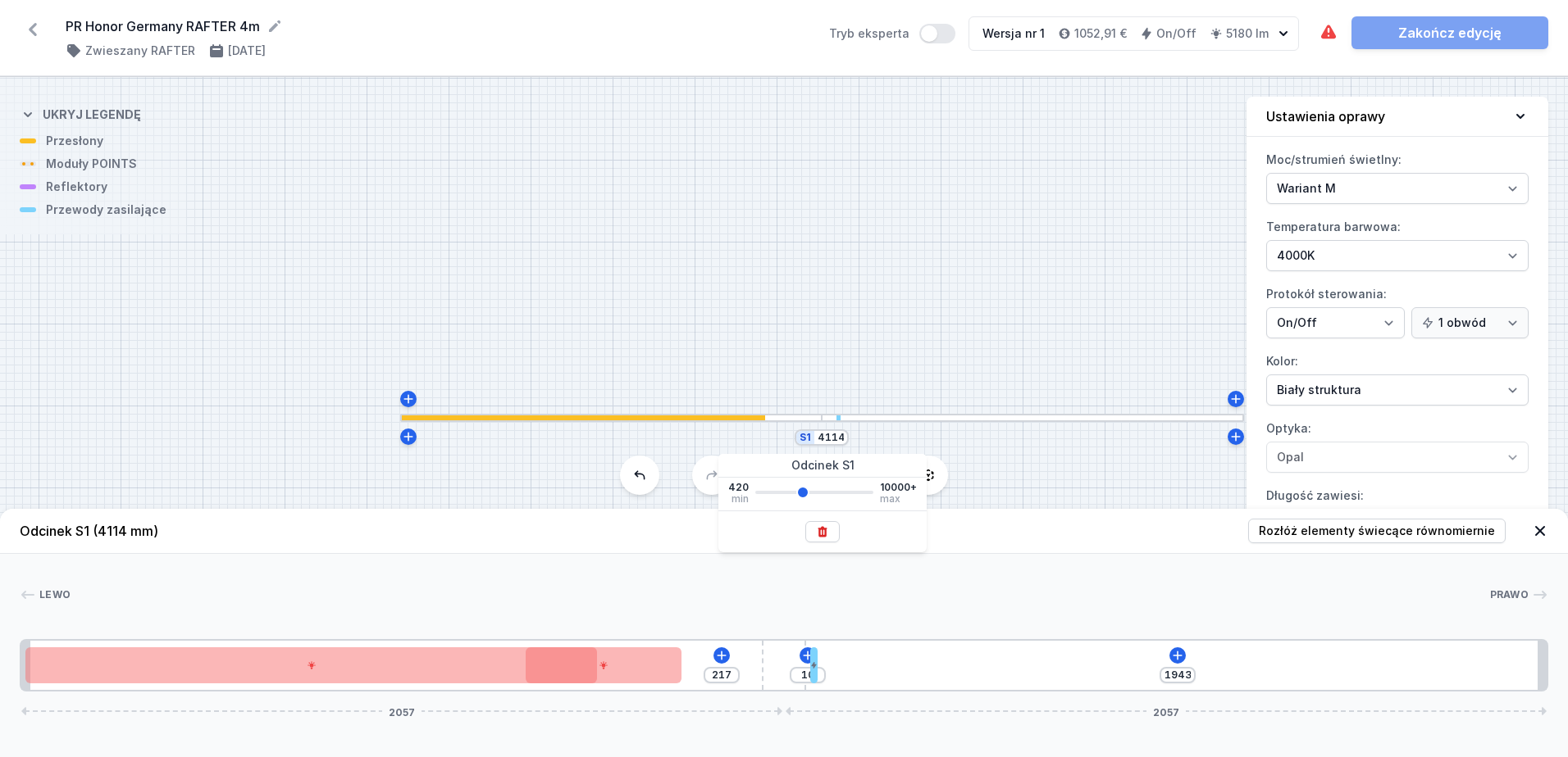
type input "180"
type input "3965"
type input "1868"
type input "3965"
type input "143"
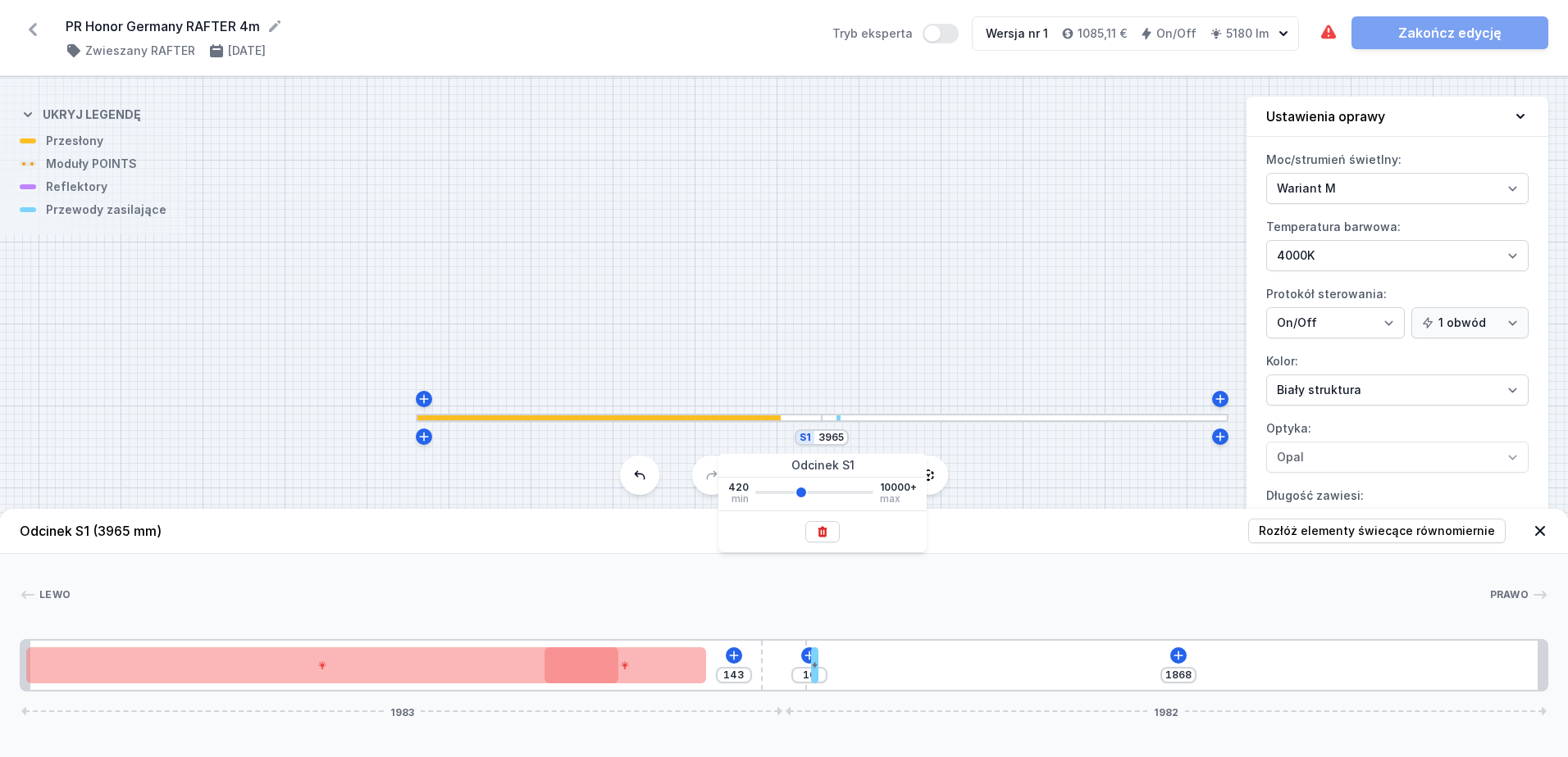
type input "3965"
click at [800, 491] on input "range" at bounding box center [815, 492] width 118 height 3
click at [965, 545] on header "Odcinek S1 (3965 mm) Rozłóż elementy świecące równomiernie" at bounding box center [784, 532] width 1568 height 45
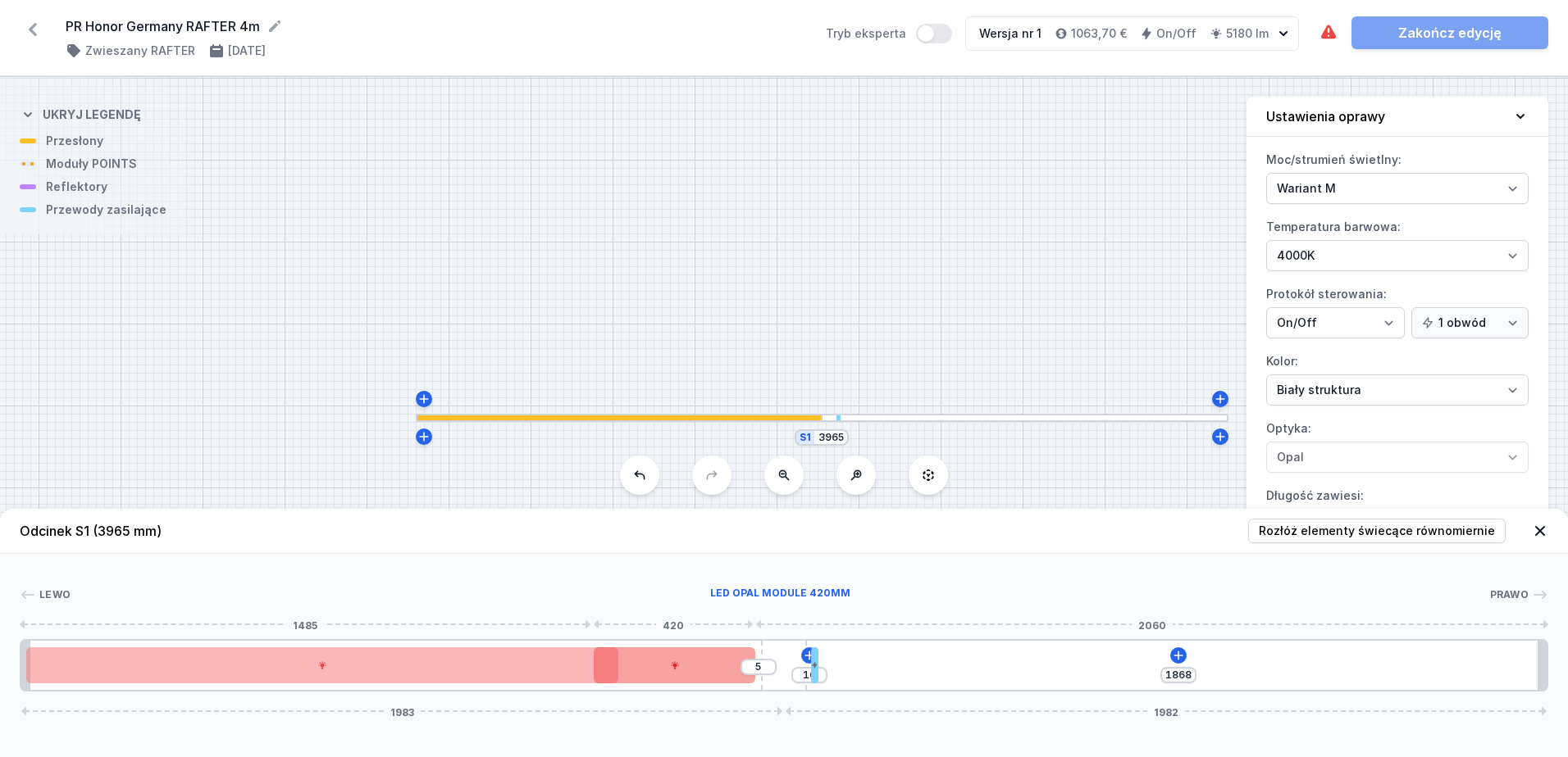
type input "3"
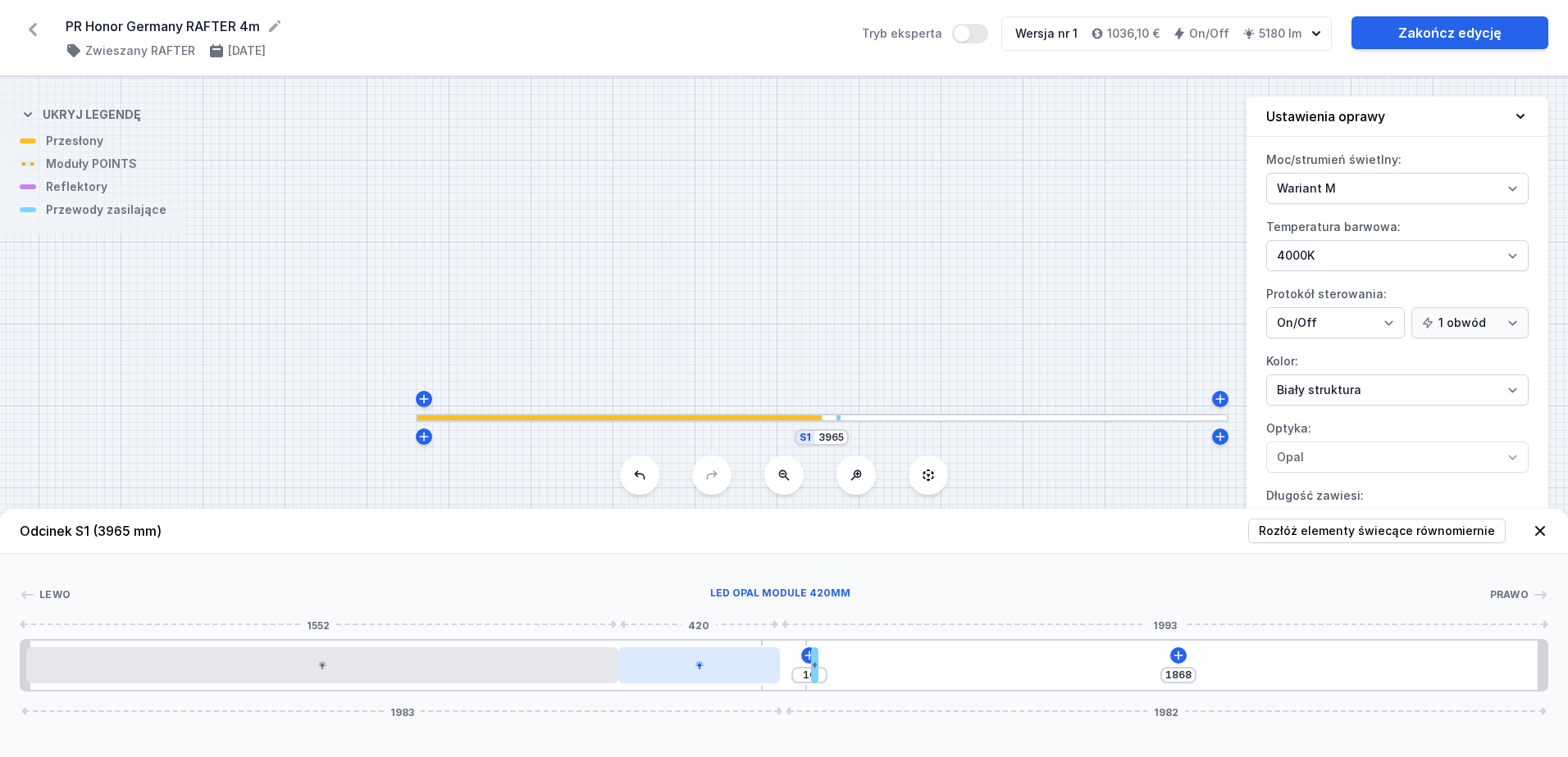
drag, startPoint x: 651, startPoint y: 671, endPoint x: 723, endPoint y: 667, distance: 72.1
click at [723, 667] on div at bounding box center [699, 665] width 162 height 37
click at [1181, 655] on icon at bounding box center [1177, 654] width 9 height 9
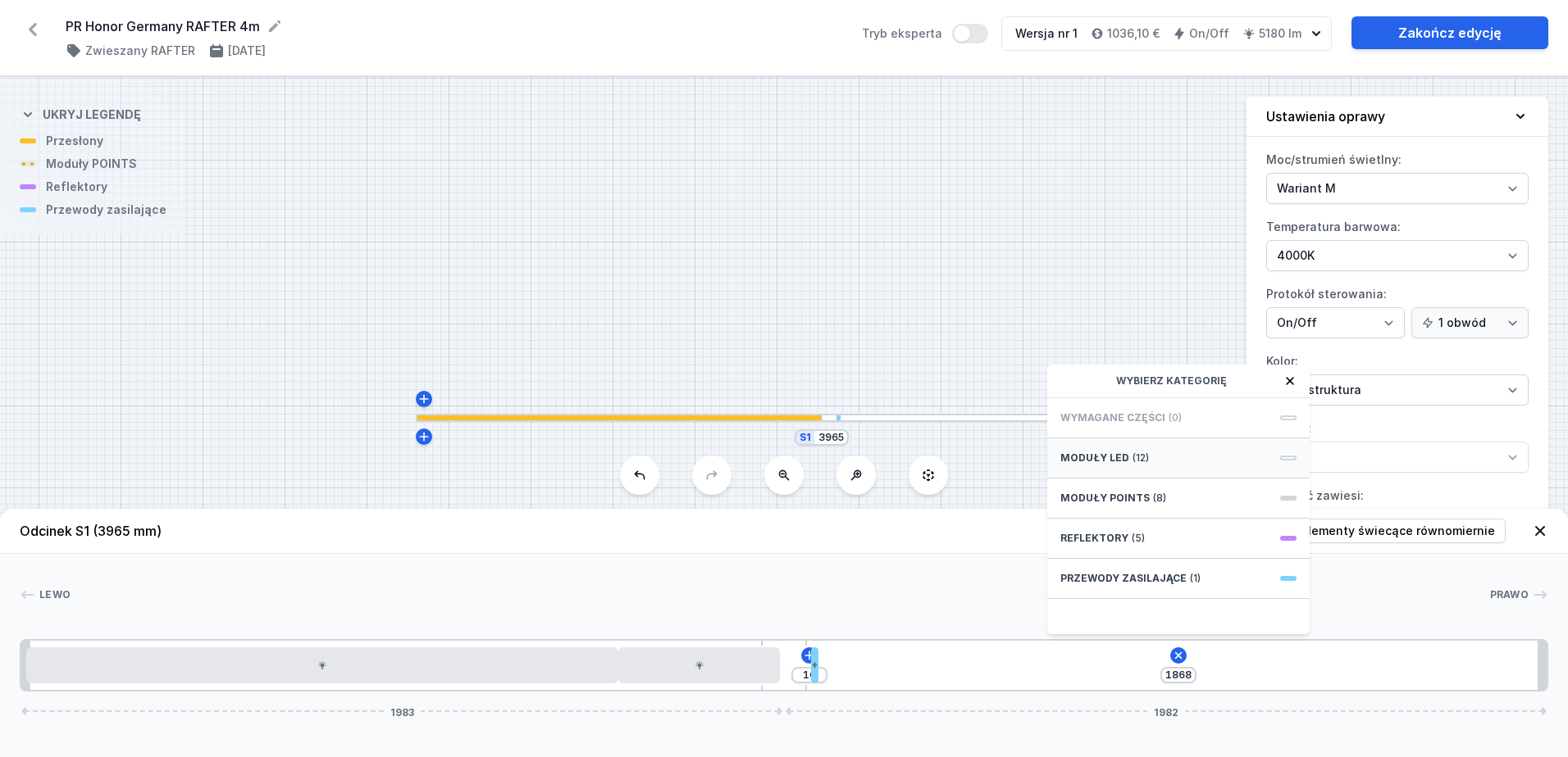
click at [1283, 454] on div "Moduły LED (12)" at bounding box center [1178, 458] width 263 height 40
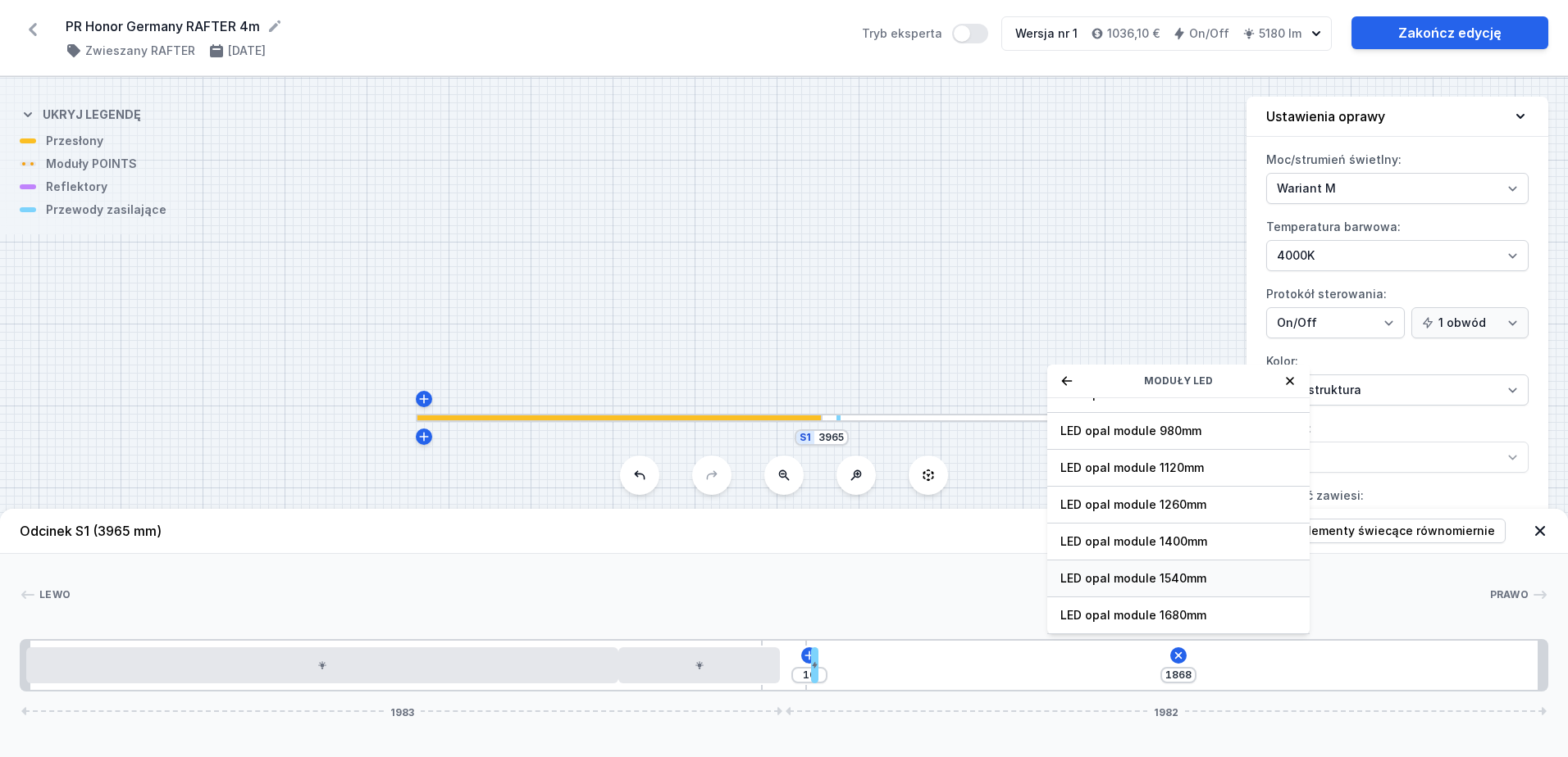
click at [1169, 577] on span "LED opal module 1540mm" at bounding box center [1178, 578] width 236 height 17
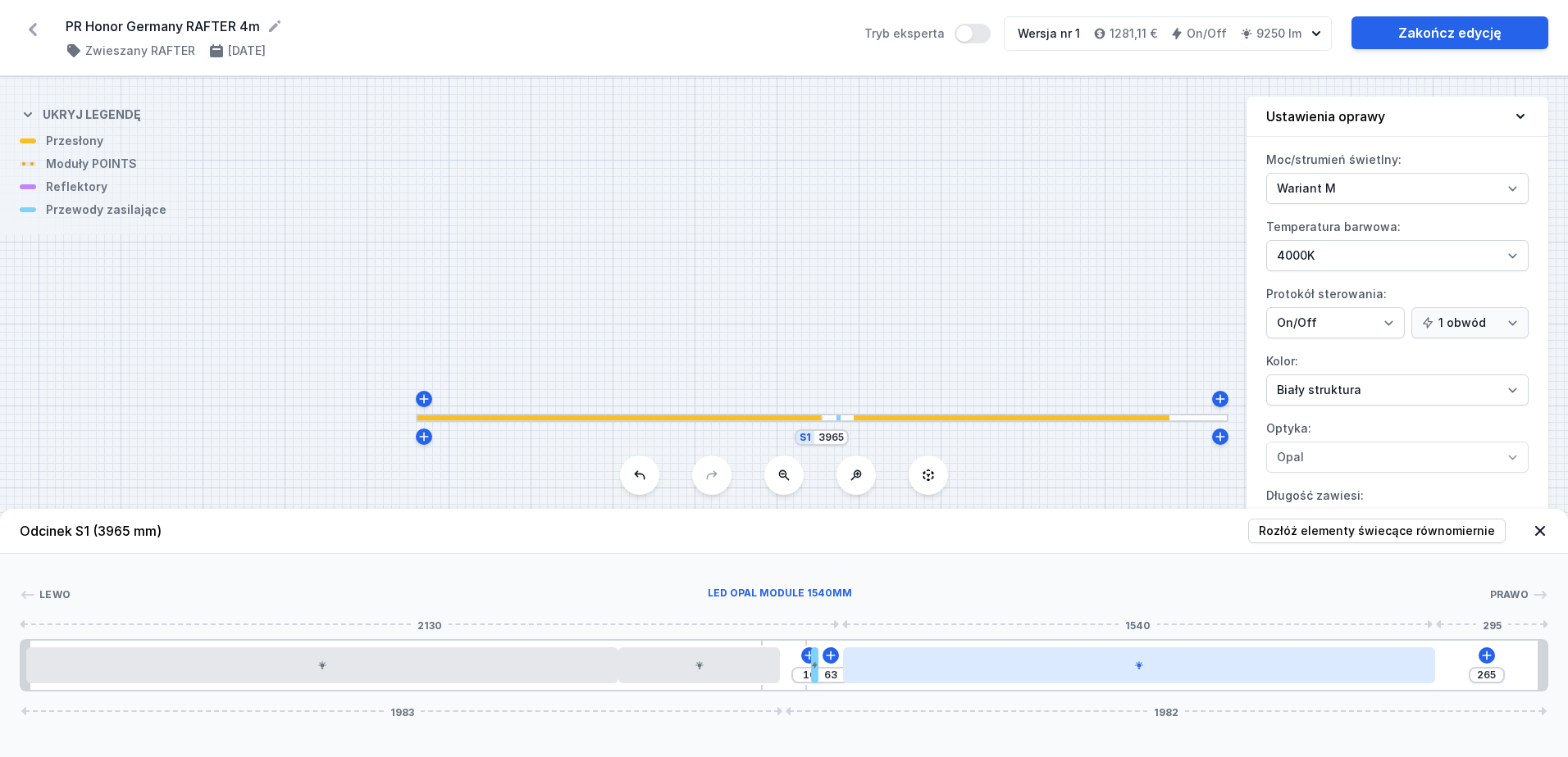
type input "259"
type input "69"
type input "254"
type input "74"
type input "248"
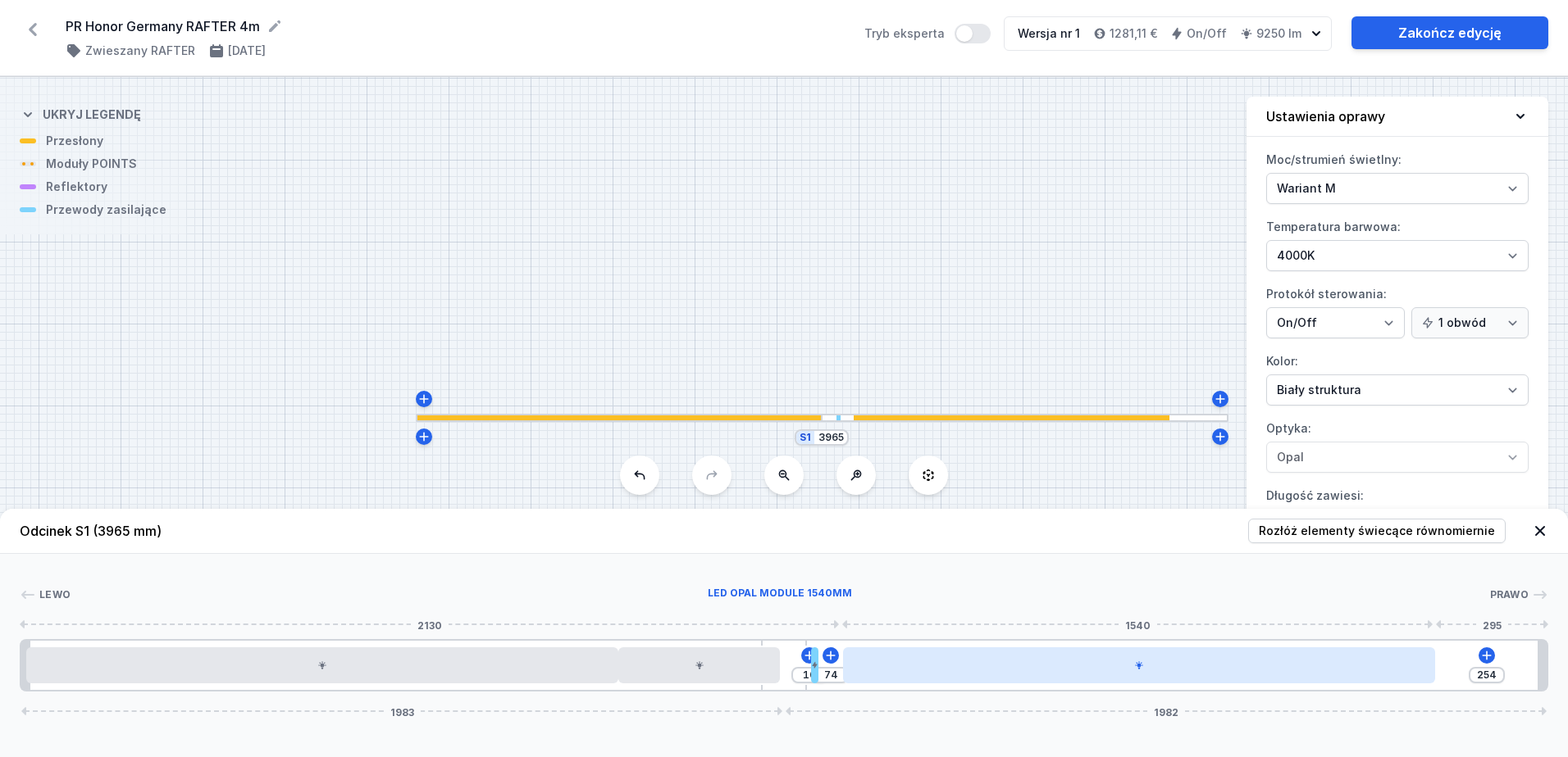
type input "80"
type input "242"
type input "86"
type input "235"
type input "93"
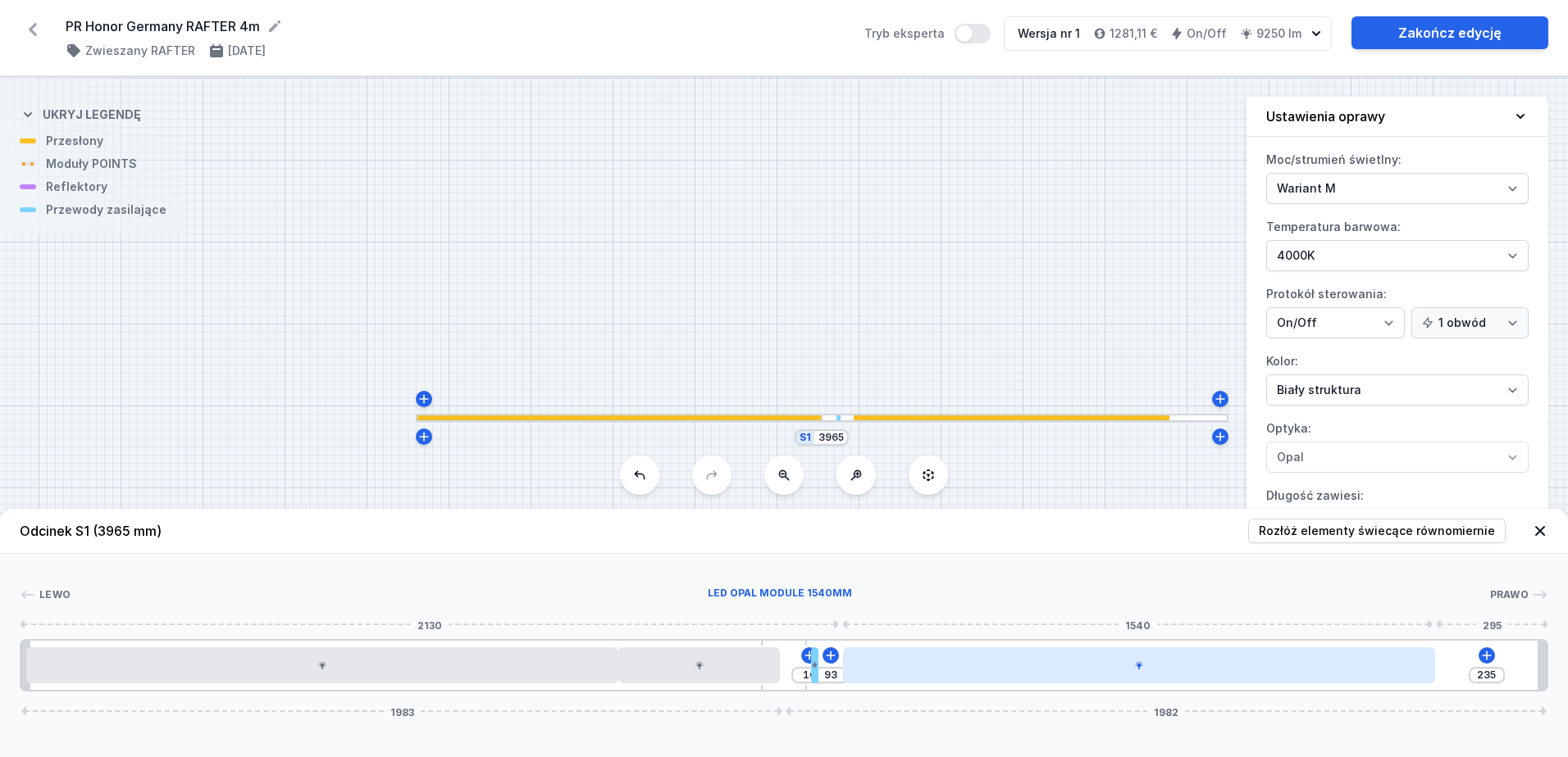
type input "229"
type input "99"
type input "223"
type input "105"
type input "216"
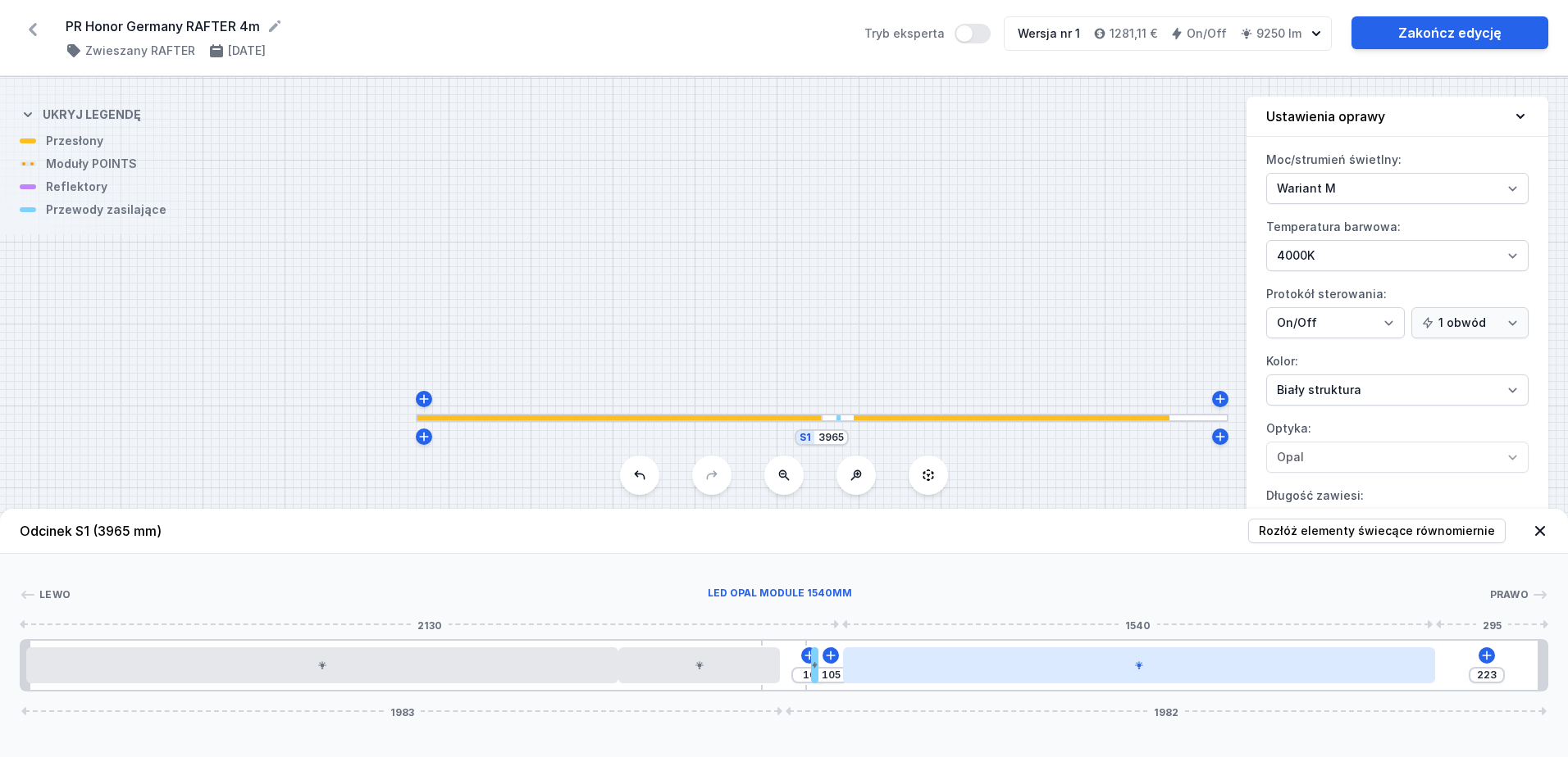
type input "112"
type input "210"
type input "118"
type input "204"
type input "124"
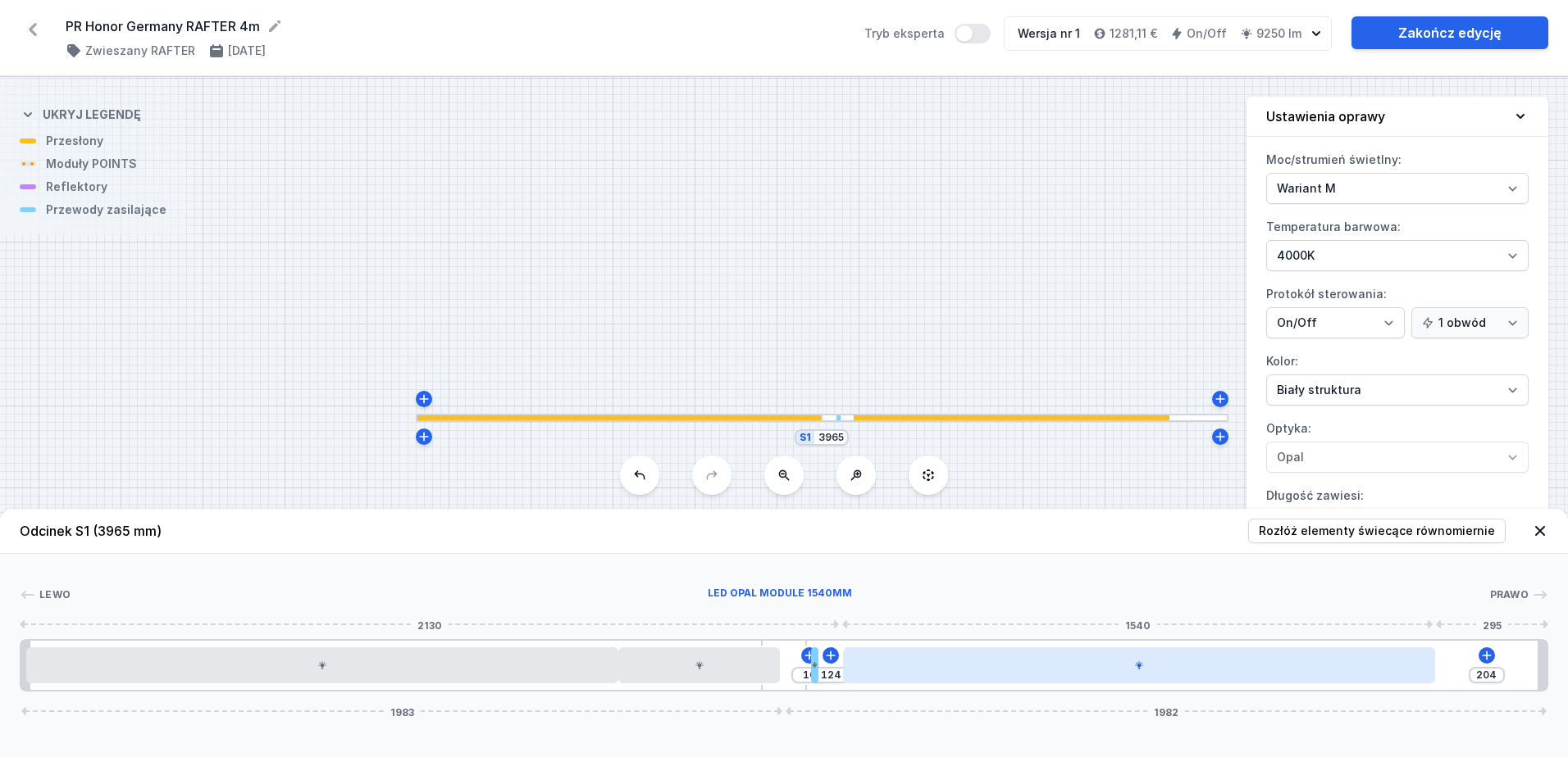
type input "197"
type input "131"
type input "191"
type input "137"
type input "189"
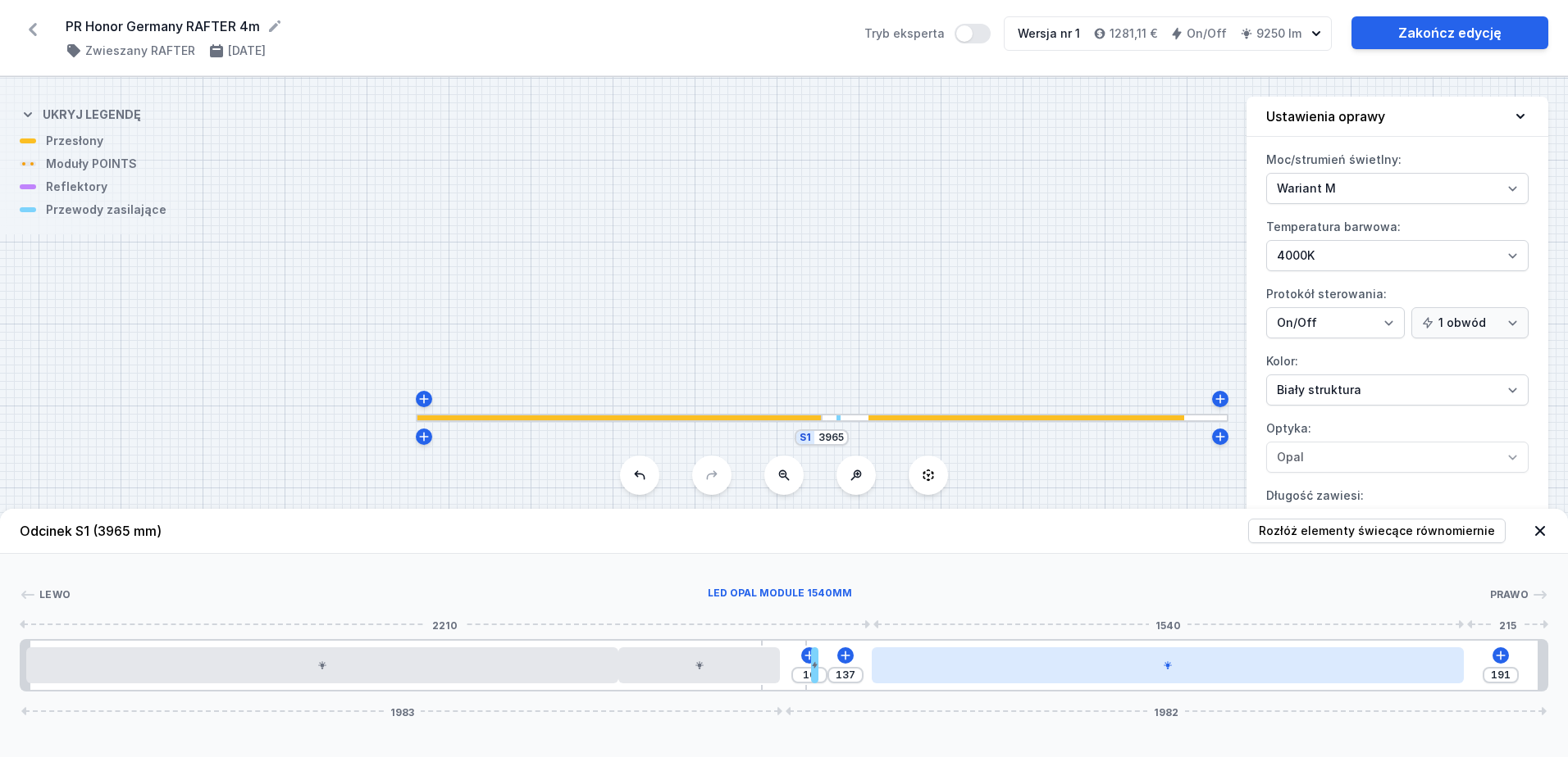
type input "139"
type input "185"
type input "143"
type input "179"
type input "149"
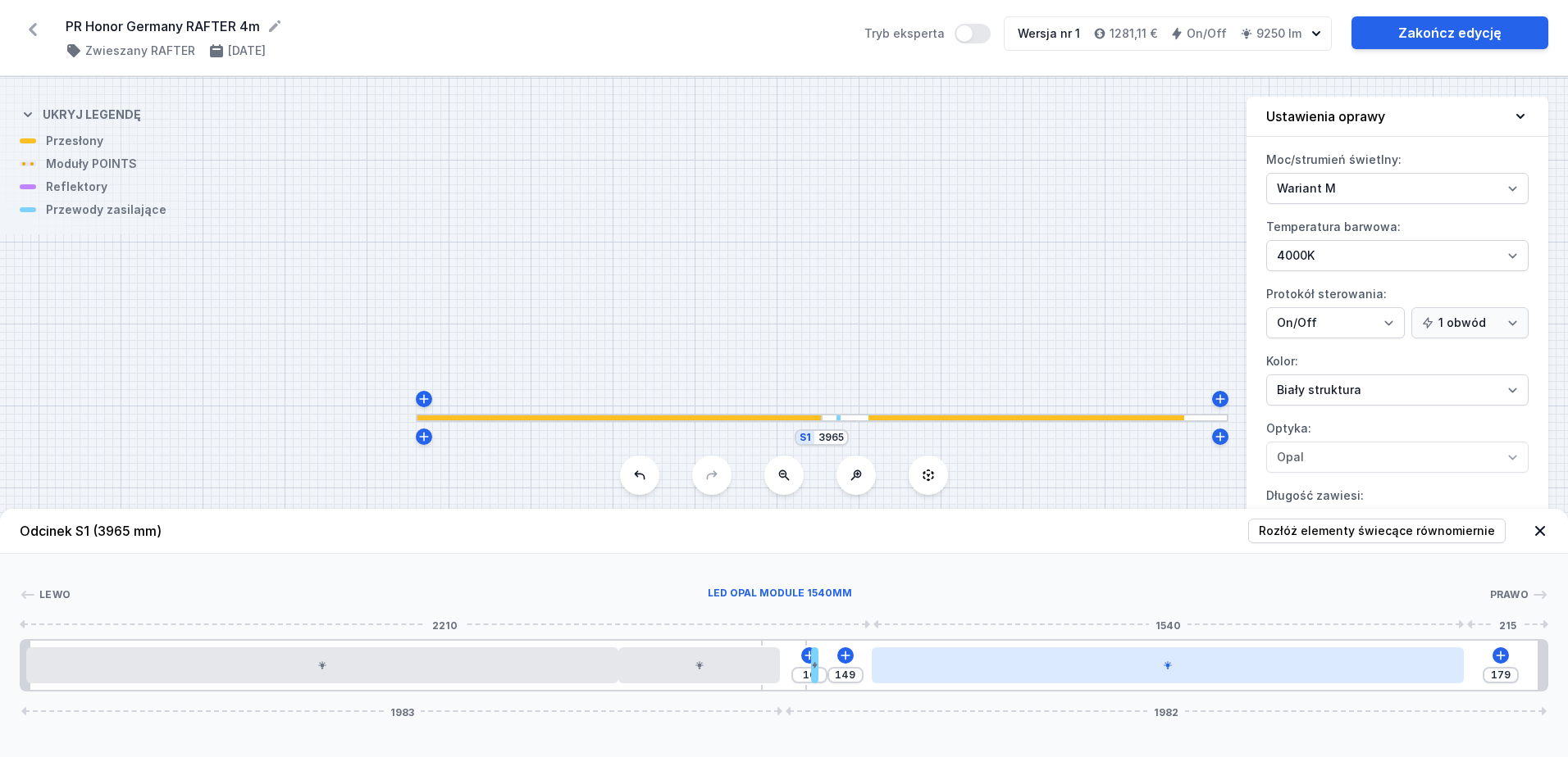
type input "174"
type input "154"
type input "170"
type input "158"
type input "166"
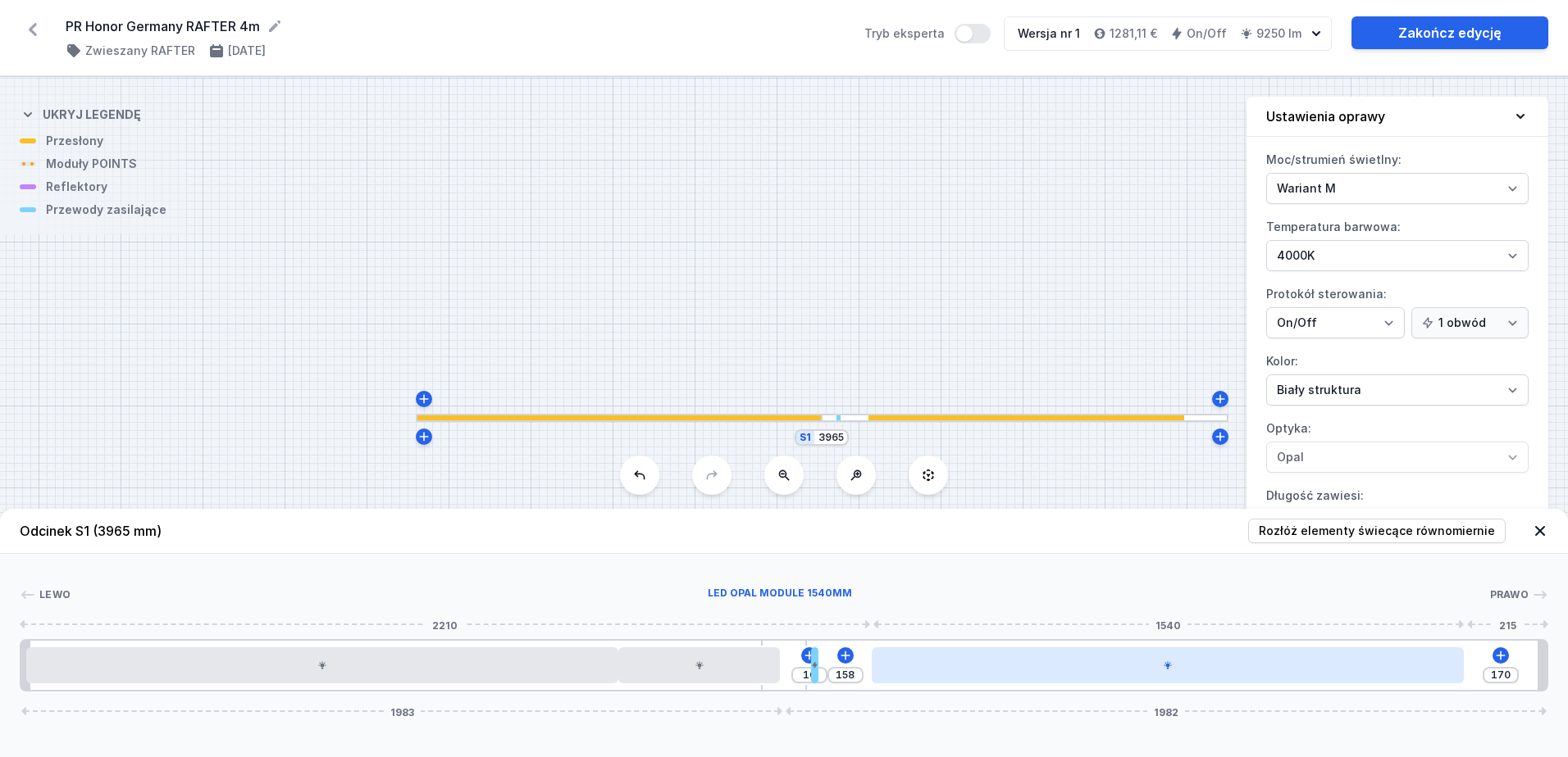
type input "162"
type input "164"
type input "160"
type input "168"
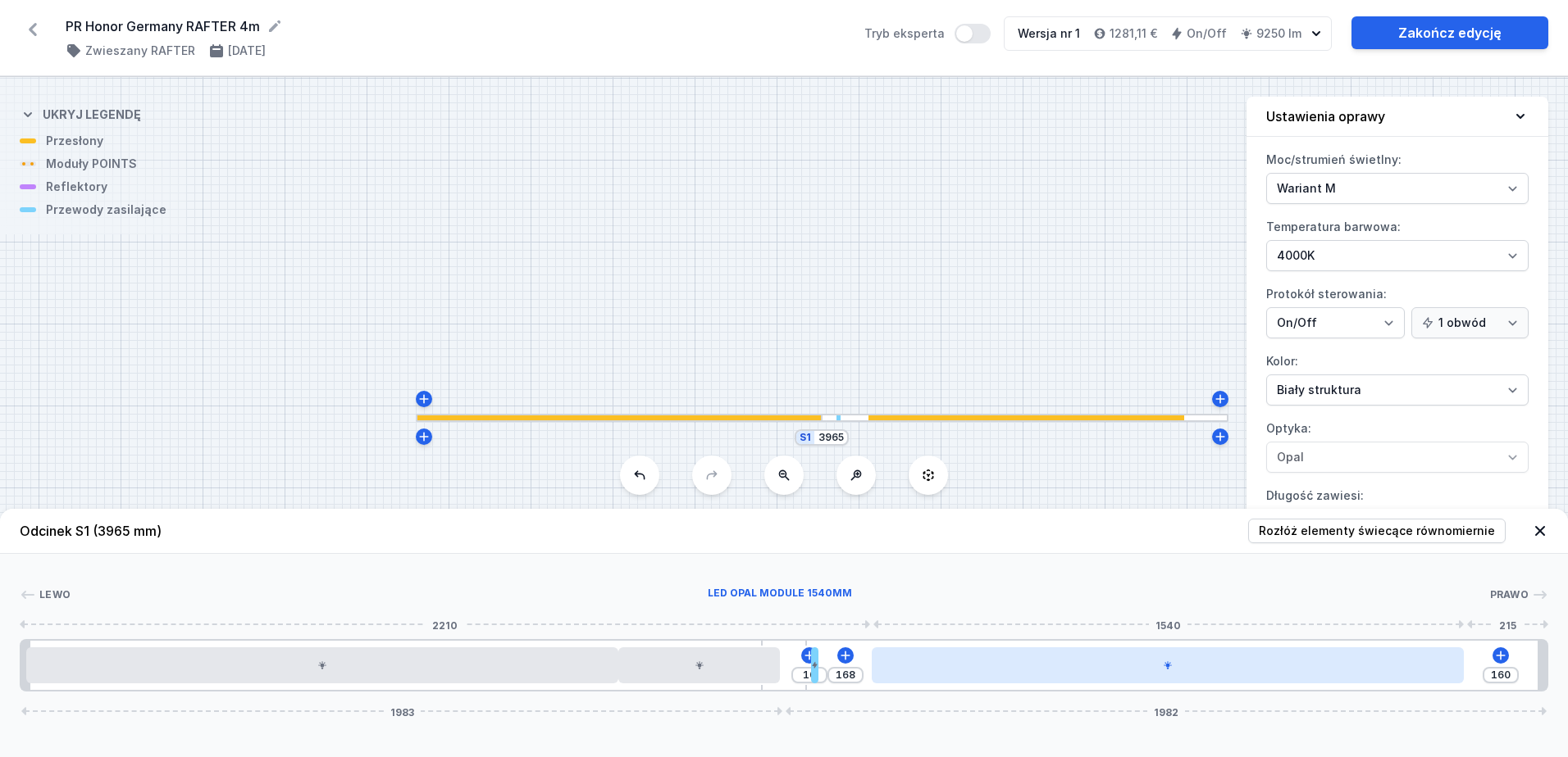
type input "153"
type input "175"
type input "149"
drag, startPoint x: 1116, startPoint y: 669, endPoint x: 1252, endPoint y: 661, distance: 136.2
click at [1252, 661] on div at bounding box center [1246, 665] width 592 height 37
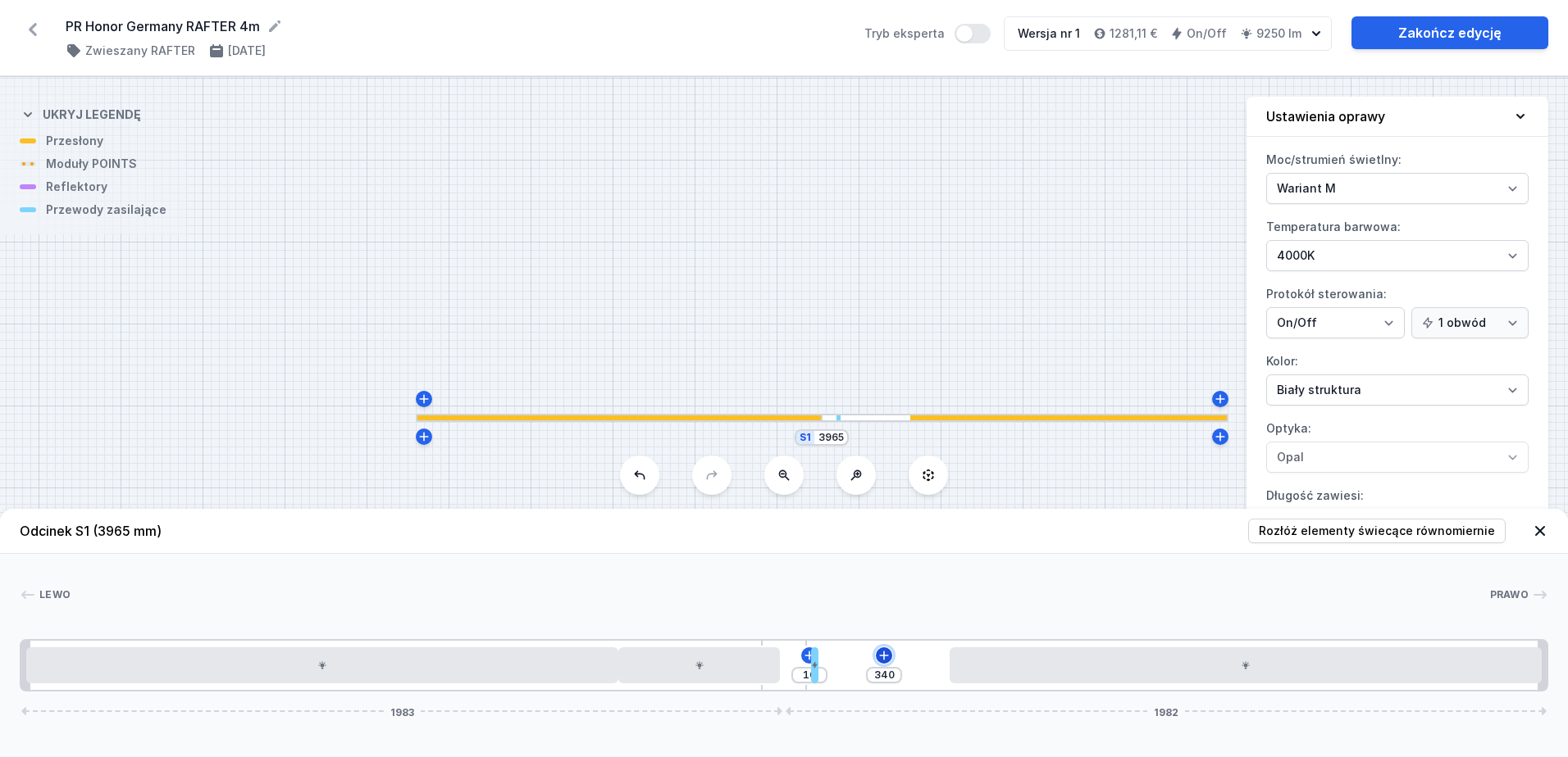
click at [887, 654] on icon at bounding box center [883, 655] width 13 height 13
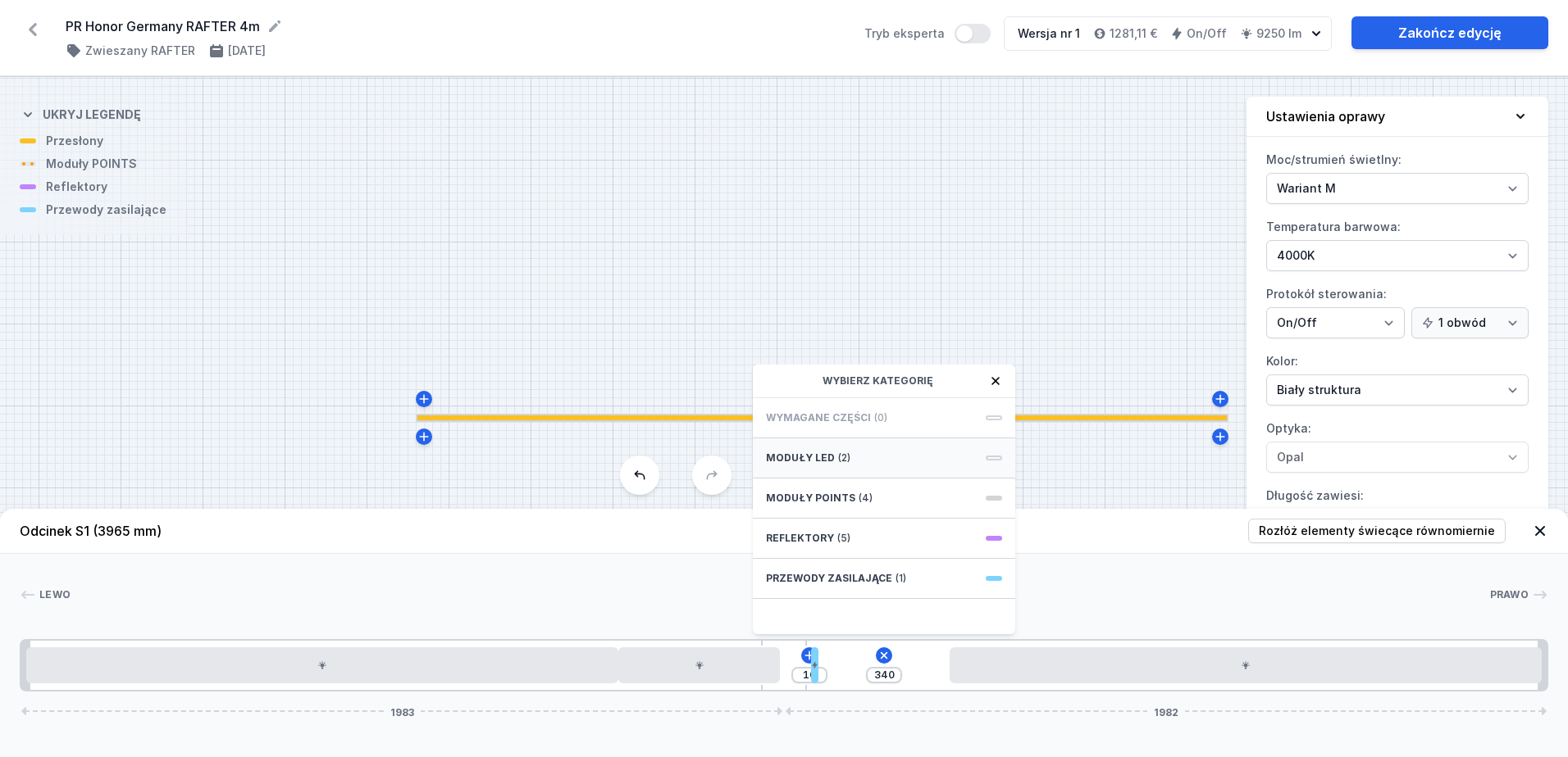
click at [989, 453] on div "Moduły LED (2)" at bounding box center [884, 458] width 263 height 40
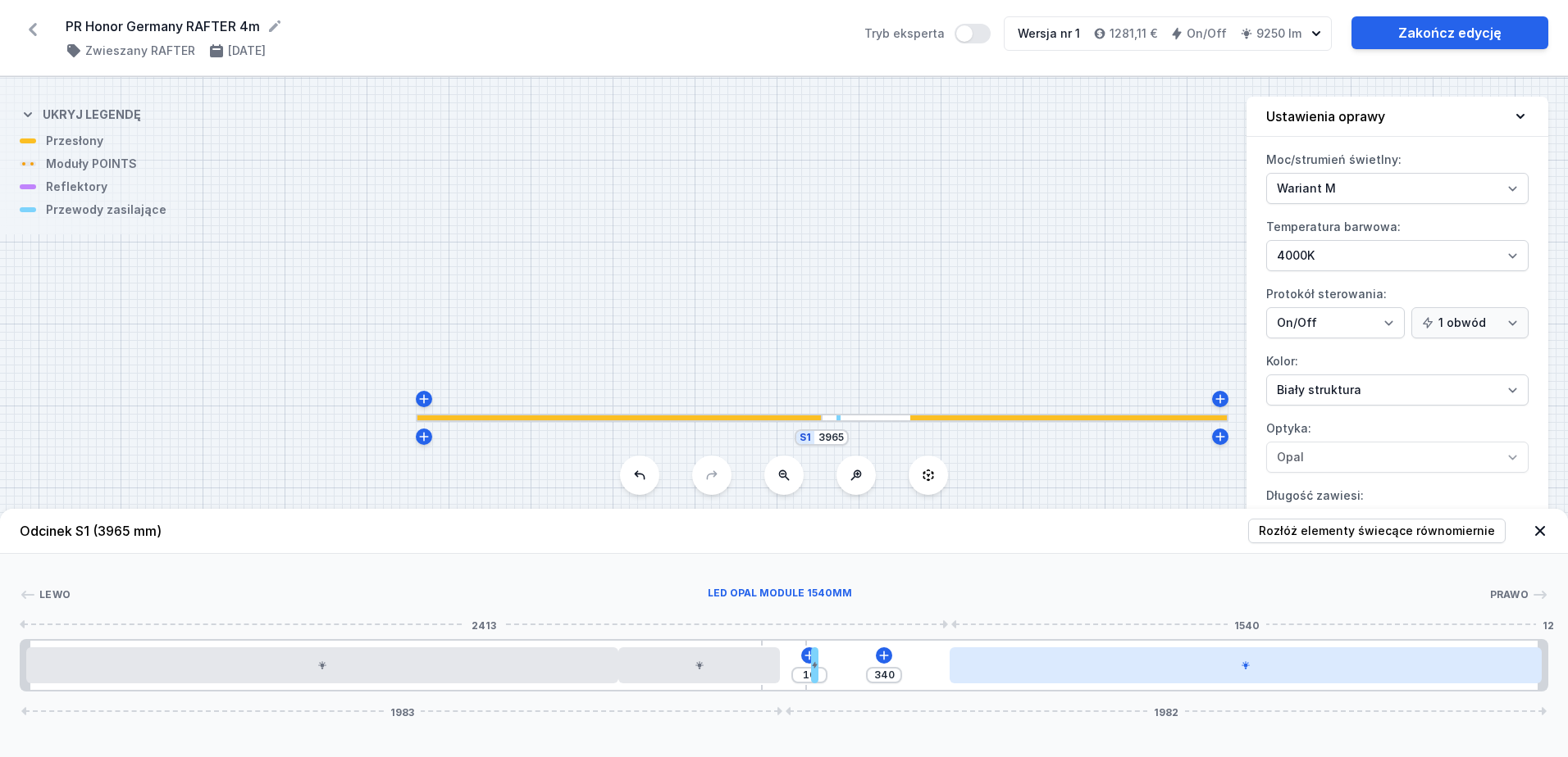
drag, startPoint x: 1065, startPoint y: 672, endPoint x: 1098, endPoint y: 664, distance: 34.0
click at [1098, 664] on div at bounding box center [1246, 665] width 592 height 37
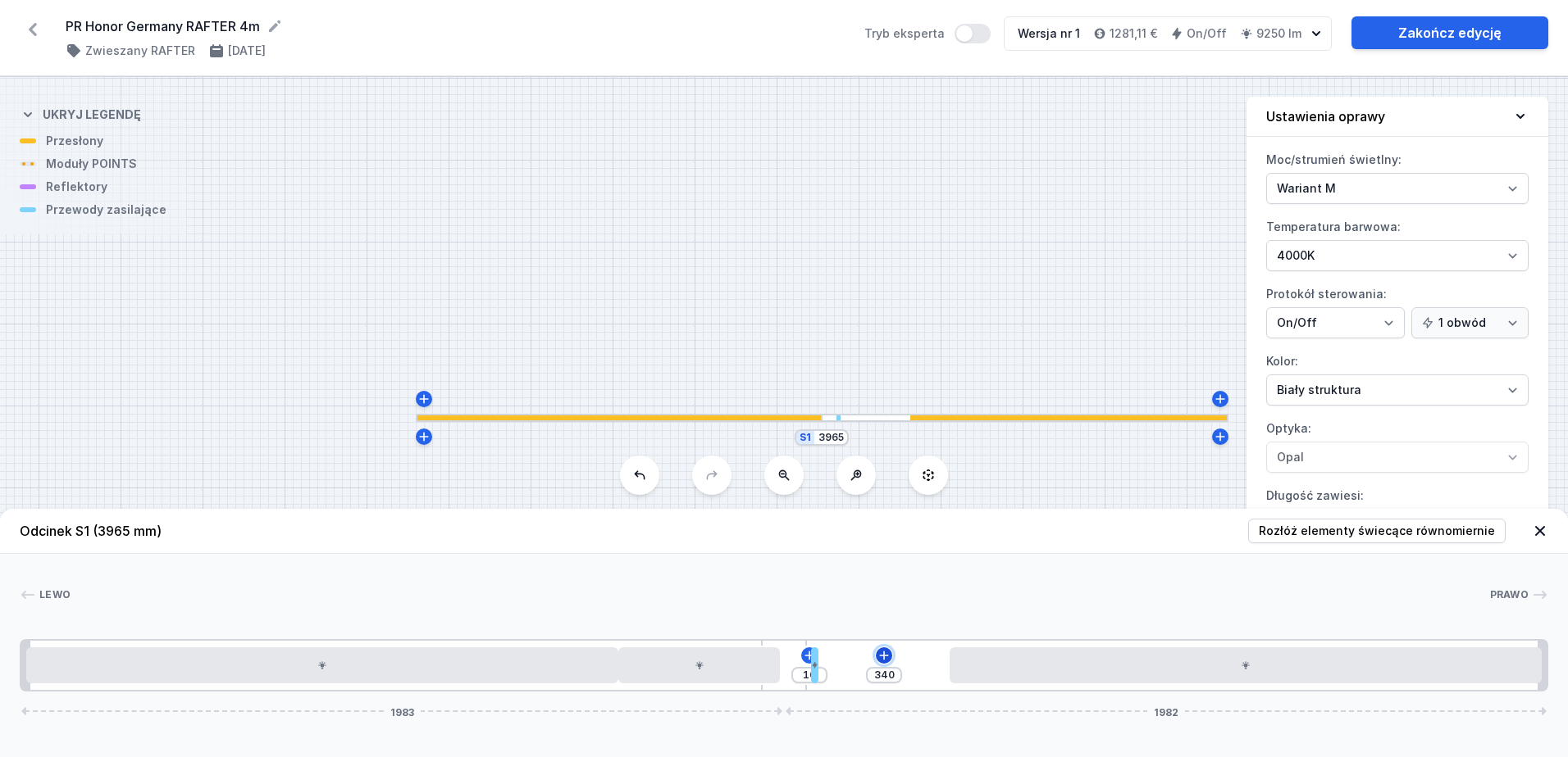
click at [888, 657] on icon at bounding box center [883, 655] width 13 height 13
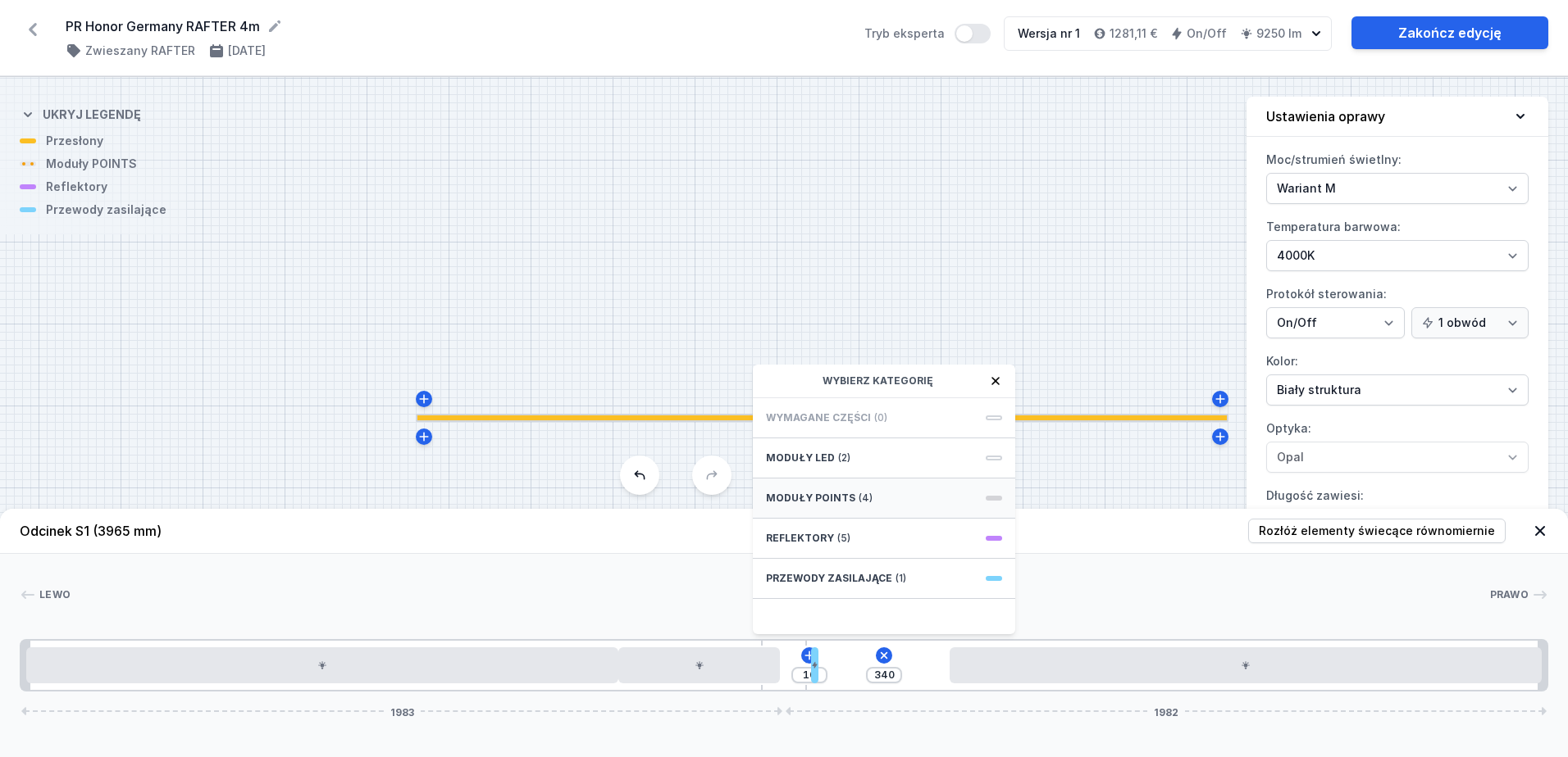
click at [994, 496] on span at bounding box center [993, 497] width 17 height 5
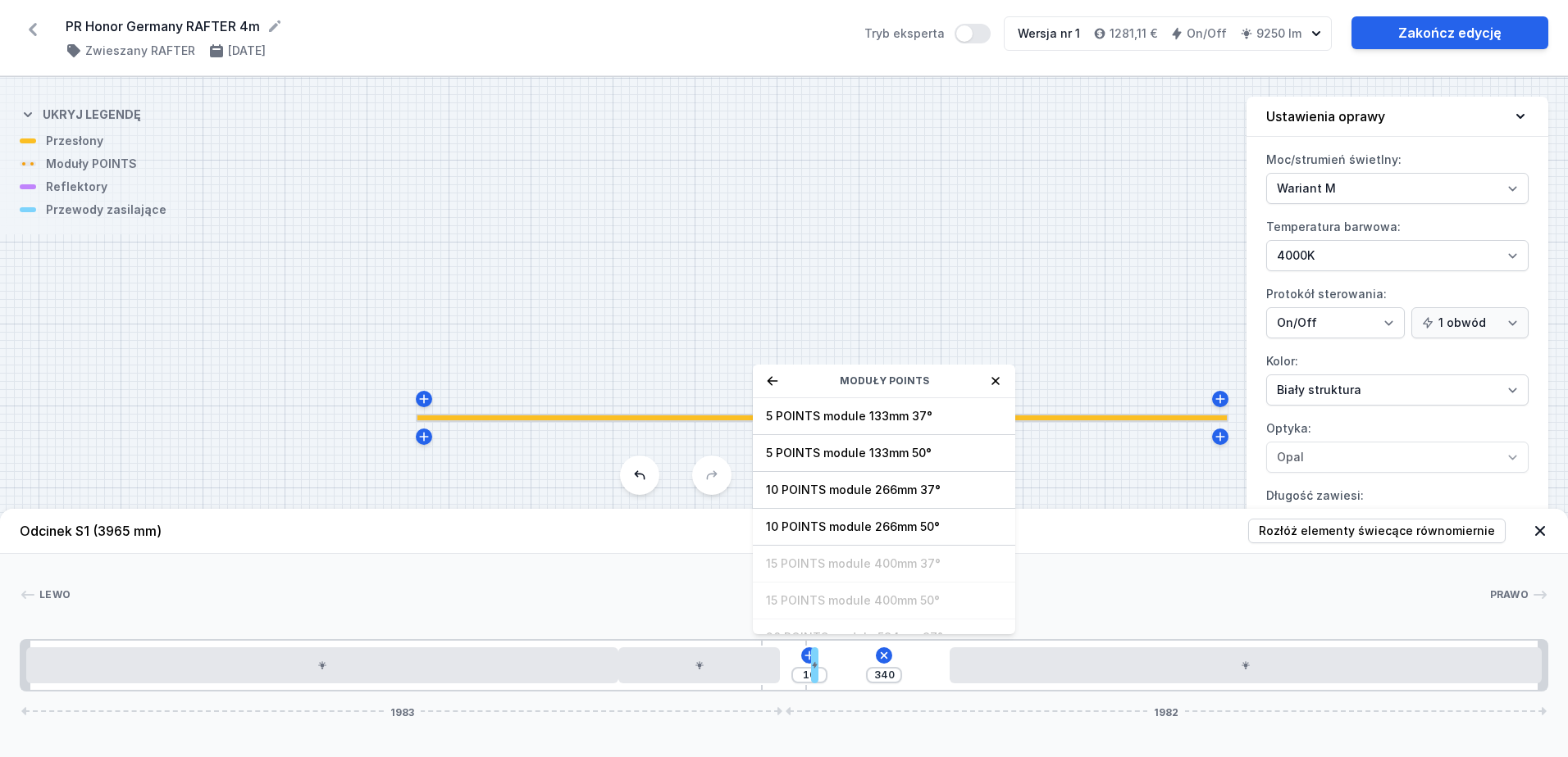
click at [777, 383] on icon at bounding box center [772, 380] width 13 height 13
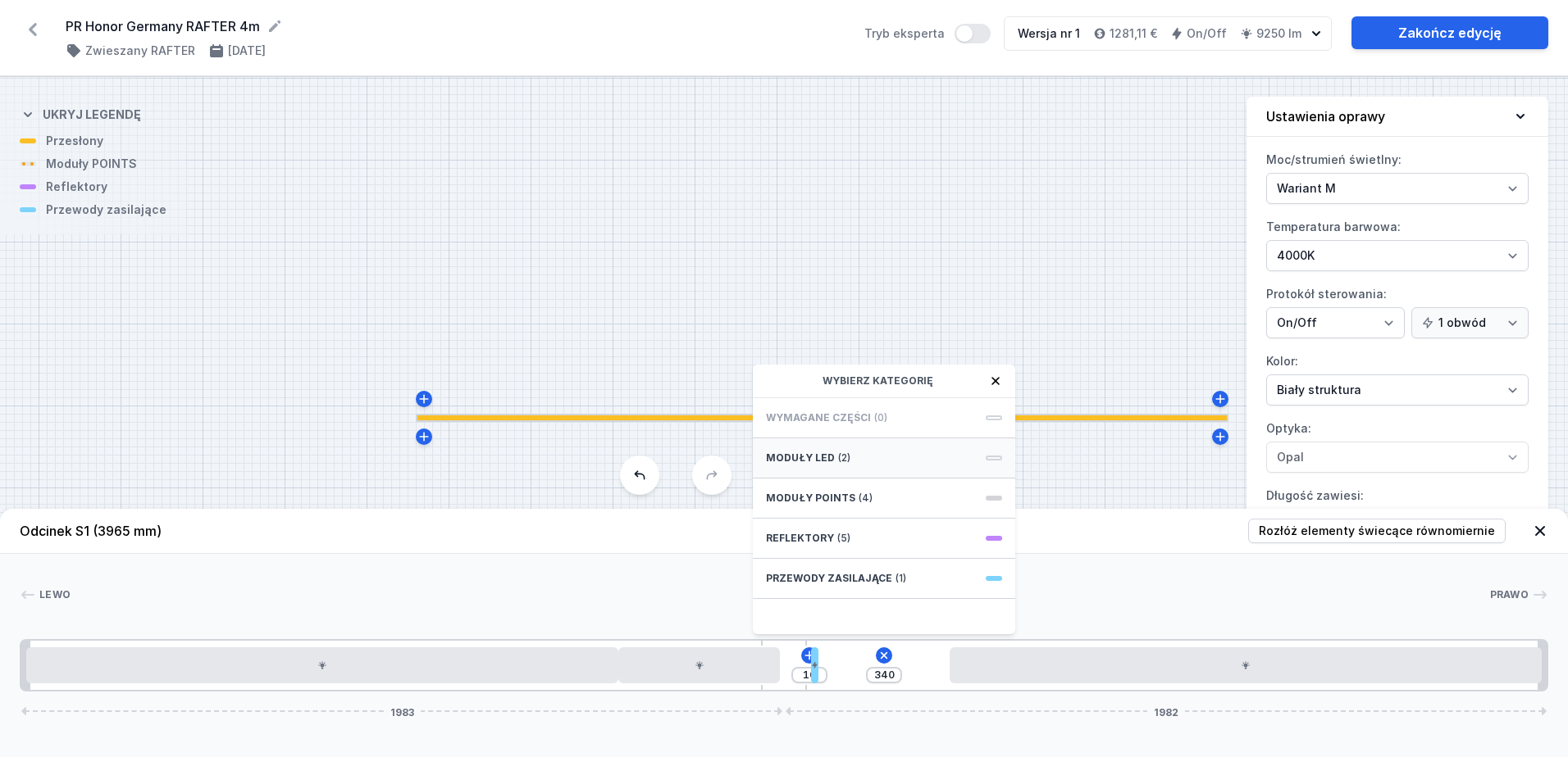
click at [991, 457] on span at bounding box center [993, 458] width 17 height 5
click at [903, 456] on span "LED opal module 280mm" at bounding box center [884, 453] width 236 height 17
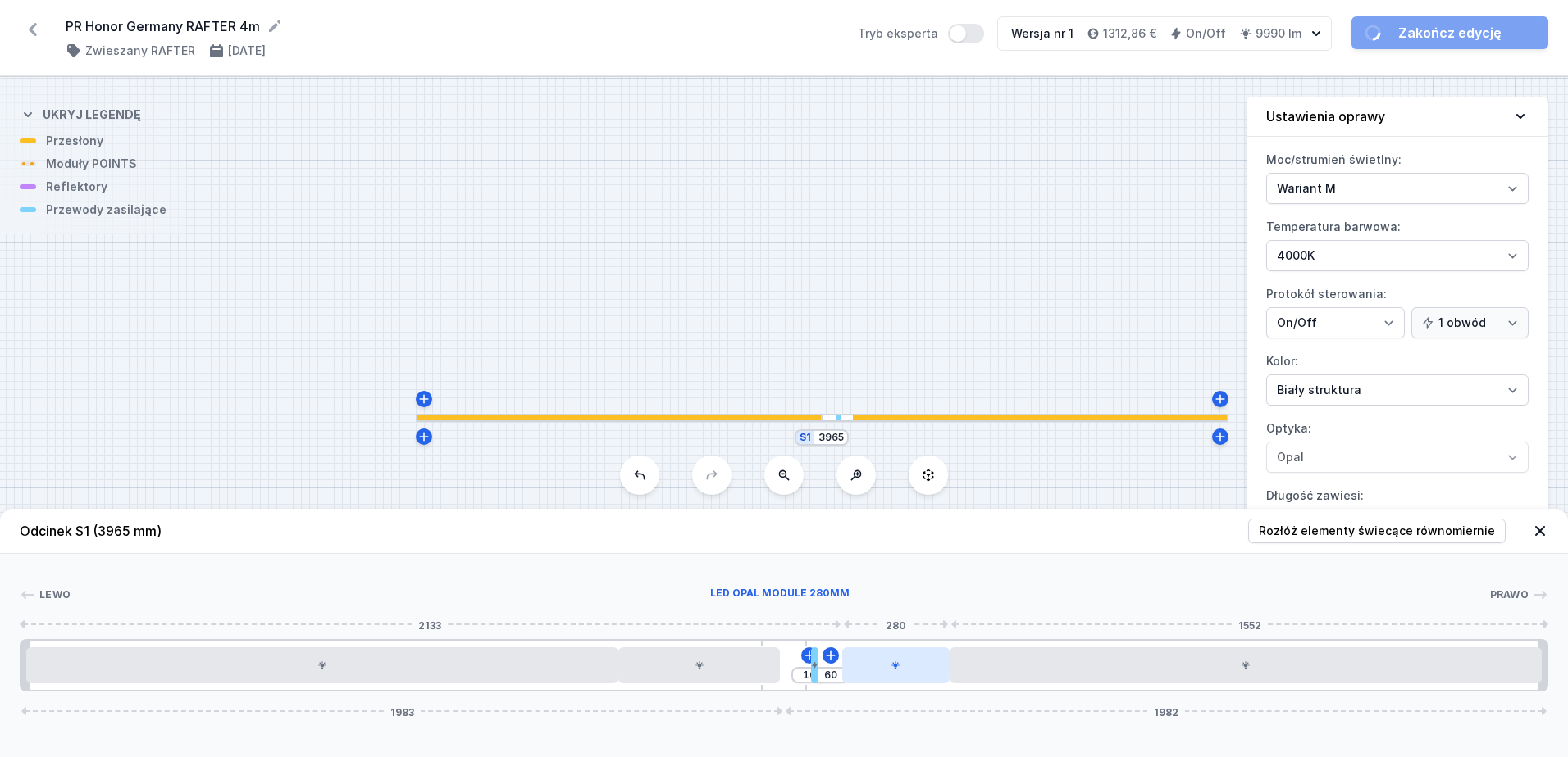
drag, startPoint x: 873, startPoint y: 669, endPoint x: 899, endPoint y: 665, distance: 26.3
click at [899, 665] on icon at bounding box center [896, 665] width 10 height 10
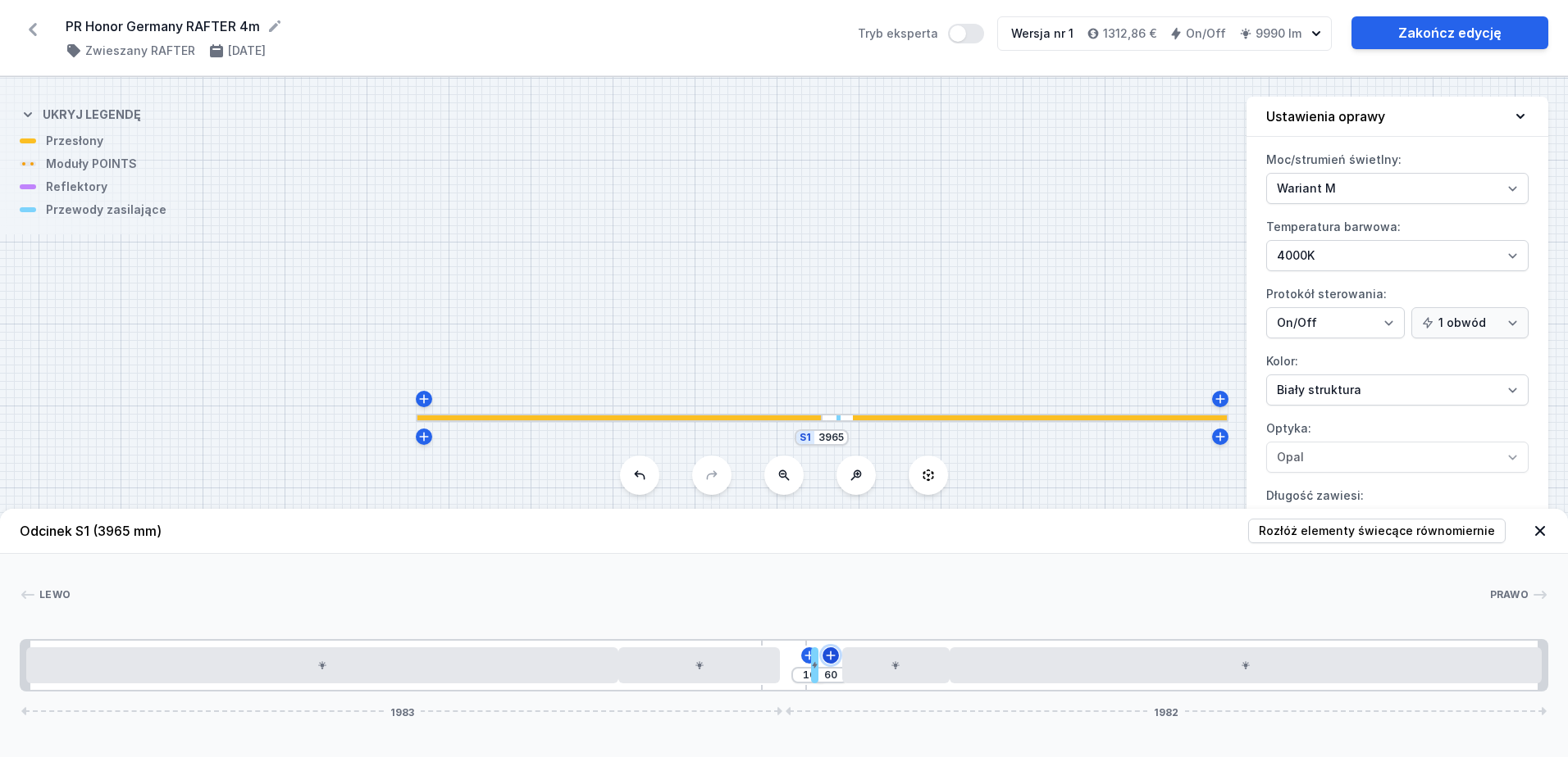
click at [829, 660] on icon at bounding box center [829, 655] width 13 height 13
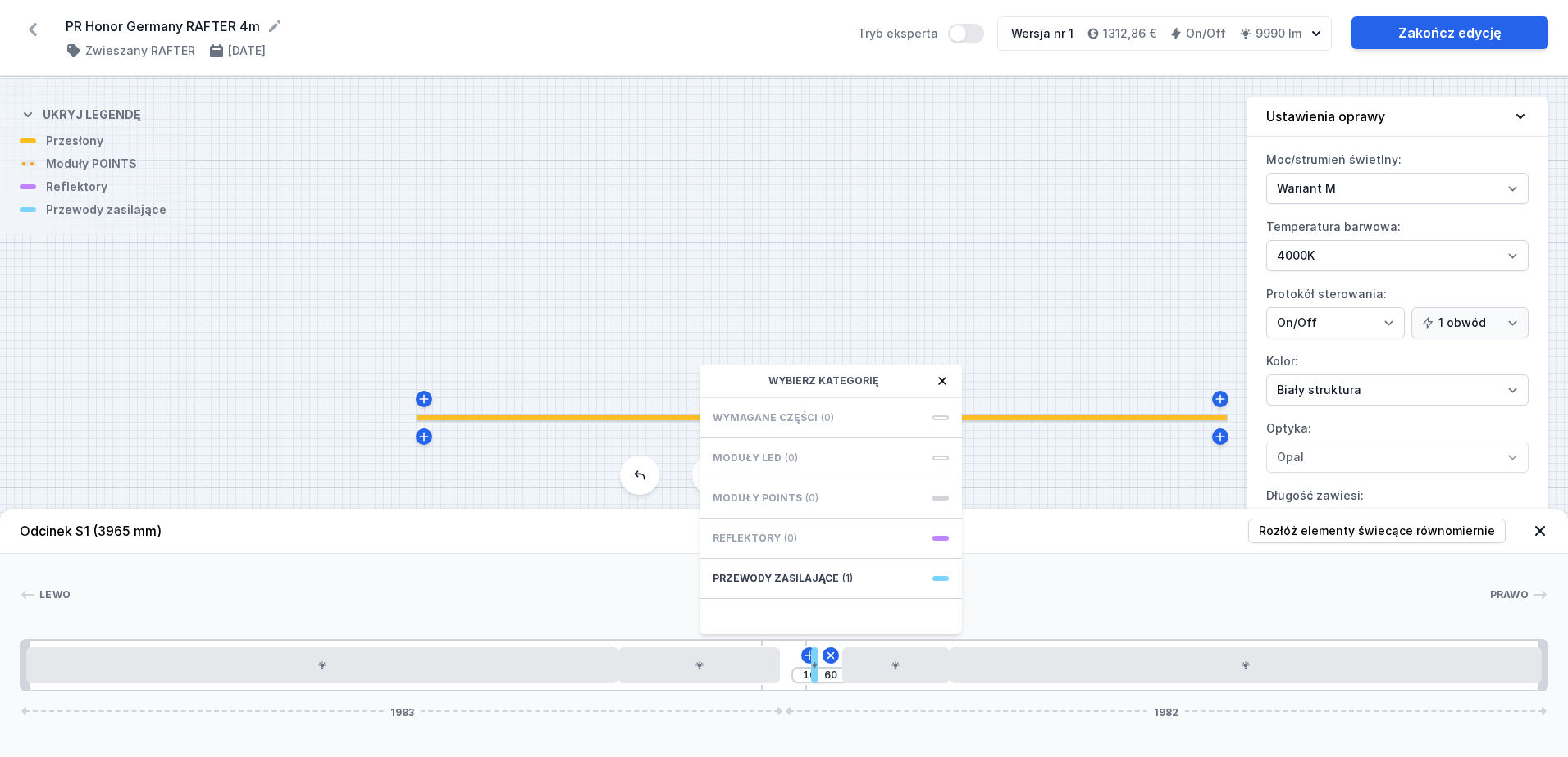
click at [1035, 600] on div at bounding box center [779, 595] width 1418 height 17
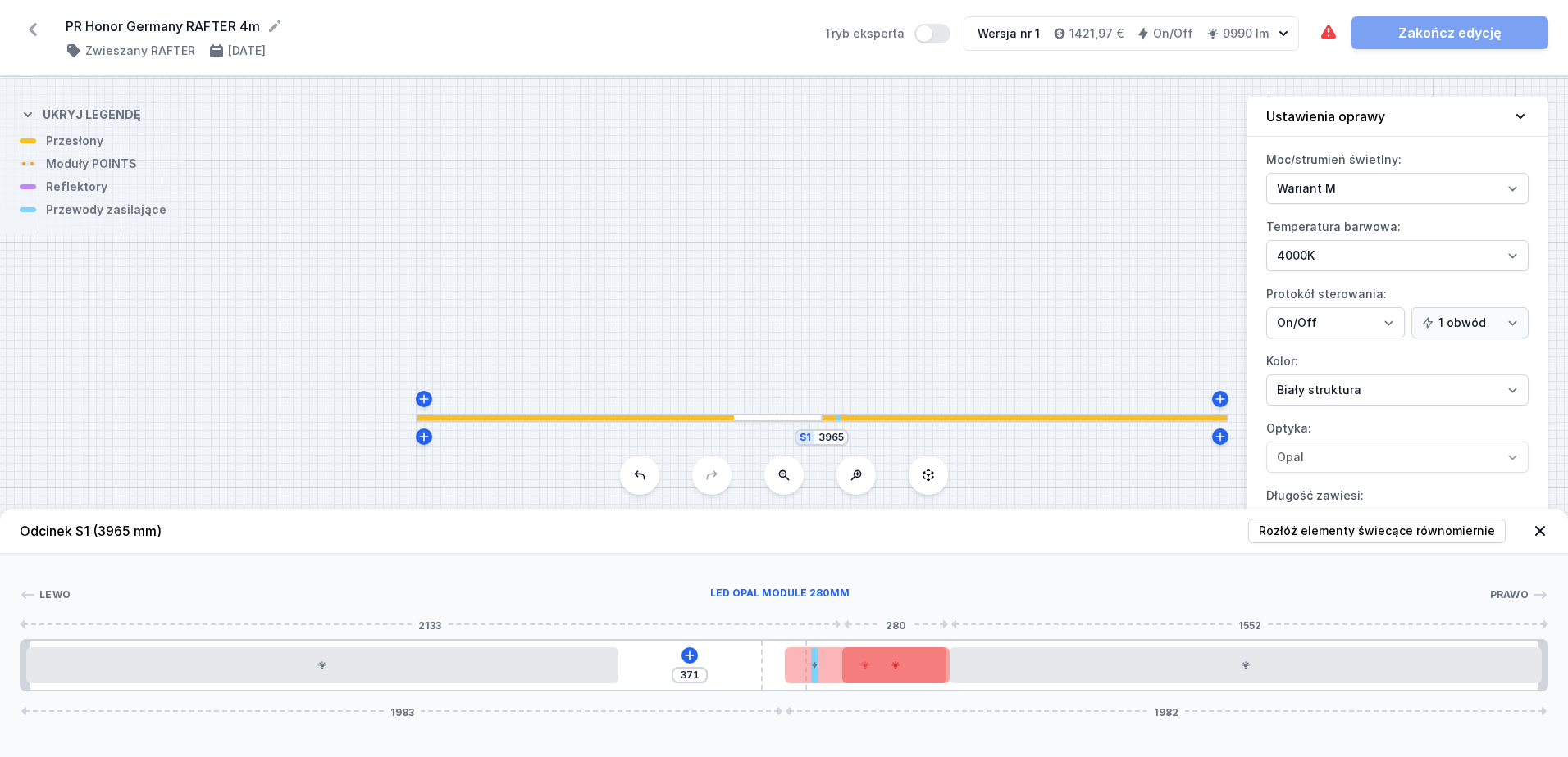
drag, startPoint x: 749, startPoint y: 672, endPoint x: 865, endPoint y: 670, distance: 116.0
click at [897, 670] on div at bounding box center [896, 665] width 108 height 37
click at [893, 665] on icon at bounding box center [896, 665] width 8 height 8
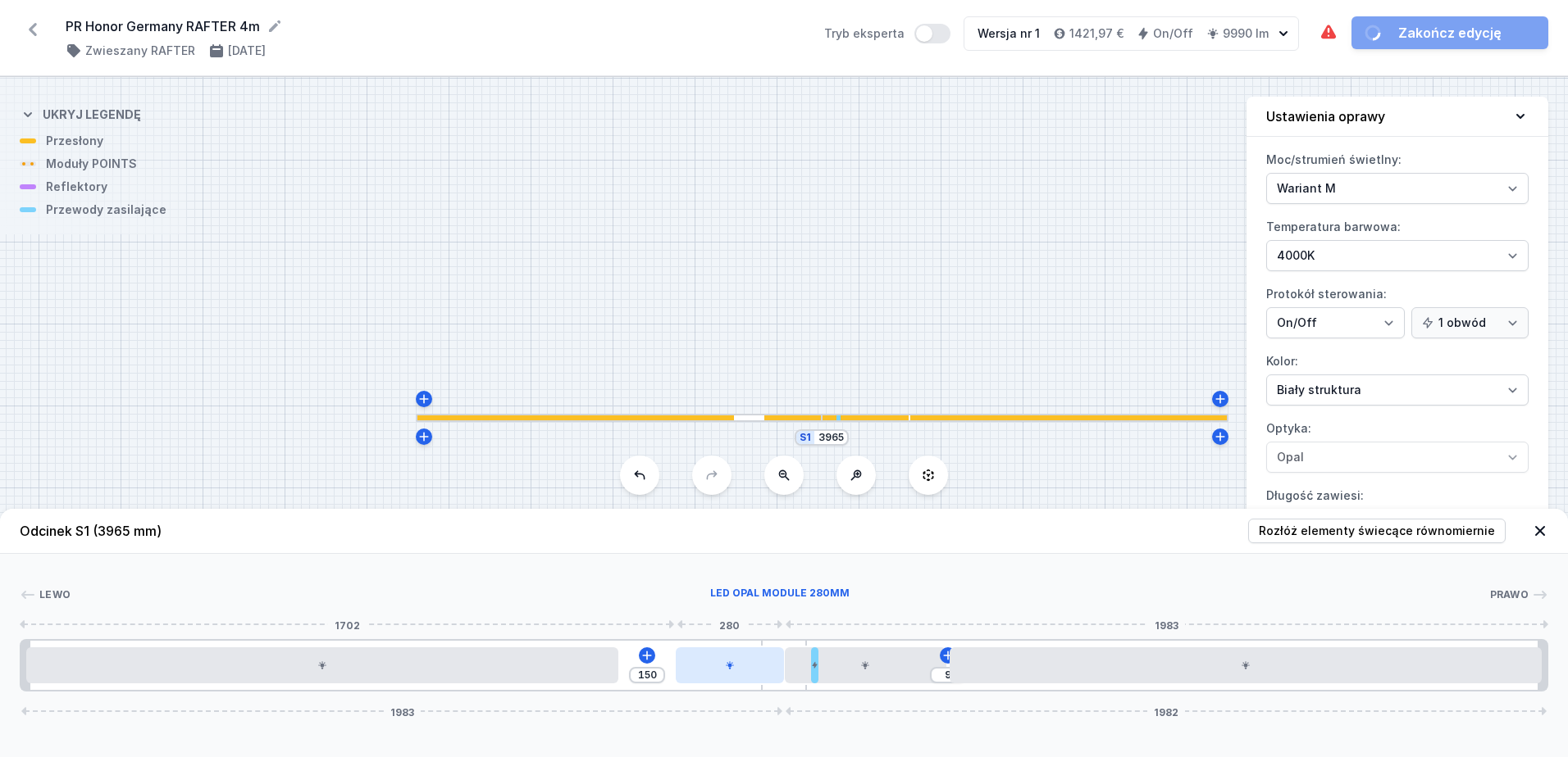
drag, startPoint x: 882, startPoint y: 668, endPoint x: 768, endPoint y: 679, distance: 114.5
click at [768, 679] on div at bounding box center [729, 665] width 108 height 37
click at [728, 673] on div at bounding box center [729, 665] width 108 height 37
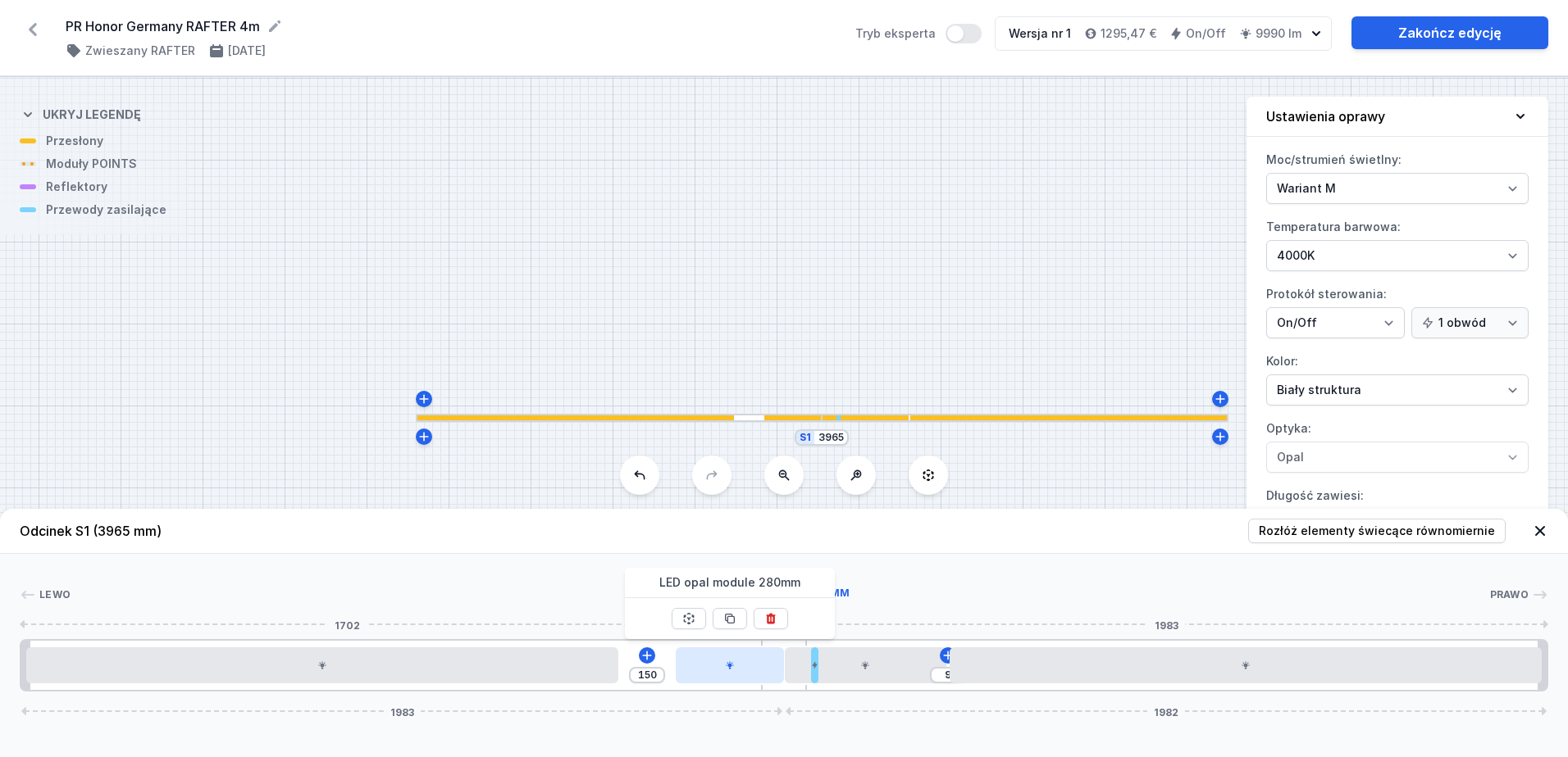
click at [734, 670] on div at bounding box center [729, 665] width 108 height 37
click at [733, 670] on div at bounding box center [729, 665] width 108 height 37
click at [771, 623] on icon at bounding box center [770, 619] width 9 height 11
click at [688, 653] on icon at bounding box center [689, 655] width 13 height 13
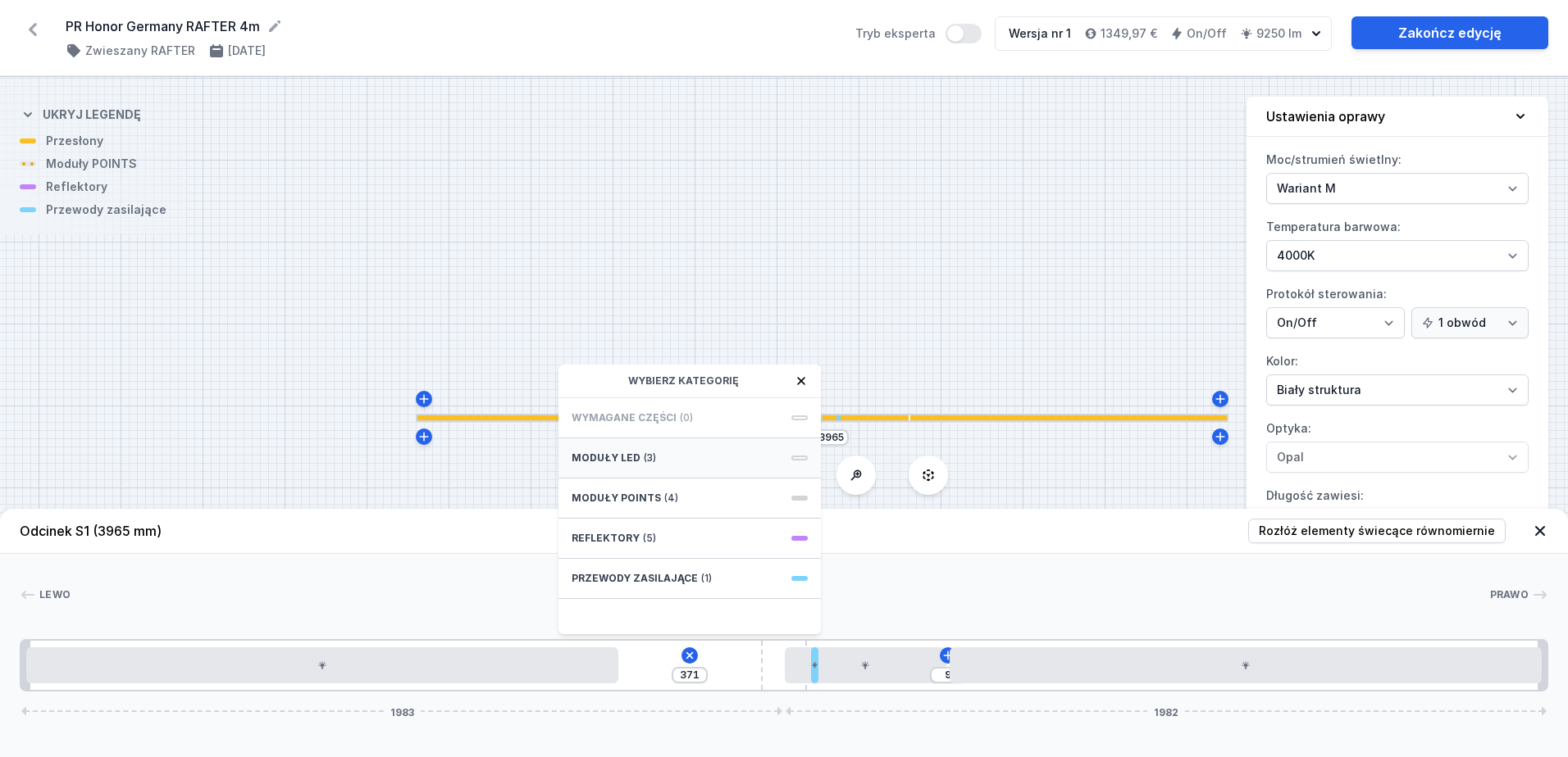
click at [795, 456] on span at bounding box center [799, 458] width 17 height 5
click at [765, 487] on span "LED opal module 420mm" at bounding box center [689, 490] width 236 height 17
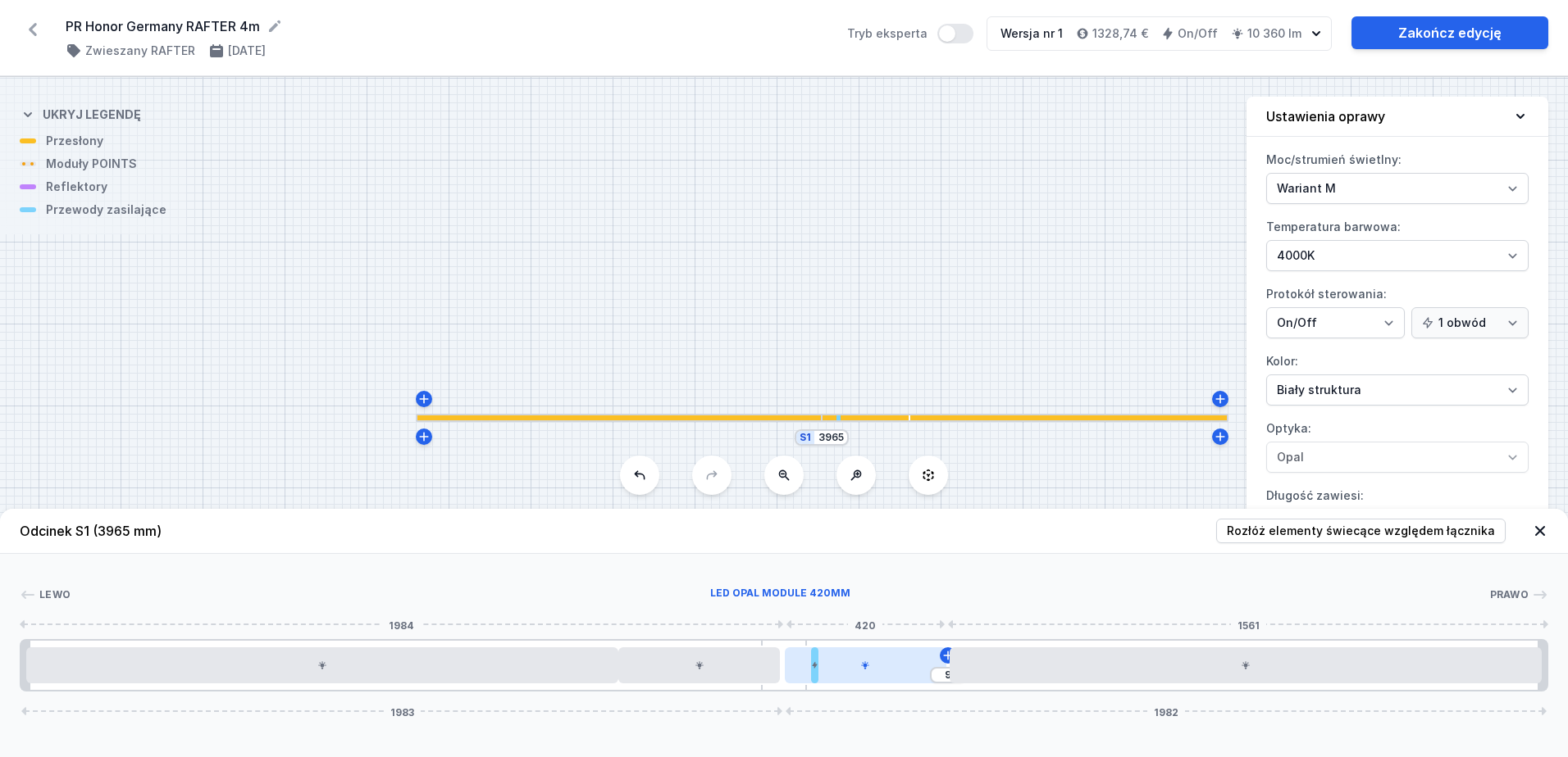
drag, startPoint x: 893, startPoint y: 680, endPoint x: 884, endPoint y: 682, distance: 9.2
click at [884, 682] on div at bounding box center [866, 665] width 162 height 37
click at [945, 660] on icon at bounding box center [947, 655] width 13 height 13
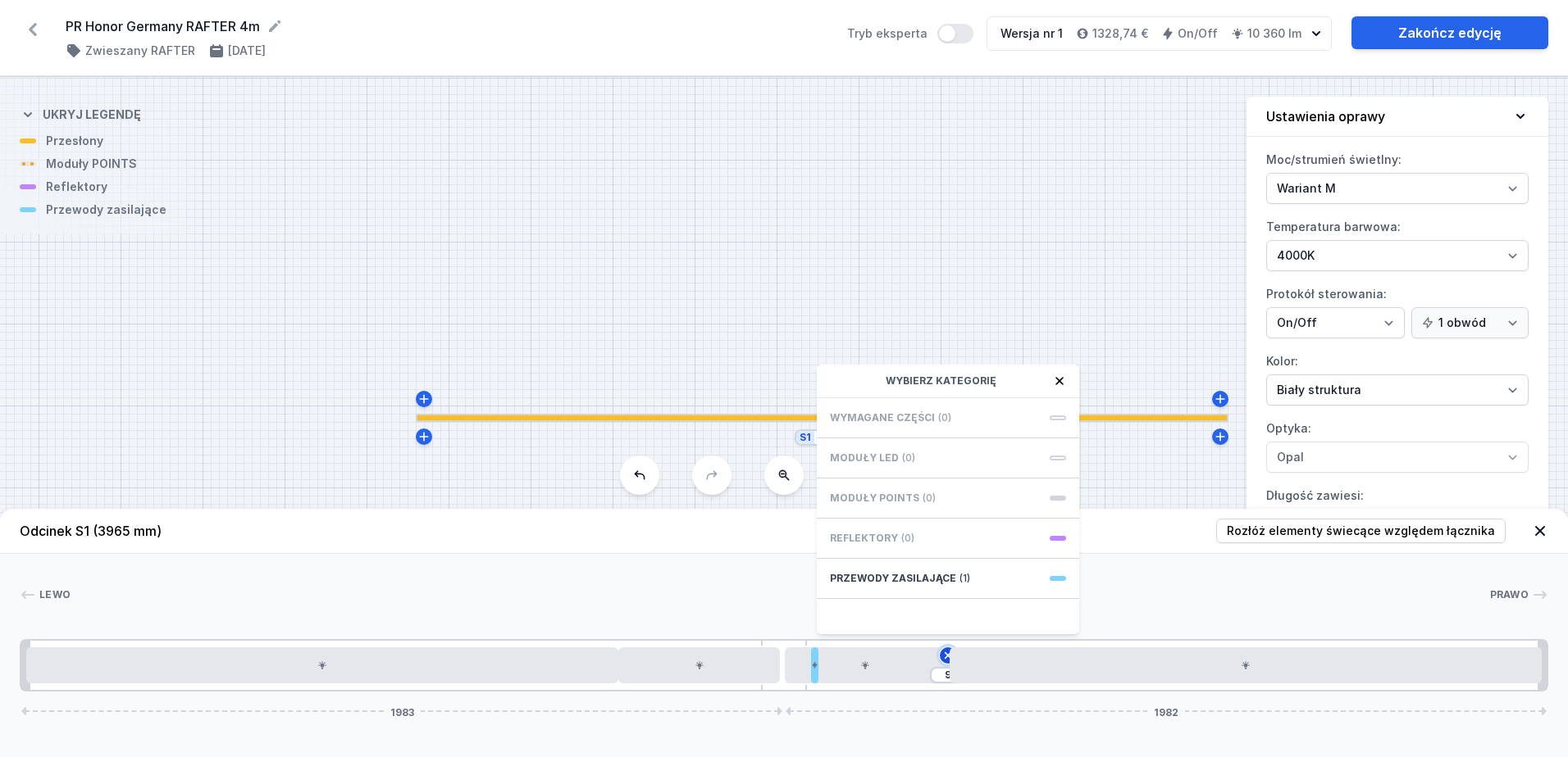
click at [945, 657] on icon at bounding box center [948, 655] width 19 height 19
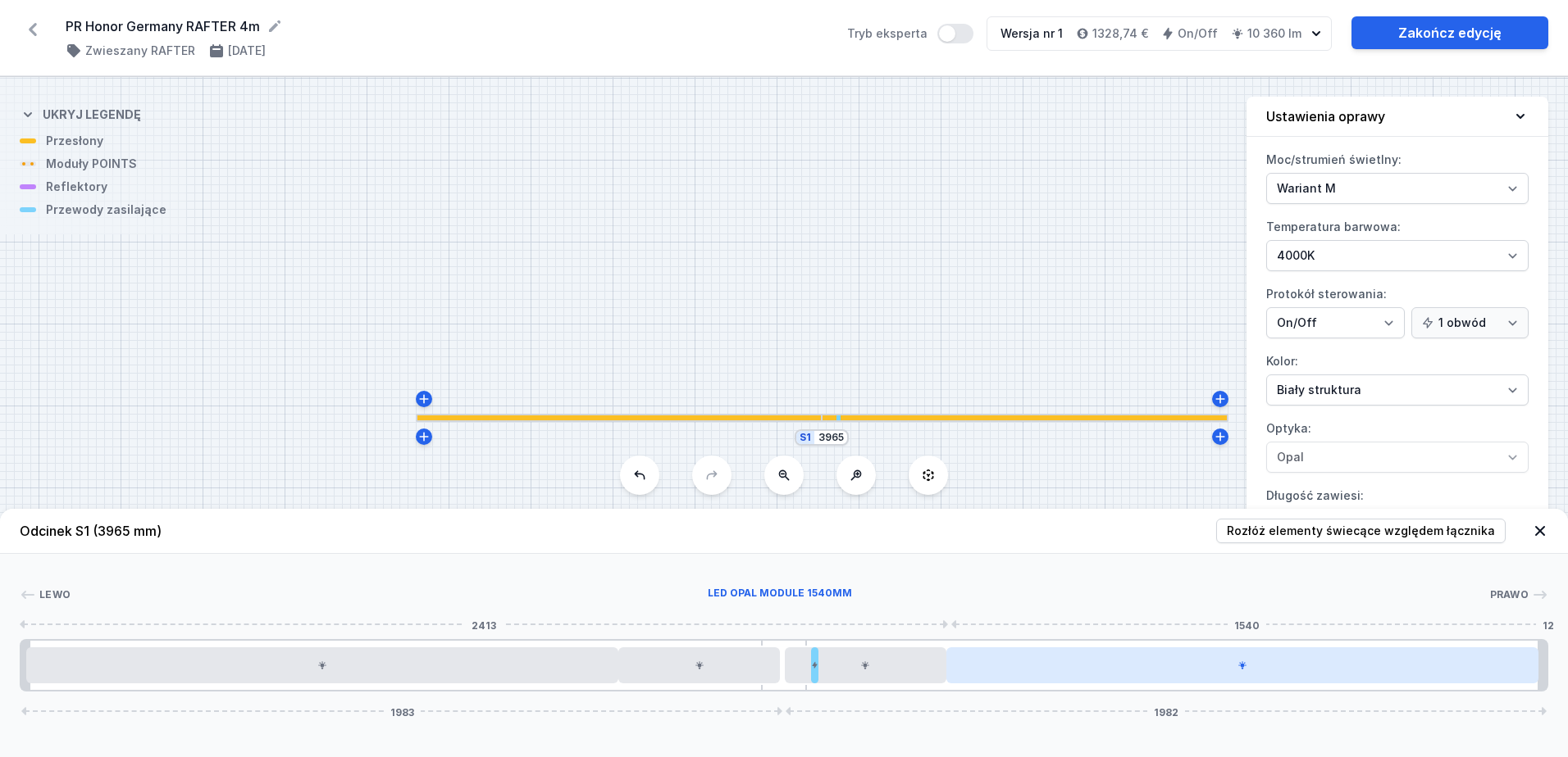
click at [950, 662] on div at bounding box center [1242, 665] width 592 height 37
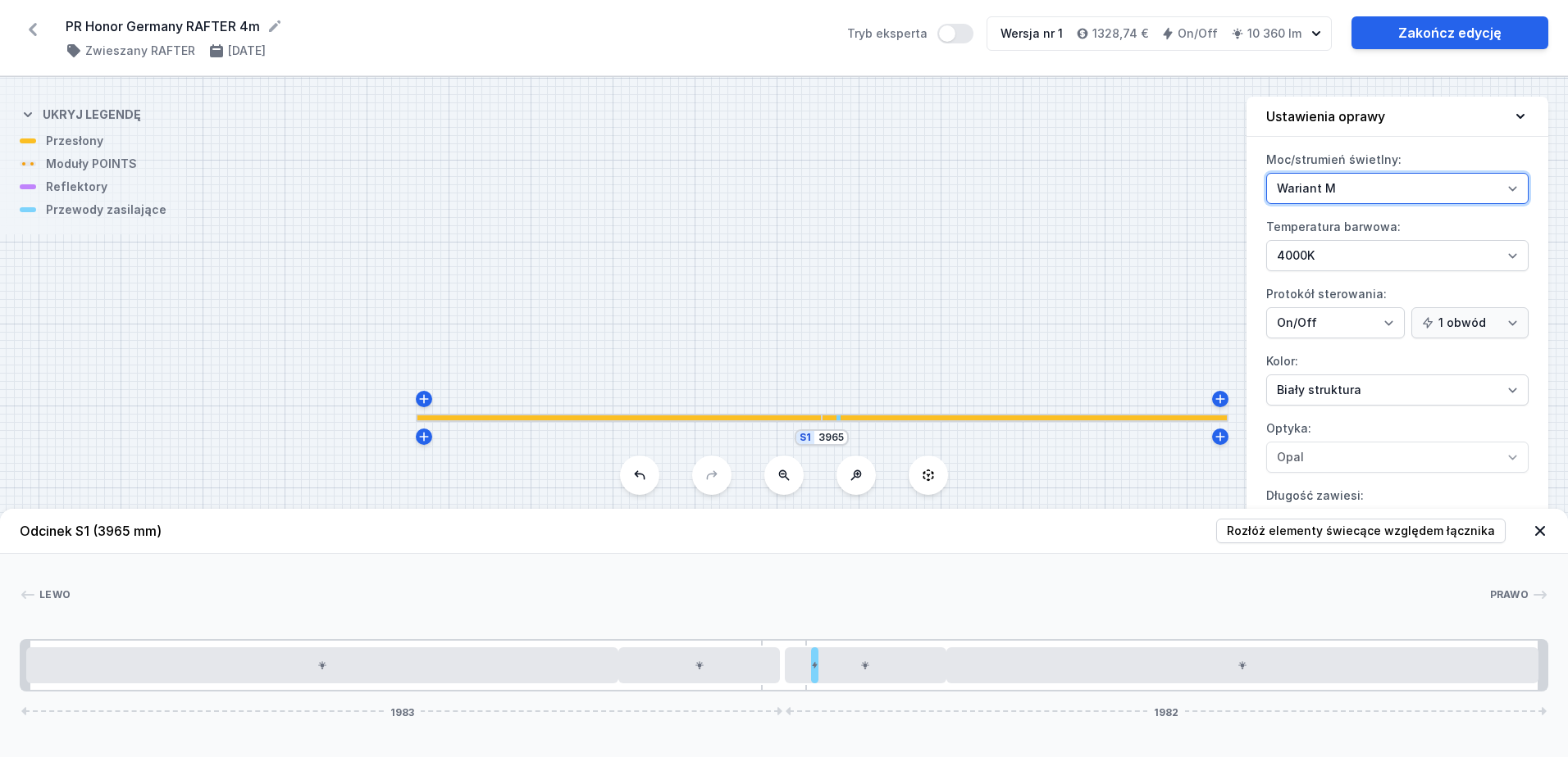
click at [1515, 190] on select "Wariant L Wariant M" at bounding box center [1397, 189] width 263 height 32
click at [1266, 173] on select "Wariant L Wariant M" at bounding box center [1397, 189] width 263 height 32
click at [1513, 189] on select "Wariant L Wariant M" at bounding box center [1397, 189] width 263 height 32
click at [1266, 173] on select "Wariant L Wariant M" at bounding box center [1397, 189] width 263 height 32
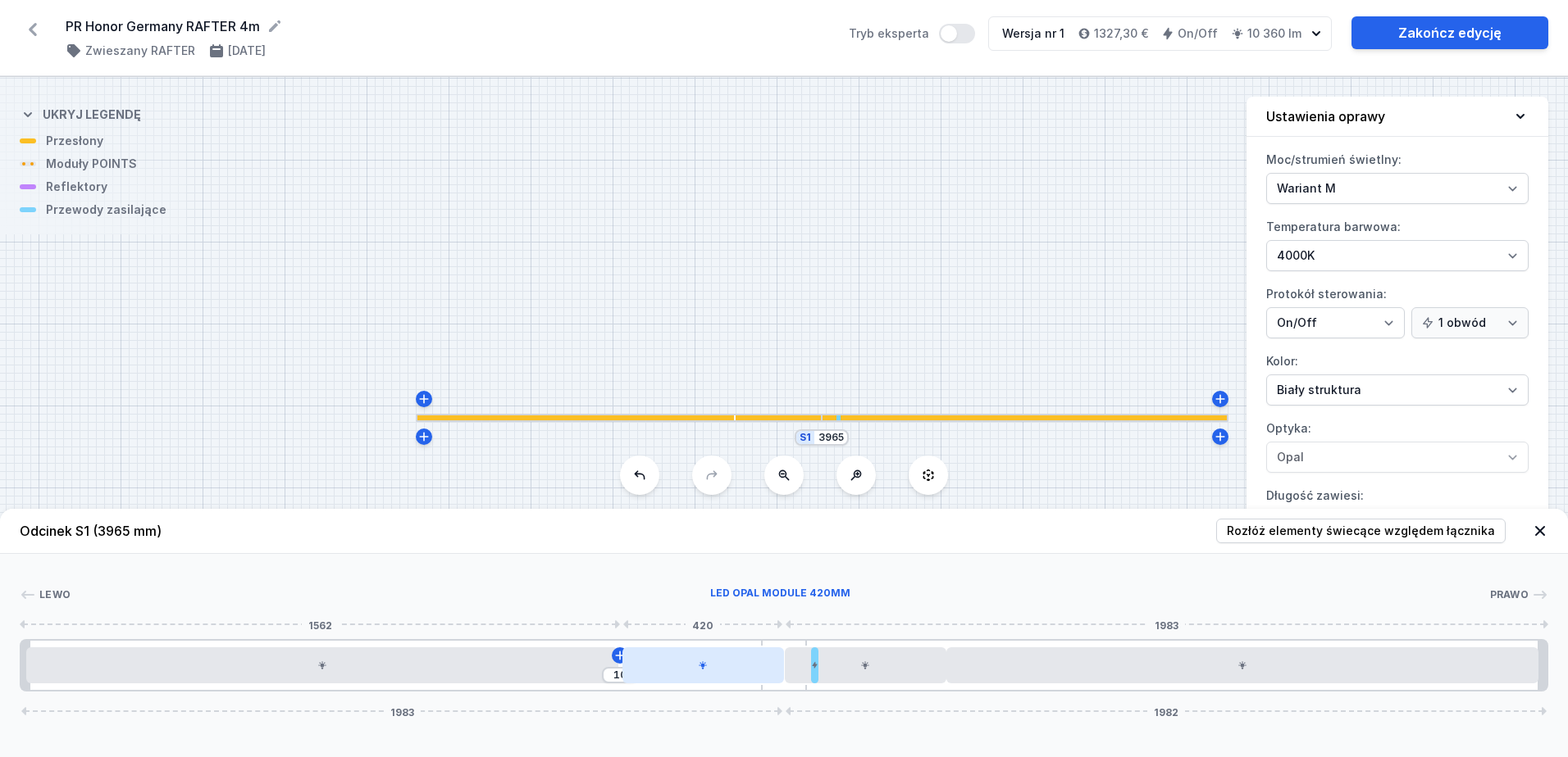
drag, startPoint x: 686, startPoint y: 670, endPoint x: 737, endPoint y: 666, distance: 51.2
click at [737, 666] on div at bounding box center [703, 665] width 162 height 37
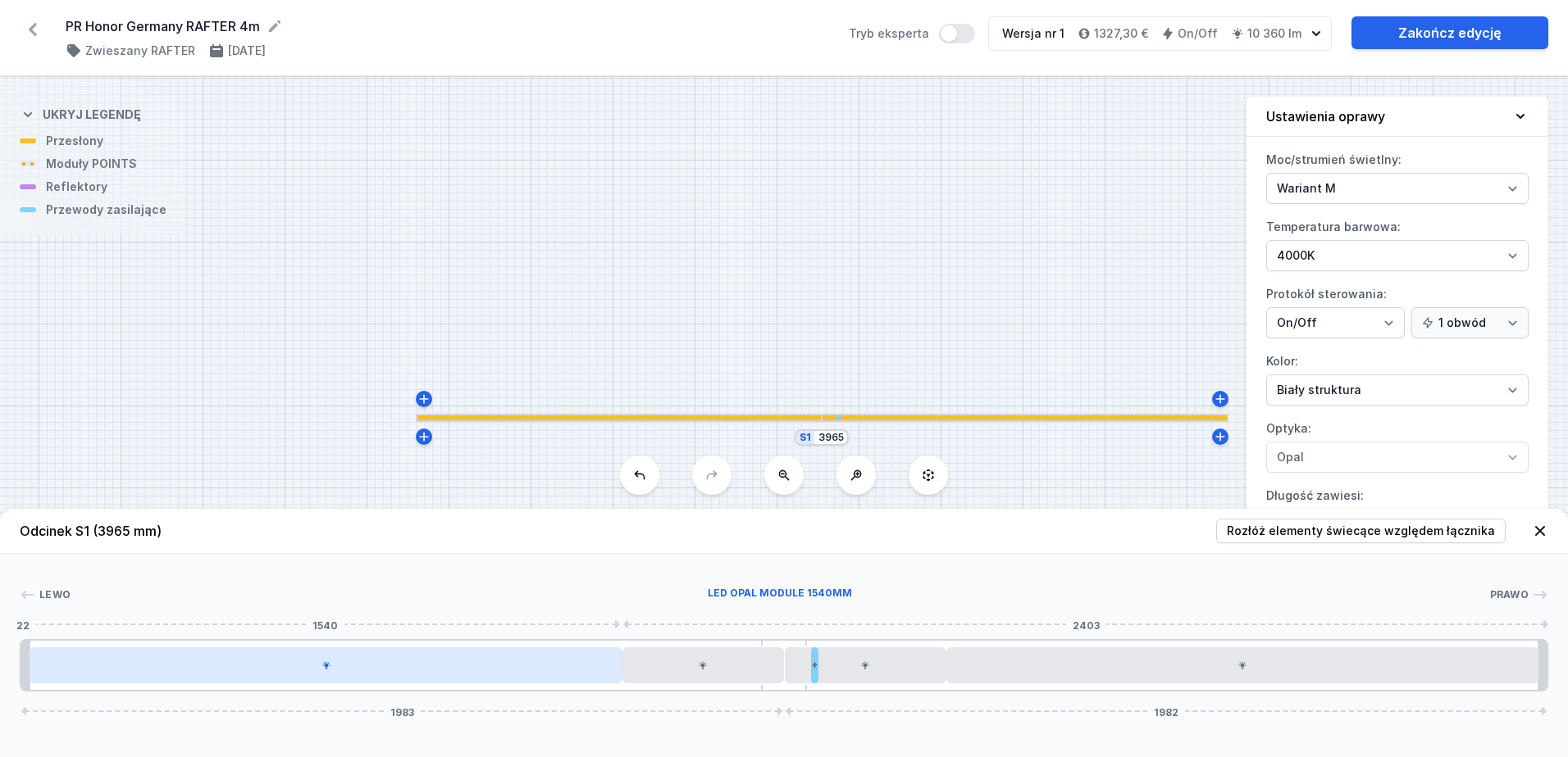
drag, startPoint x: 550, startPoint y: 674, endPoint x: 572, endPoint y: 669, distance: 22.6
click at [572, 669] on div at bounding box center [326, 665] width 592 height 37
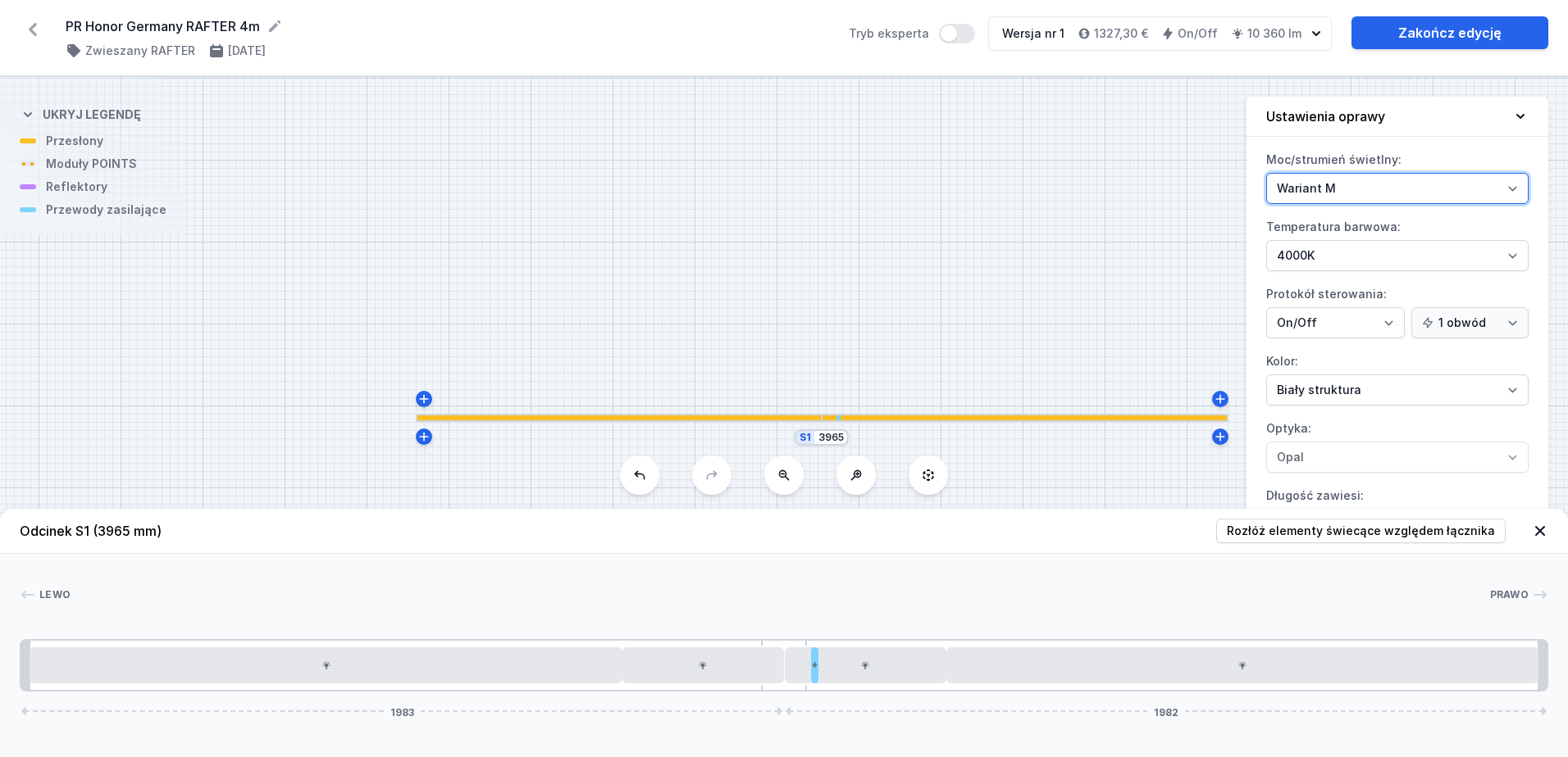
click at [1518, 188] on select "Wariant L Wariant M" at bounding box center [1397, 189] width 263 height 32
click at [1266, 173] on select "Wariant L Wariant M" at bounding box center [1397, 189] width 263 height 32
click at [1512, 190] on select "Wariant L Wariant M" at bounding box center [1397, 189] width 263 height 32
click at [1266, 173] on select "Wariant L Wariant M" at bounding box center [1397, 189] width 263 height 32
click at [1518, 189] on select "Wariant L Wariant M" at bounding box center [1397, 189] width 263 height 32
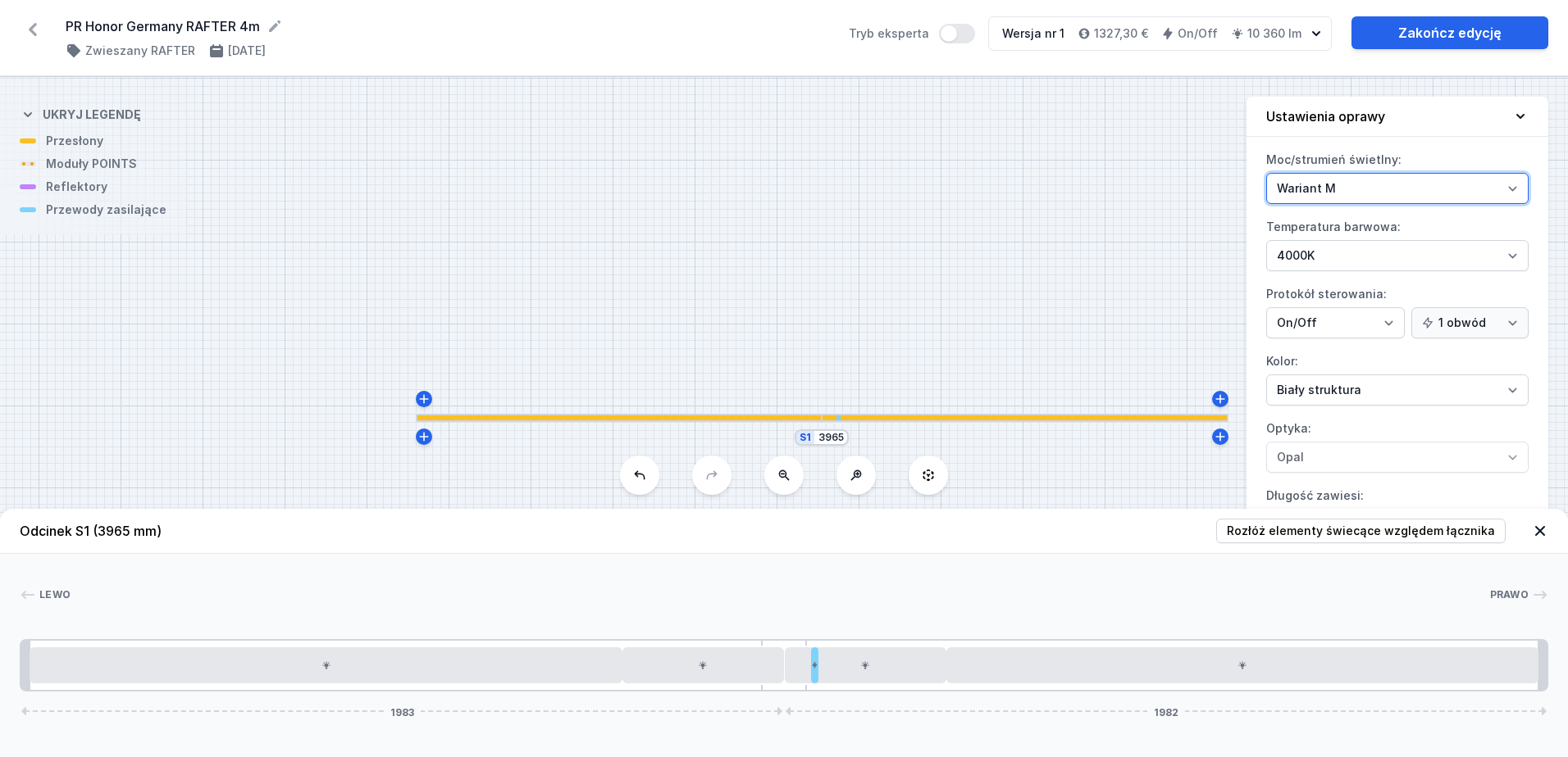
click at [1518, 189] on select "Wariant L Wariant M" at bounding box center [1397, 189] width 263 height 32
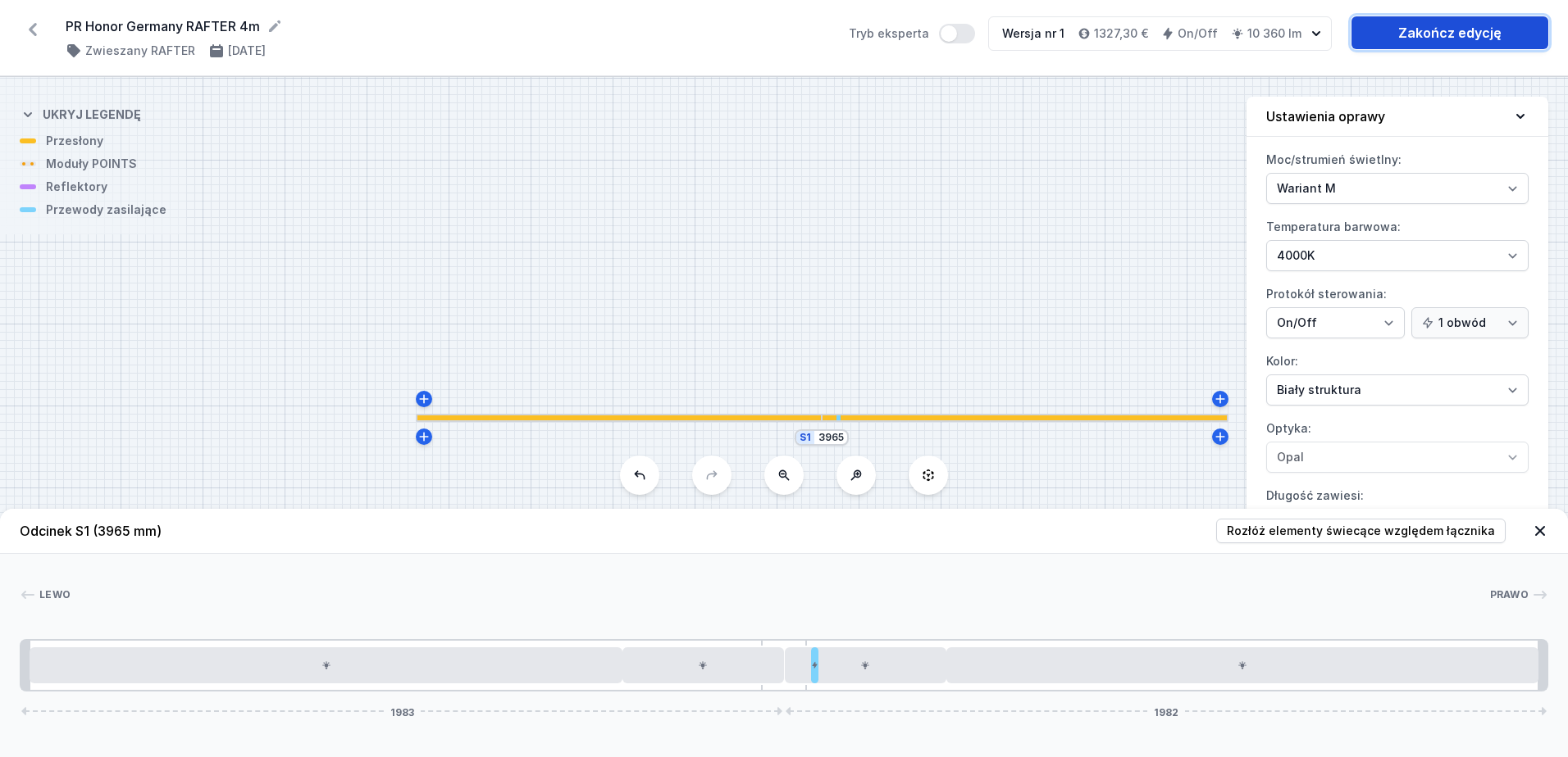
click at [1471, 38] on link "Zakończ edycję" at bounding box center [1449, 33] width 196 height 33
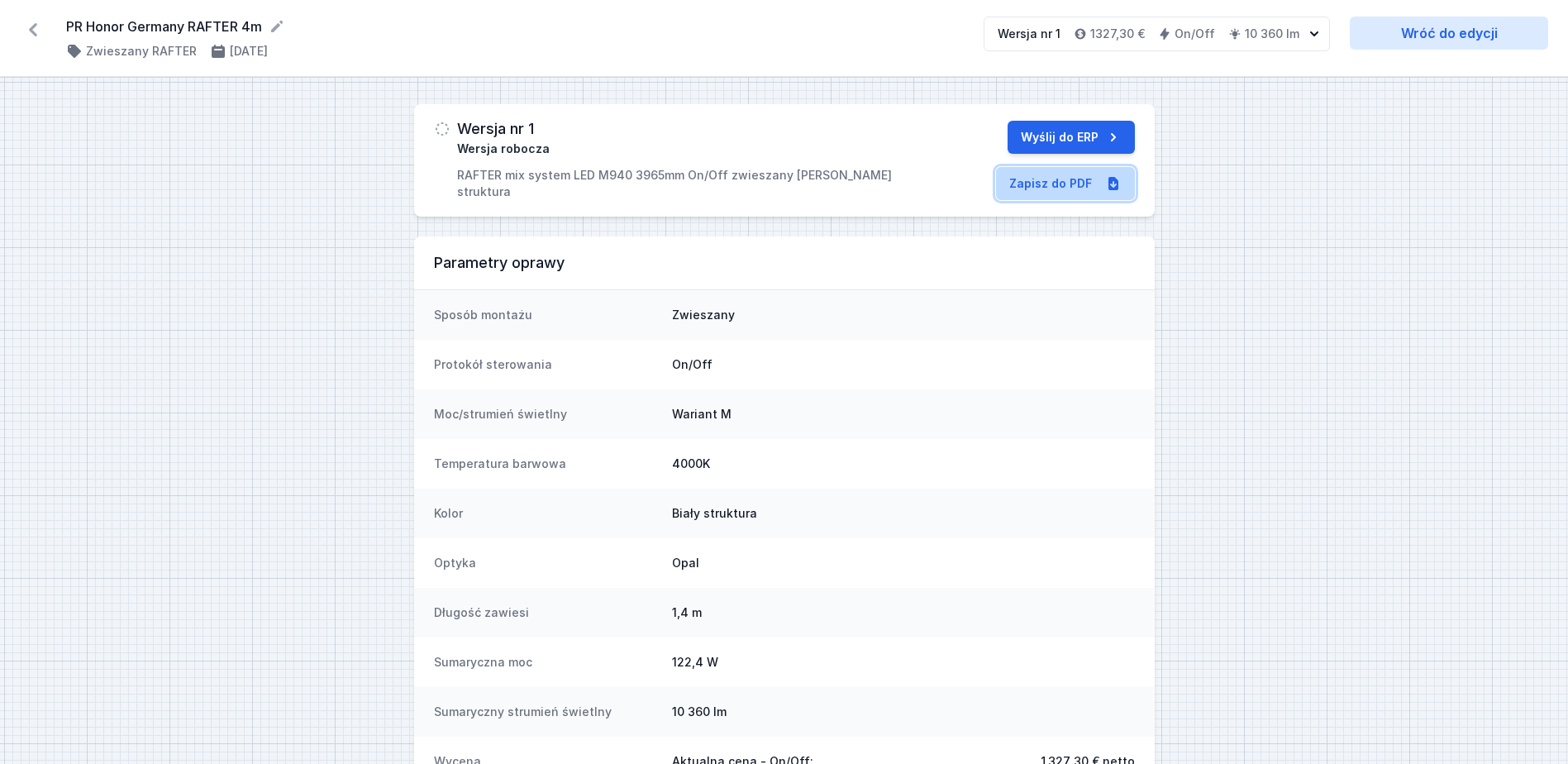
click at [1058, 183] on link "Zapisz do PDF" at bounding box center [1065, 183] width 138 height 33
click at [1069, 130] on button "Wyślij do ERP" at bounding box center [1071, 136] width 127 height 33
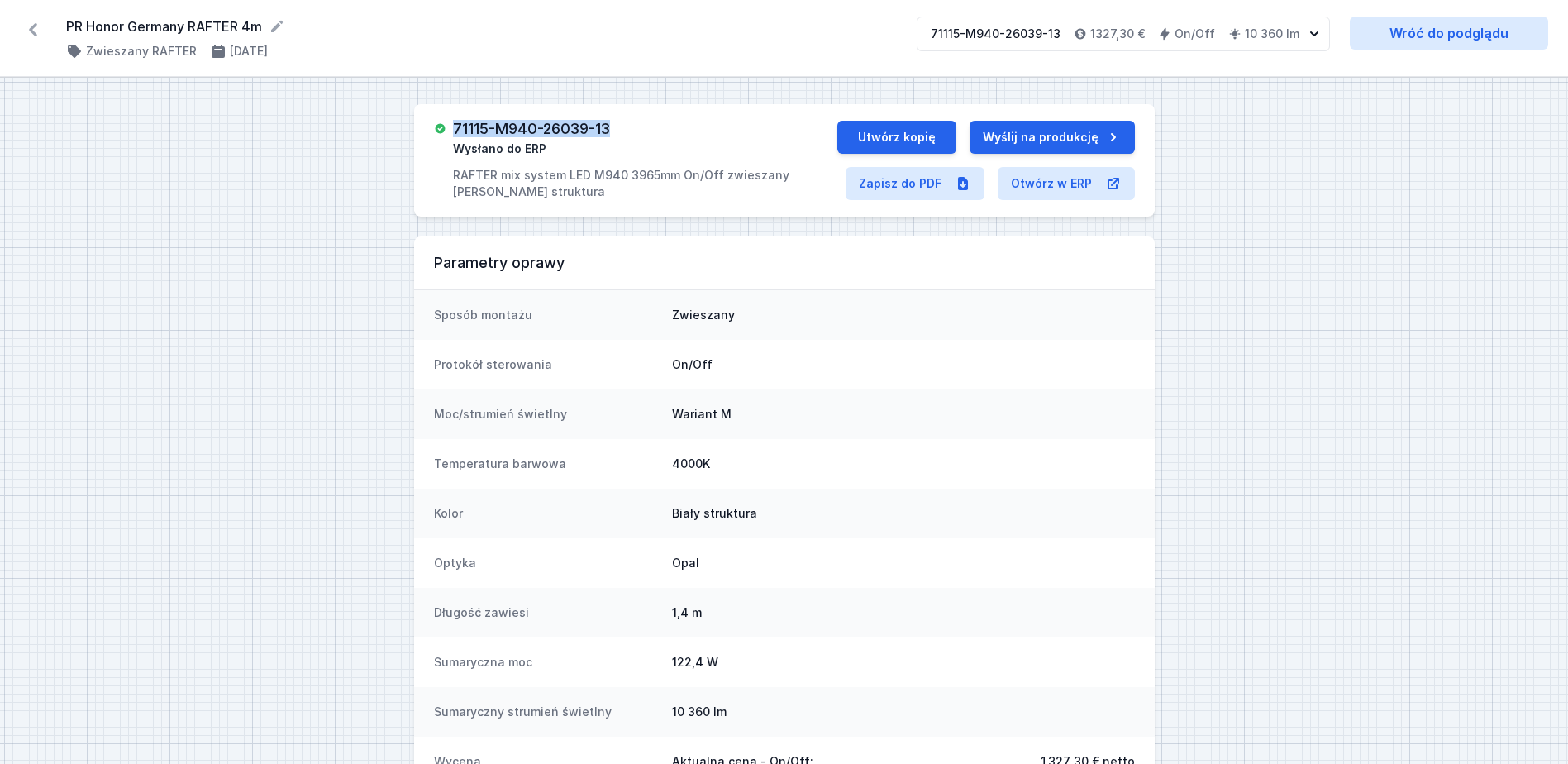
drag, startPoint x: 457, startPoint y: 128, endPoint x: 620, endPoint y: 119, distance: 163.2
click at [620, 119] on div "71115-M940-26039-13 Wysłano do ERP RAFTER mix system LED M940 3965mm On/Off zwi…" at bounding box center [784, 160] width 741 height 113
drag, startPoint x: 620, startPoint y: 119, endPoint x: 592, endPoint y: 125, distance: 28.6
copy h3 "71115-M940-26039-13"
click at [902, 190] on link "Zapisz do PDF" at bounding box center [914, 183] width 138 height 33
